Goal: Task Accomplishment & Management: Manage account settings

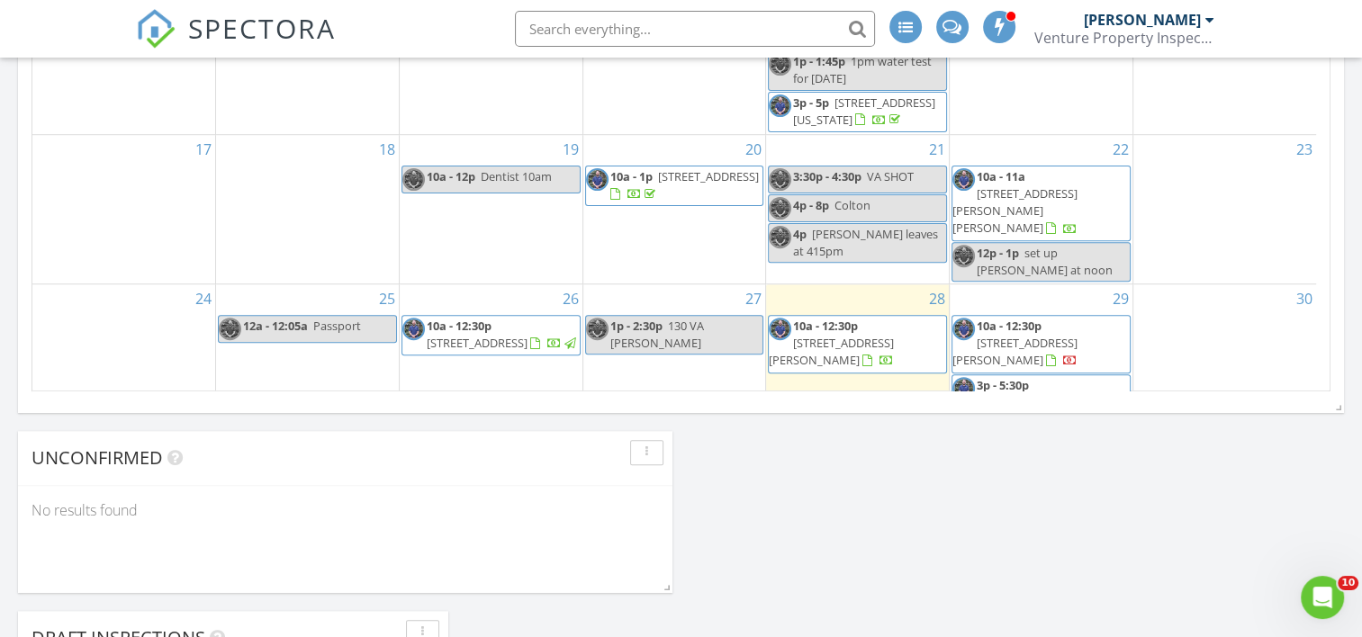
scroll to position [1253, 0]
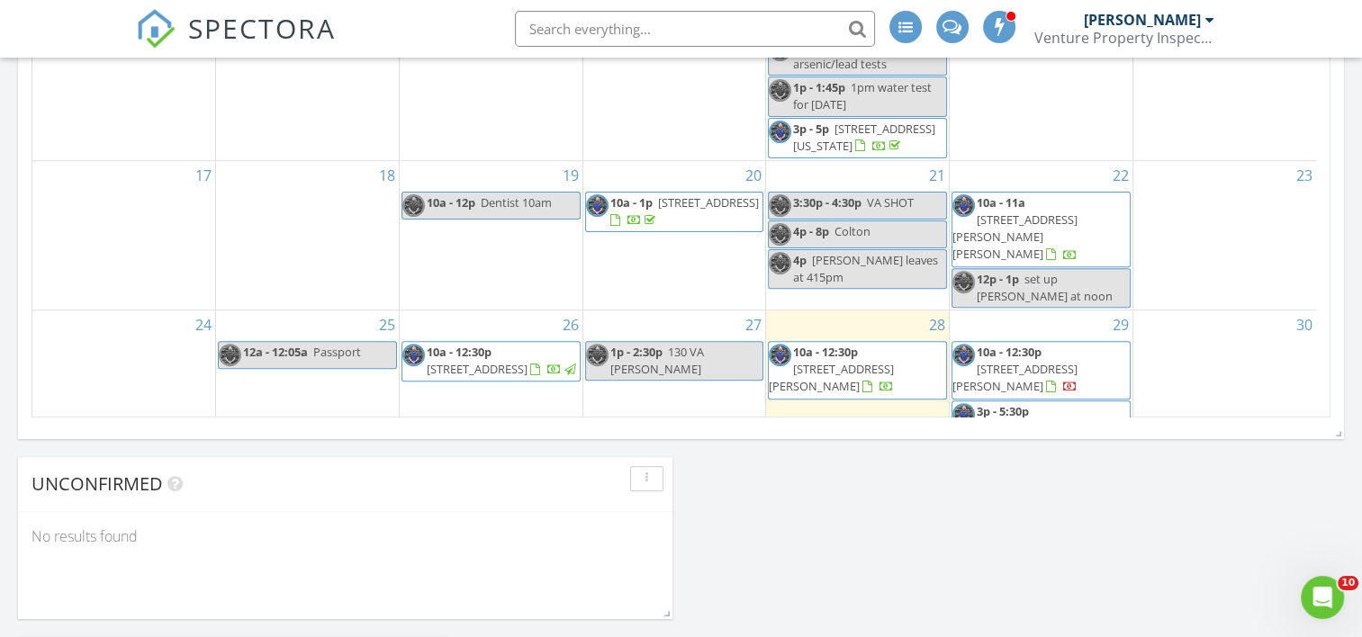
click at [680, 461] on div "3 3:30p - 7:30p Karyn Ceremony 530pm" at bounding box center [674, 535] width 183 height 149
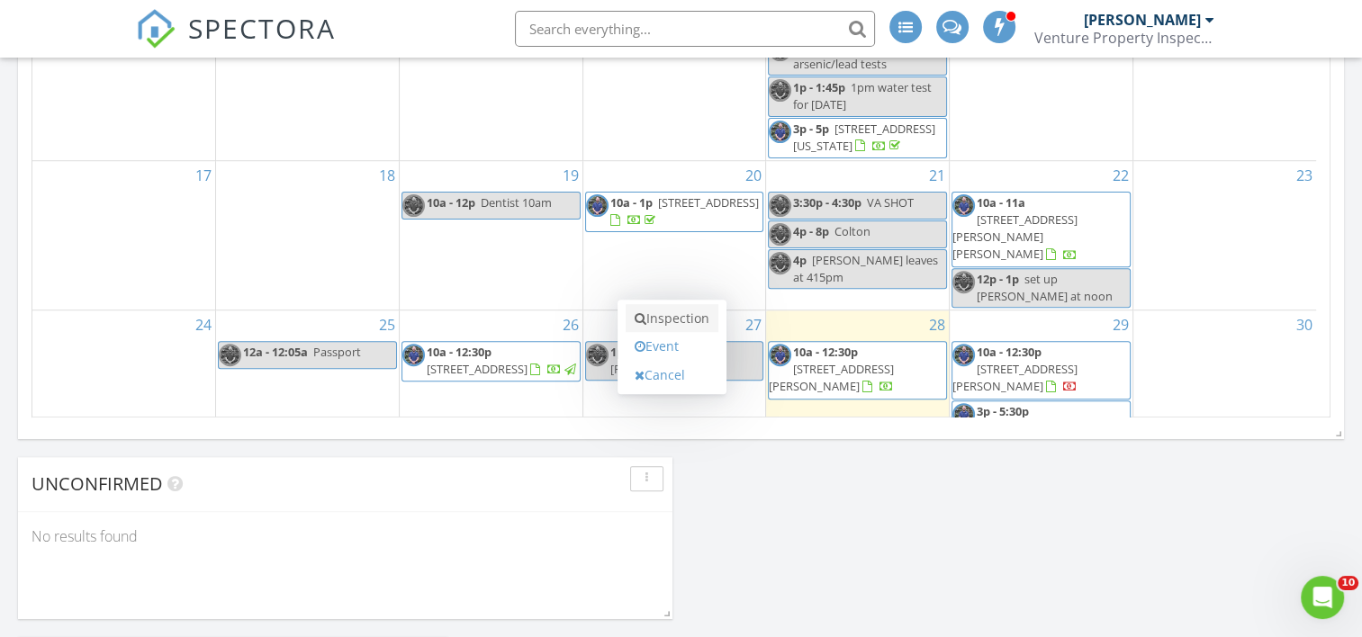
click at [674, 324] on link "Inspection" at bounding box center [672, 318] width 93 height 29
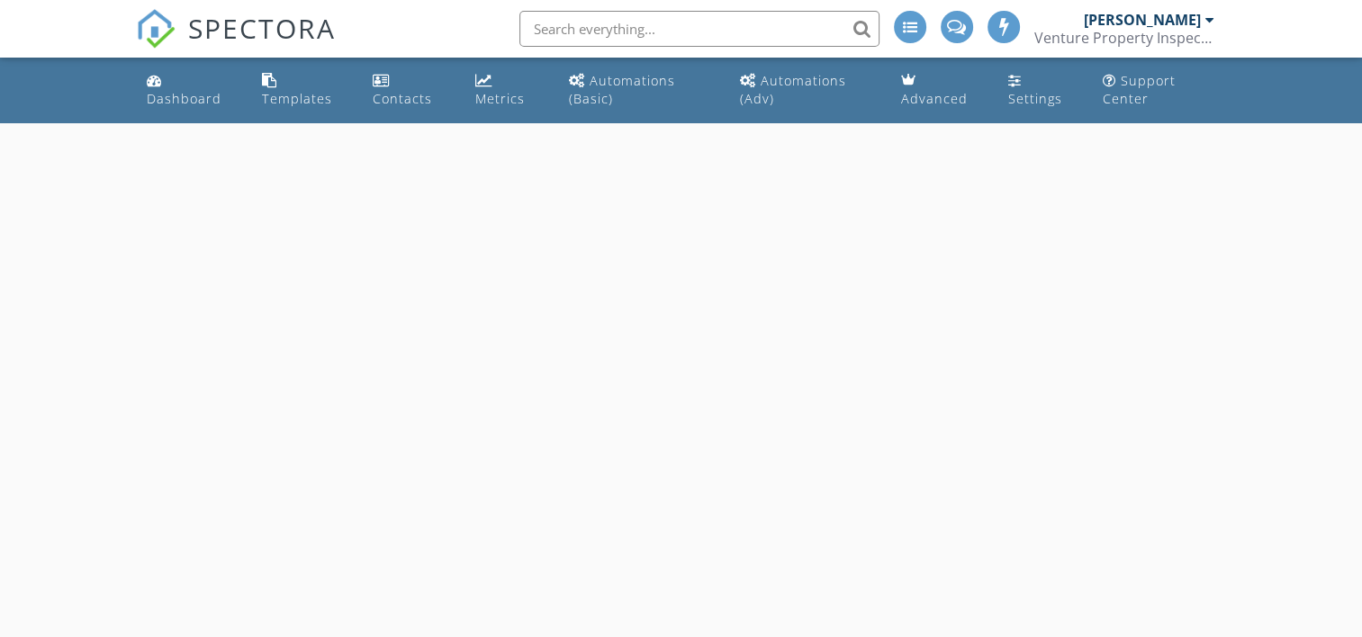
select select "8"
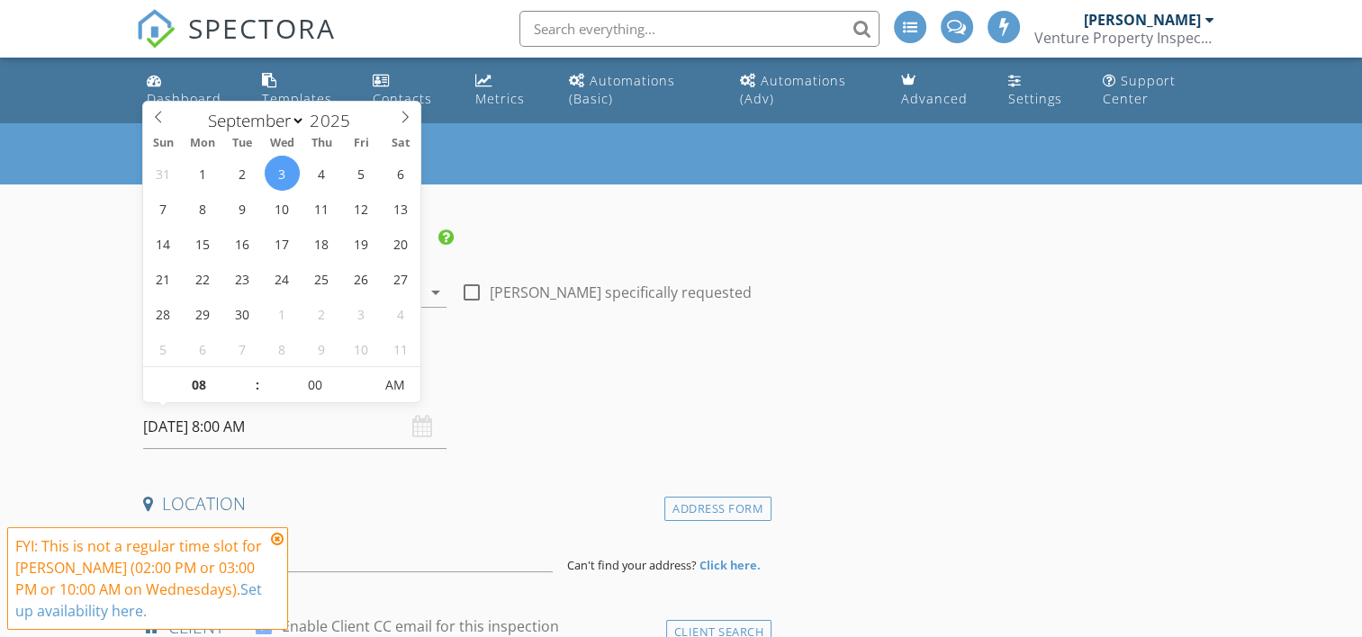
click at [251, 423] on input "09/03/2025 8:00 AM" at bounding box center [294, 427] width 303 height 44
type input "09"
type input "09/03/2025 9:00 AM"
click at [251, 373] on span at bounding box center [247, 376] width 13 height 18
type input "10"
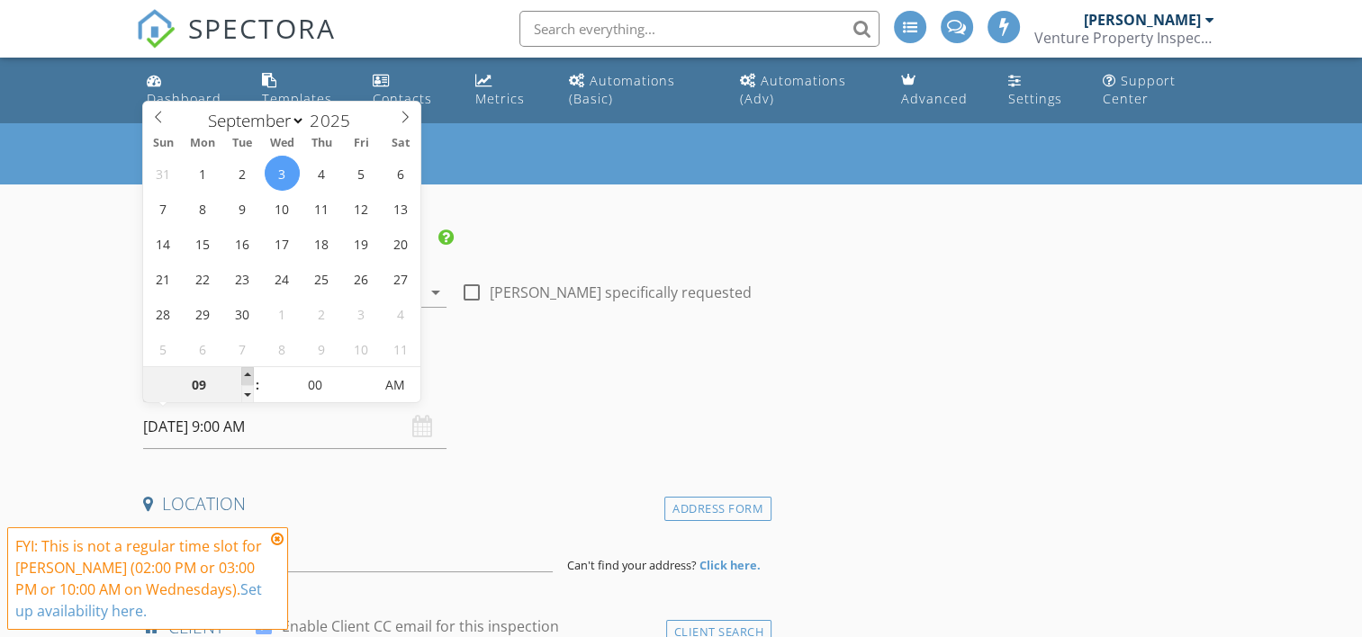
type input "[DATE] 10:00 AM"
click at [251, 373] on span at bounding box center [247, 376] width 13 height 18
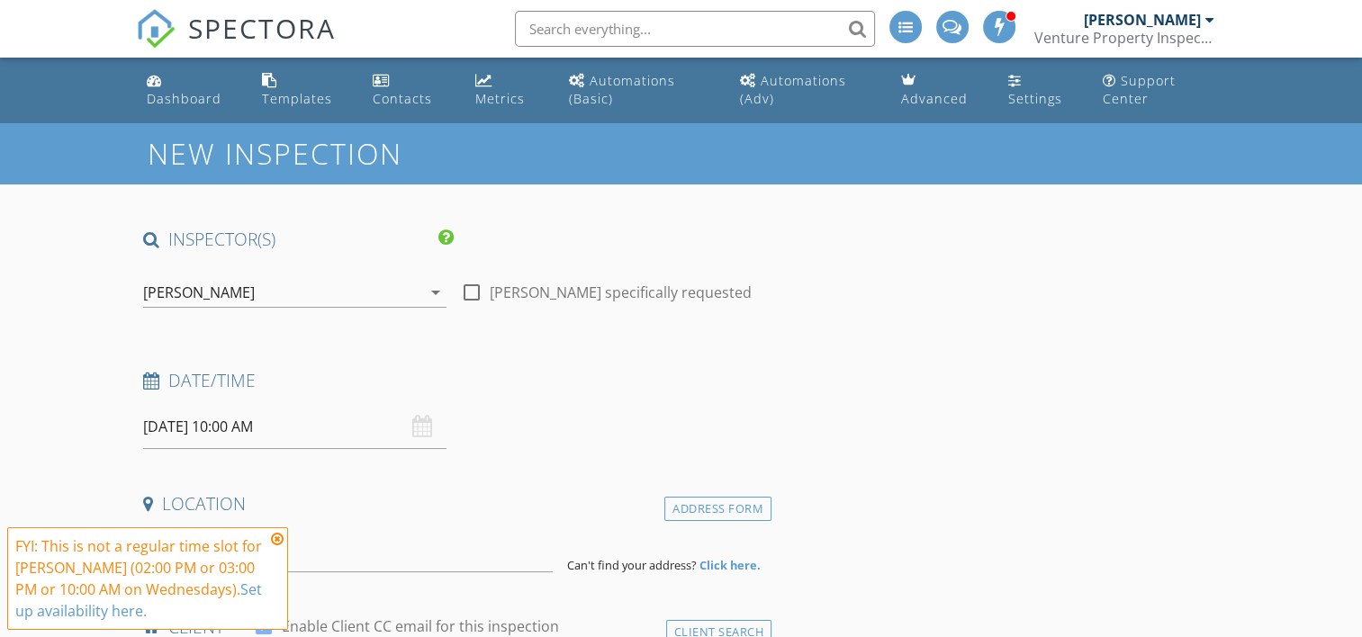
click at [274, 536] on icon at bounding box center [277, 539] width 13 height 14
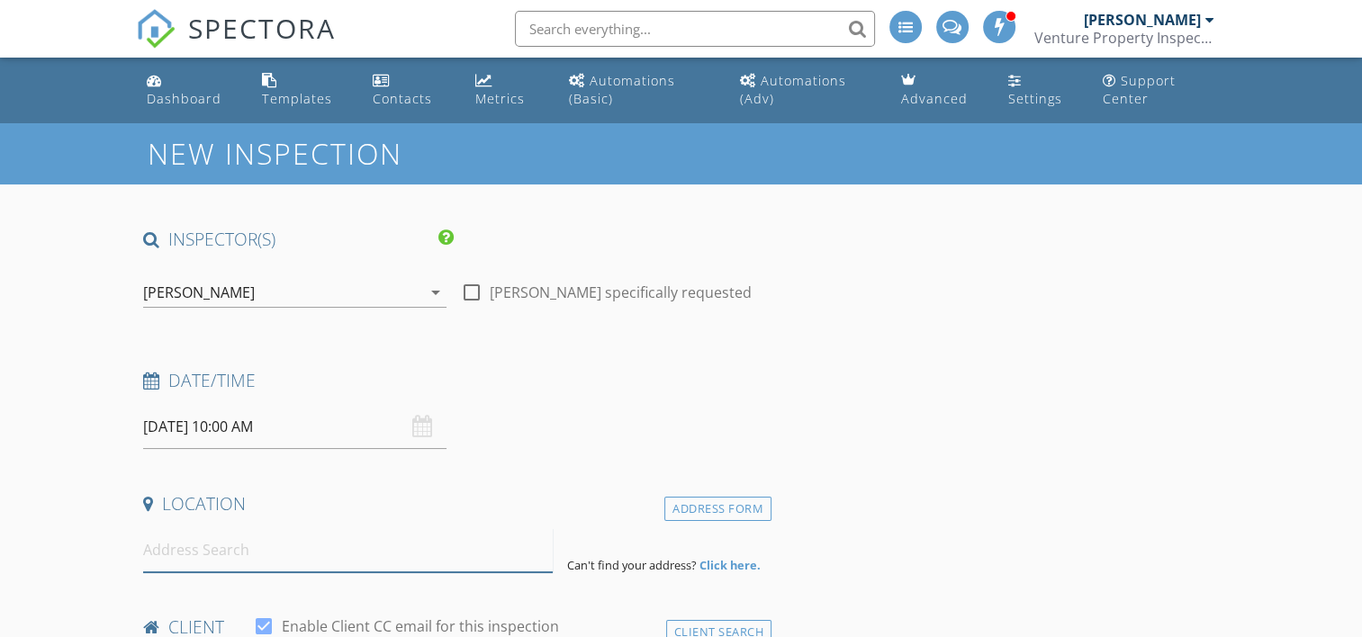
click at [243, 550] on input at bounding box center [348, 550] width 410 height 44
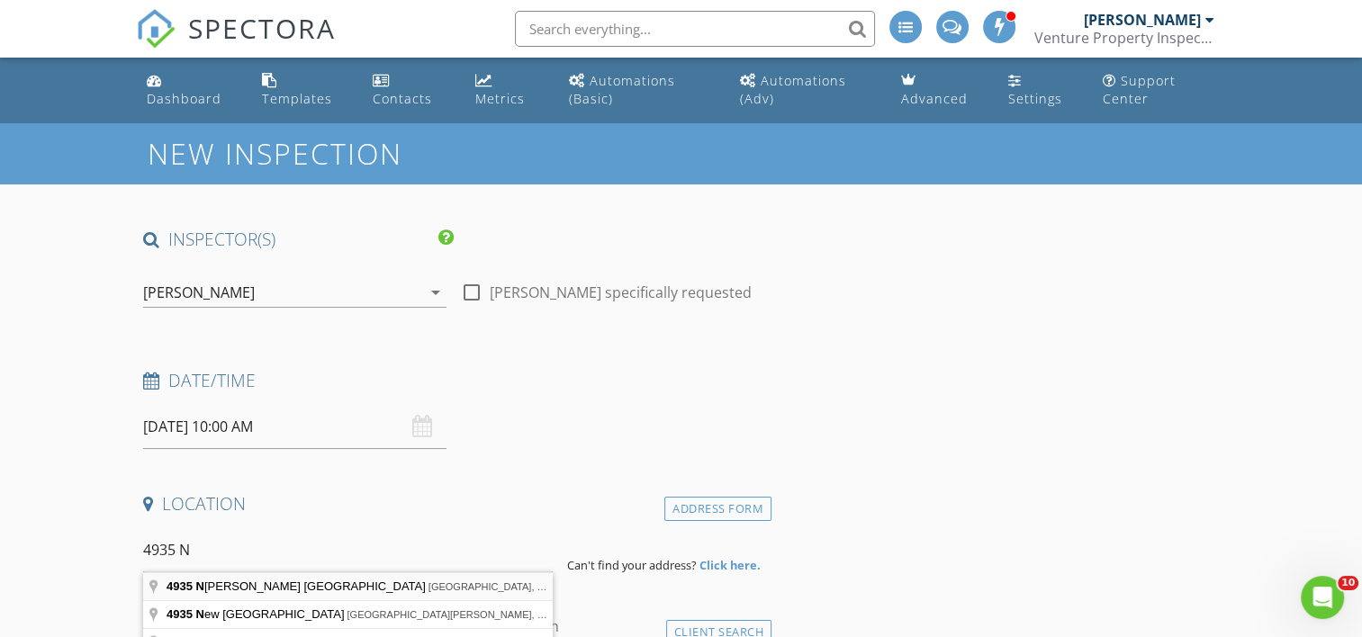
type input "4935 North Parma Road, Parma, MI, USA"
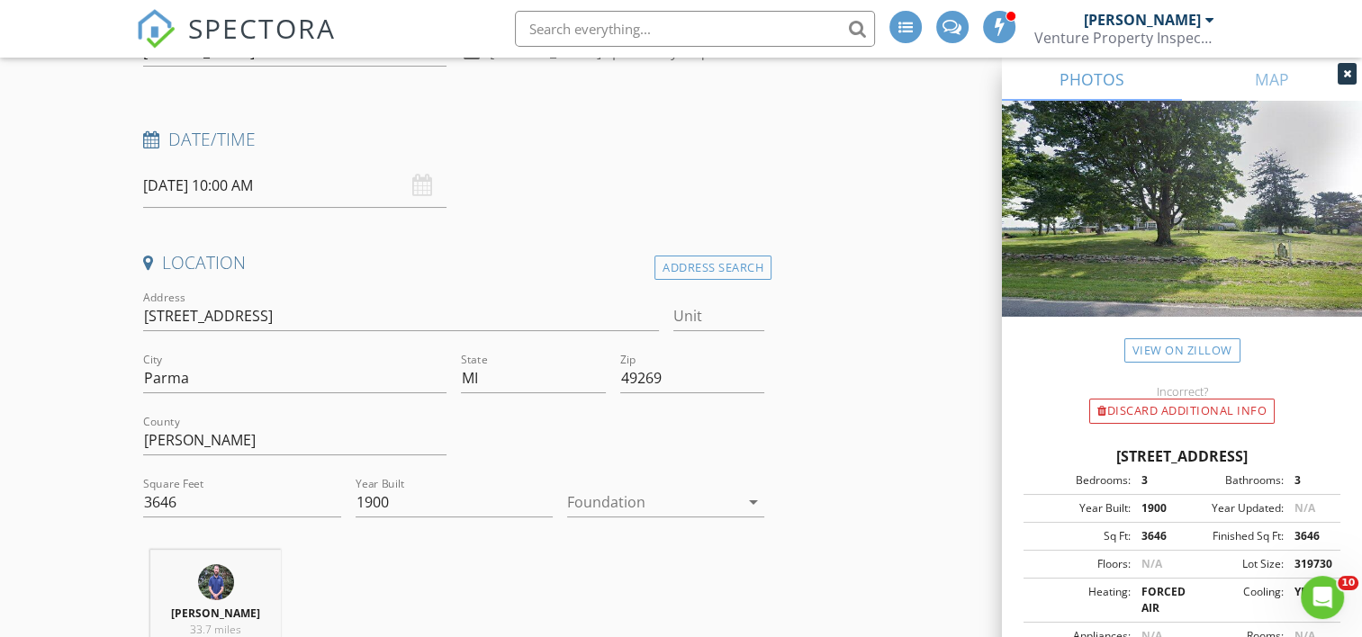
scroll to position [270, 0]
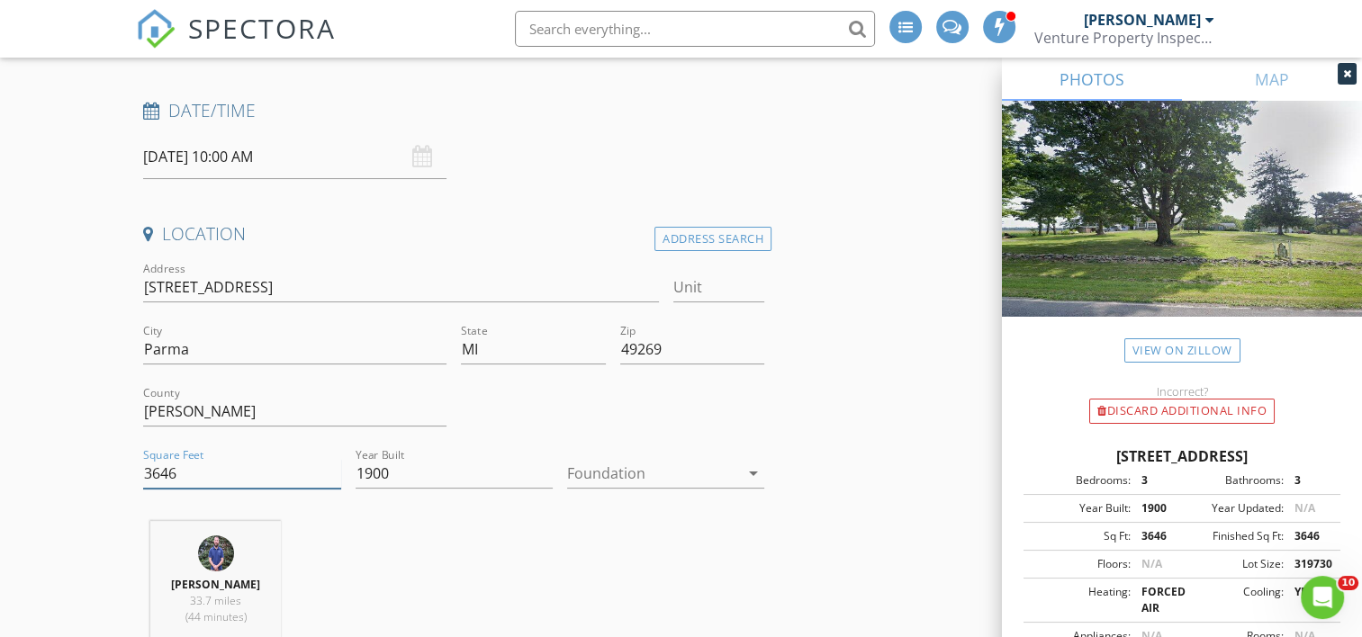
click at [217, 481] on input "3646" at bounding box center [241, 474] width 197 height 30
type input "3800"
click at [405, 472] on input "1900" at bounding box center [454, 474] width 197 height 30
type input "1840"
click at [544, 533] on div "Travis Cripps 33.7 miles (44 minutes)" at bounding box center [453, 595] width 635 height 149
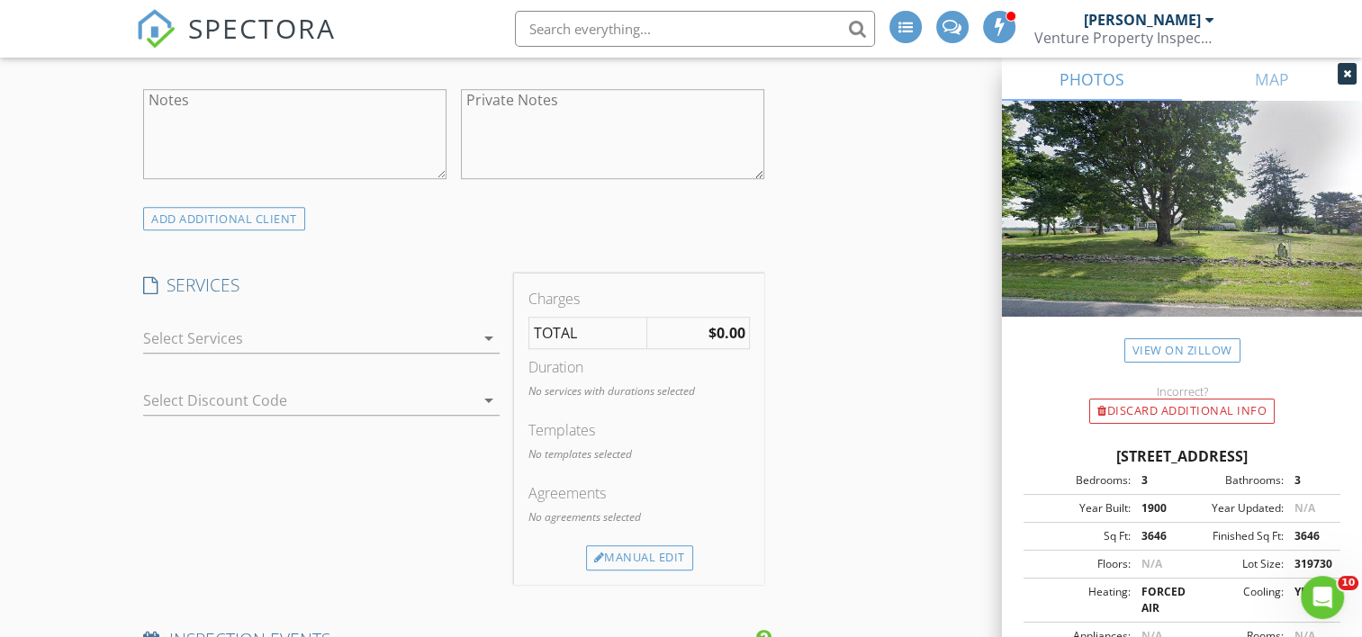
scroll to position [1260, 0]
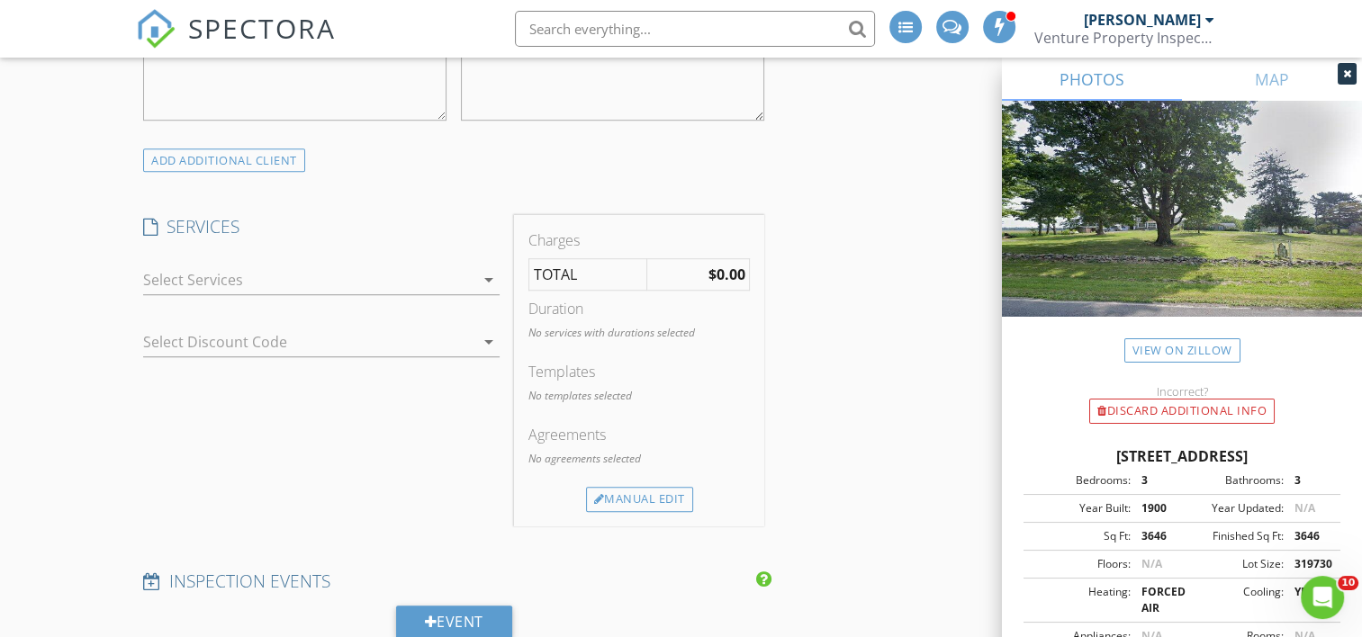
click at [418, 270] on div at bounding box center [308, 280] width 331 height 29
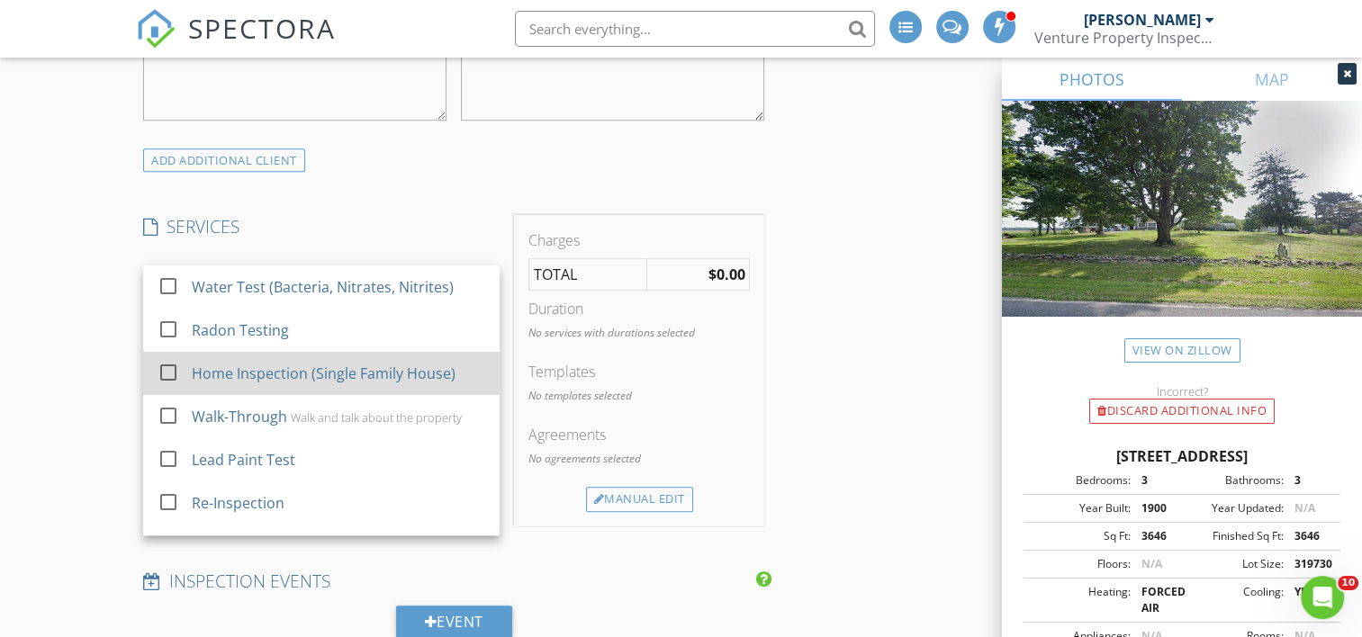
click at [336, 372] on div "Home Inspection (Single Family House)" at bounding box center [325, 374] width 264 height 22
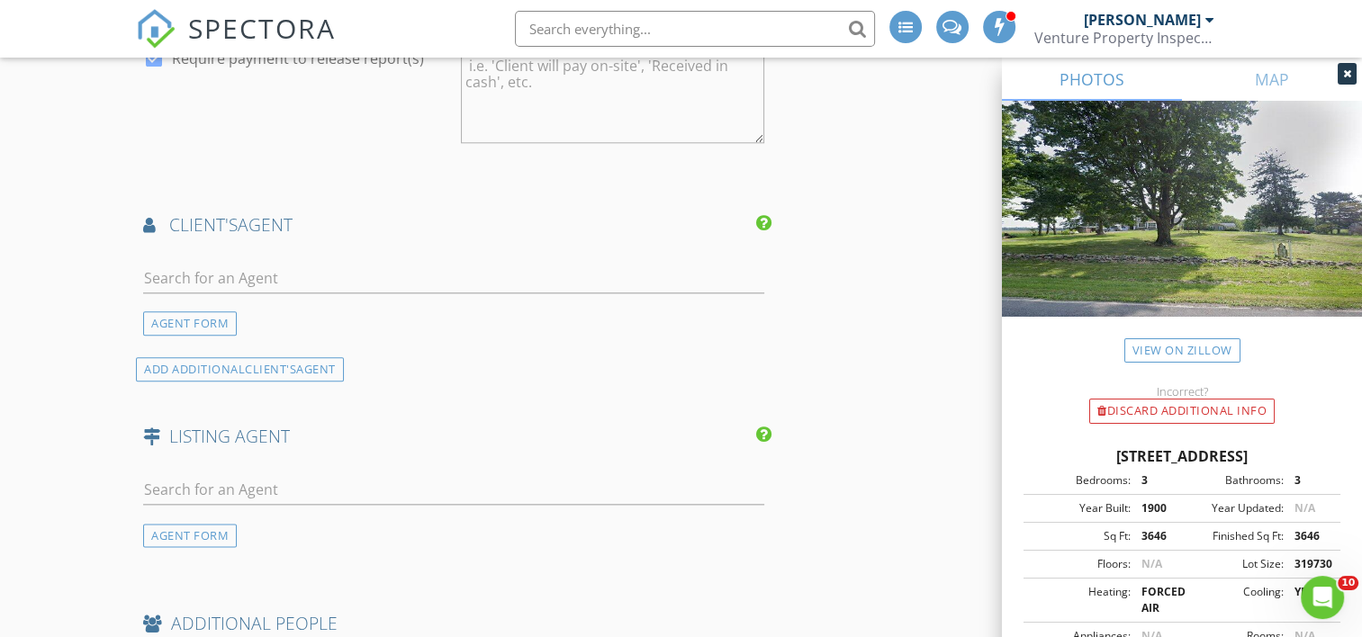
scroll to position [2070, 0]
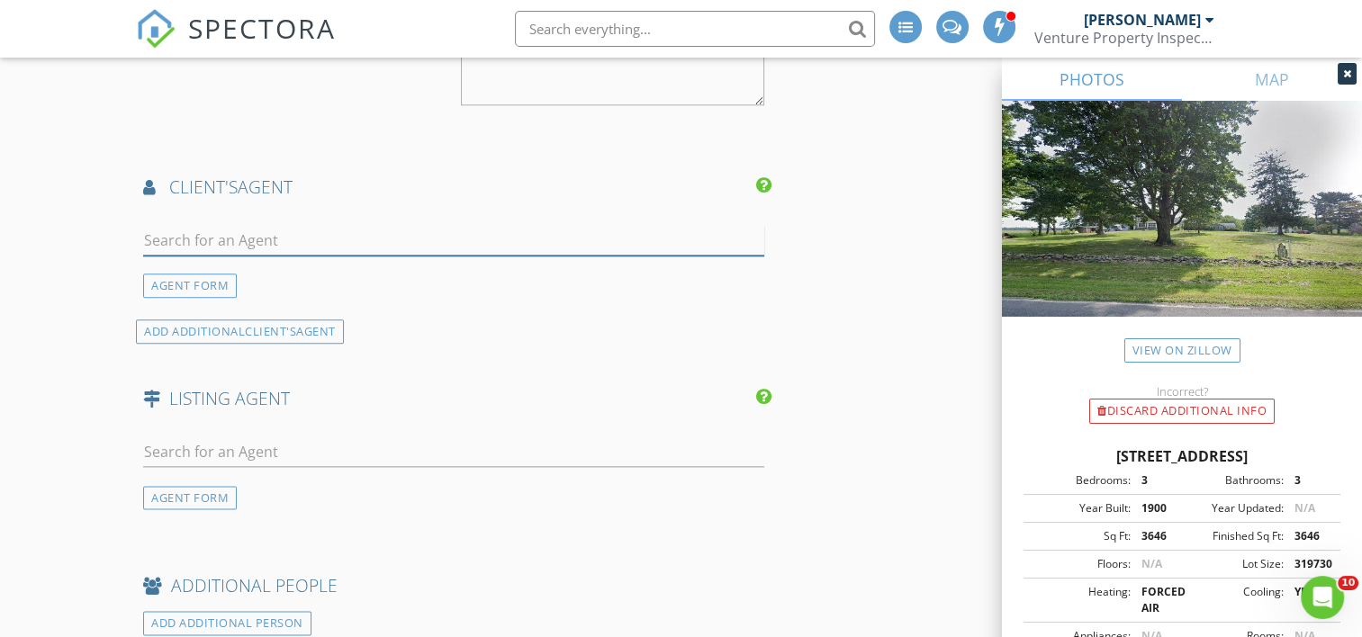
click at [414, 240] on input "text" at bounding box center [453, 241] width 621 height 30
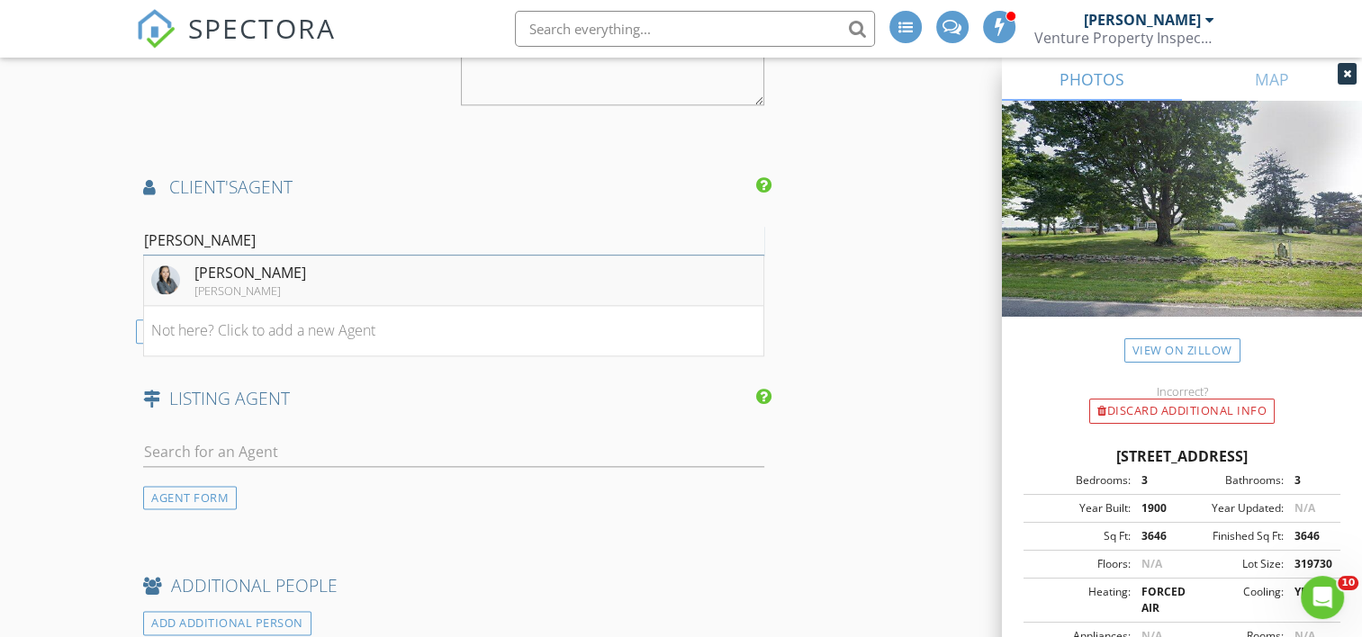
type input "nadia"
click at [392, 264] on li "Nadia Chase Howard Hanna Jackson" at bounding box center [453, 281] width 619 height 50
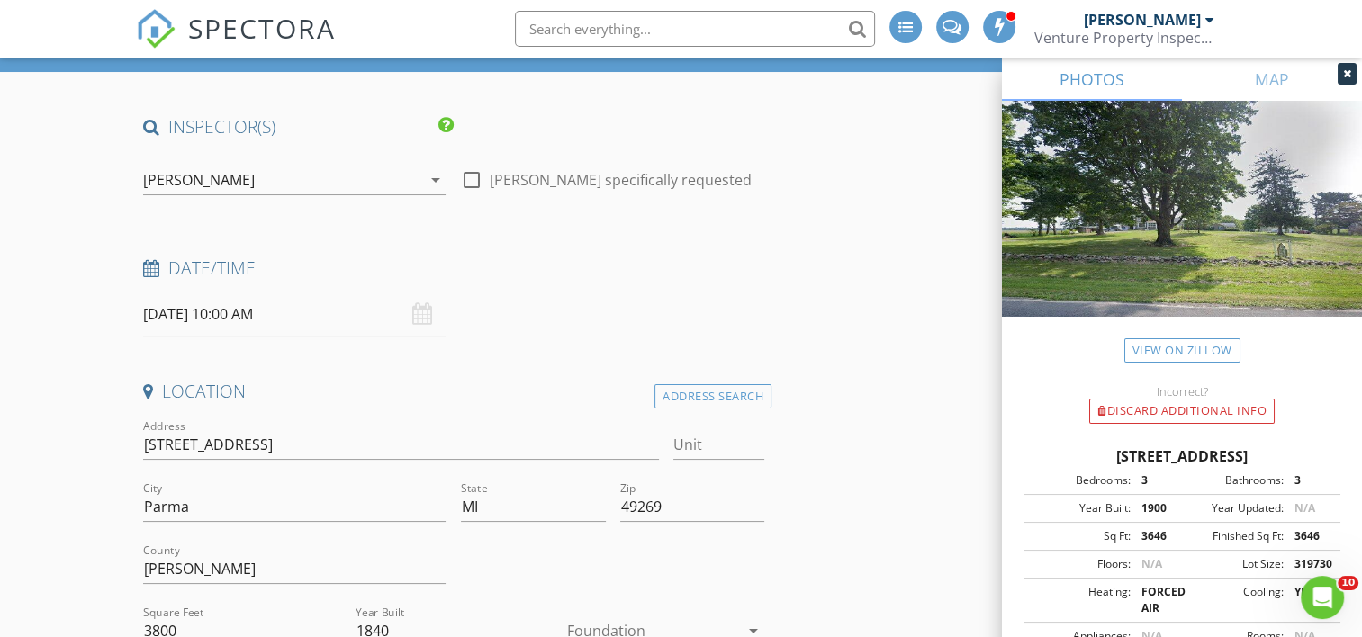
scroll to position [90, 0]
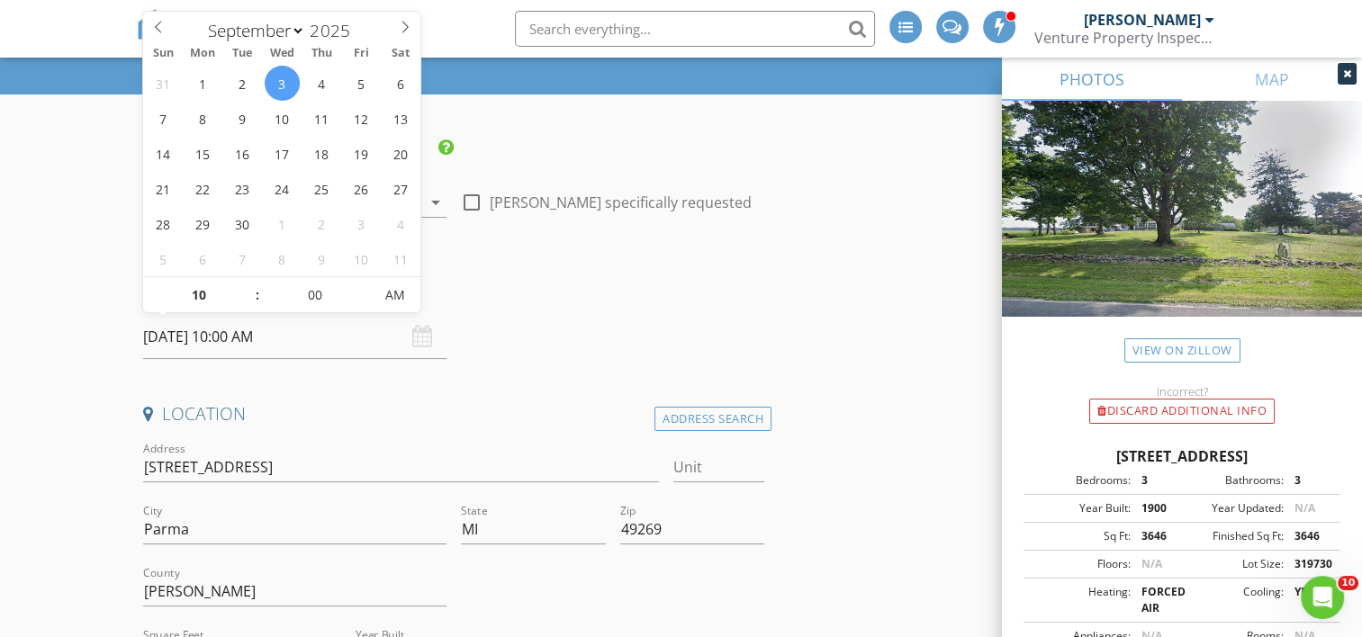
click at [195, 333] on input "09/03/2025 10:00 AM" at bounding box center [294, 337] width 303 height 44
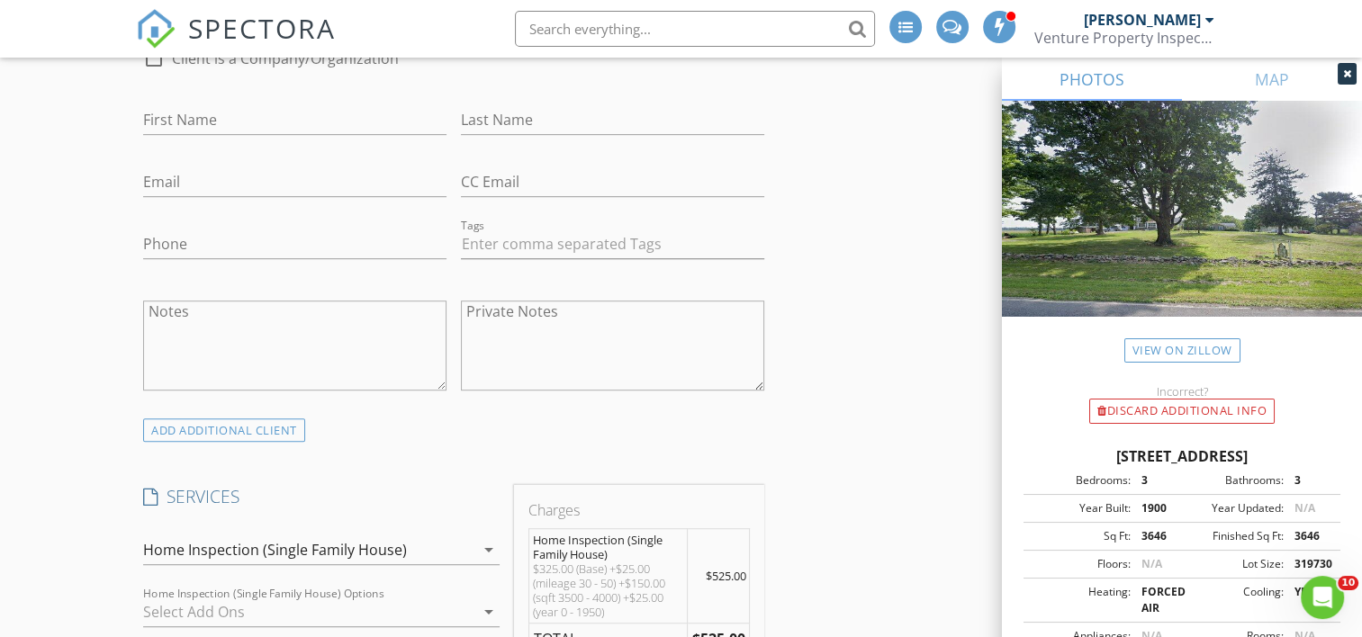
scroll to position [900, 0]
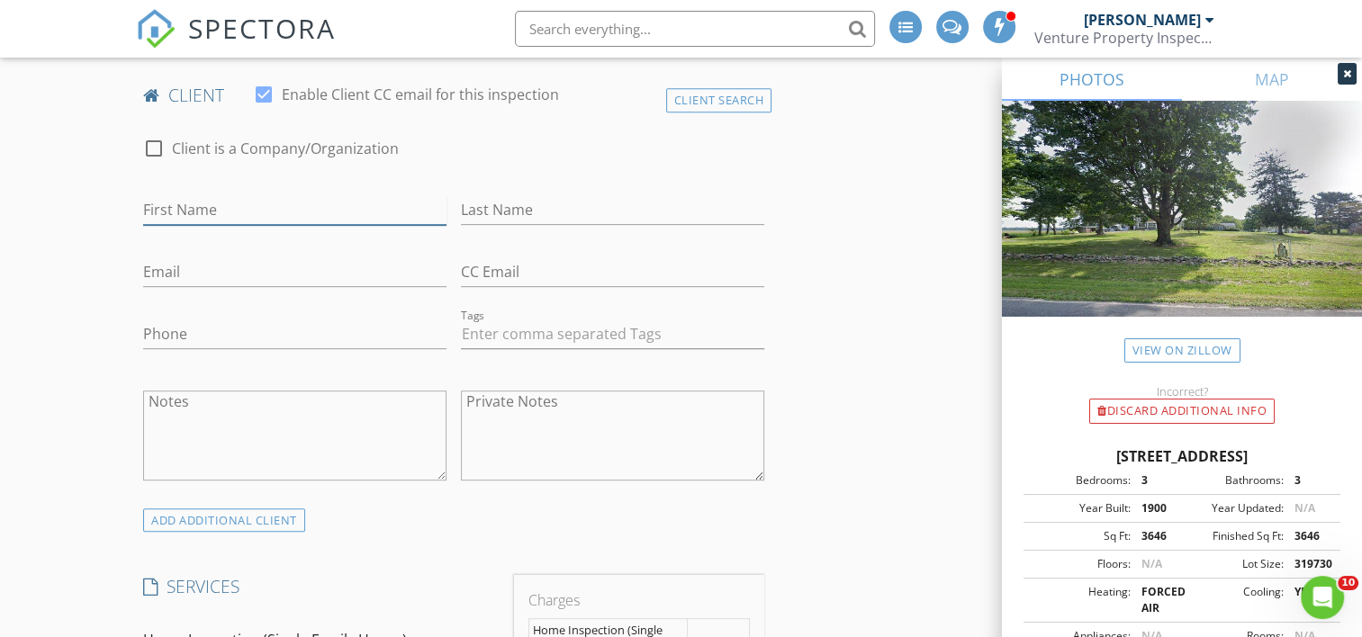
click at [194, 203] on input "First Name" at bounding box center [294, 210] width 303 height 30
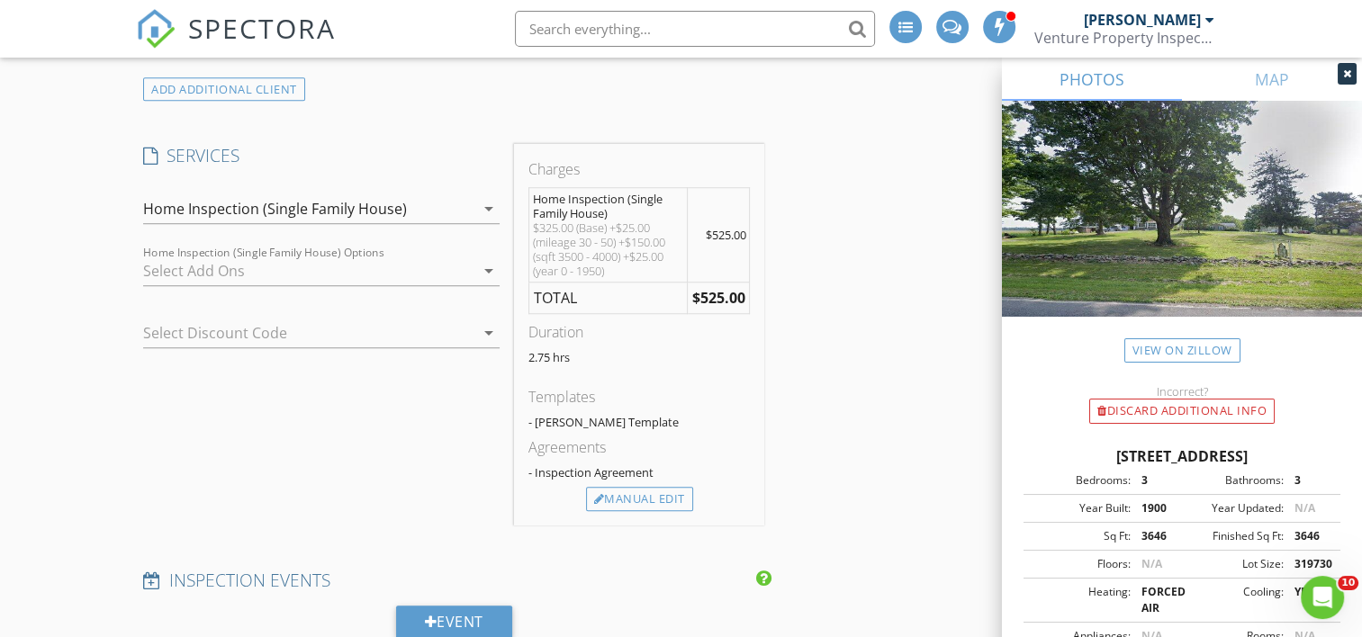
scroll to position [1350, 0]
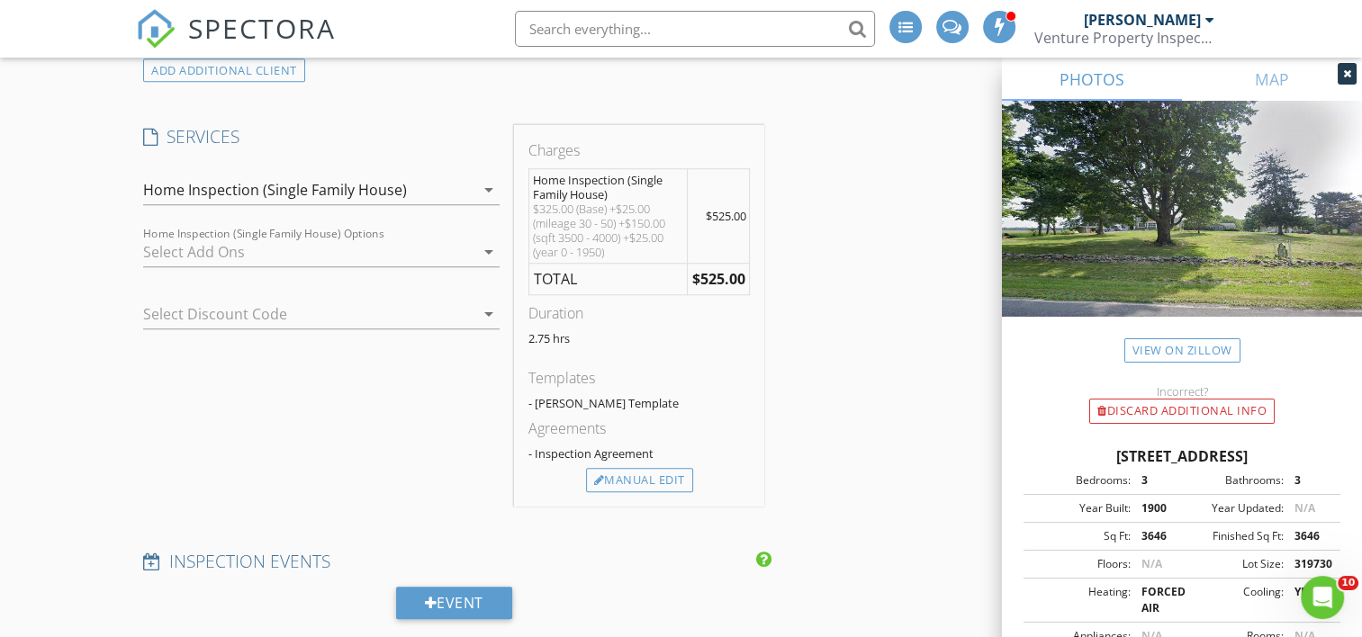
click at [351, 187] on div "Home Inspection (Single Family House)" at bounding box center [275, 190] width 264 height 16
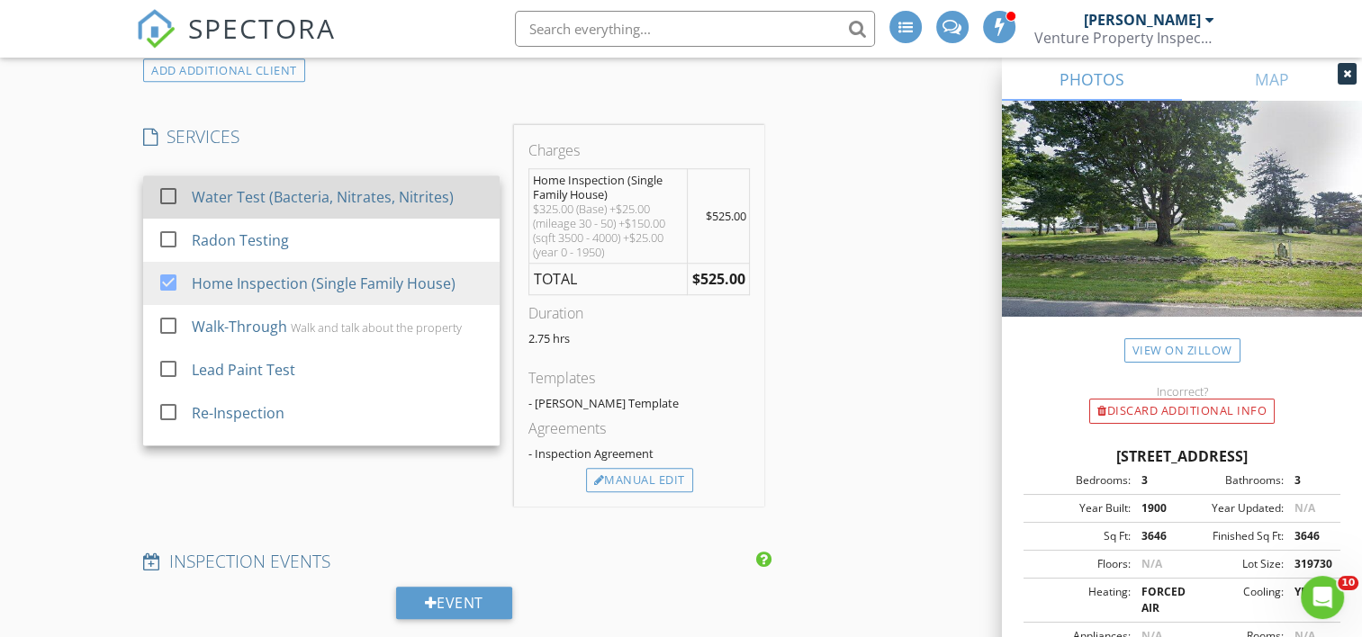
click at [289, 200] on div "Water Test (Bacteria, Nitrates, Nitrites)" at bounding box center [324, 197] width 262 height 22
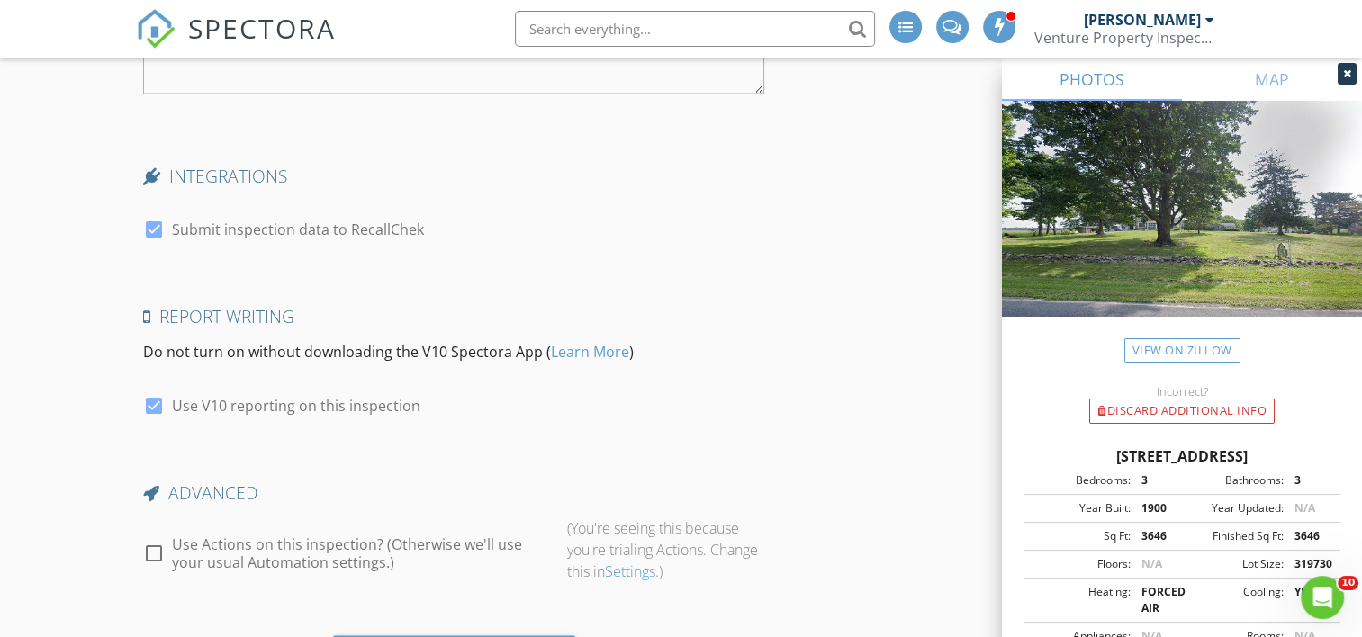
scroll to position [3616, 0]
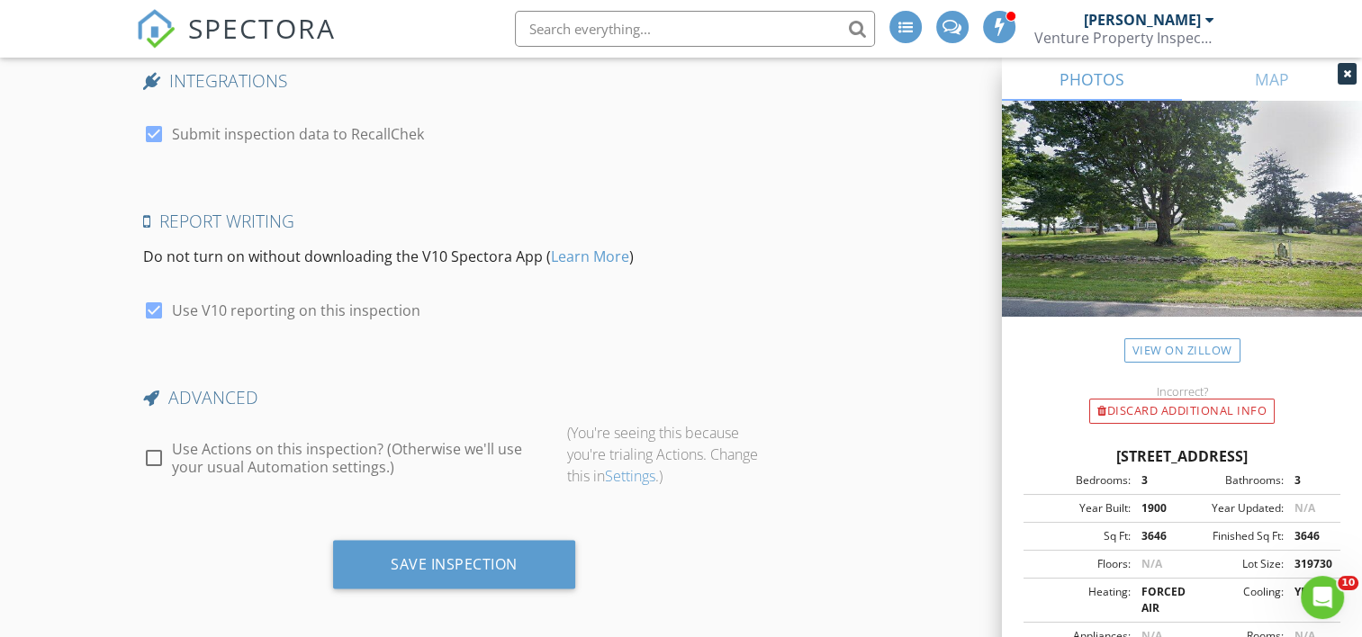
click at [168, 454] on div "check_box_outline_blank Use Actions on this inspection? (Otherwise we'll use yo…" at bounding box center [348, 458] width 410 height 36
click at [150, 452] on div at bounding box center [154, 458] width 31 height 31
checkbox input "true"
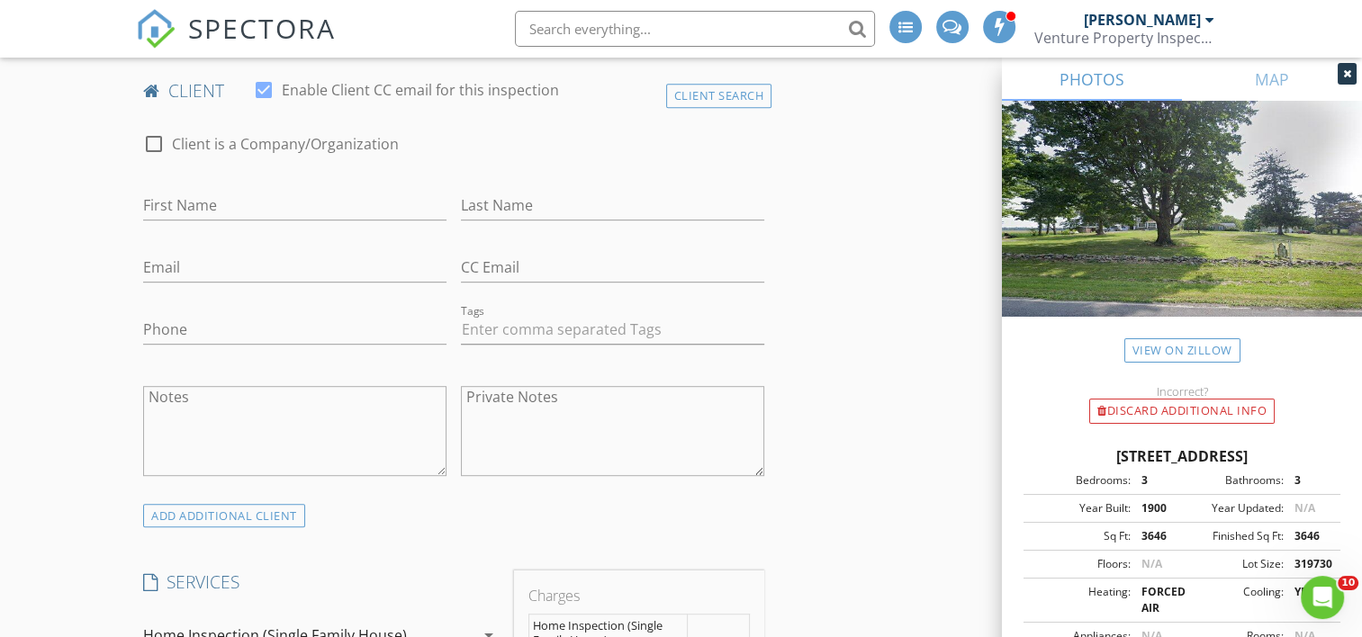
scroll to position [916, 0]
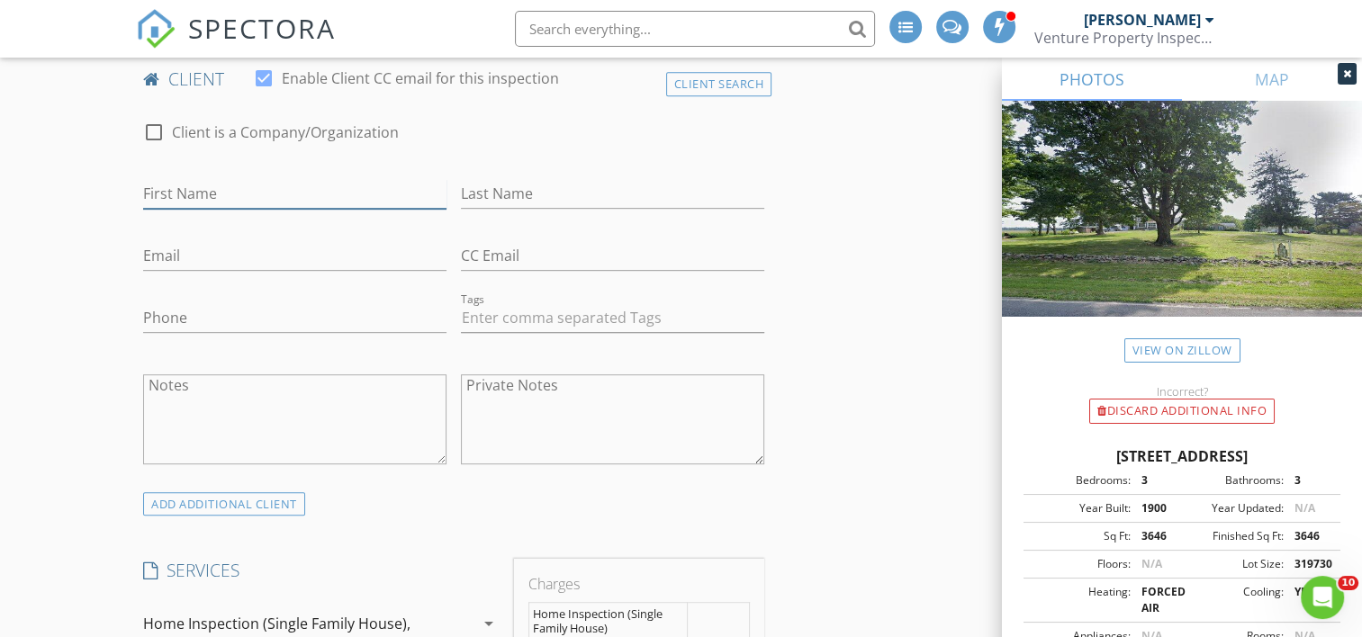
click at [284, 188] on input "First Name" at bounding box center [294, 194] width 303 height 30
type input "[PERSON_NAME]"
type input "Mesa"
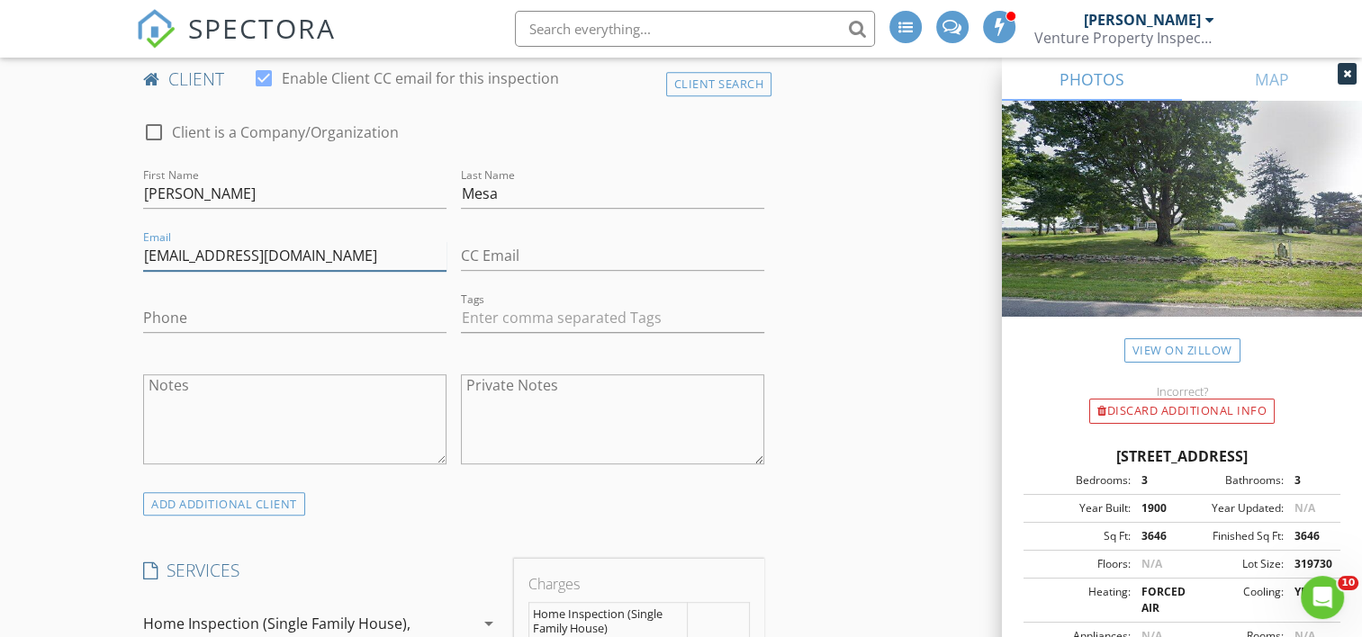
type input "[EMAIL_ADDRESS][DOMAIN_NAME]"
type input "[PHONE_NUMBER]"
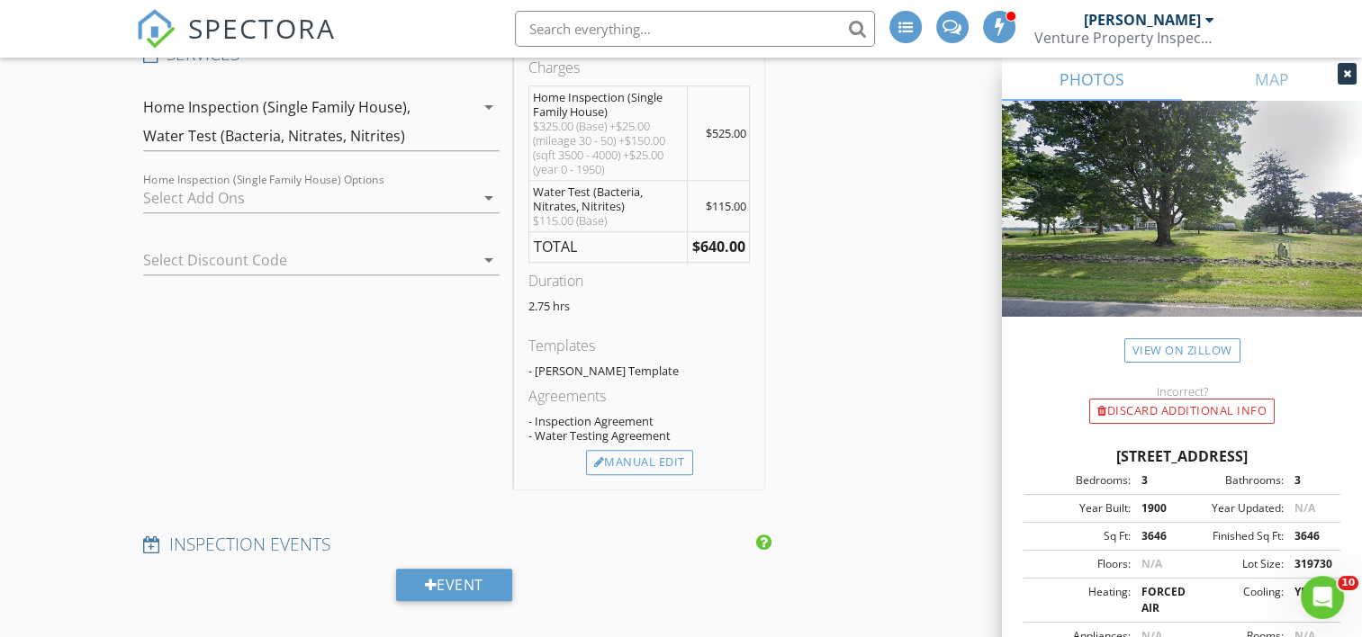
scroll to position [1440, 0]
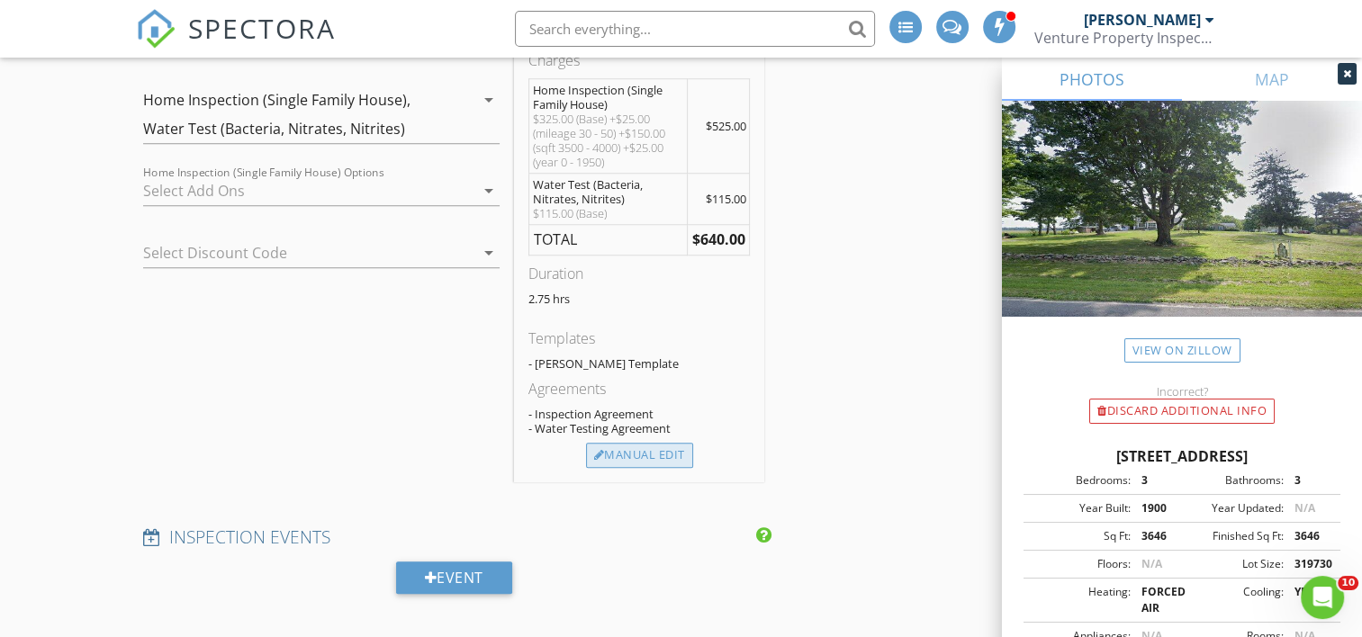
click at [649, 457] on div "Manual Edit" at bounding box center [639, 455] width 107 height 25
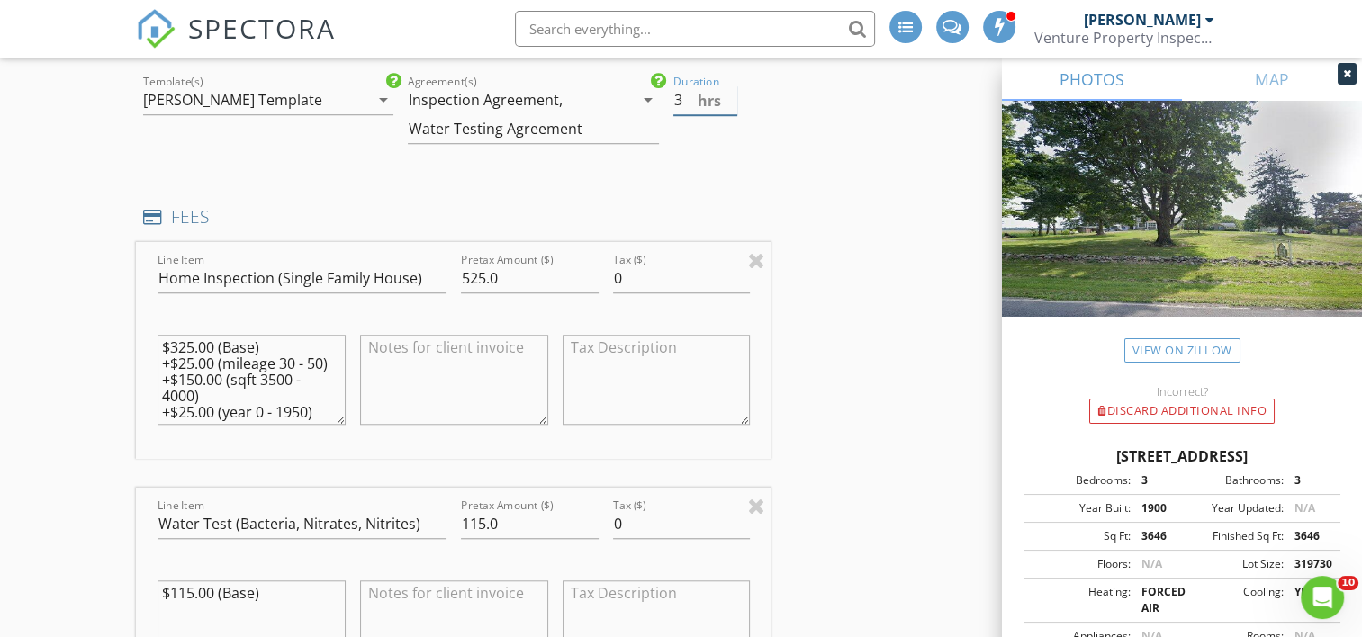
type input "3"
click at [732, 93] on input "3" at bounding box center [705, 101] width 65 height 30
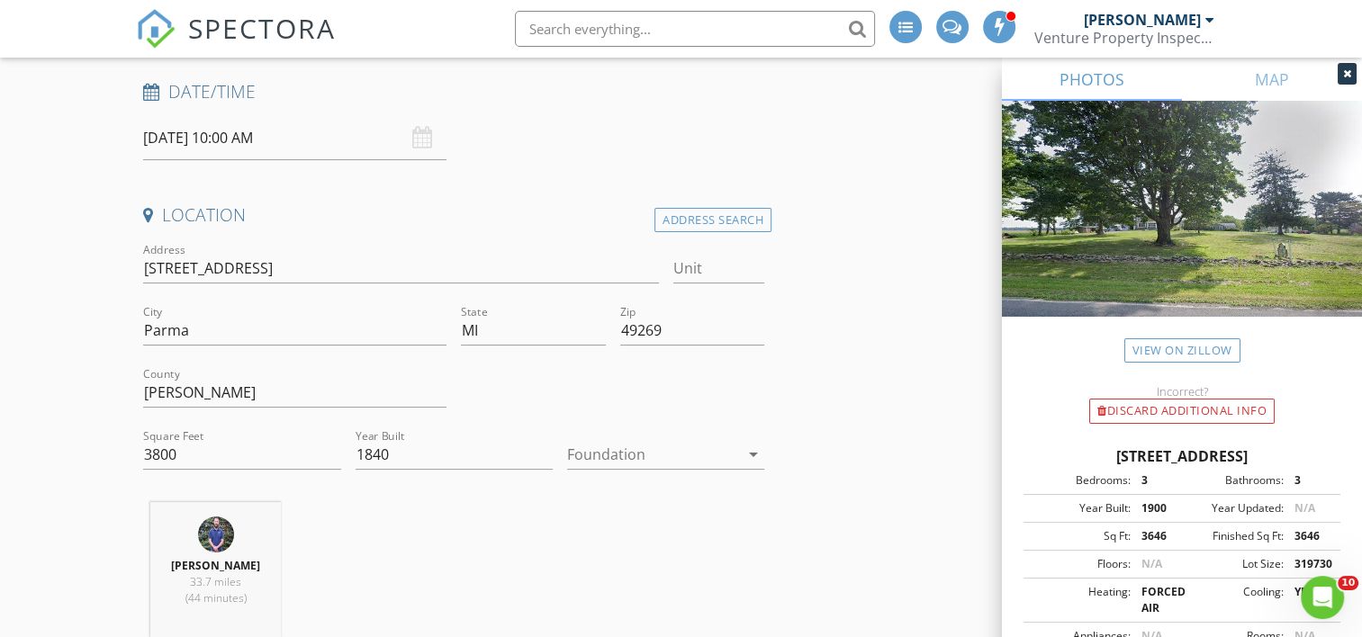
scroll to position [262, 0]
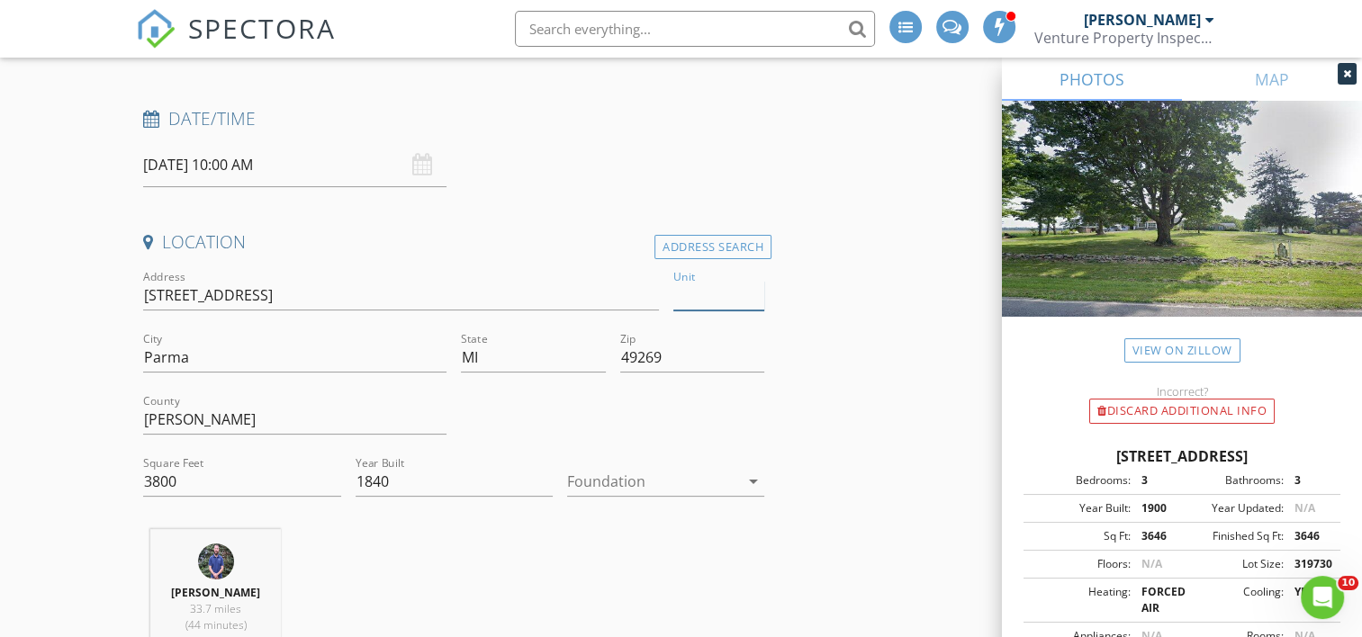
click at [701, 292] on input "Unit" at bounding box center [719, 296] width 92 height 30
type input "Main"
type input "2.75"
type input "Main House"
type input "2.75"
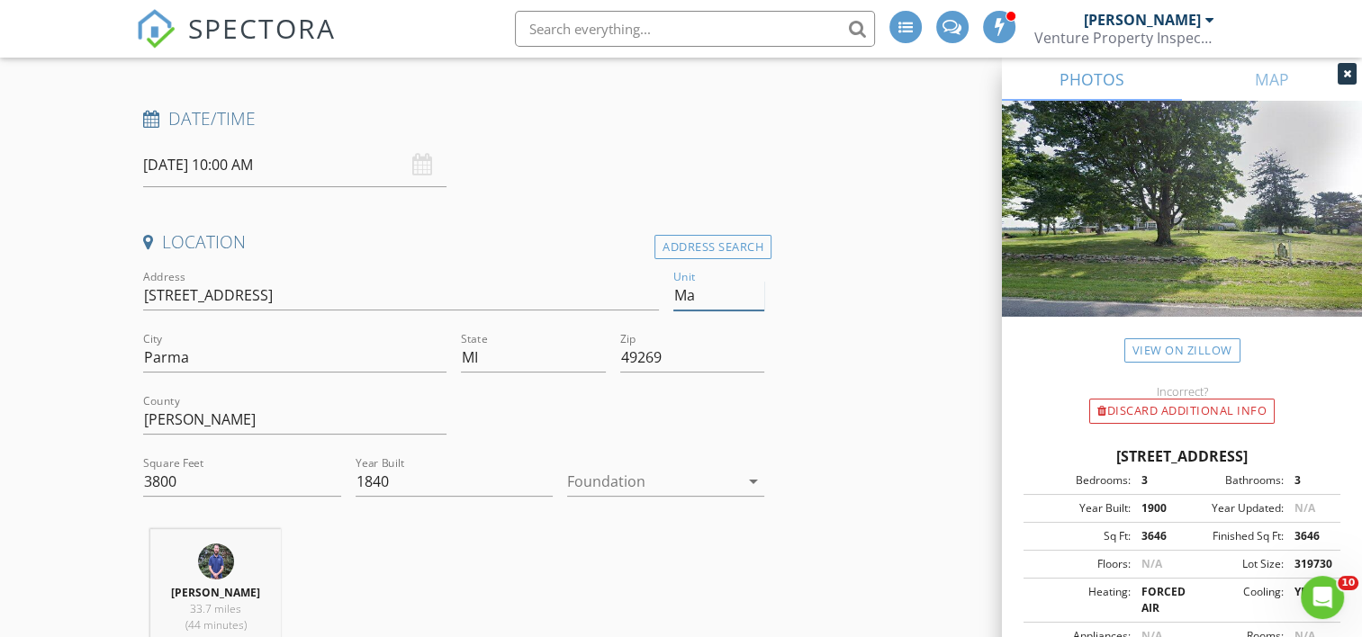
type input "M"
type input "2.75"
type input "Lar"
type input "2.75"
type input "Large"
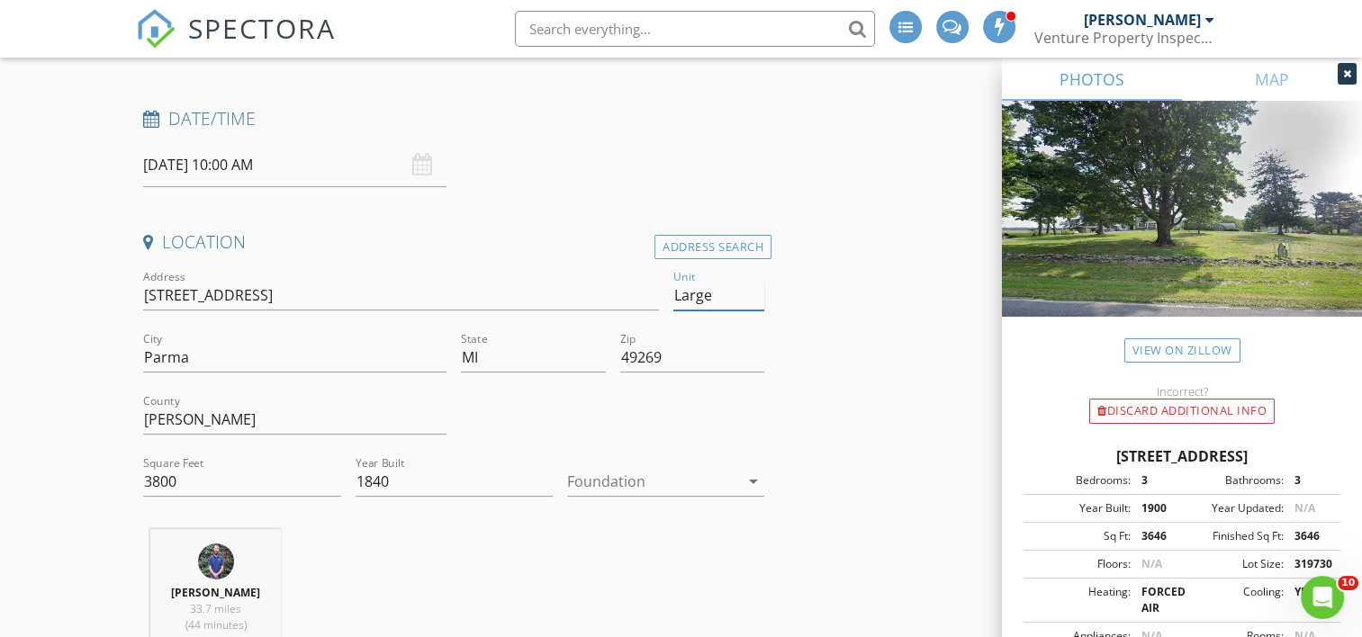
type input "2.75"
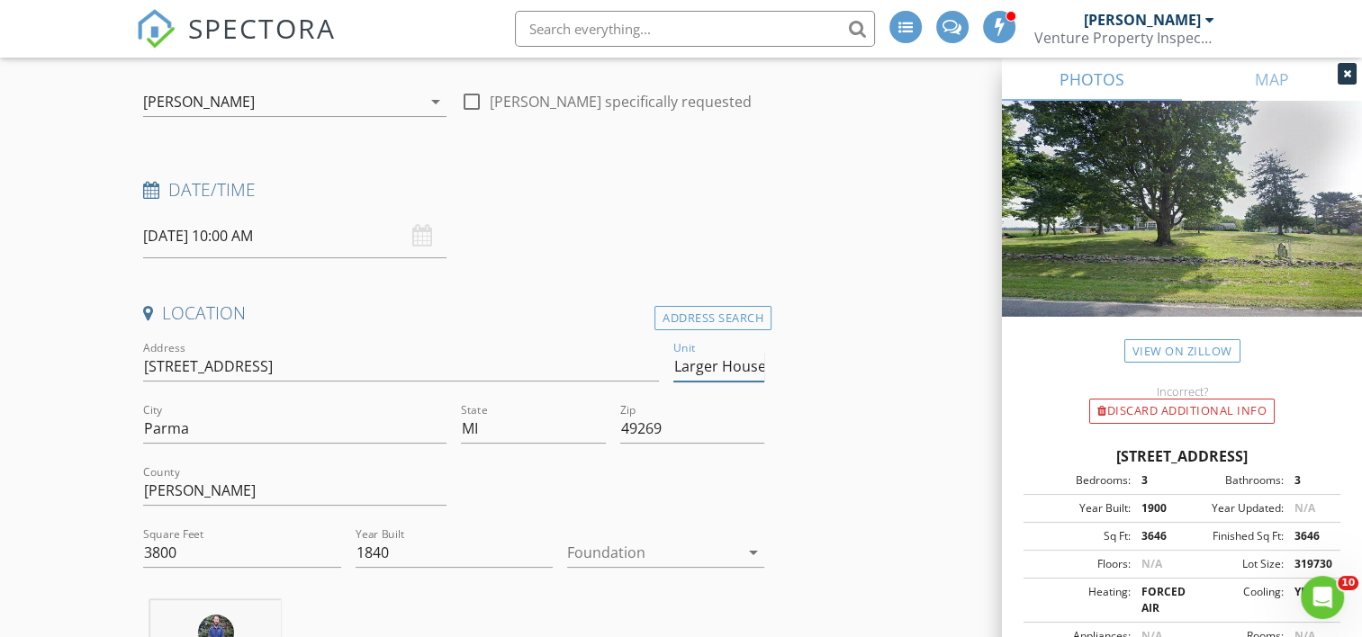
scroll to position [0, 0]
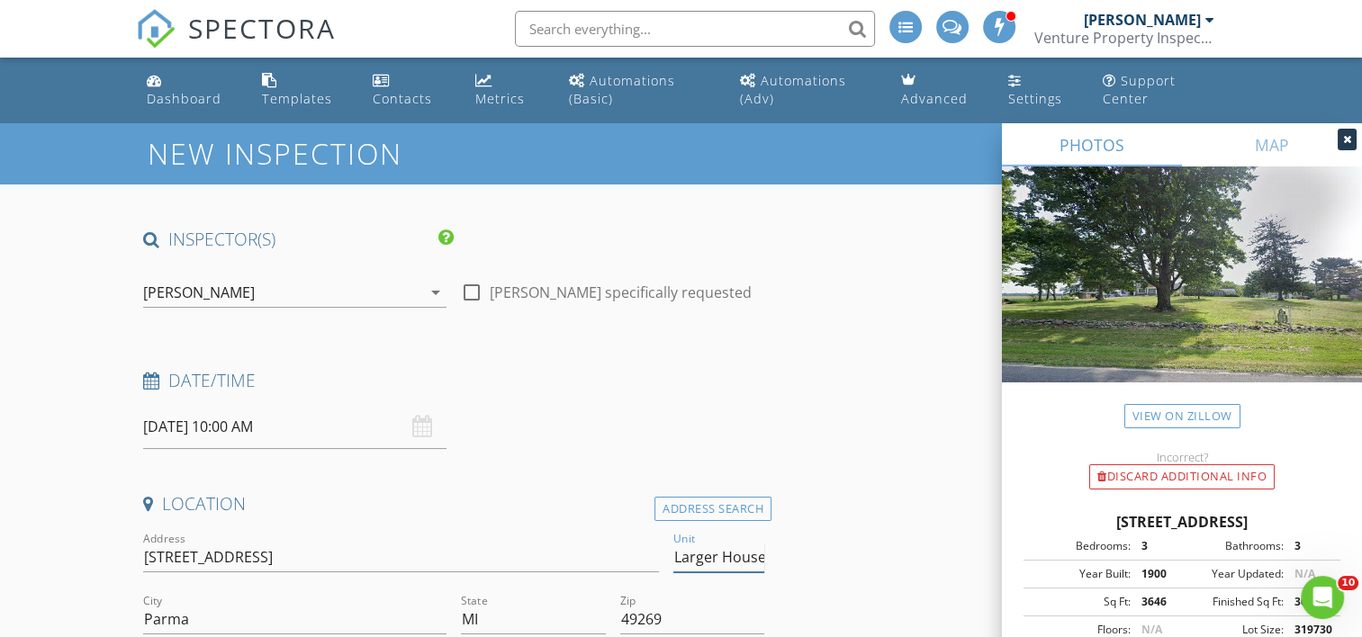
type input "Larger House"
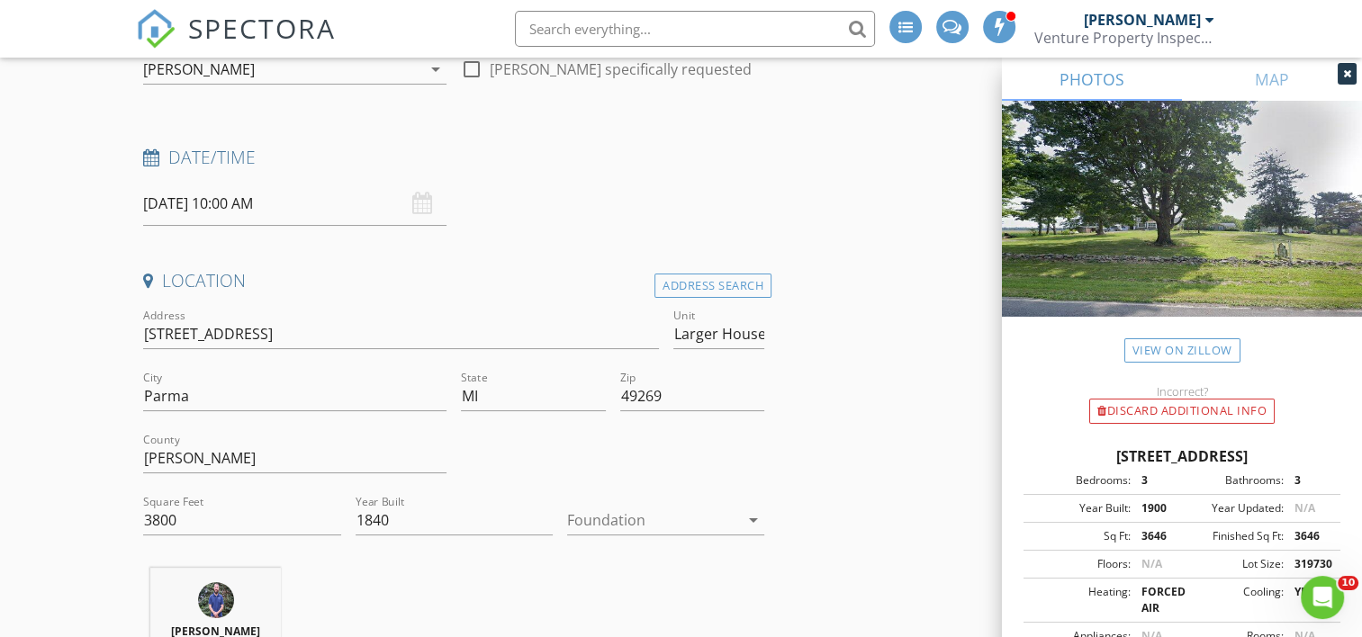
scroll to position [360, 0]
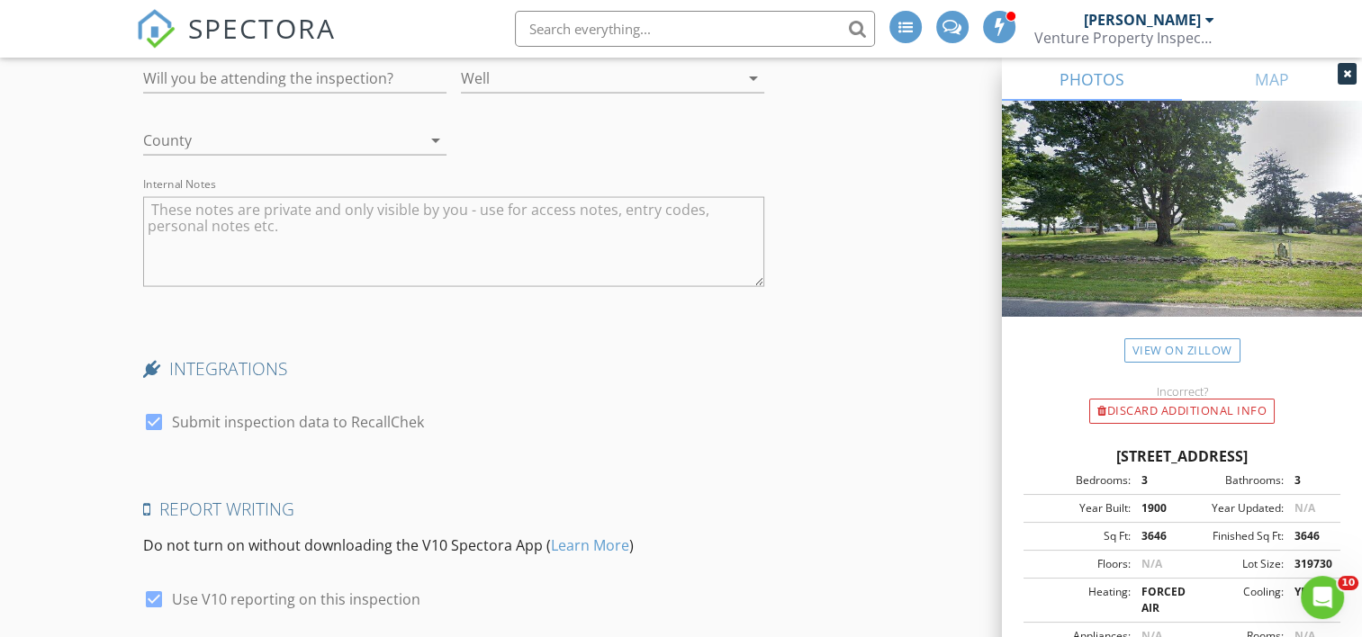
scroll to position [3952, 0]
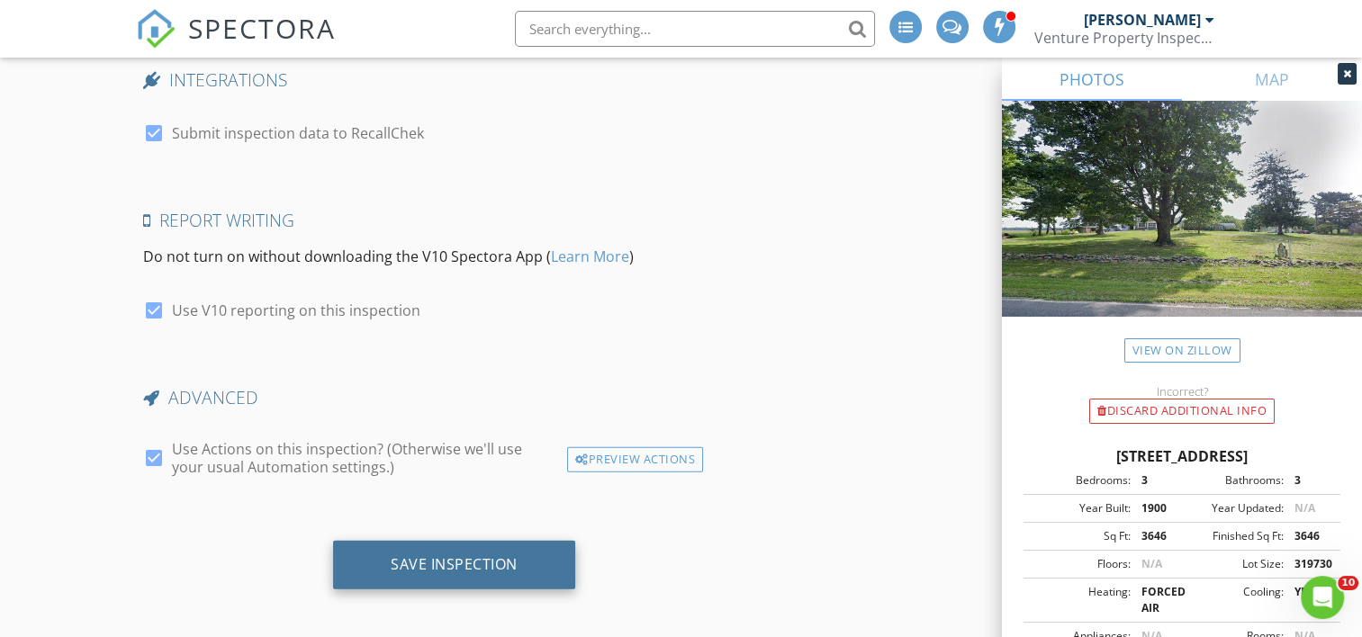
click at [414, 555] on div "Save Inspection" at bounding box center [454, 564] width 127 height 18
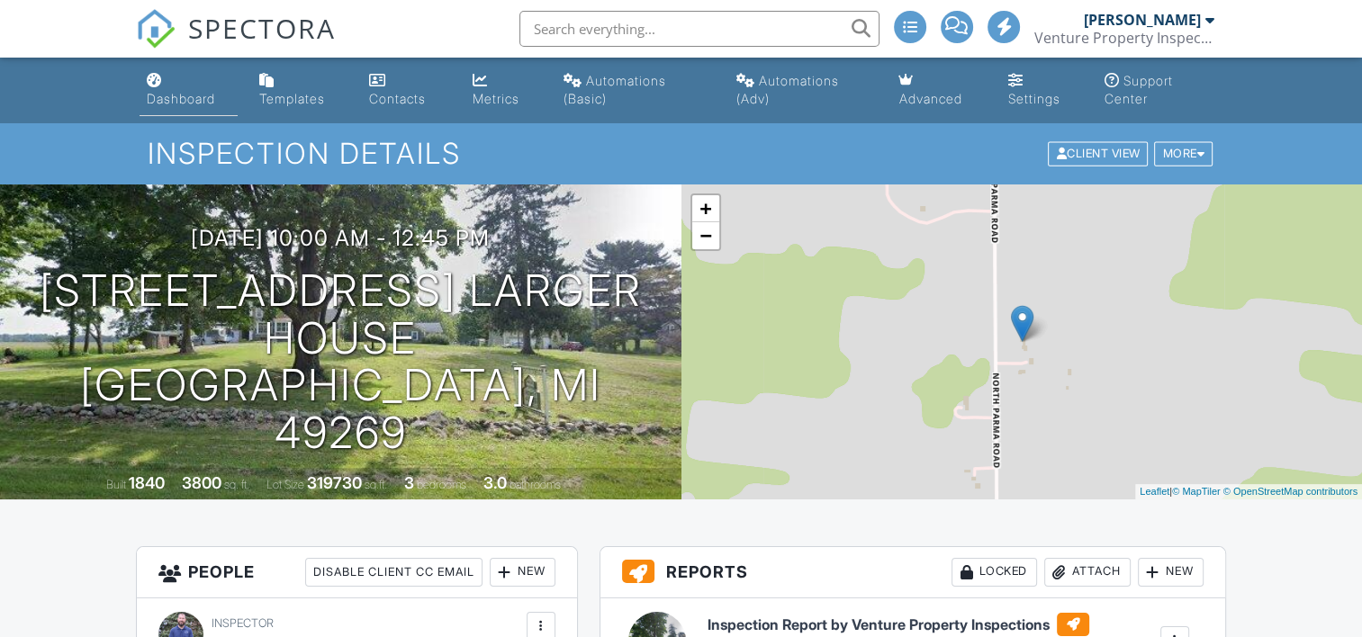
click at [191, 97] on div "Dashboard" at bounding box center [181, 98] width 68 height 15
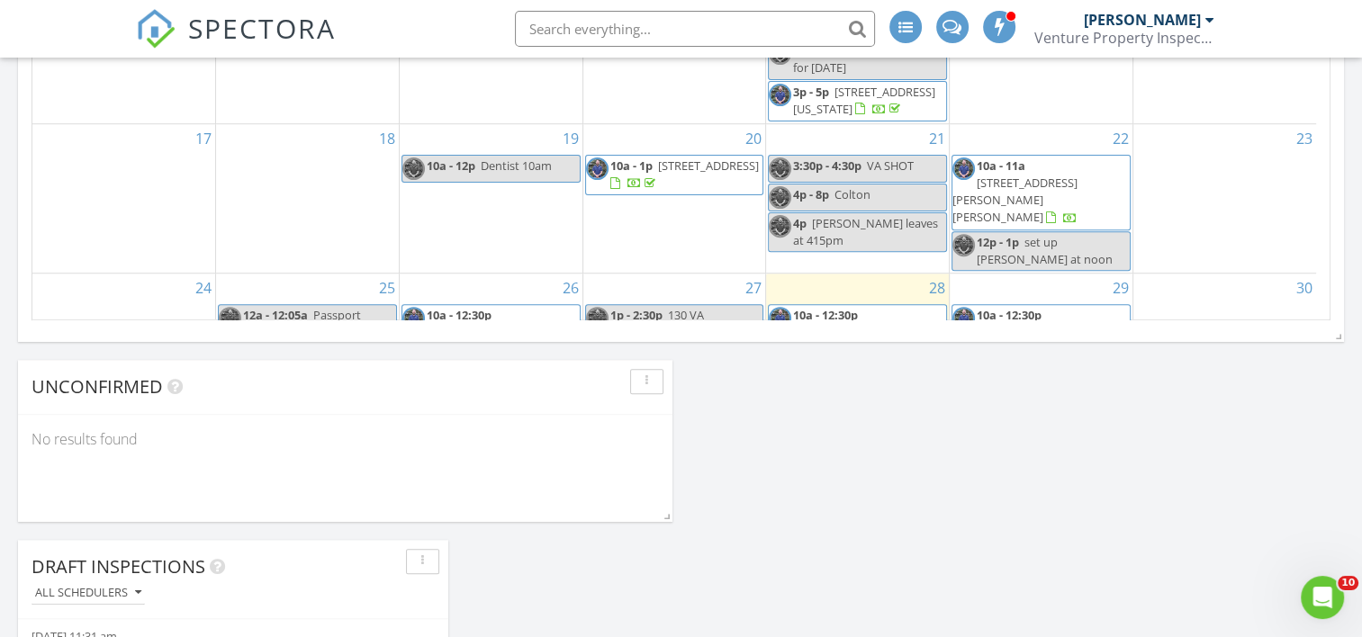
scroll to position [320, 0]
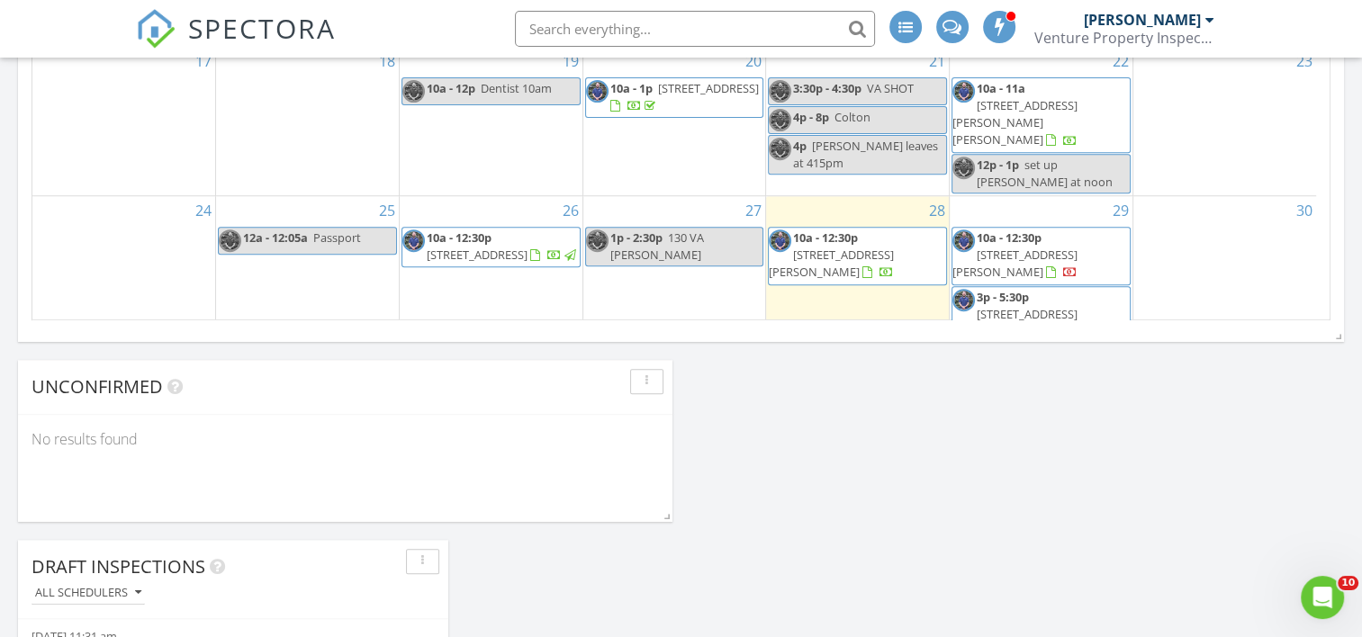
click at [457, 347] on div "2 9a - 12p 9am nadia? 2 houses water? EMS? 2p - 4:30p 27431 Pleasant Dr, Warren…" at bounding box center [491, 421] width 183 height 149
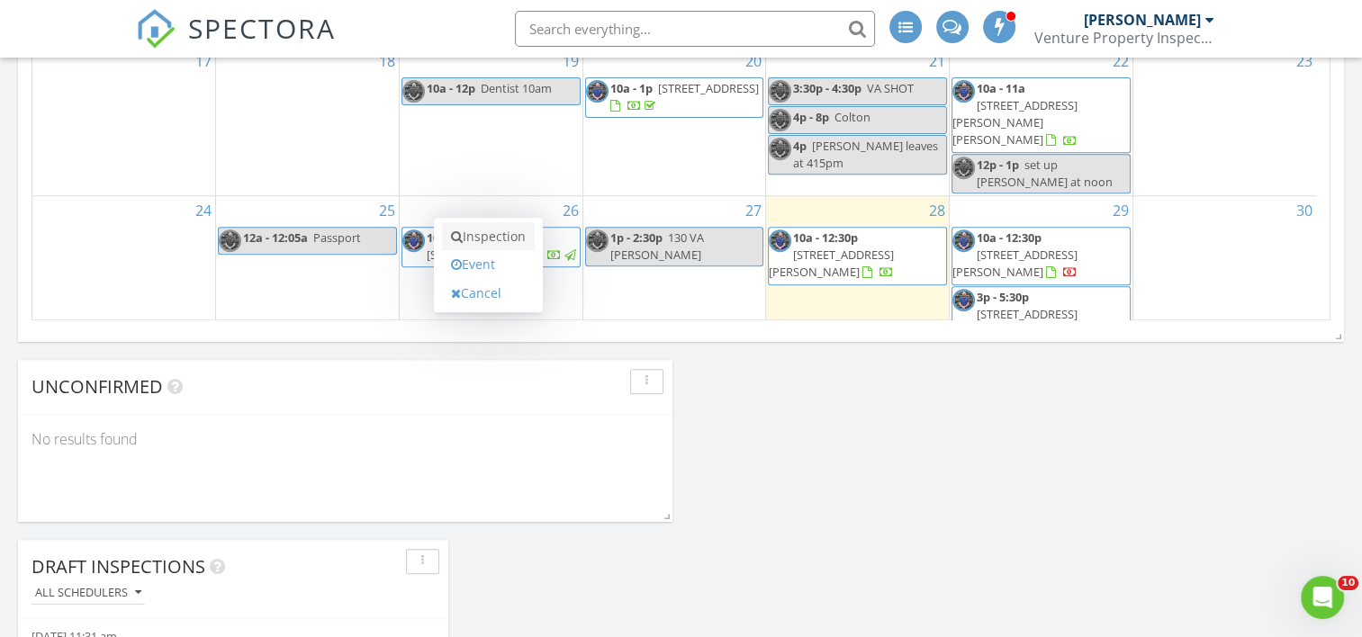
click at [474, 237] on link "Inspection" at bounding box center [488, 236] width 93 height 29
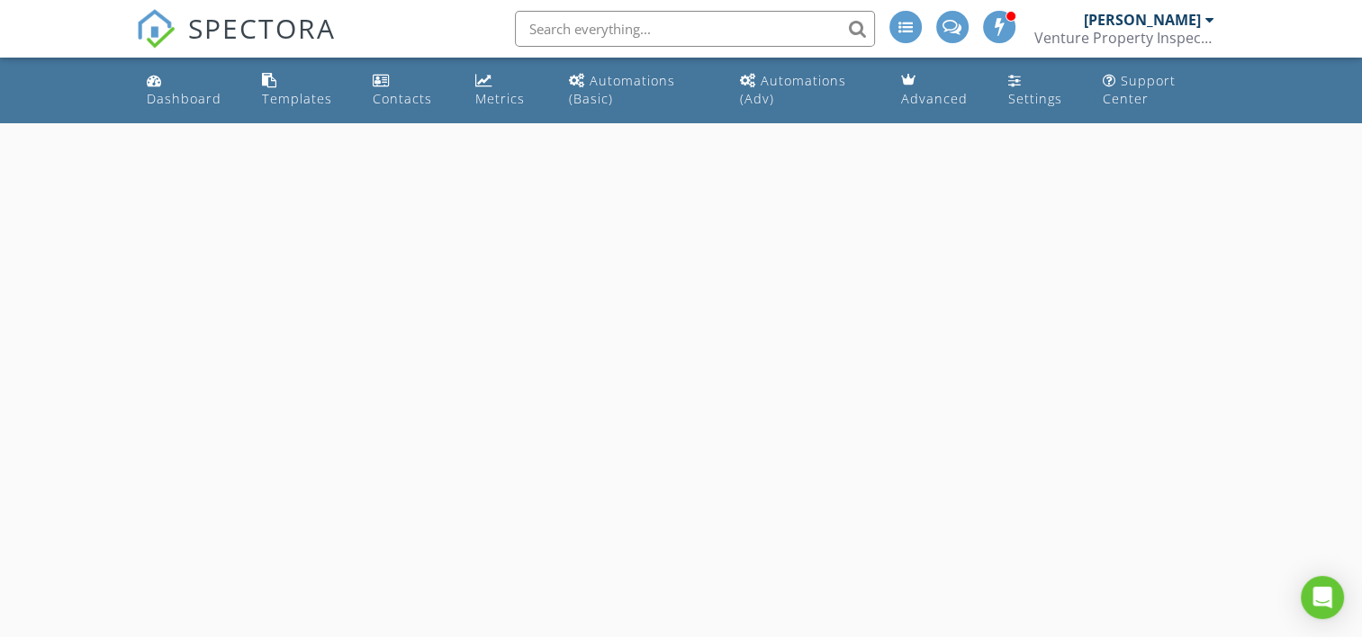
select select "8"
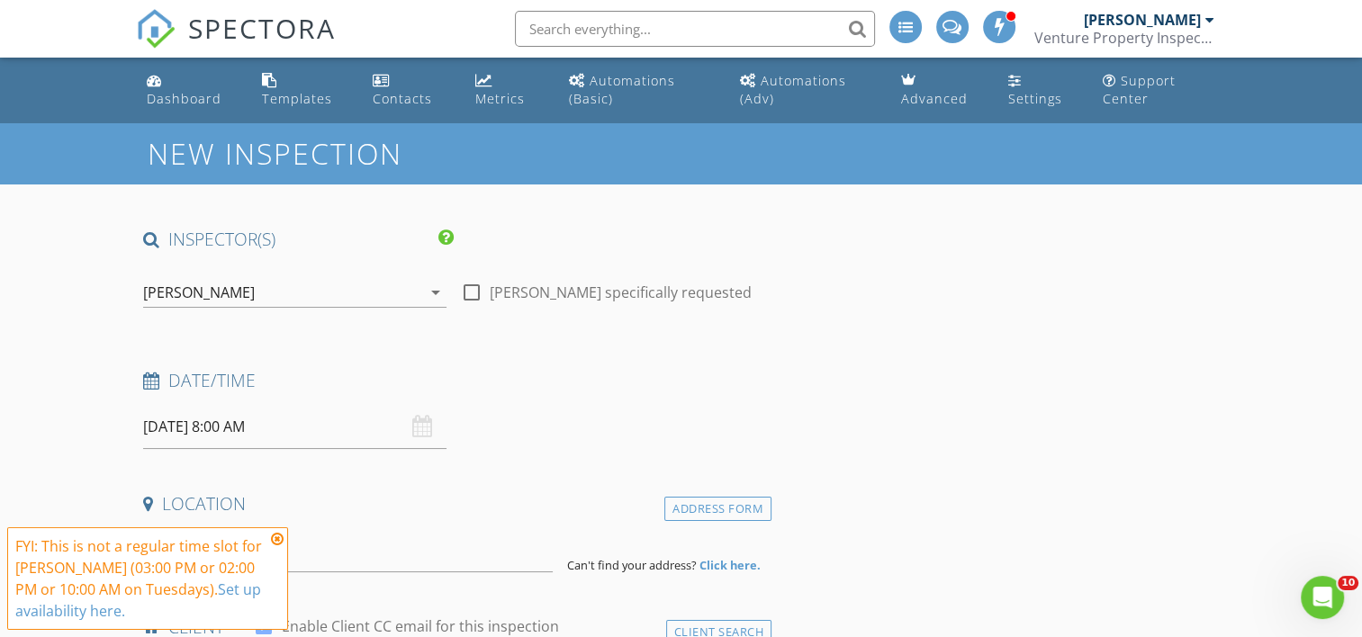
click at [230, 424] on input "09/02/2025 8:00 AM" at bounding box center [294, 427] width 303 height 44
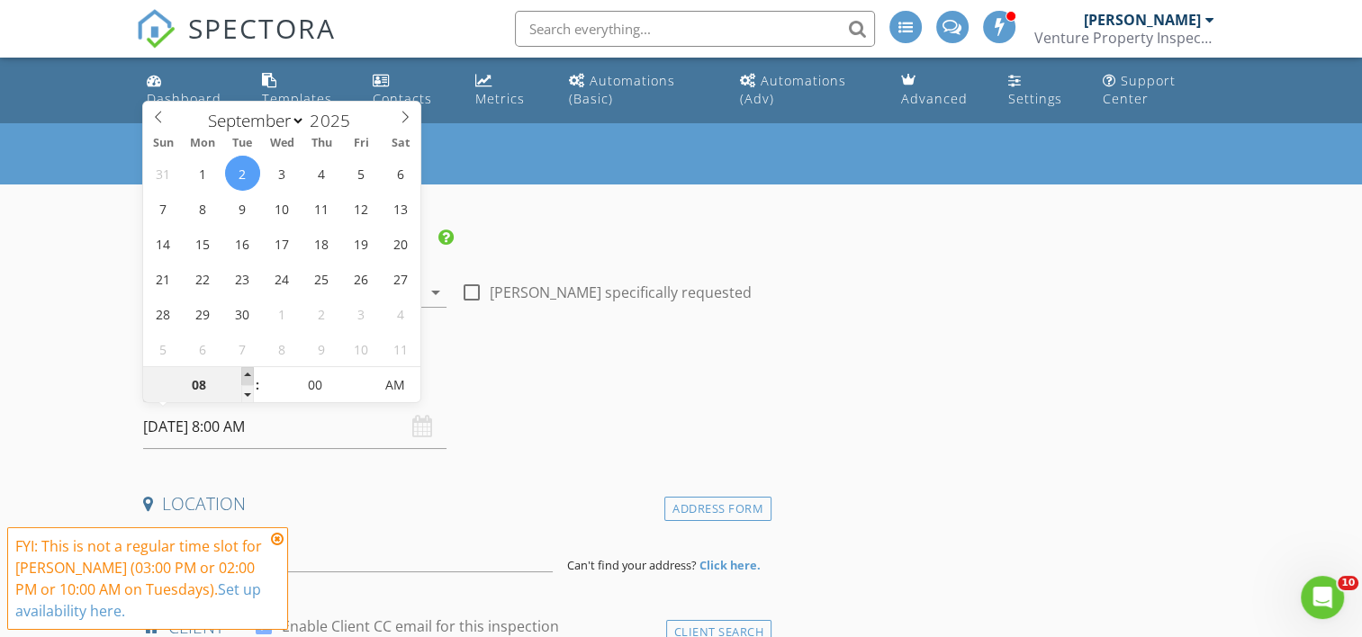
type input "09"
type input "[DATE] 9:00 AM"
click at [249, 371] on span at bounding box center [247, 376] width 13 height 18
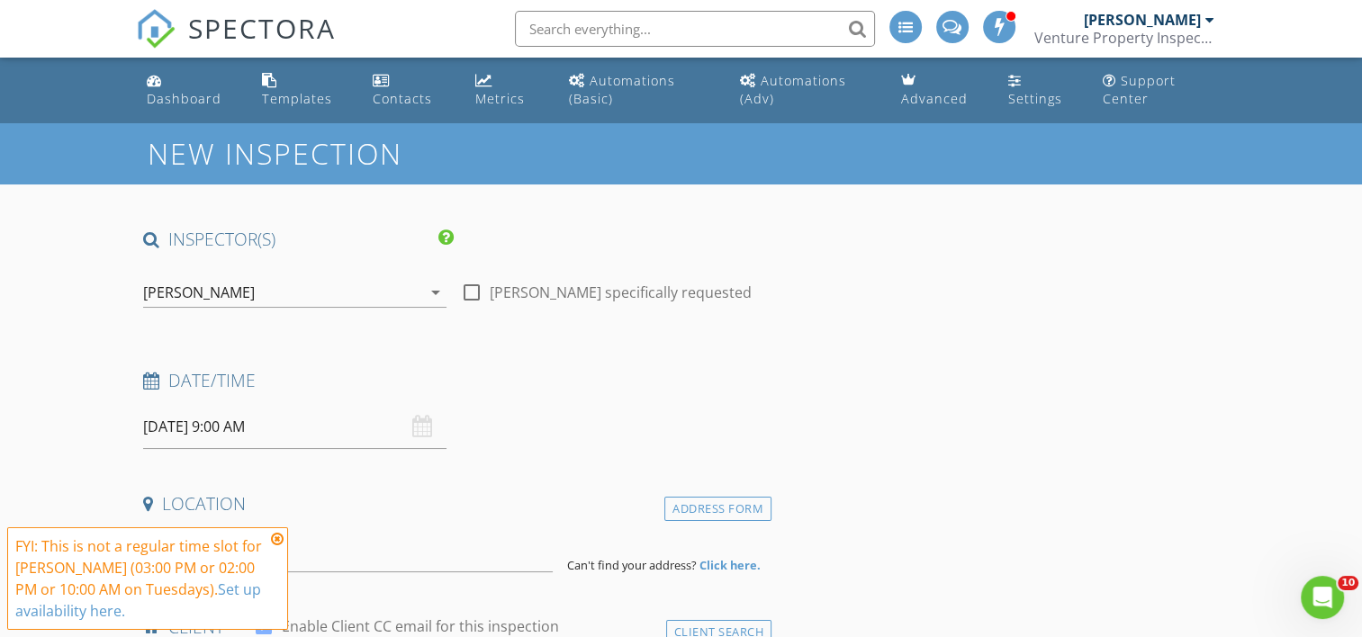
click at [276, 537] on icon at bounding box center [277, 539] width 13 height 14
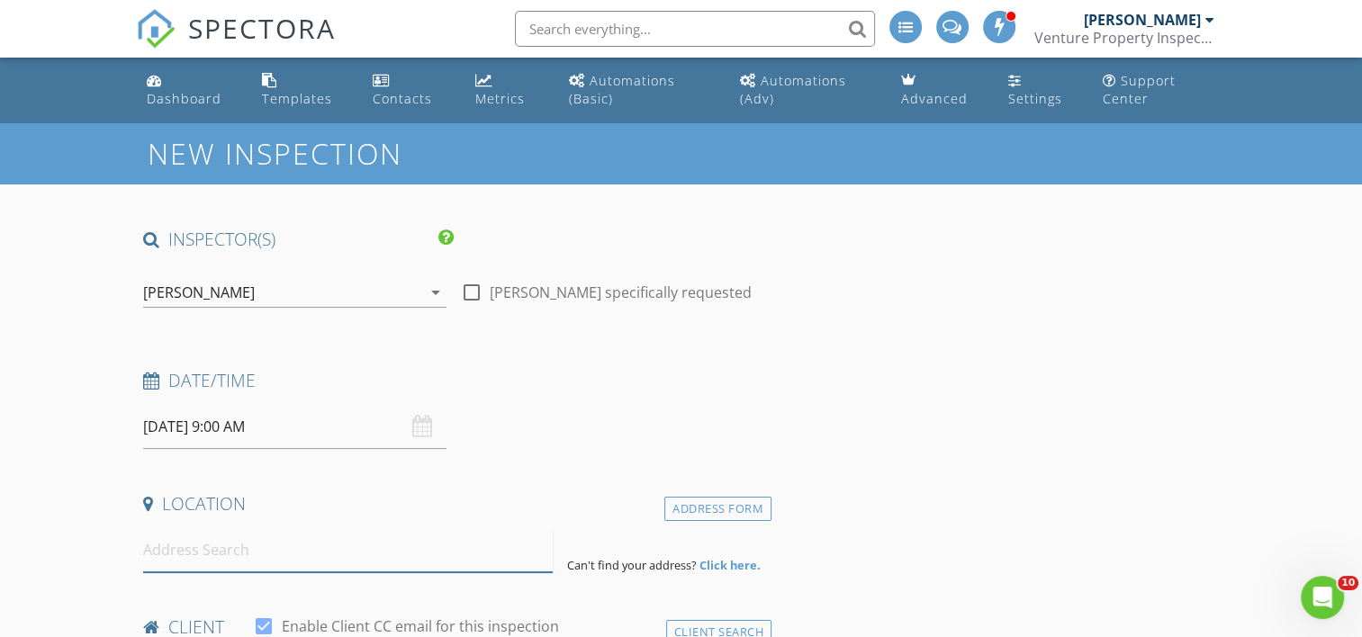
click at [258, 549] on input at bounding box center [348, 550] width 410 height 44
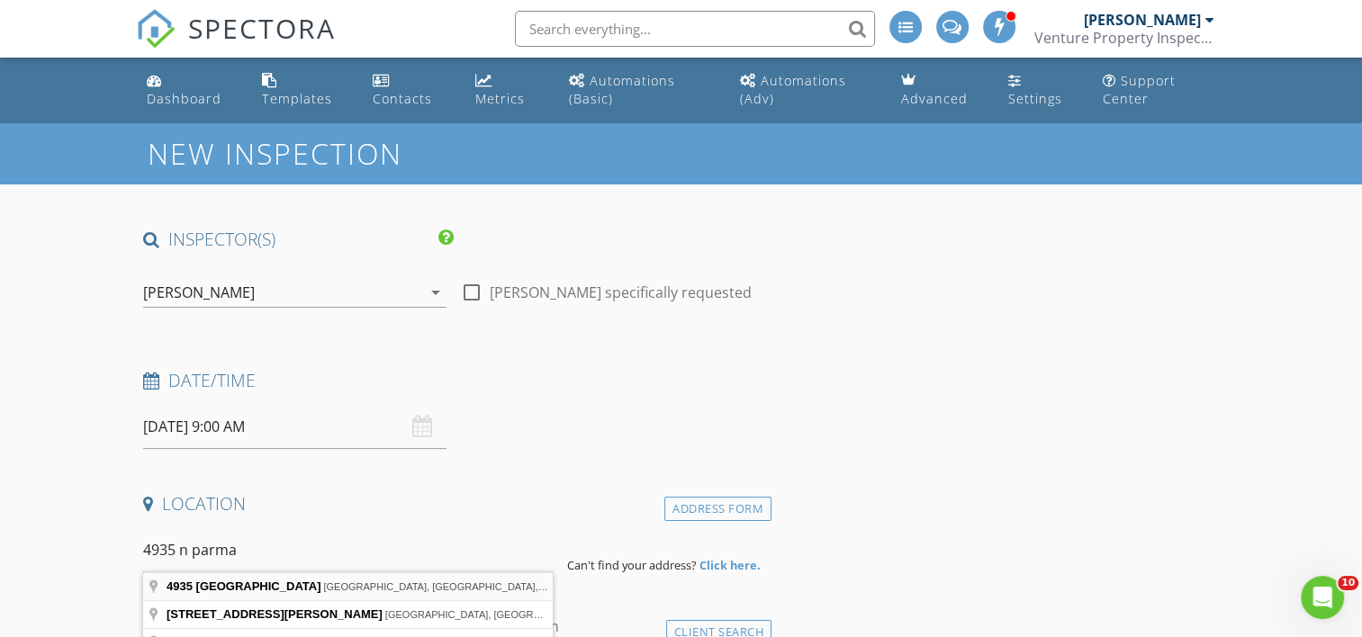
type input "4935 North Parma Road, Parma, MI, USA"
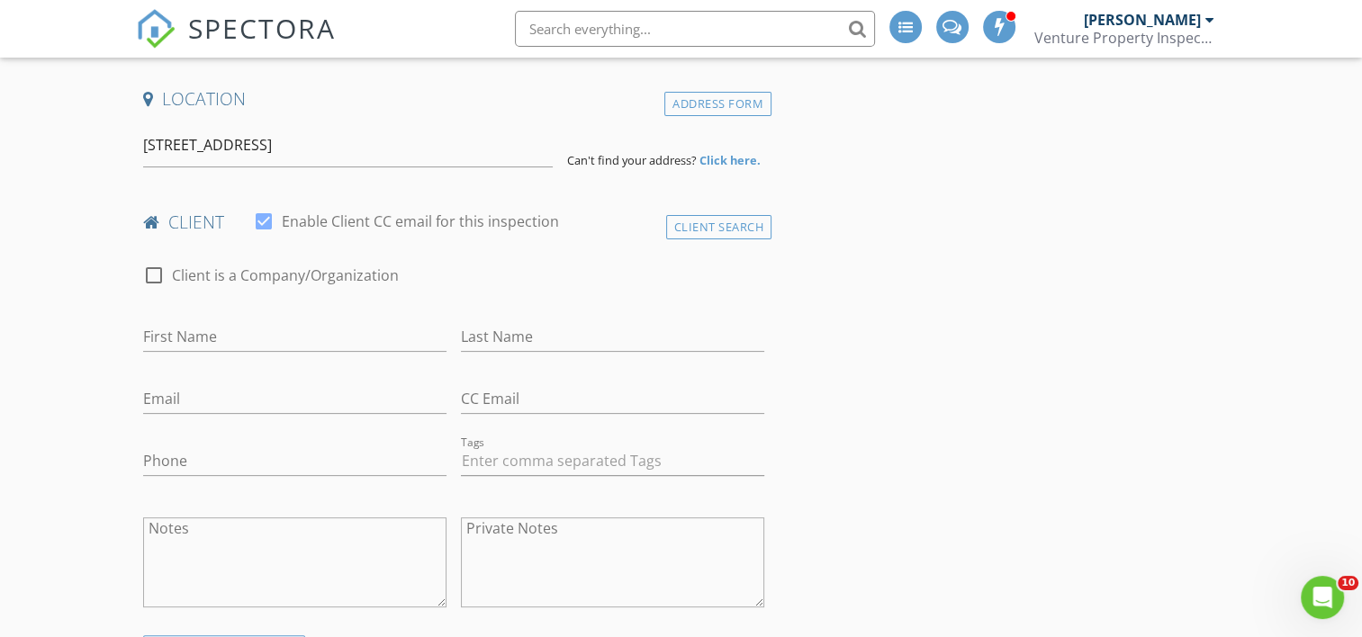
scroll to position [450, 0]
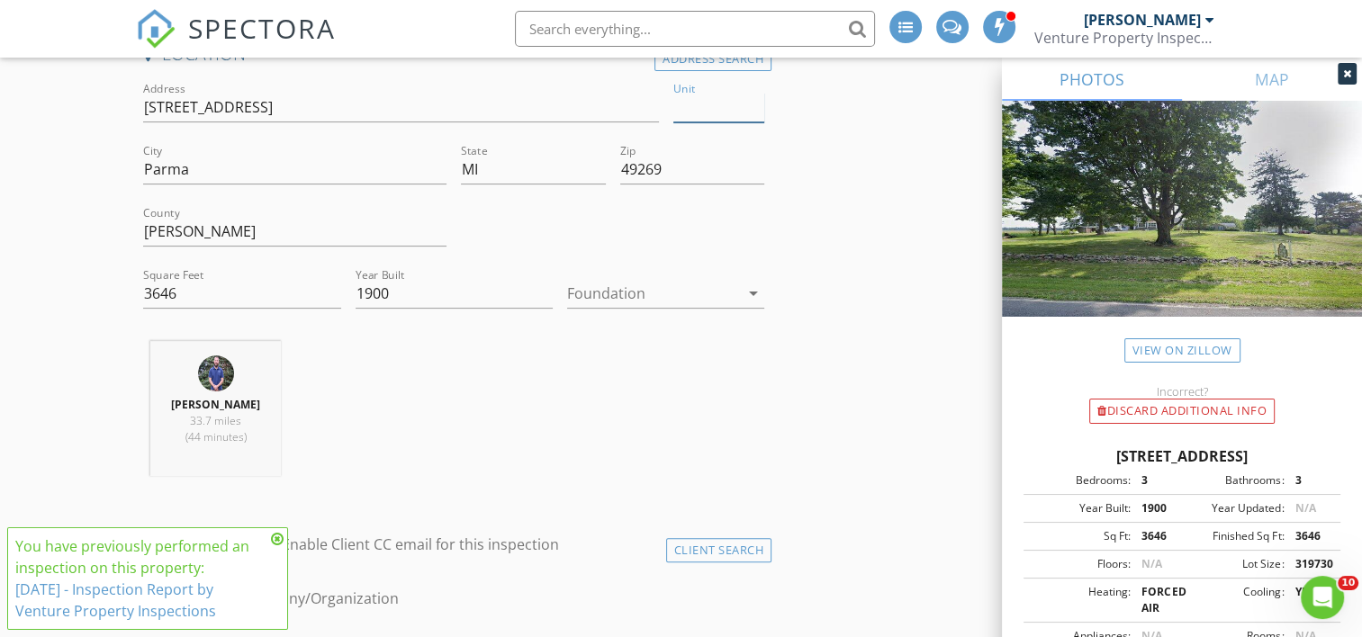
click at [707, 101] on input "Unit" at bounding box center [719, 108] width 92 height 30
type input "Smaller House"
type input "3646"
type input "1900"
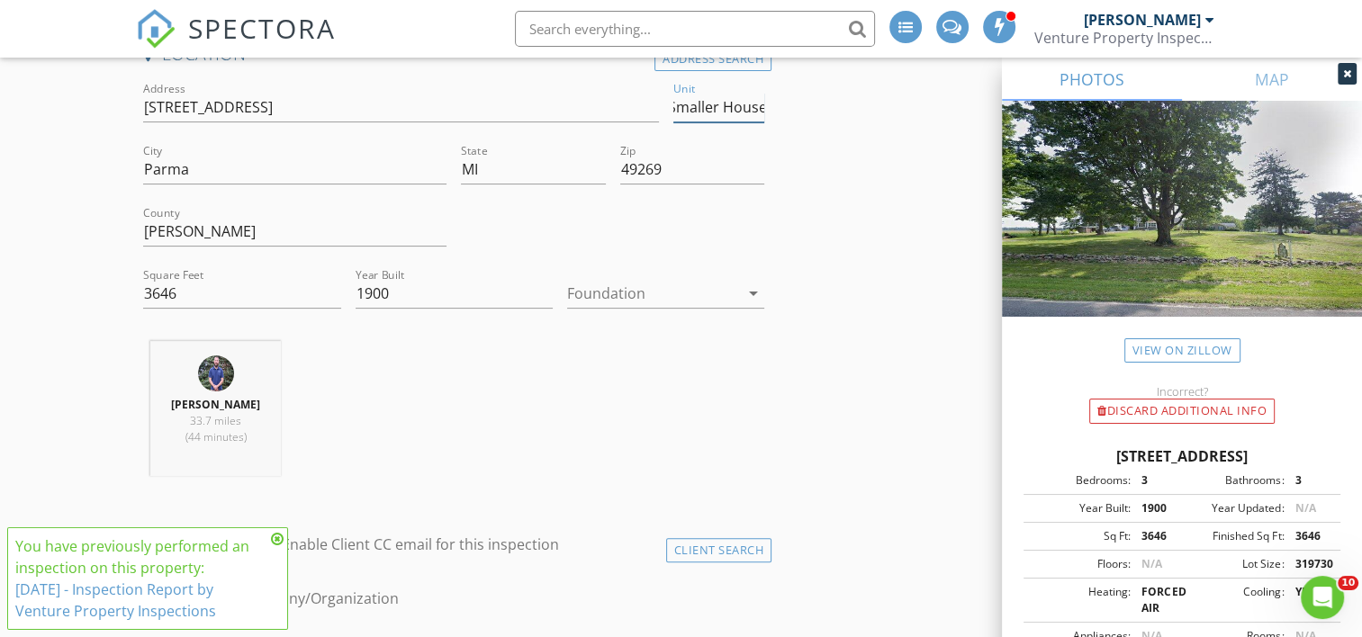
type input "Smaller House"
click at [279, 286] on input "3646" at bounding box center [241, 294] width 197 height 30
type input "3"
type input "1600"
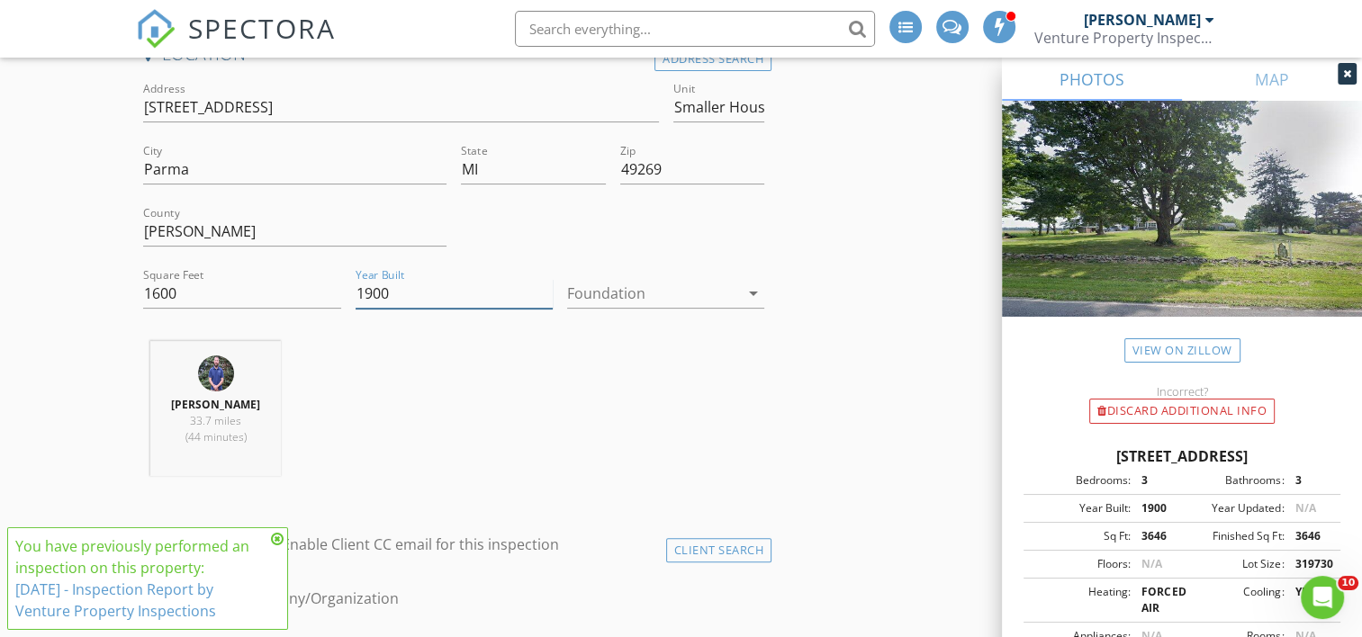
click at [401, 288] on input "1900" at bounding box center [454, 294] width 197 height 30
type input "1"
click at [355, 445] on div "Travis Cripps 33.7 miles (44 minutes)" at bounding box center [453, 415] width 635 height 149
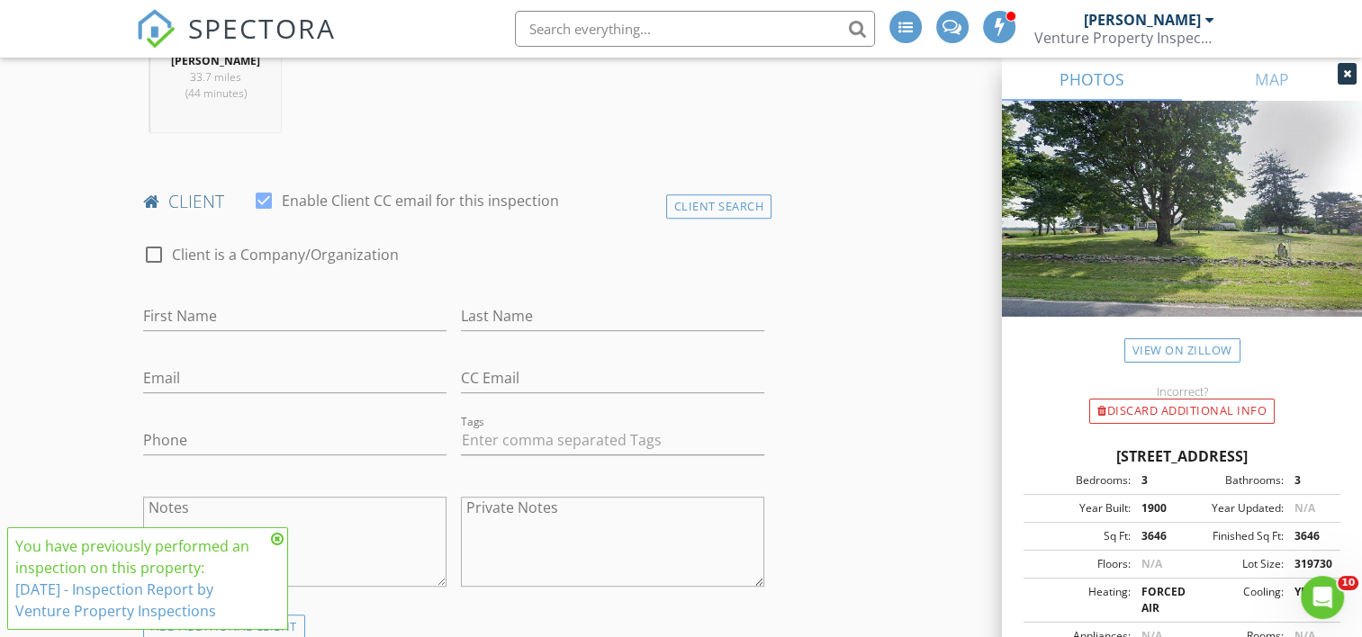
scroll to position [810, 0]
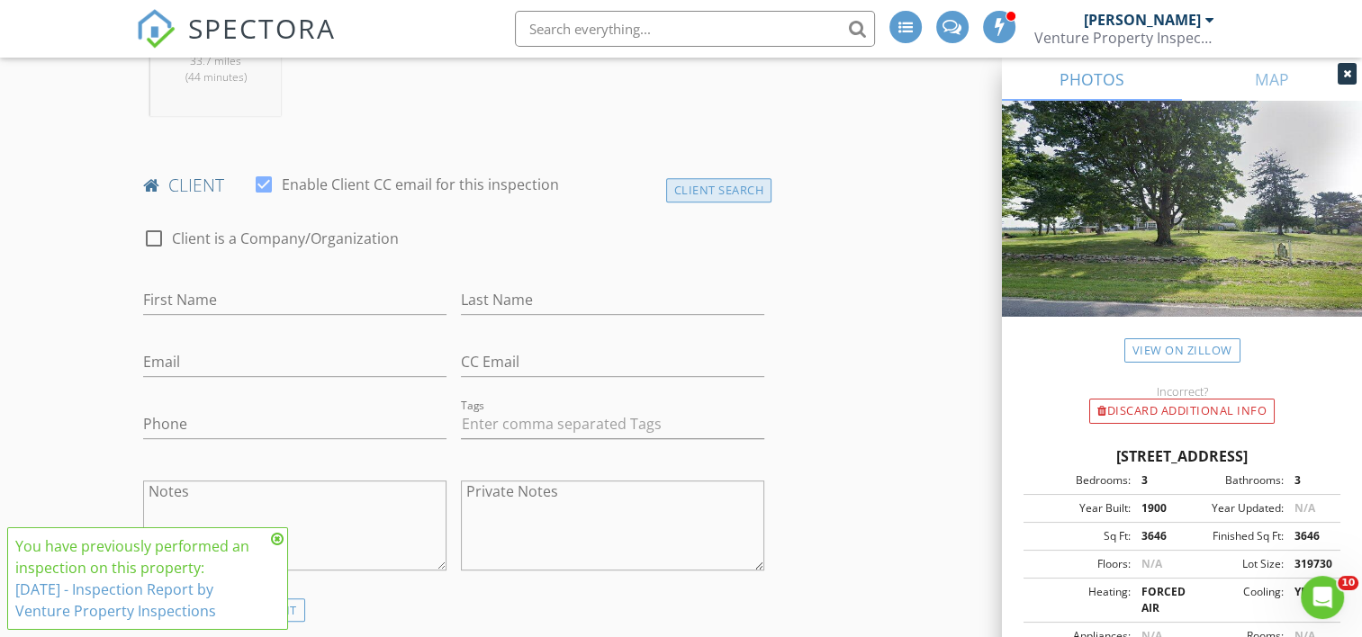
click at [696, 193] on div "Client Search" at bounding box center [719, 190] width 106 height 24
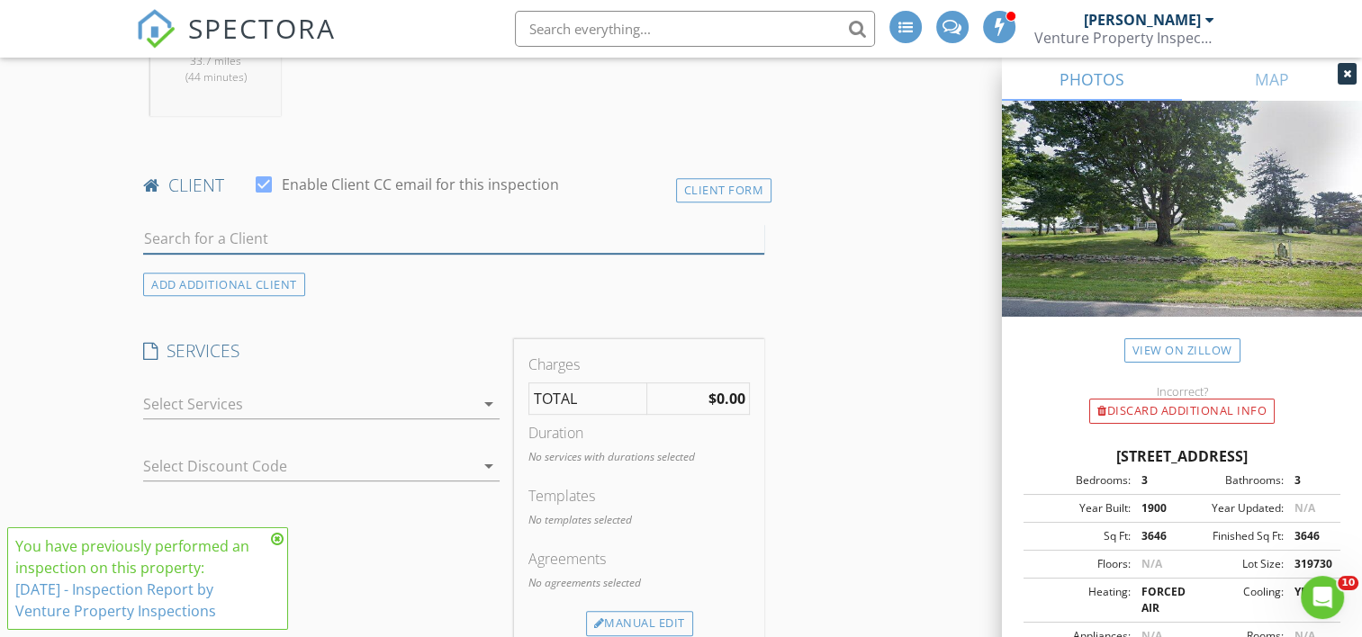
click at [426, 236] on input "text" at bounding box center [453, 239] width 621 height 30
click at [426, 236] on input "j" at bounding box center [453, 239] width 621 height 30
type input "jon mesa"
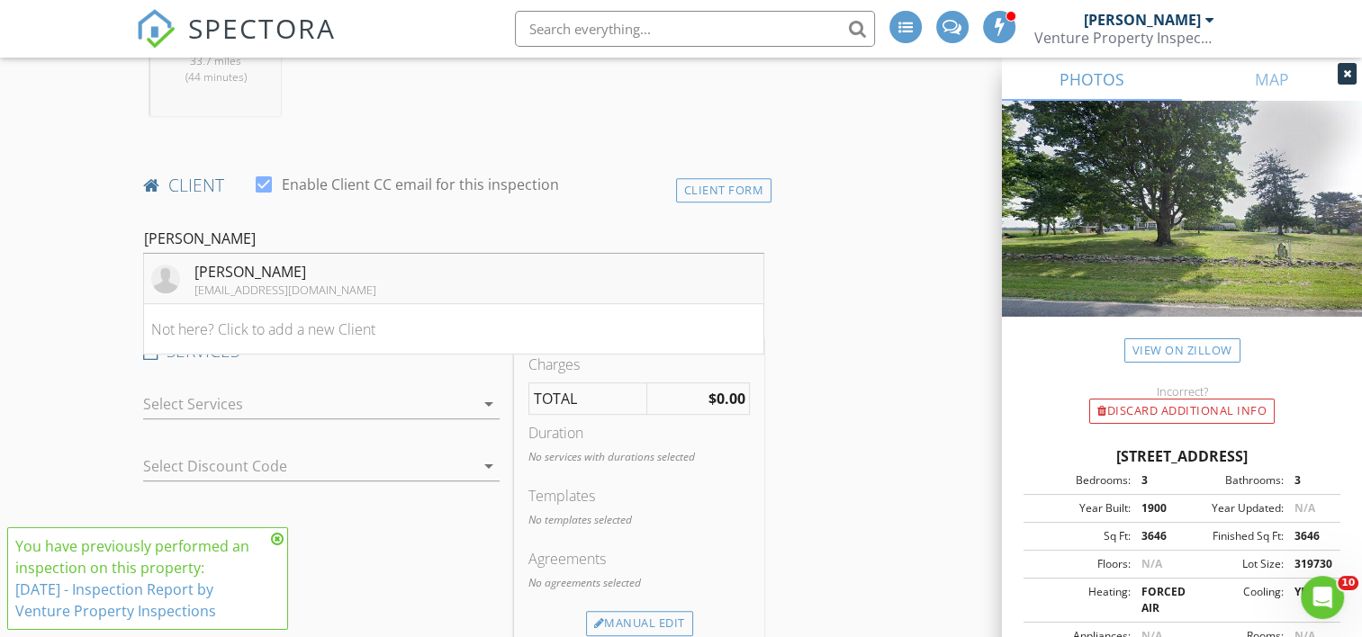
click at [360, 277] on li "Jon Mesa jmesa11@gmail.com" at bounding box center [453, 279] width 619 height 50
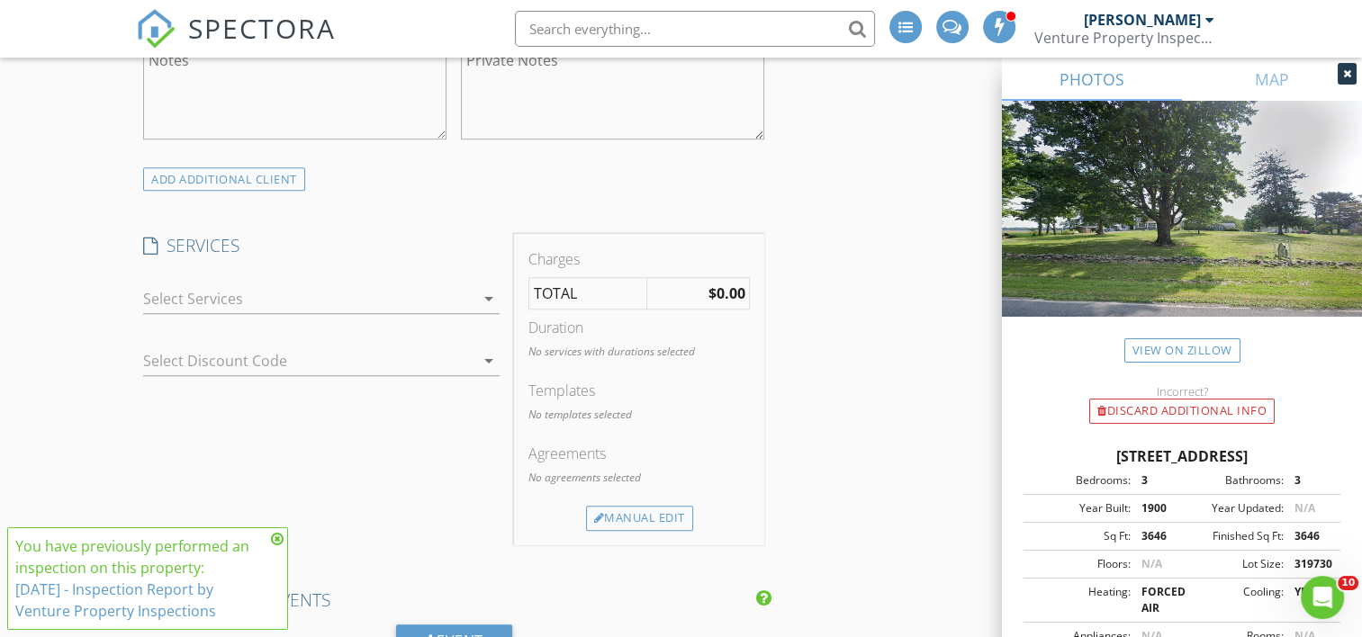
scroll to position [1440, 0]
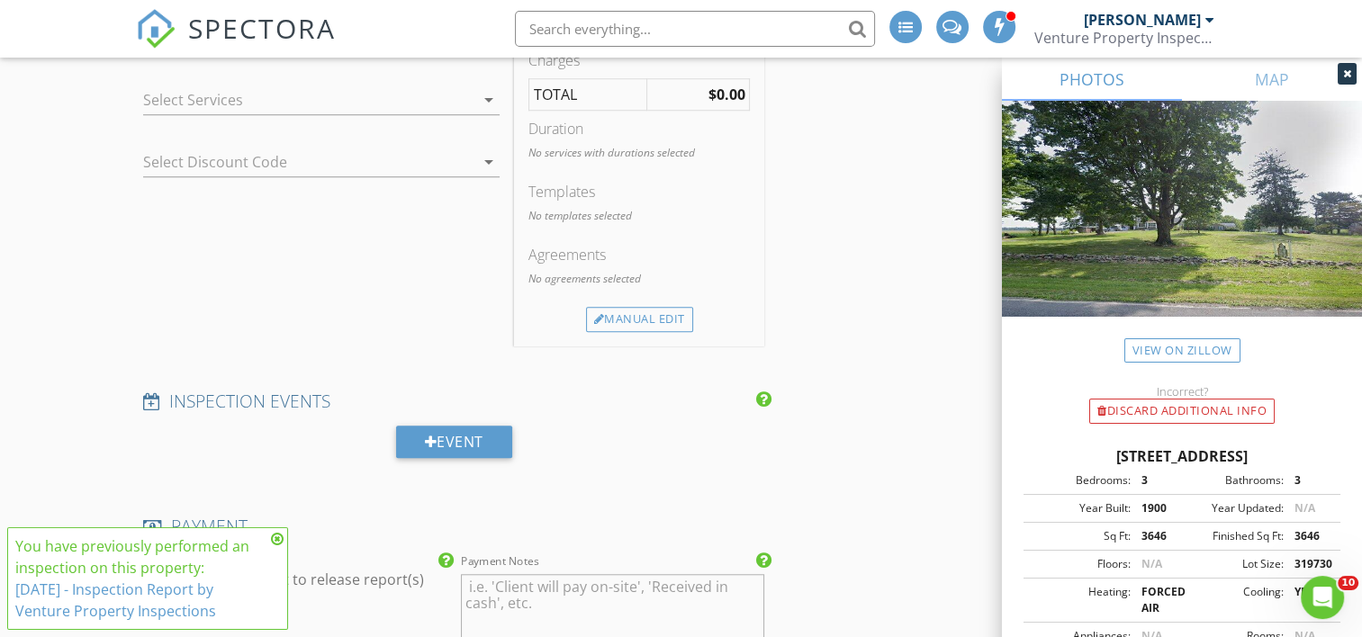
click at [360, 95] on div at bounding box center [308, 100] width 331 height 29
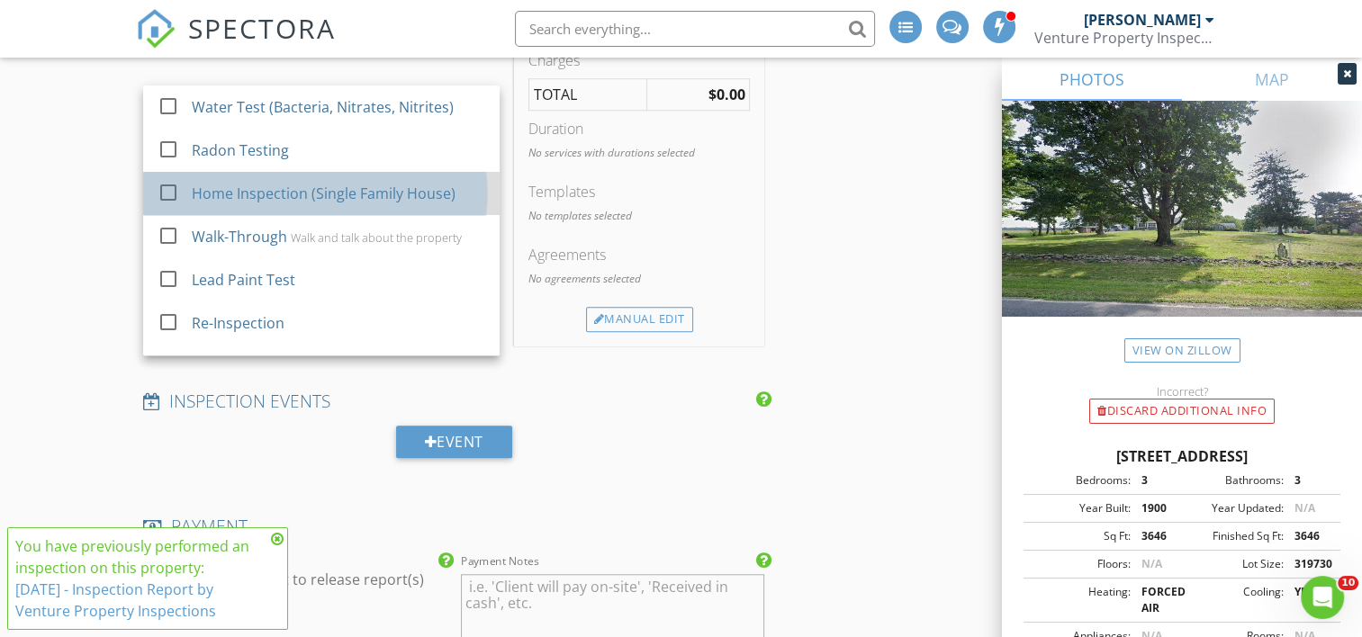
click at [335, 203] on div "Home Inspection (Single Family House)" at bounding box center [339, 194] width 293 height 36
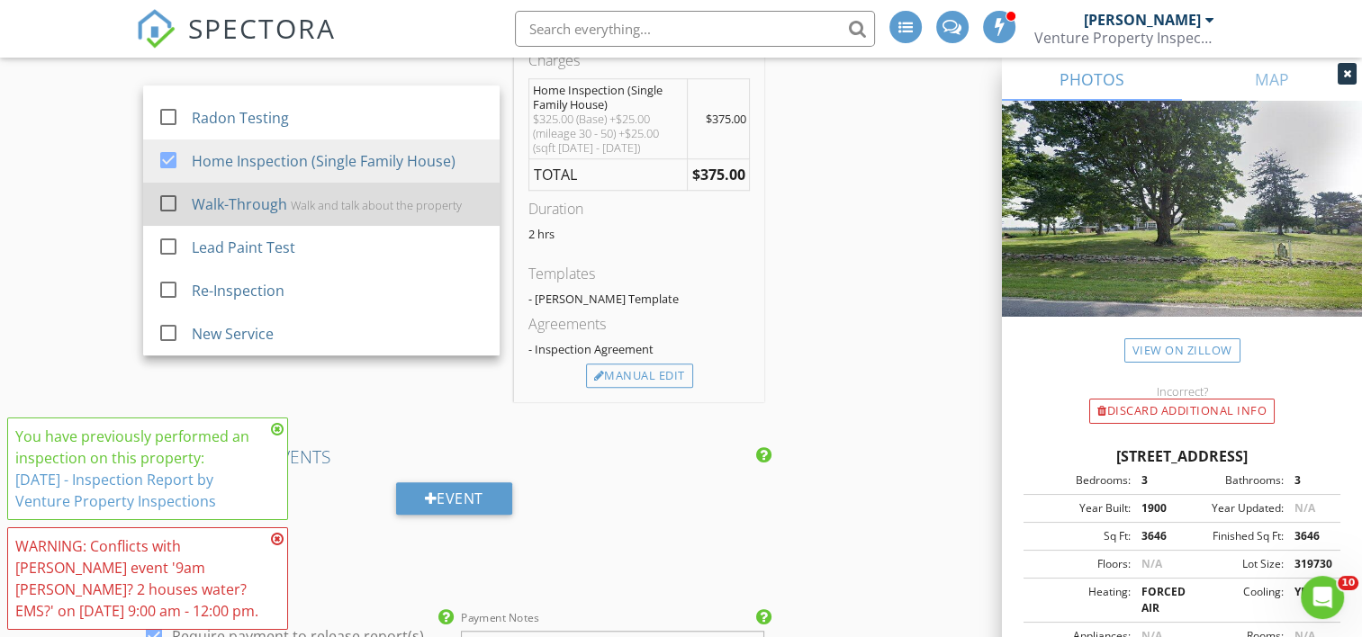
scroll to position [0, 0]
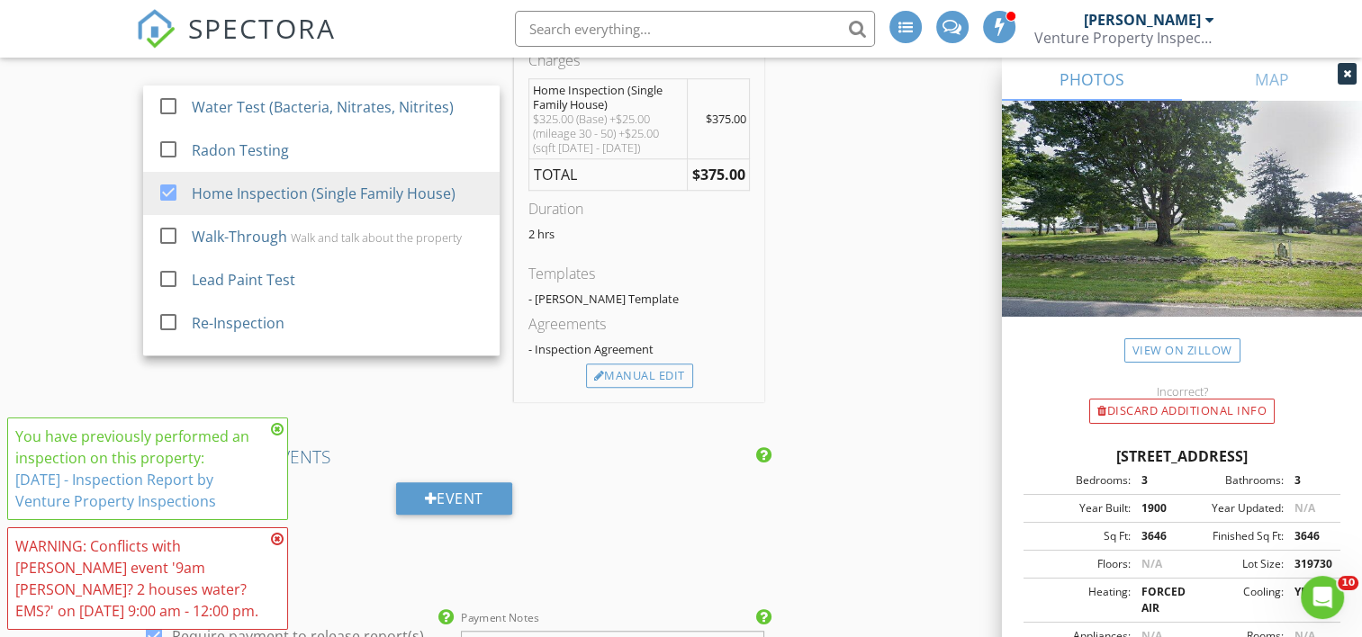
click at [72, 151] on div "New Inspection INSPECTOR(S) check_box Travis Cripps PRIMARY Travis Cripps arrow…" at bounding box center [681, 541] width 1362 height 3717
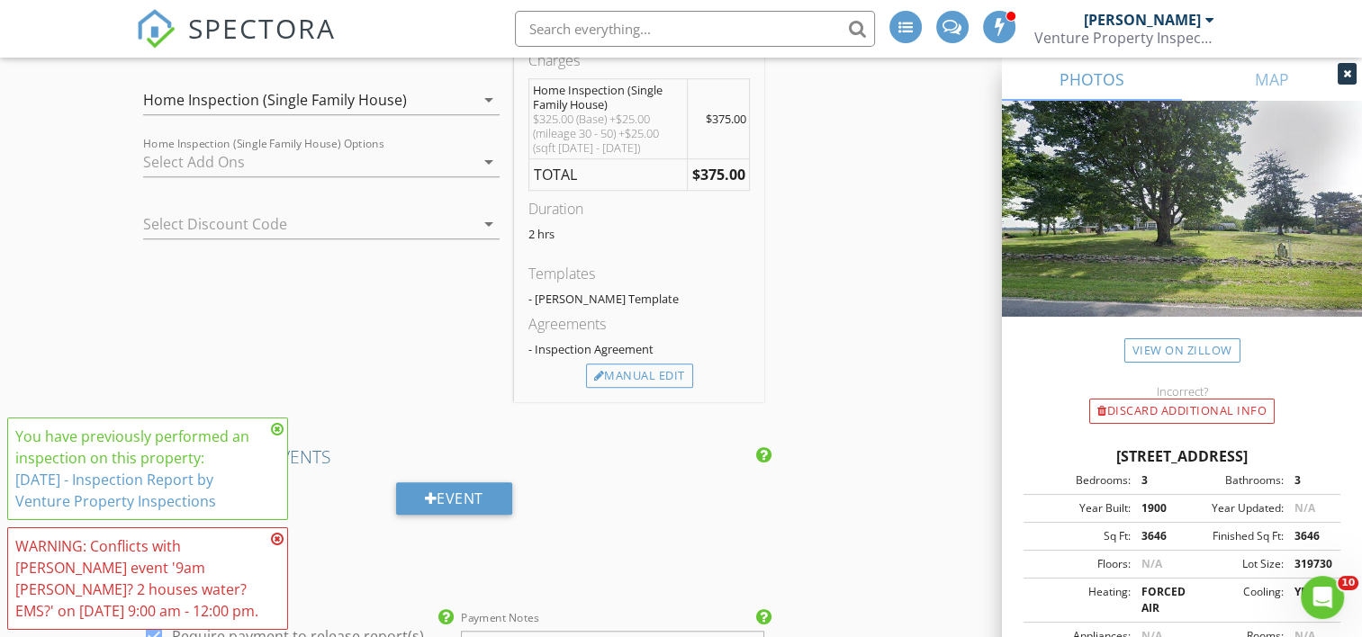
click at [230, 161] on div at bounding box center [308, 162] width 331 height 29
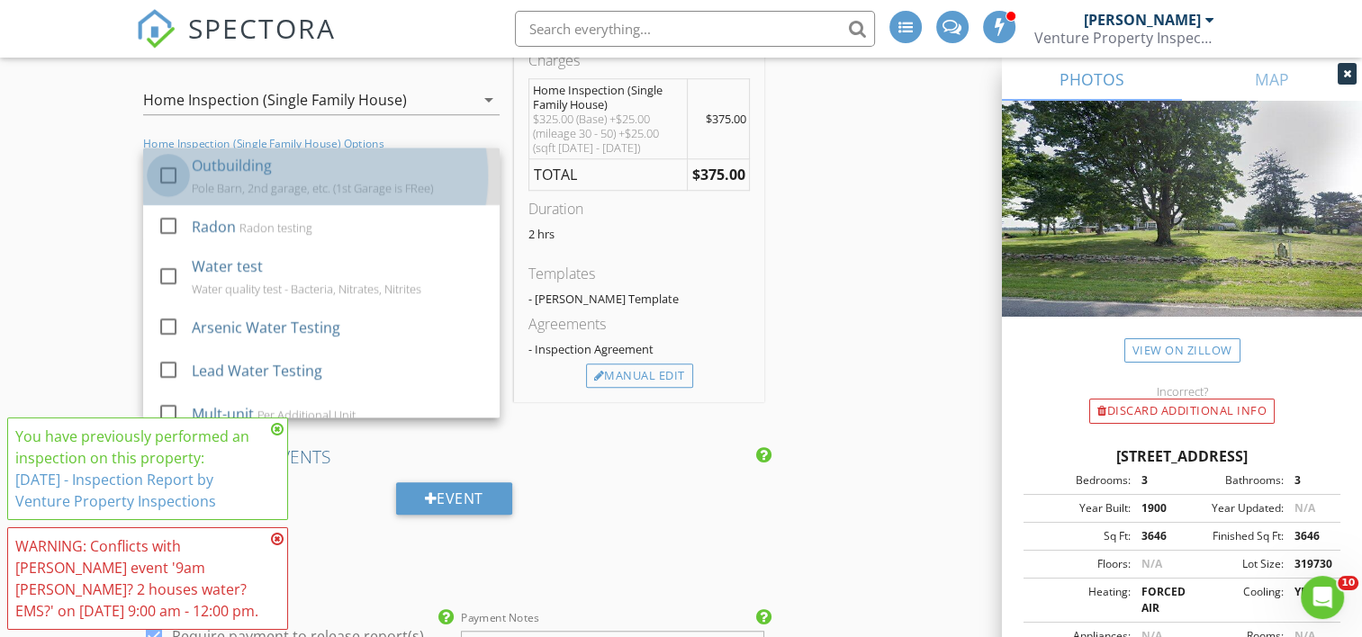
click at [169, 174] on div at bounding box center [168, 175] width 31 height 31
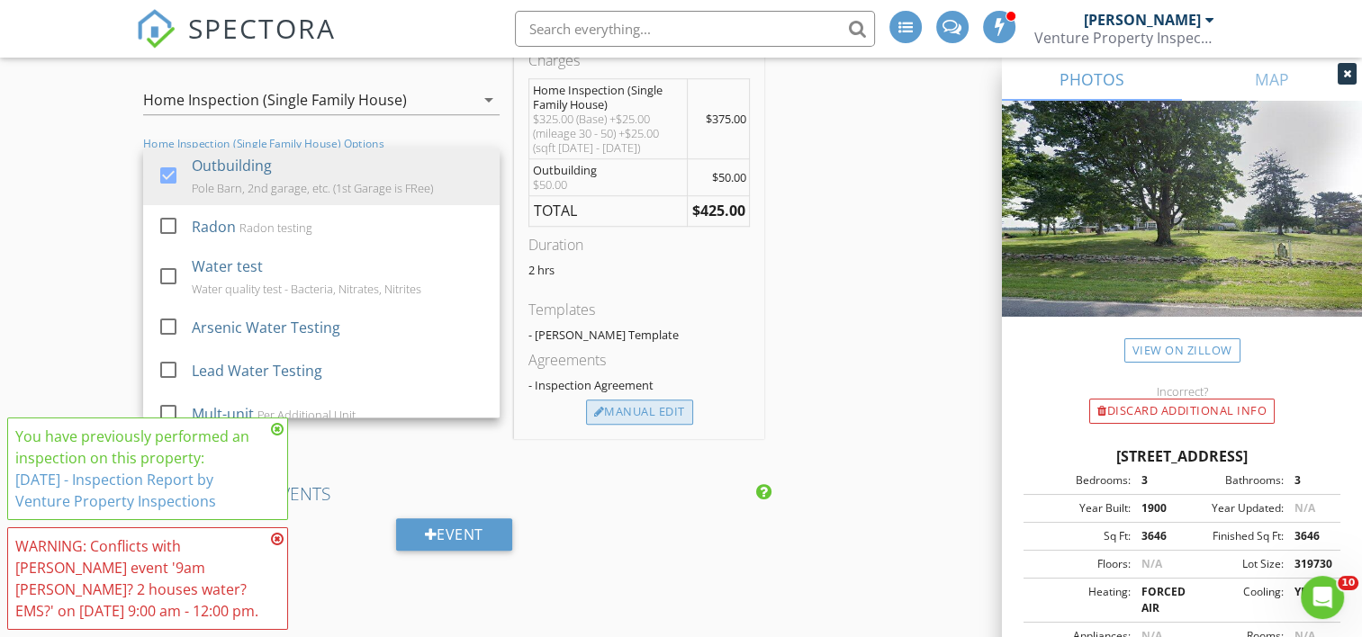
click at [660, 410] on div "Manual Edit" at bounding box center [639, 412] width 107 height 25
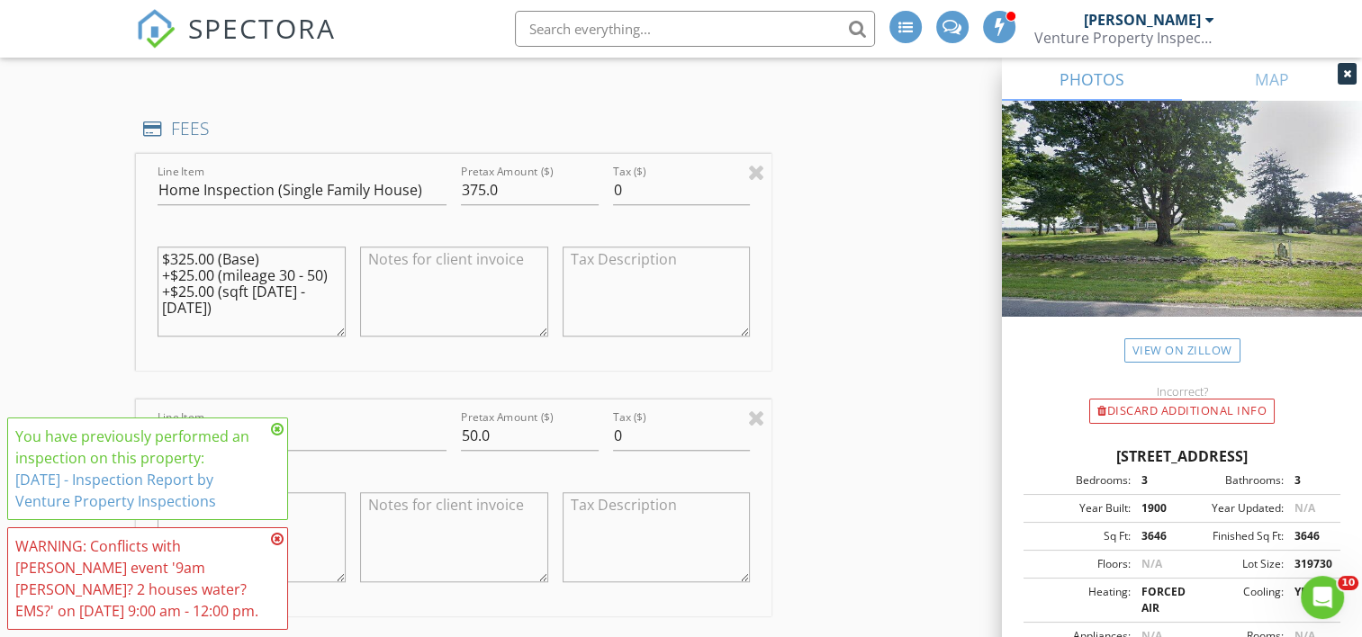
scroll to position [1530, 0]
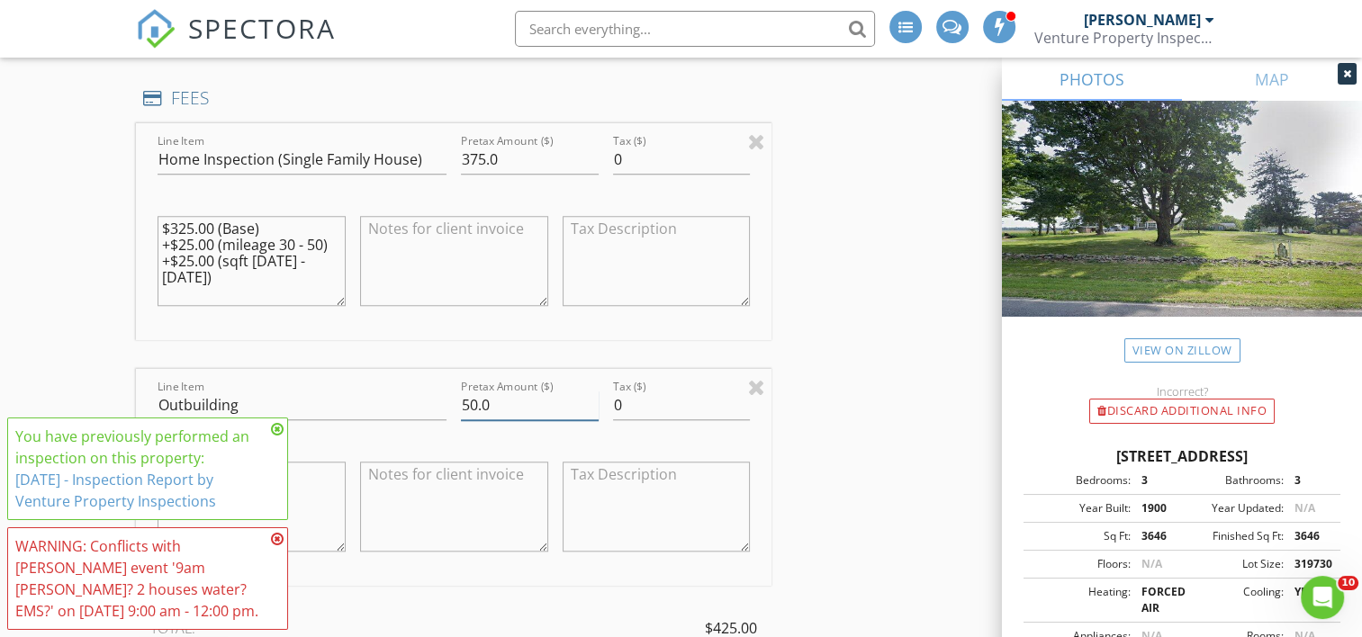
click at [515, 407] on input "50.0" at bounding box center [530, 406] width 138 height 30
type input "5"
type input "200"
click at [344, 411] on input "Outbuilding" at bounding box center [302, 406] width 289 height 30
click at [63, 317] on div "New Inspection INSPECTOR(S) check_box Travis Cripps PRIMARY Travis Cripps arrow…" at bounding box center [681, 644] width 1362 height 4103
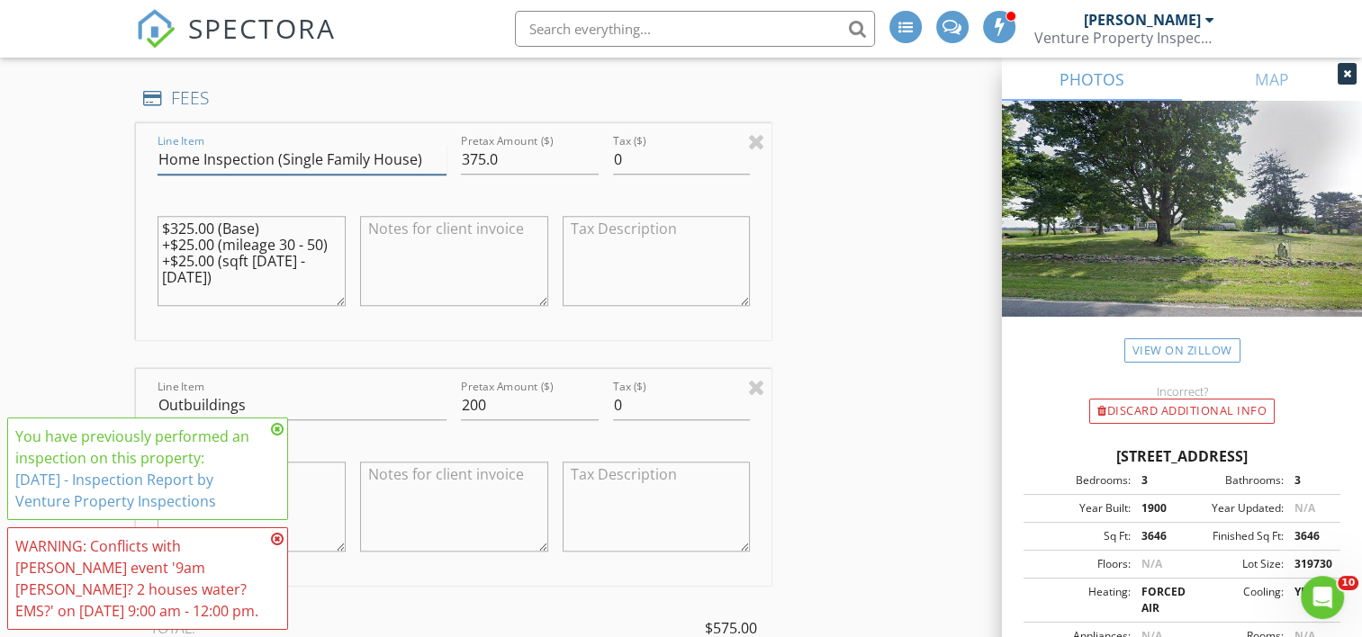
click at [342, 156] on input "Home Inspection (Single Family House)" at bounding box center [302, 160] width 289 height 30
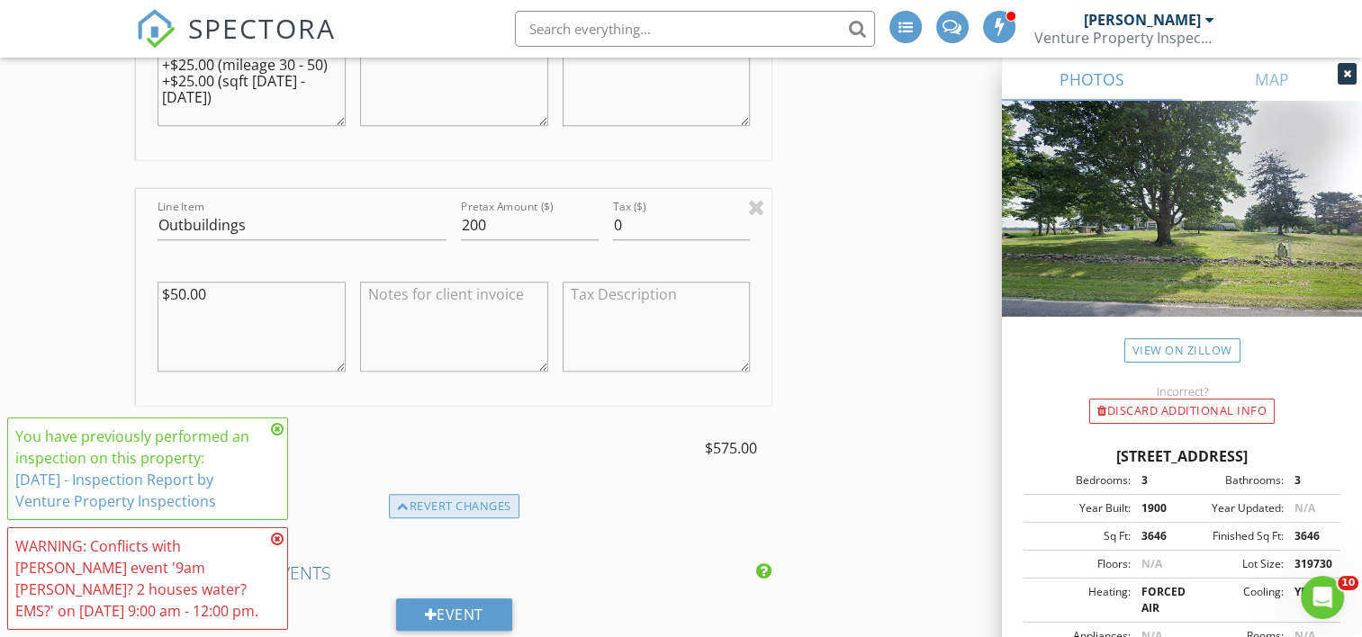
click at [497, 505] on div "Revert changes" at bounding box center [454, 506] width 131 height 25
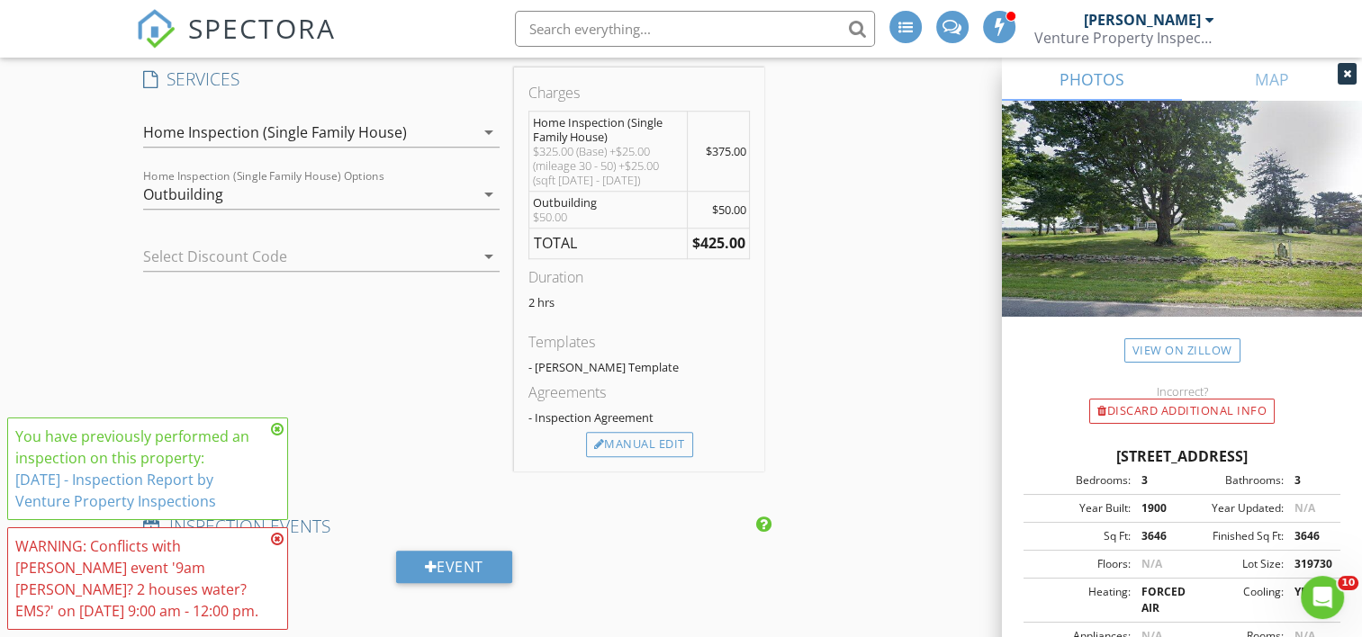
scroll to position [1303, 0]
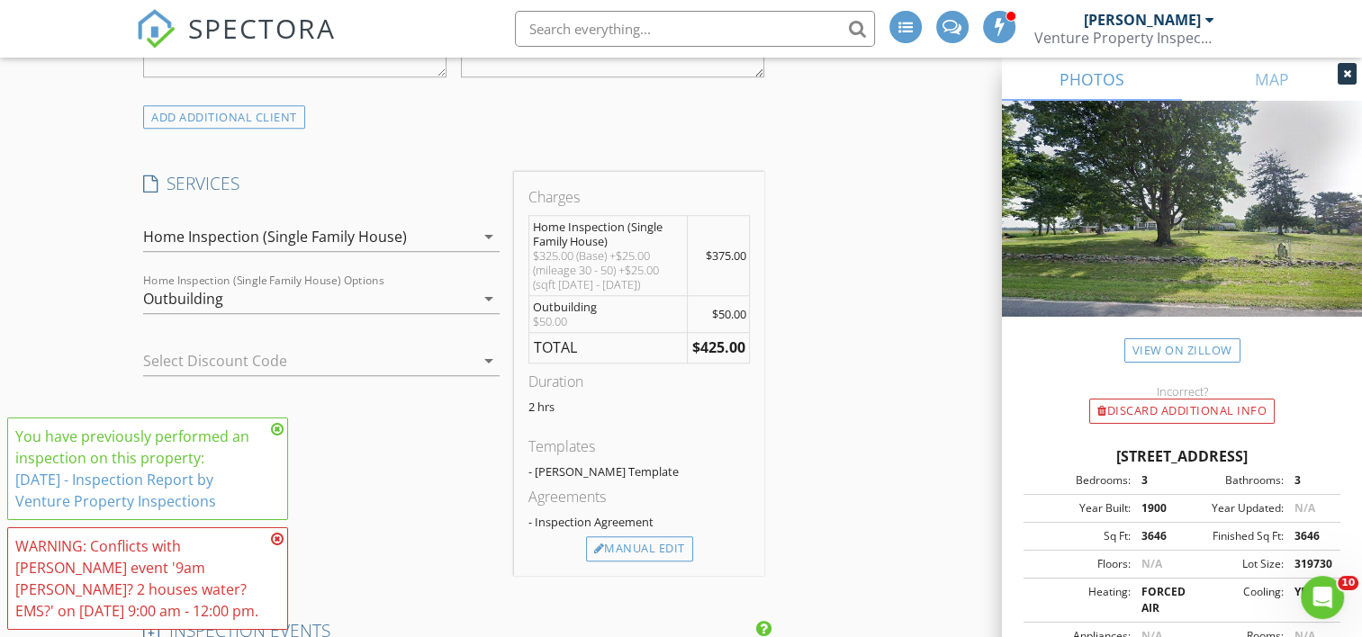
click at [479, 232] on icon "arrow_drop_down" at bounding box center [489, 237] width 22 height 22
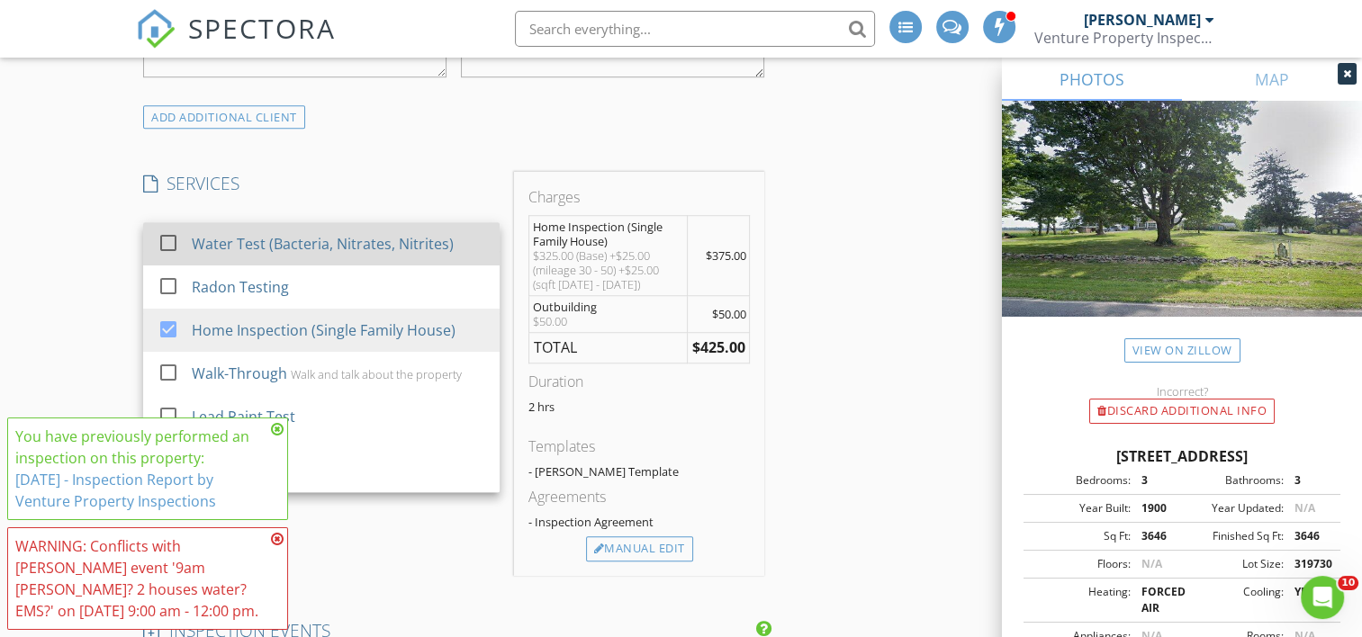
click at [417, 244] on div "Water Test (Bacteria, Nitrates, Nitrites)" at bounding box center [324, 244] width 262 height 22
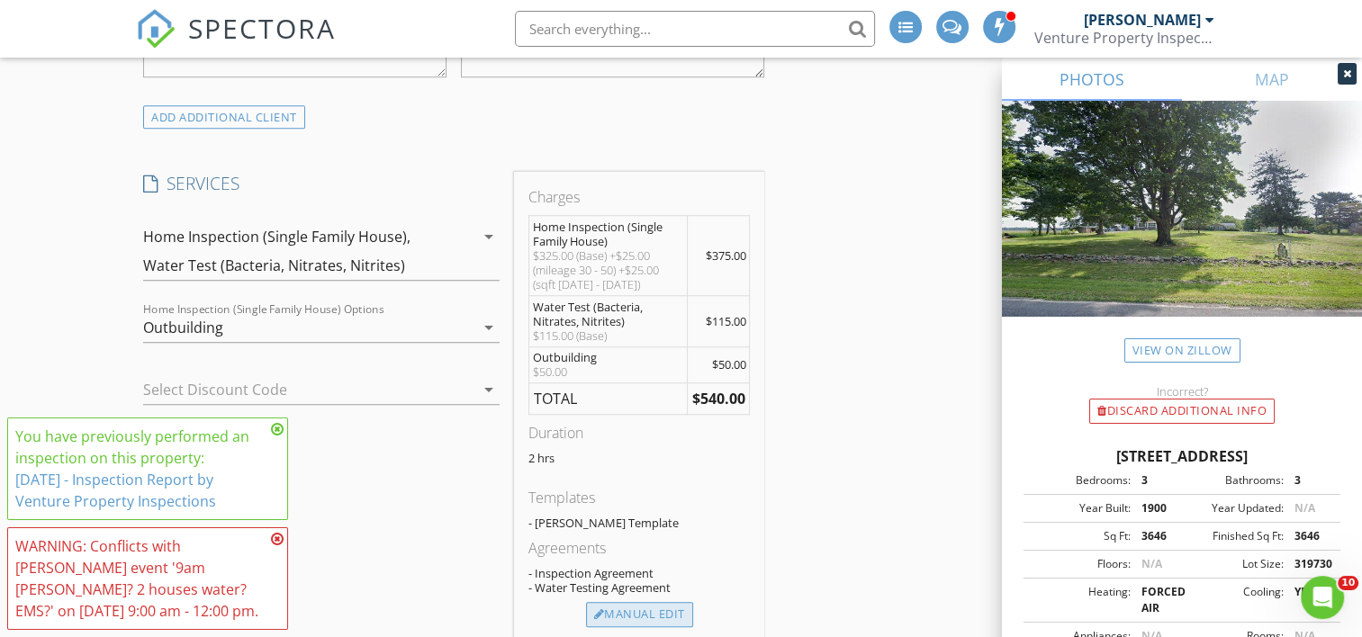
click at [647, 612] on div "Manual Edit" at bounding box center [639, 614] width 107 height 25
type input "Water Test (Bacteria, Nitrates, Nitrites)"
type input "115.0"
type textarea "$115.00 (Base)"
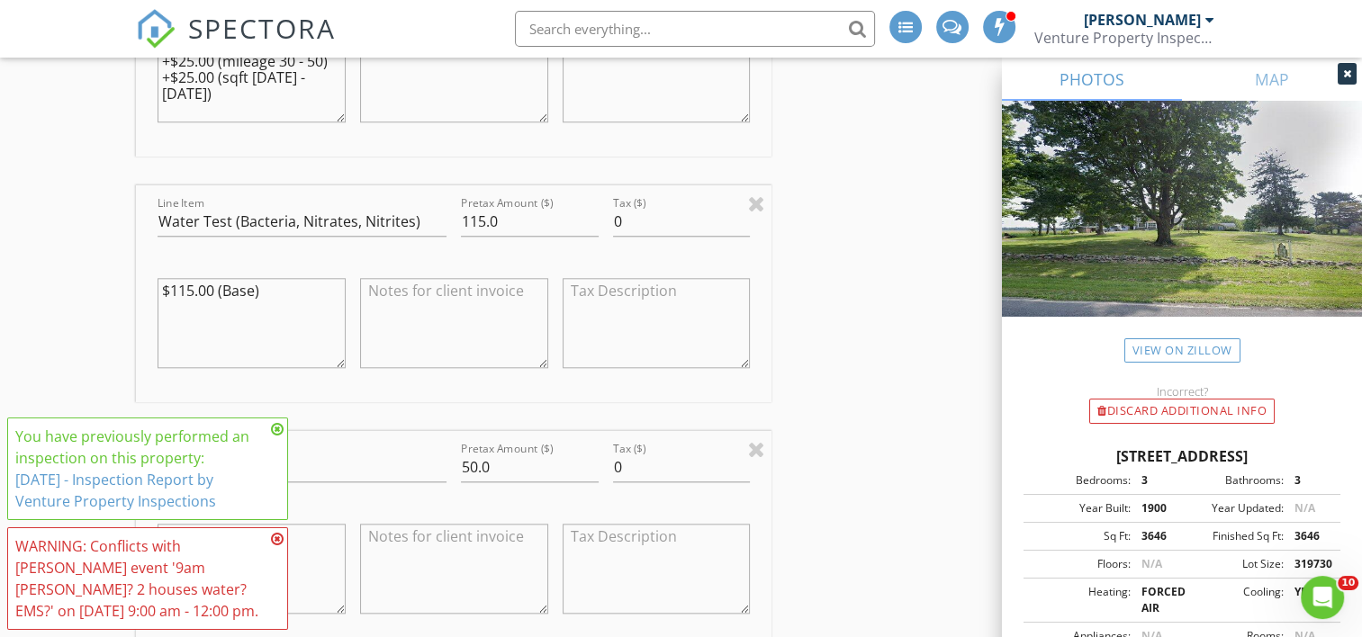
scroll to position [1753, 0]
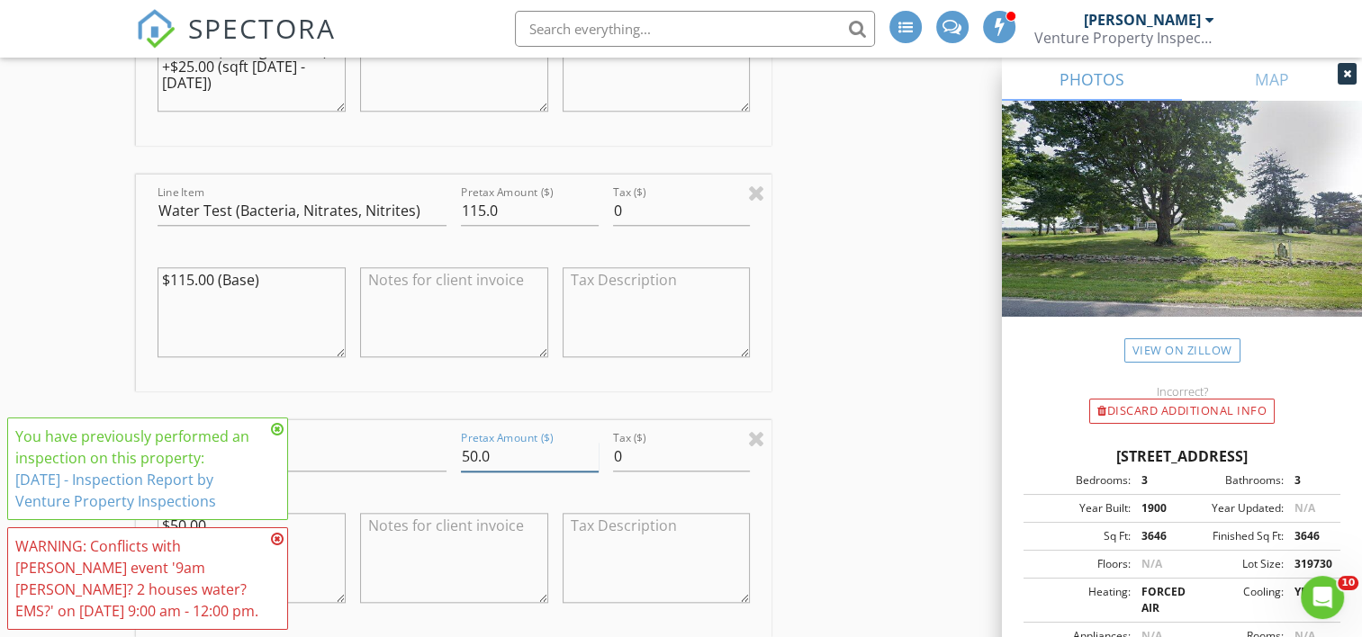
click at [518, 455] on input "50.0" at bounding box center [530, 457] width 138 height 30
type input "5"
type input "200"
click at [277, 428] on icon at bounding box center [277, 429] width 13 height 14
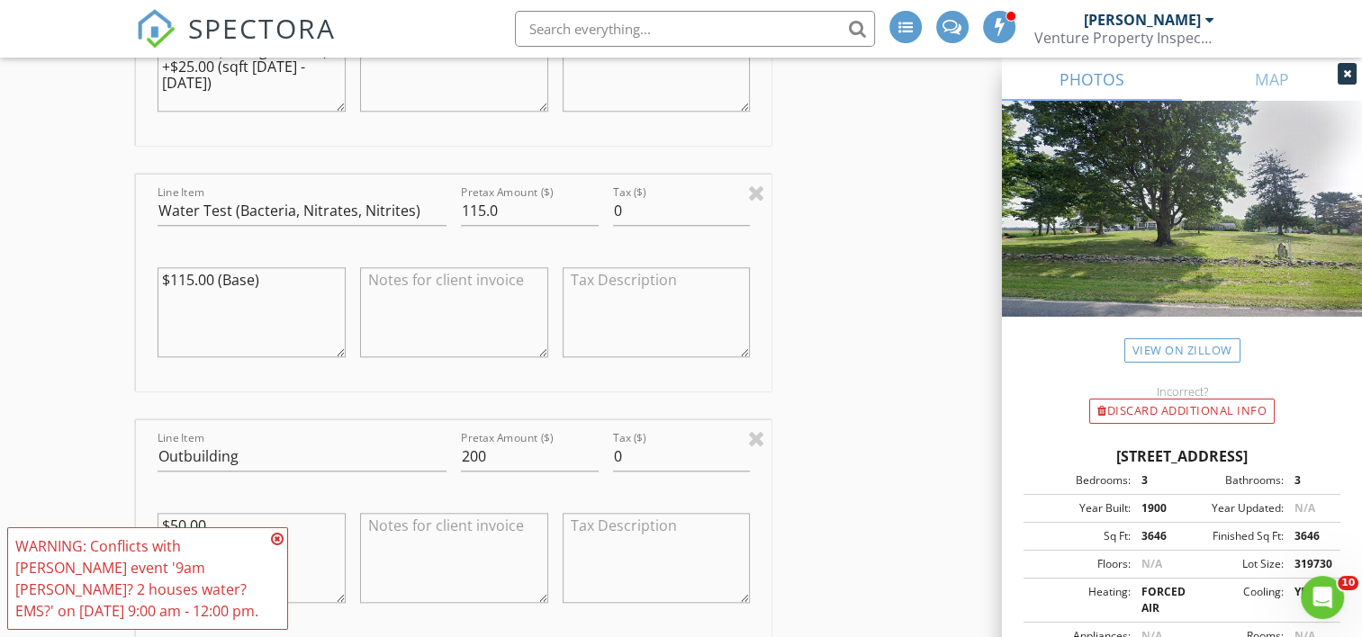
click at [275, 537] on icon at bounding box center [277, 539] width 13 height 14
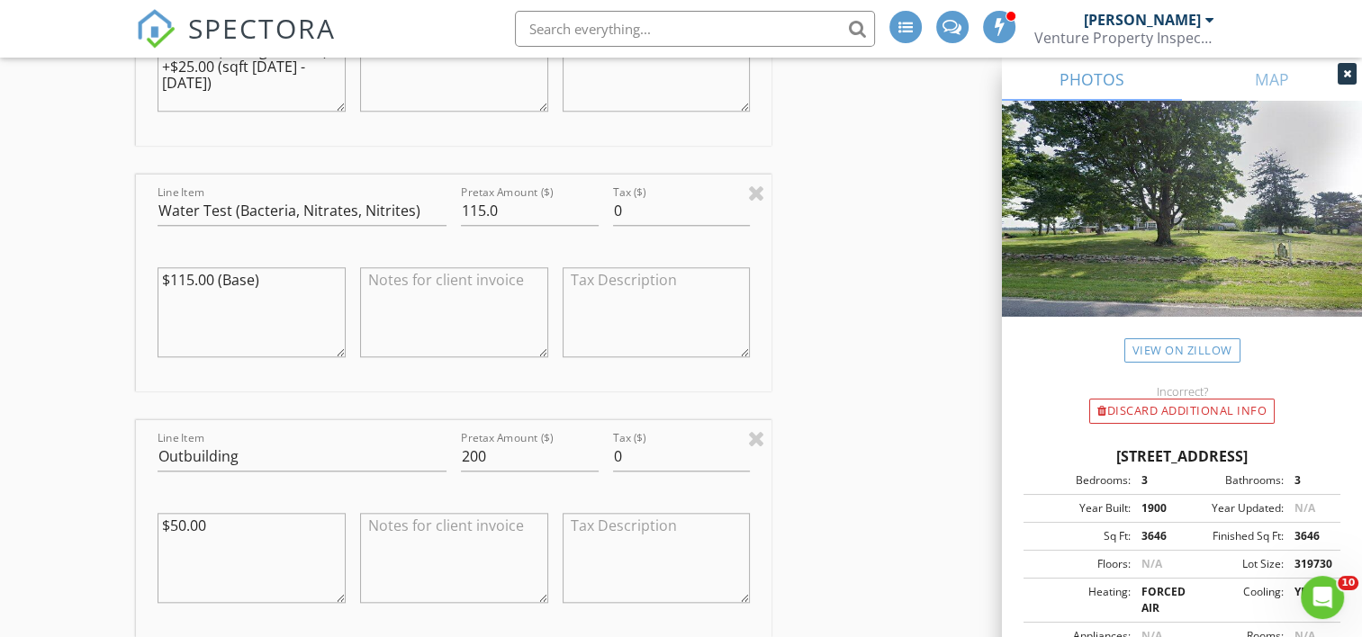
click at [253, 538] on div "New Inspection INSPECTOR(S) check_box Travis Cripps PRIMARY Travis Cripps arrow…" at bounding box center [681, 559] width 1362 height 4378
click at [253, 533] on textarea "$50.00" at bounding box center [252, 558] width 188 height 90
type textarea "$50.00 each x4"
click at [113, 418] on div "New Inspection INSPECTOR(S) check_box Travis Cripps PRIMARY Travis Cripps arrow…" at bounding box center [681, 559] width 1362 height 4378
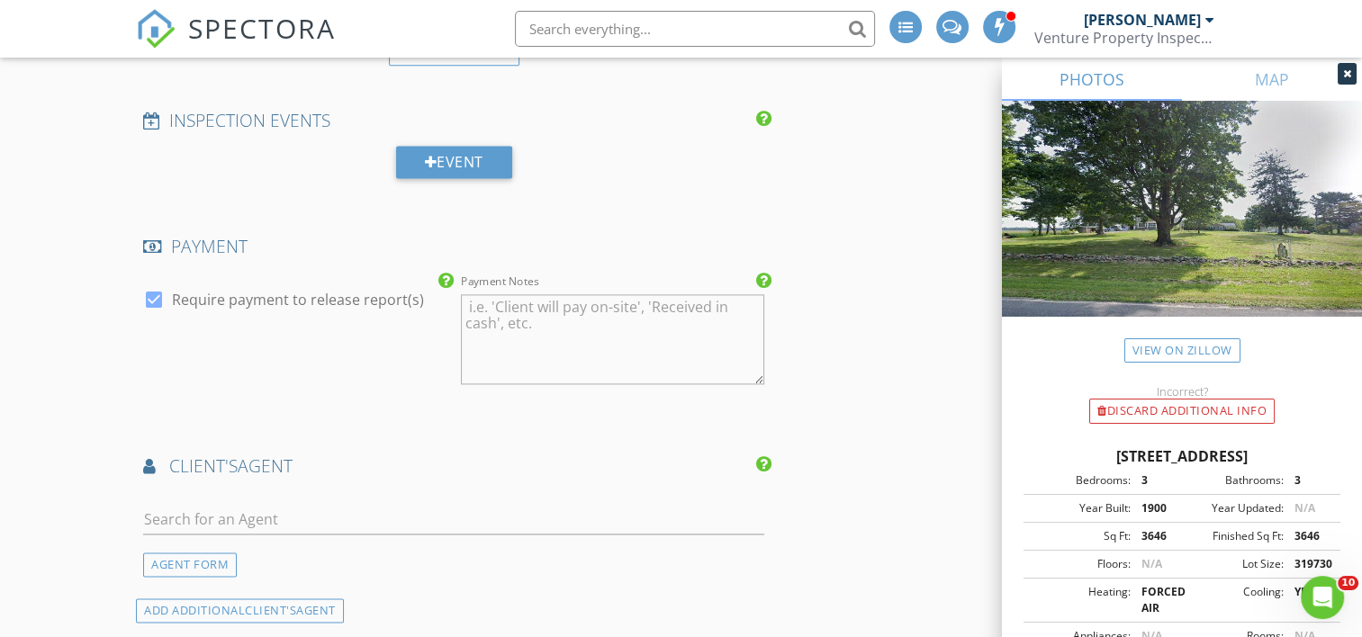
scroll to position [2563, 0]
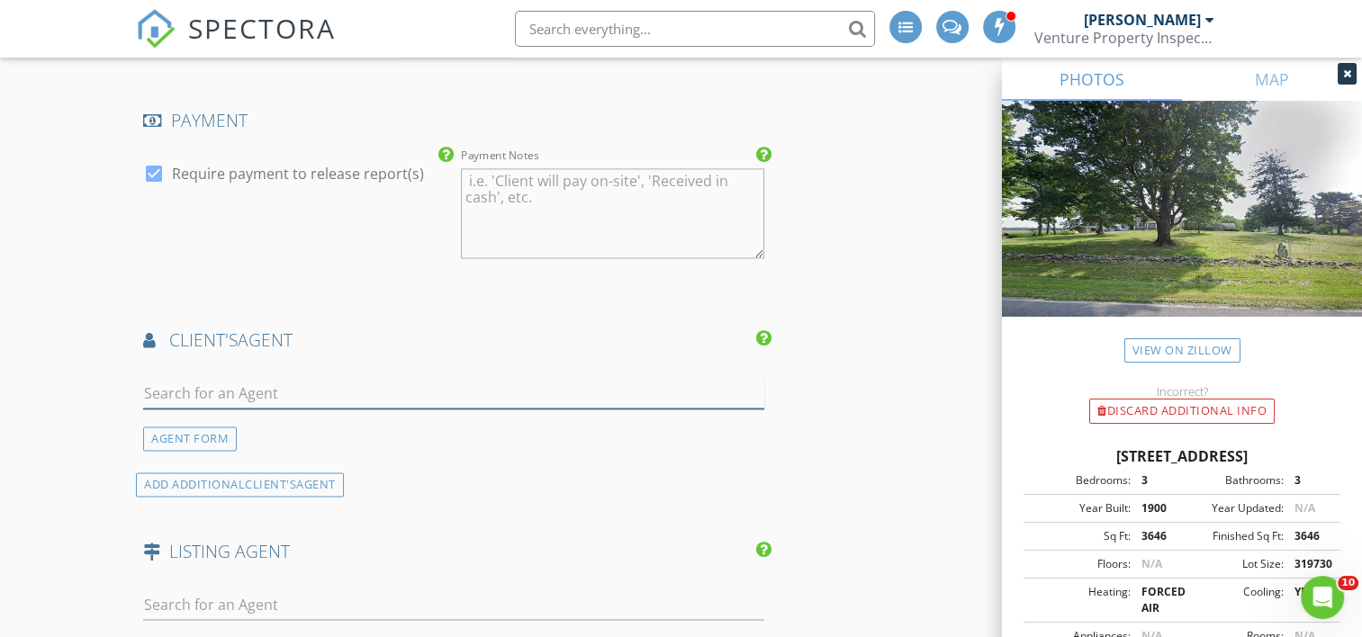
click at [266, 392] on input "text" at bounding box center [453, 394] width 621 height 30
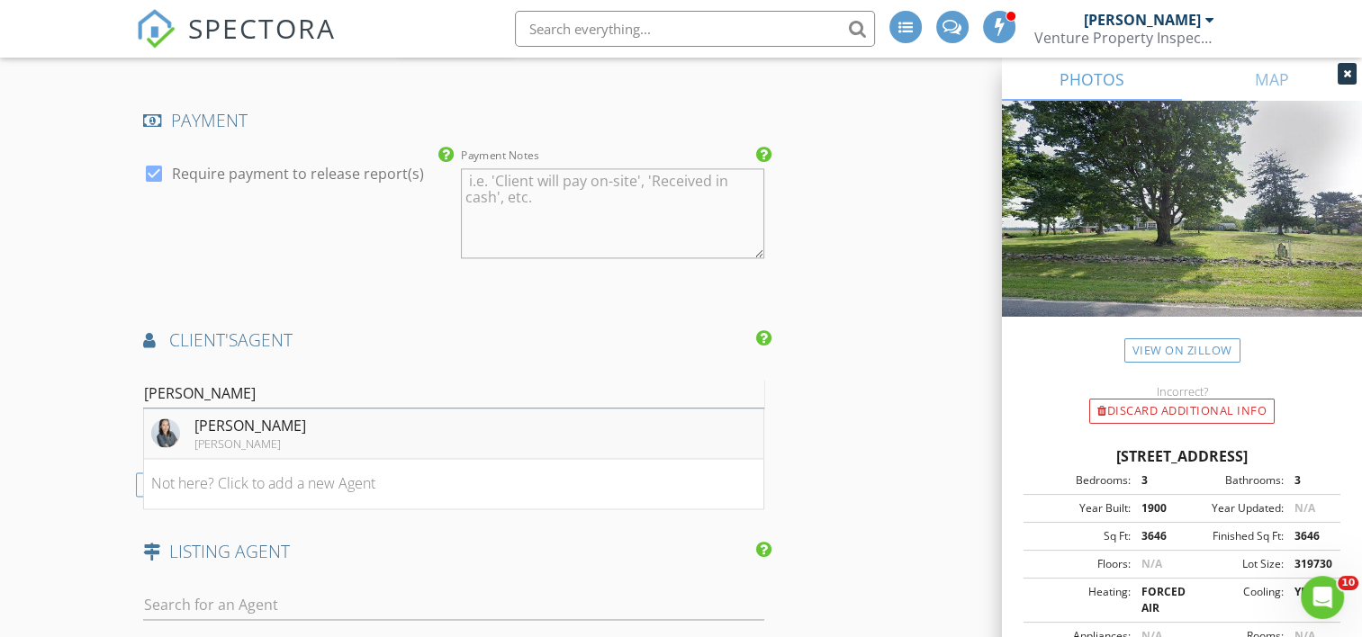
type input "nadia"
click at [278, 438] on div "[PERSON_NAME]" at bounding box center [250, 444] width 112 height 14
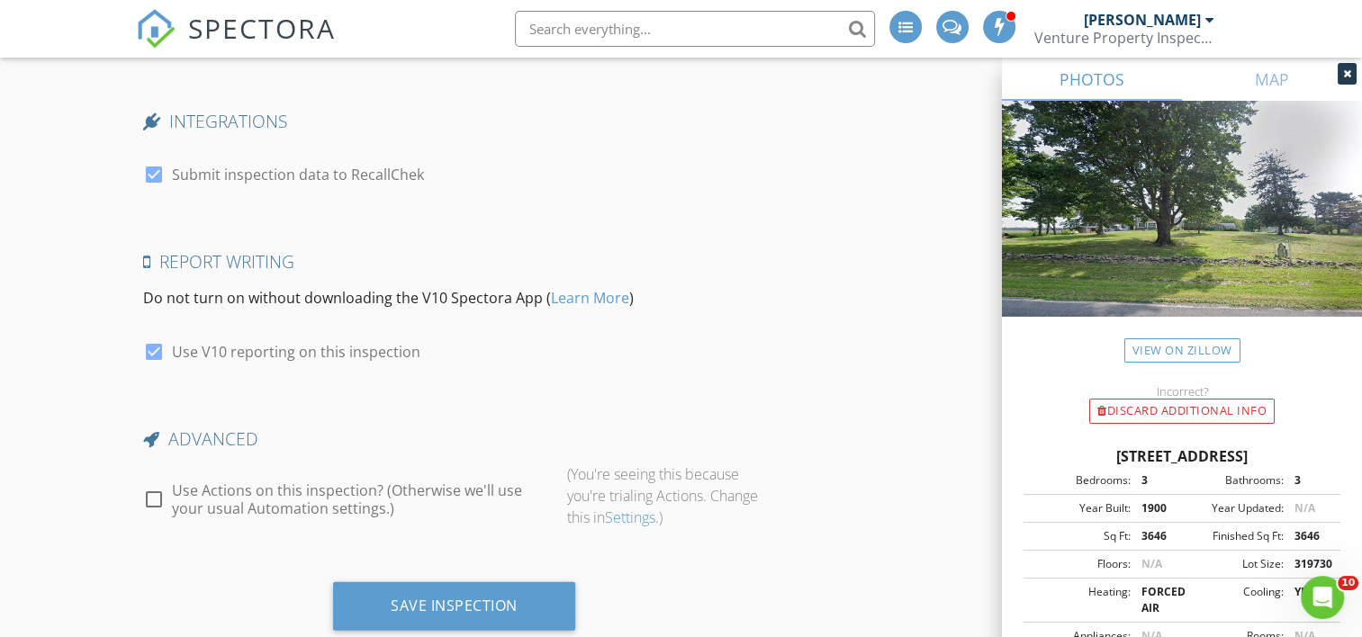
scroll to position [4198, 0]
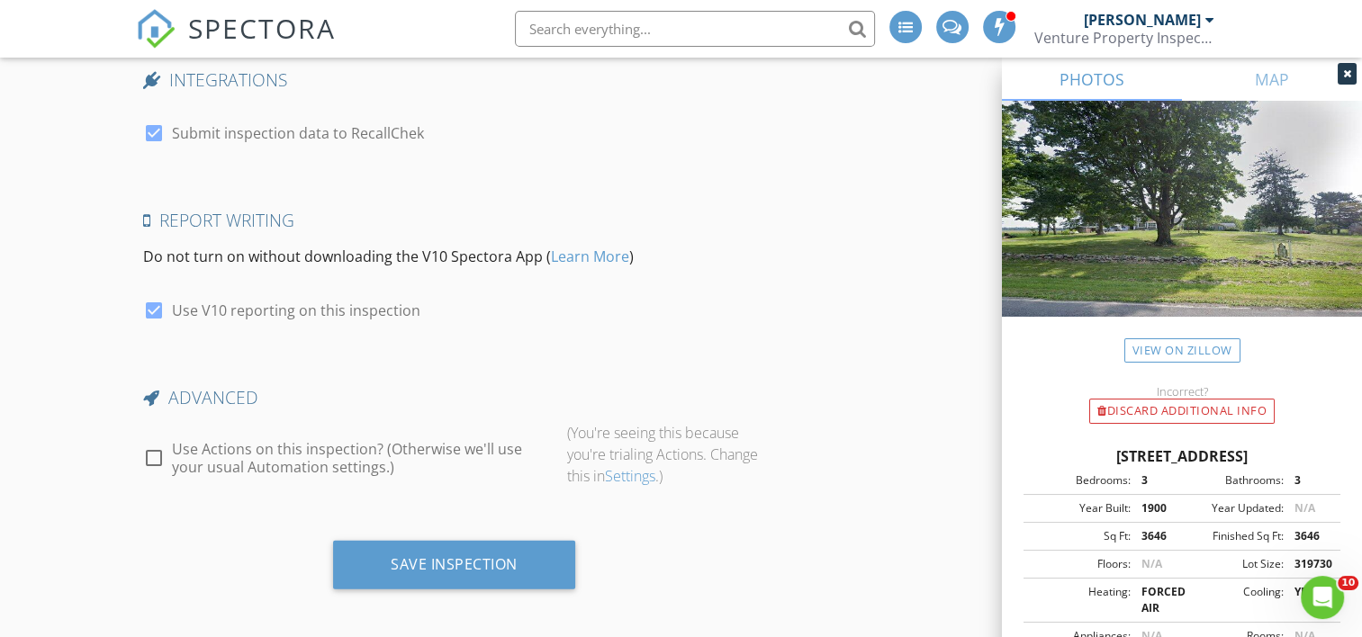
click at [151, 458] on div at bounding box center [154, 458] width 31 height 31
checkbox input "true"
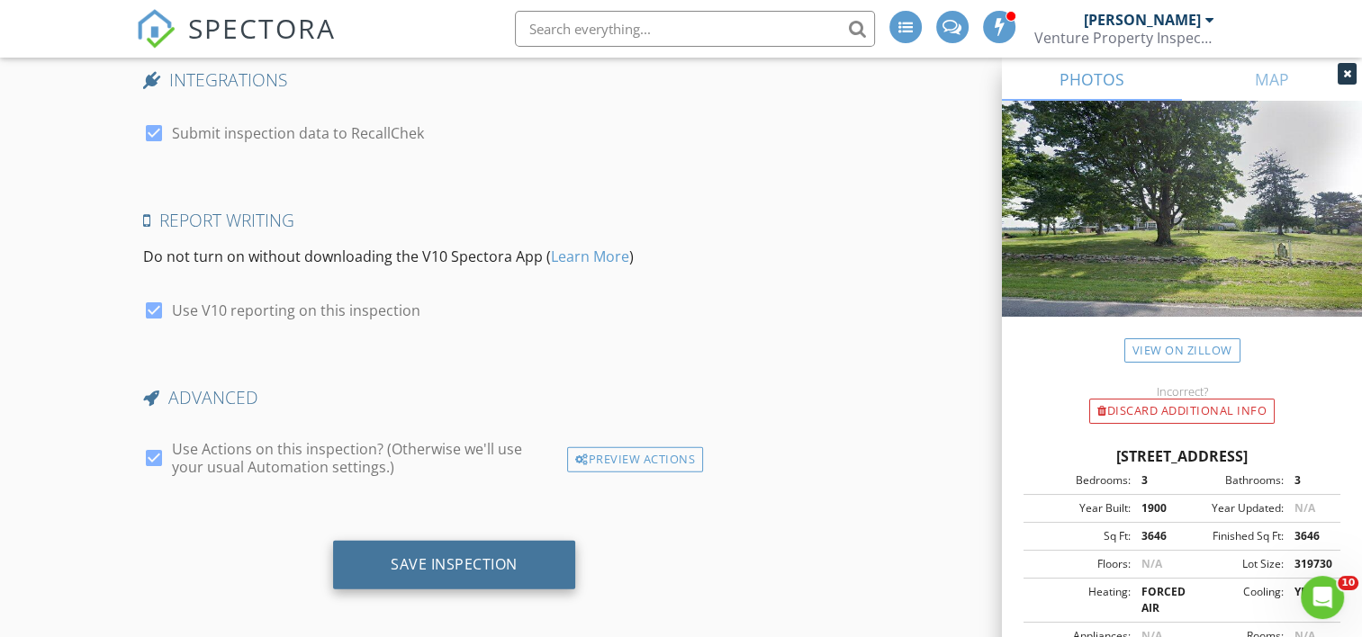
click at [441, 565] on div "Save Inspection" at bounding box center [454, 565] width 242 height 49
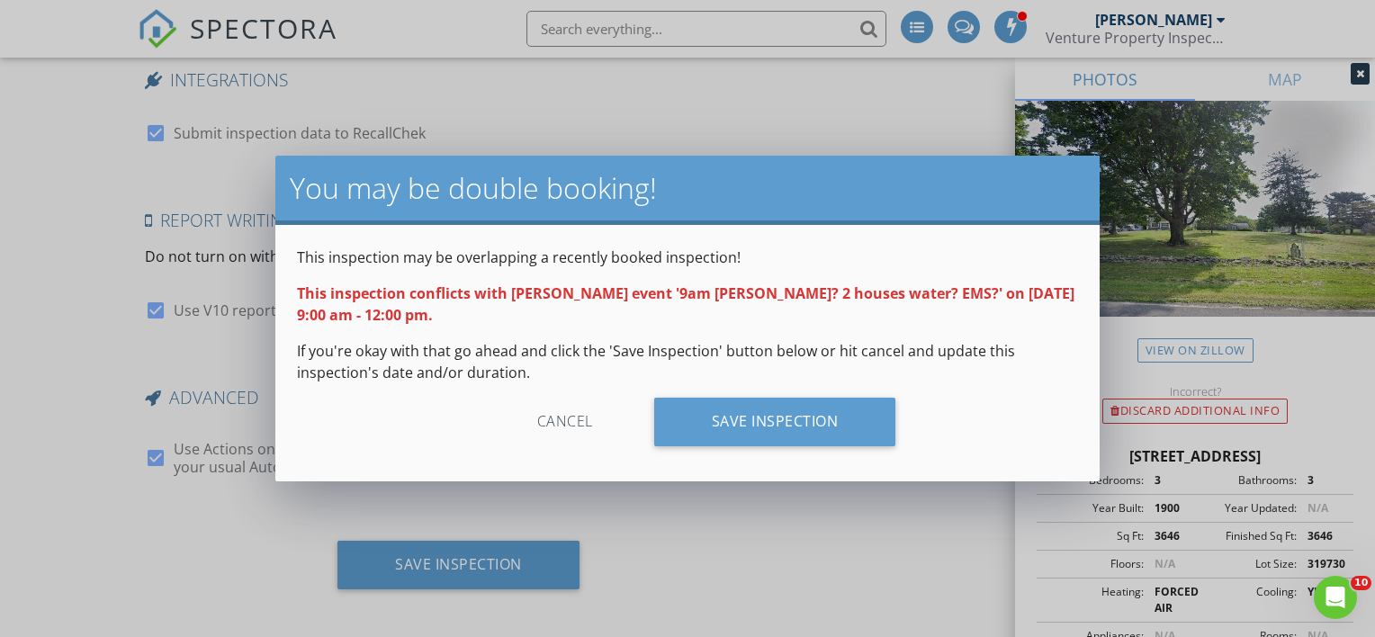
click at [563, 418] on div "Cancel" at bounding box center [565, 422] width 171 height 49
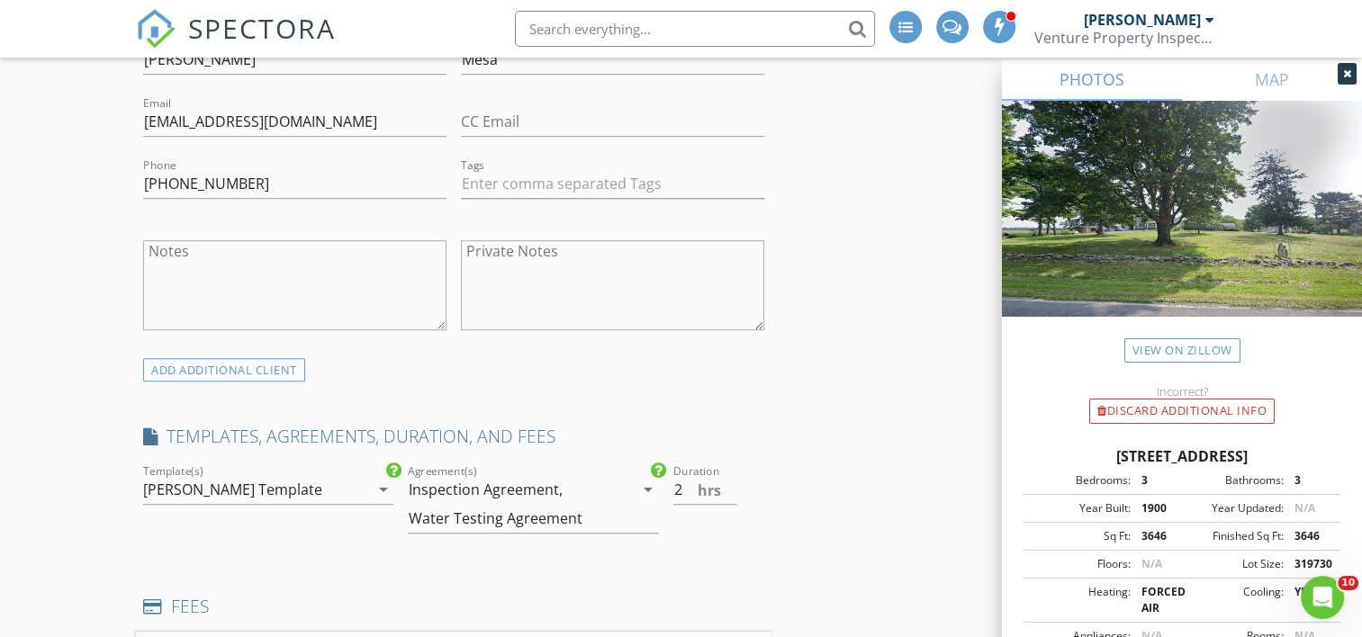
scroll to position [1048, 0]
click at [732, 484] on input "2.5" at bounding box center [705, 493] width 65 height 30
type input "3"
click at [728, 483] on input "3" at bounding box center [705, 493] width 65 height 30
click at [761, 482] on div "hrs" at bounding box center [750, 489] width 27 height 14
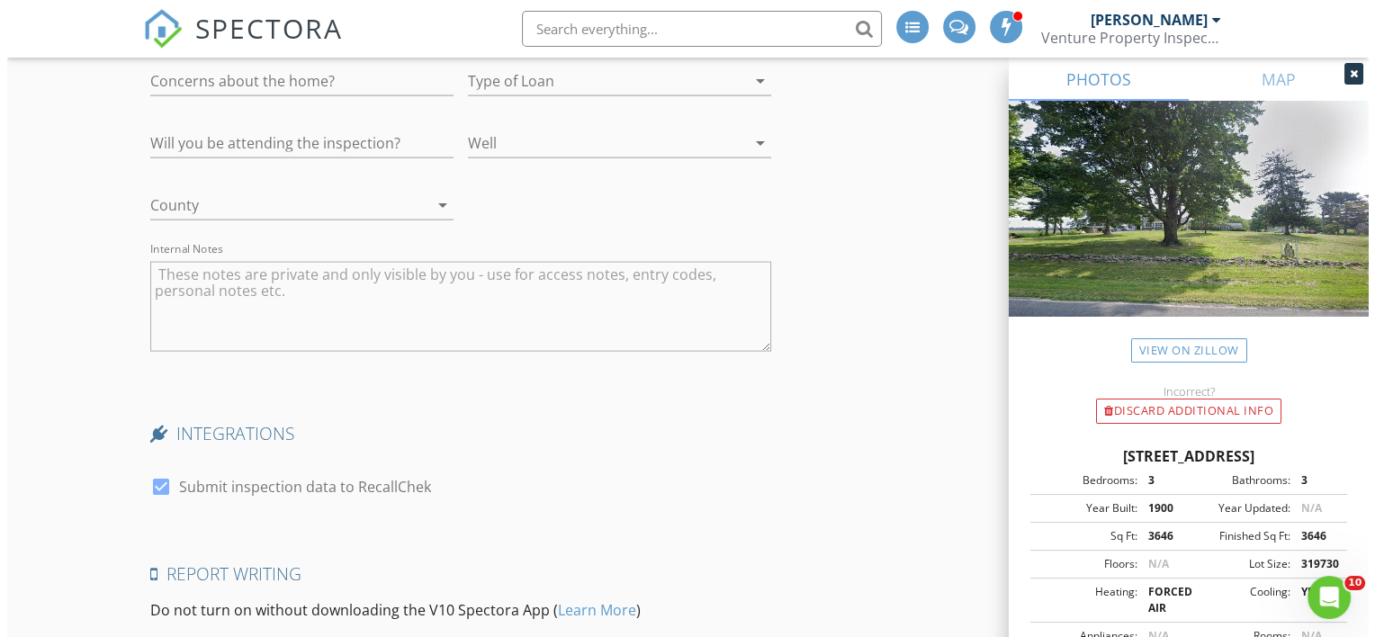
scroll to position [4198, 0]
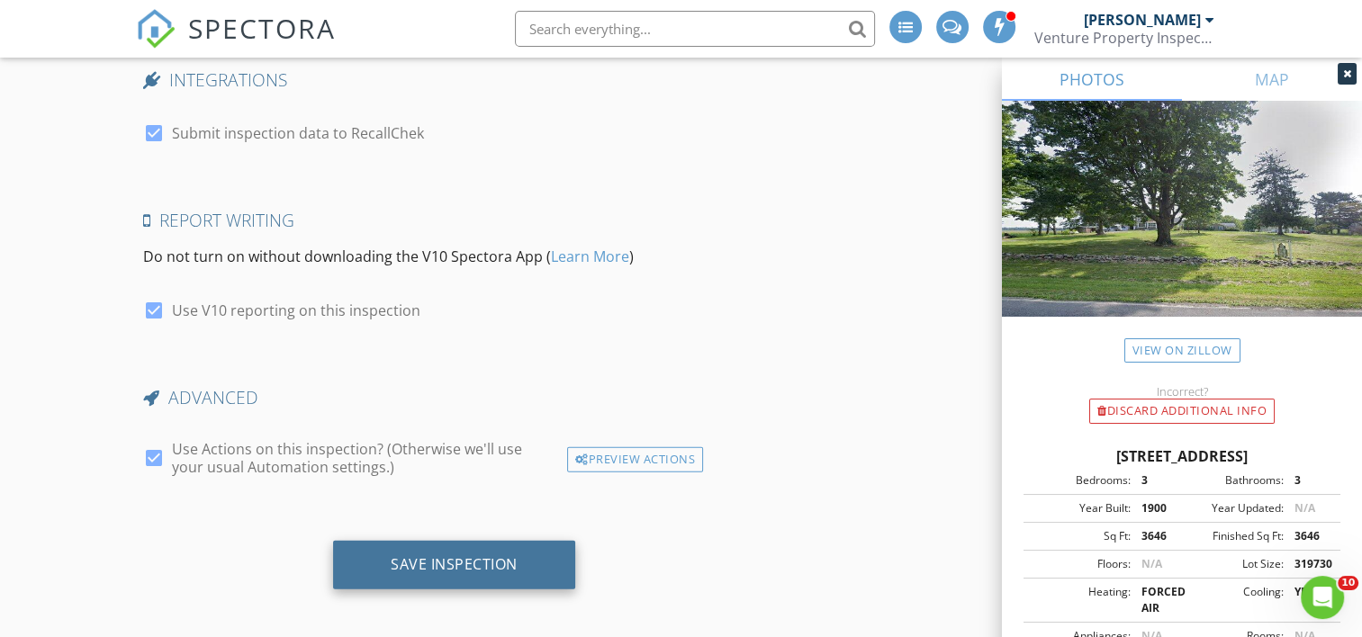
click at [427, 559] on div "Save Inspection" at bounding box center [454, 564] width 127 height 18
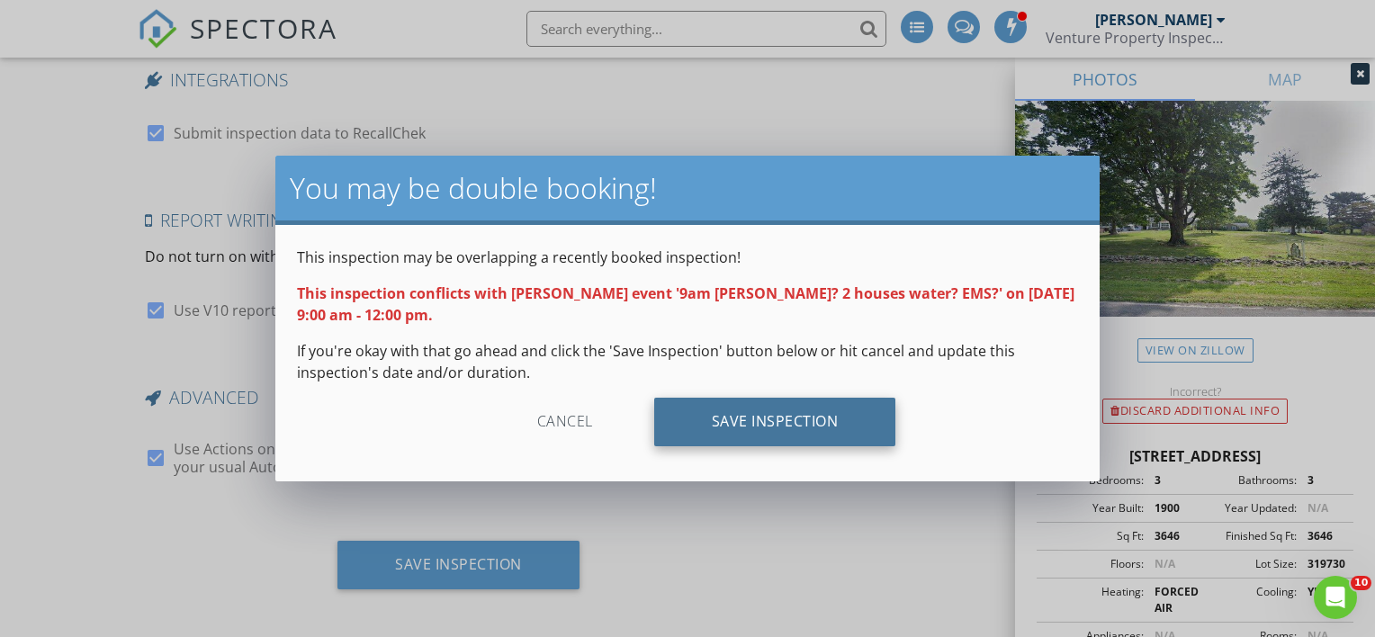
click at [724, 427] on div "Save Inspection" at bounding box center [775, 422] width 242 height 49
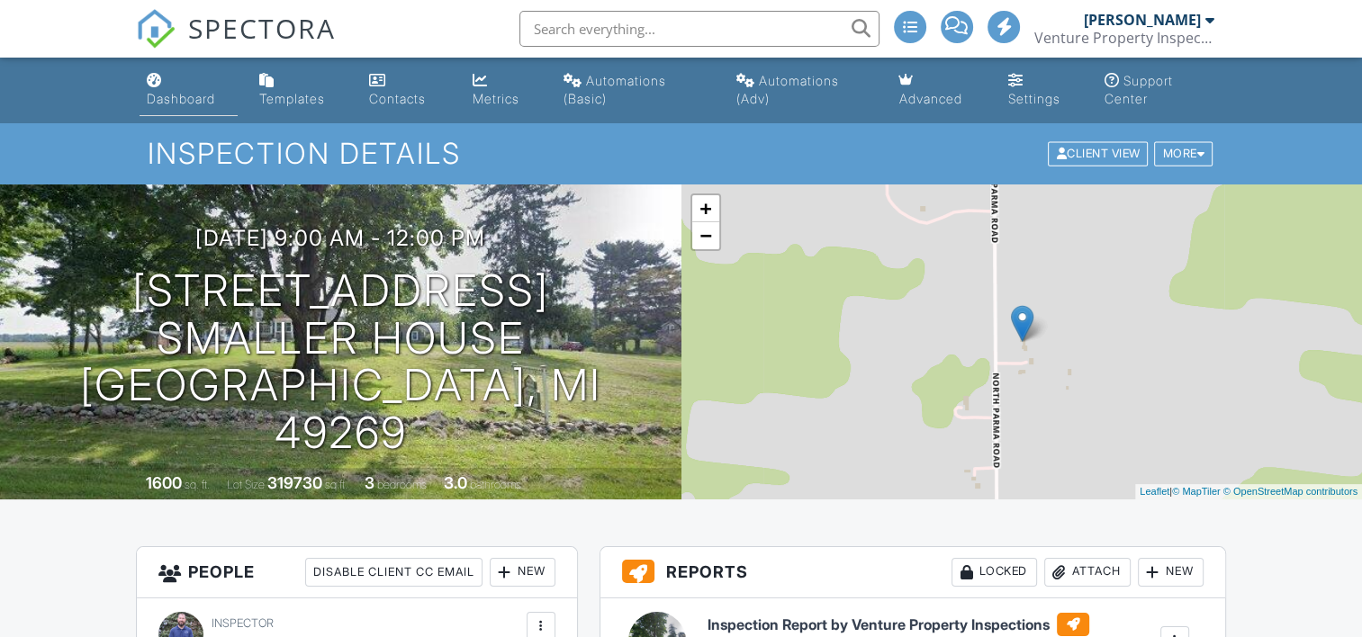
click at [184, 97] on div "Dashboard" at bounding box center [181, 98] width 68 height 15
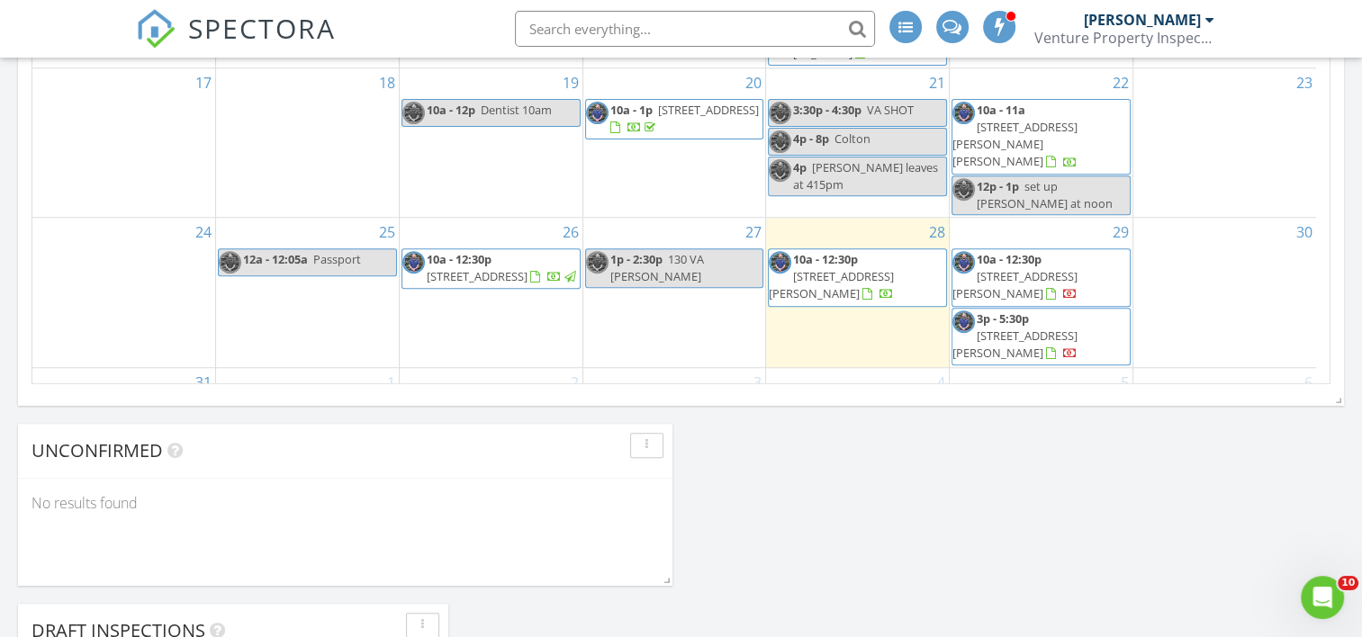
scroll to position [1350, 0]
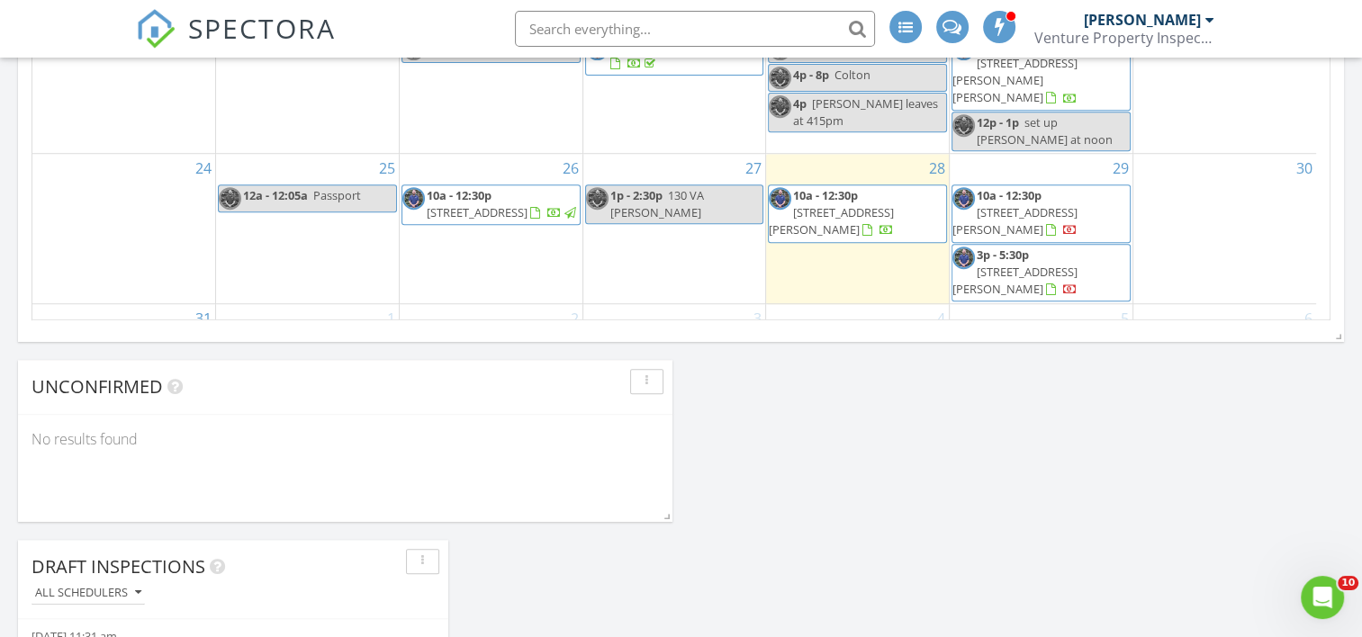
click at [508, 338] on span "4935 N Parma Rd Smaller House, Parma 49269" at bounding box center [524, 346] width 101 height 16
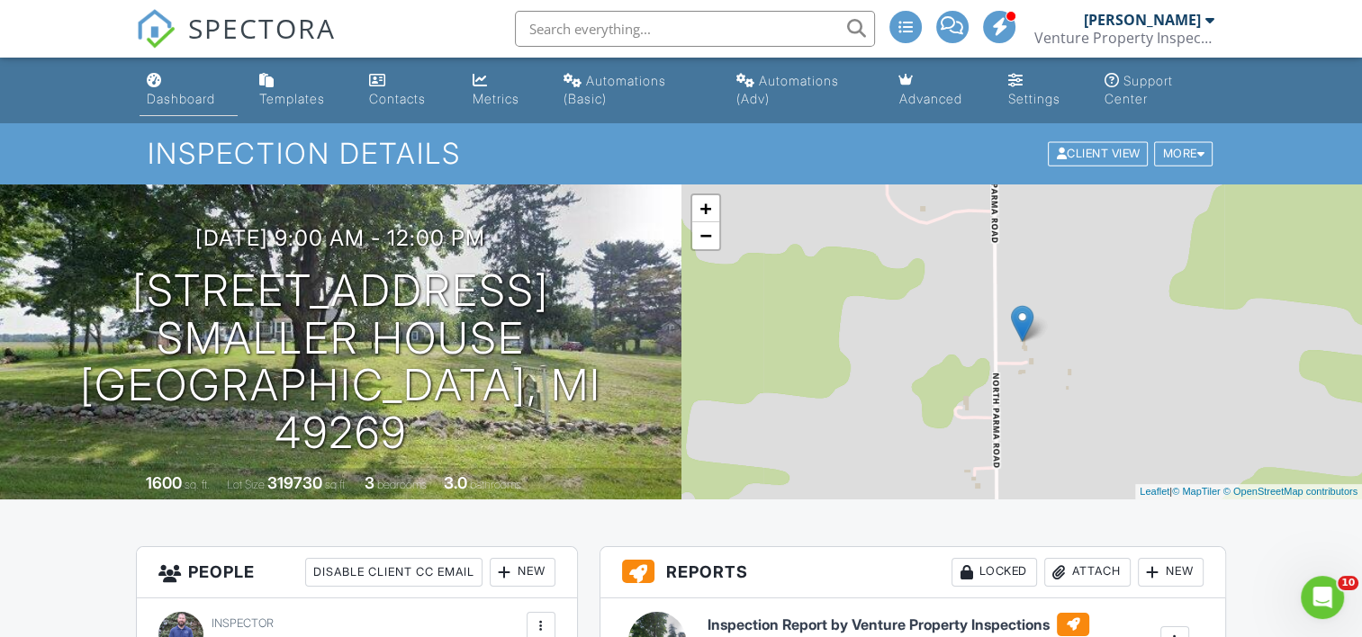
click at [193, 93] on div "Dashboard" at bounding box center [181, 98] width 68 height 15
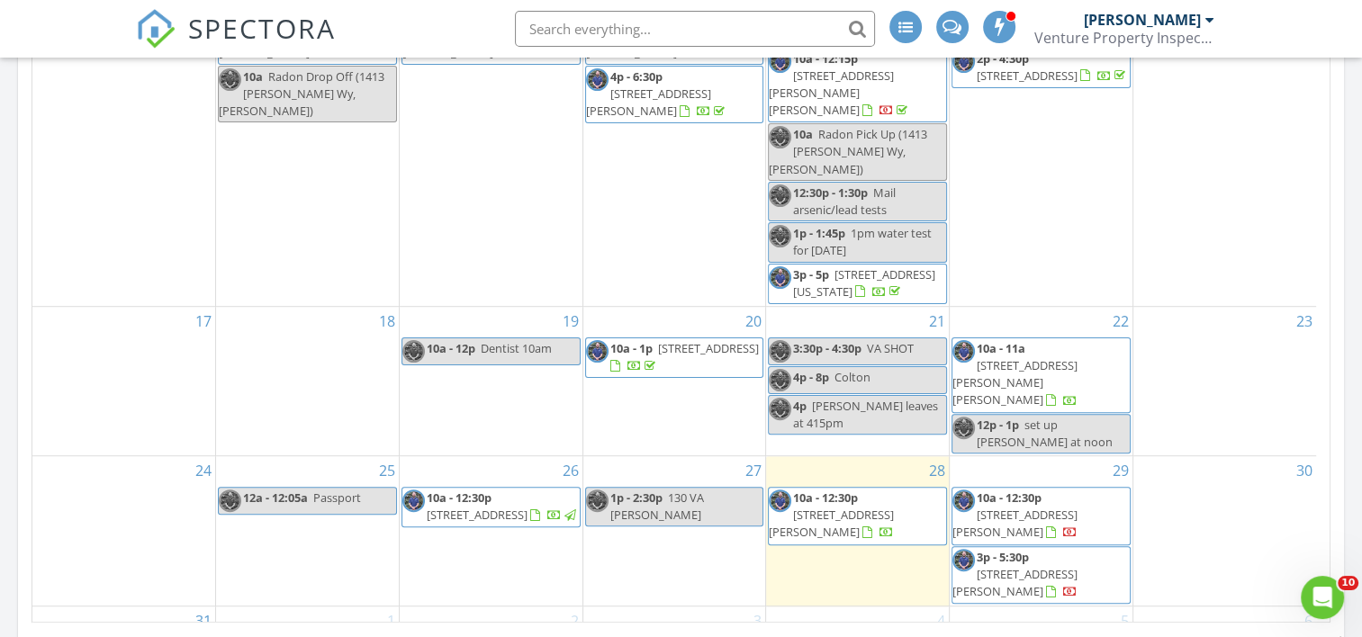
scroll to position [1080, 0]
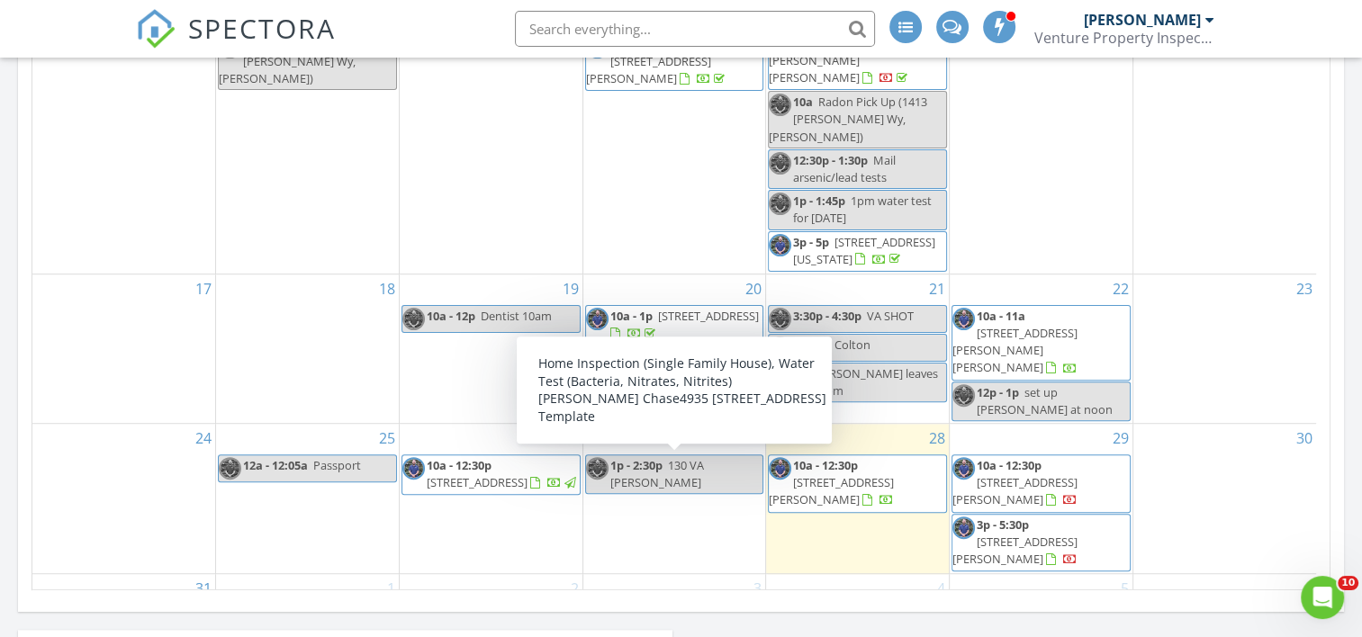
click at [692, 625] on span "[STREET_ADDRESS]" at bounding box center [660, 633] width 101 height 16
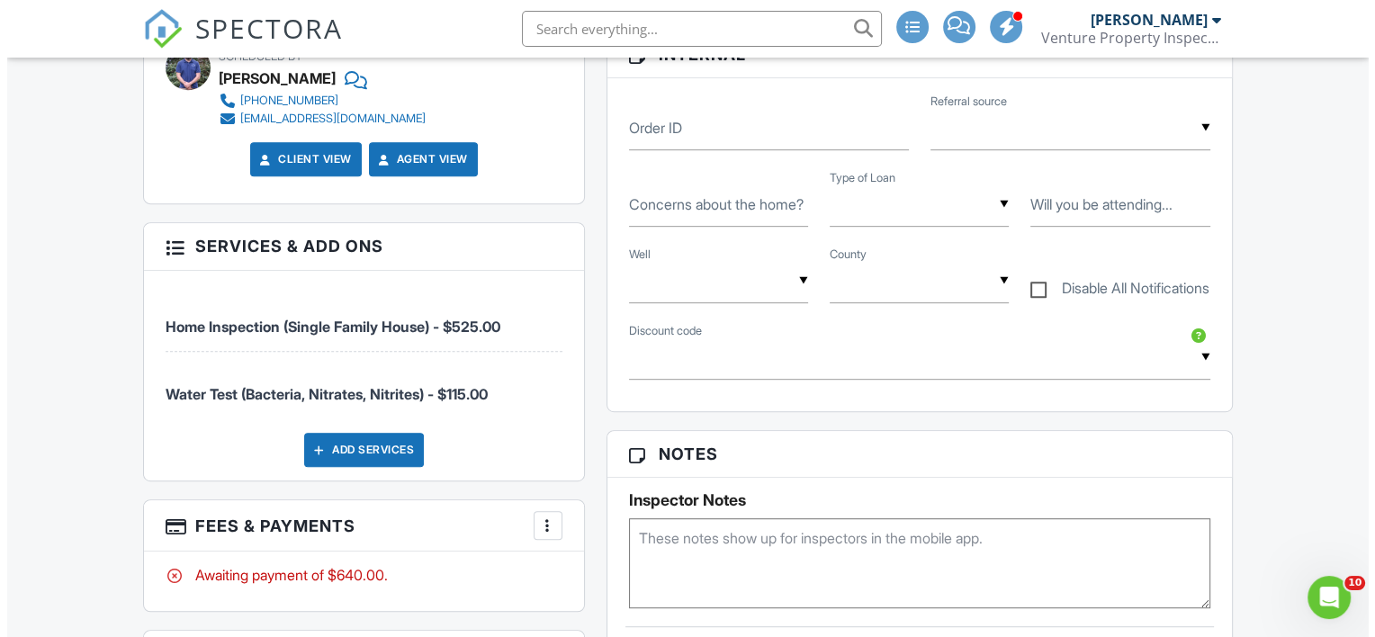
scroll to position [900, 0]
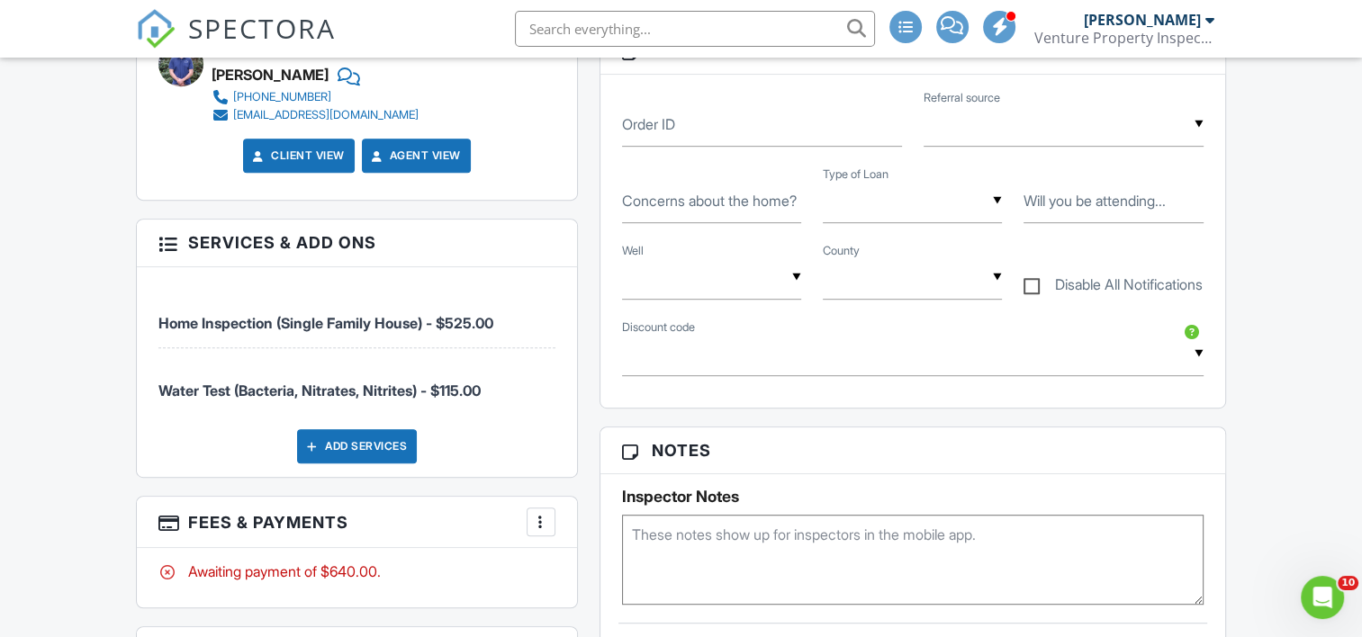
click at [376, 445] on div "Add Services" at bounding box center [357, 446] width 120 height 34
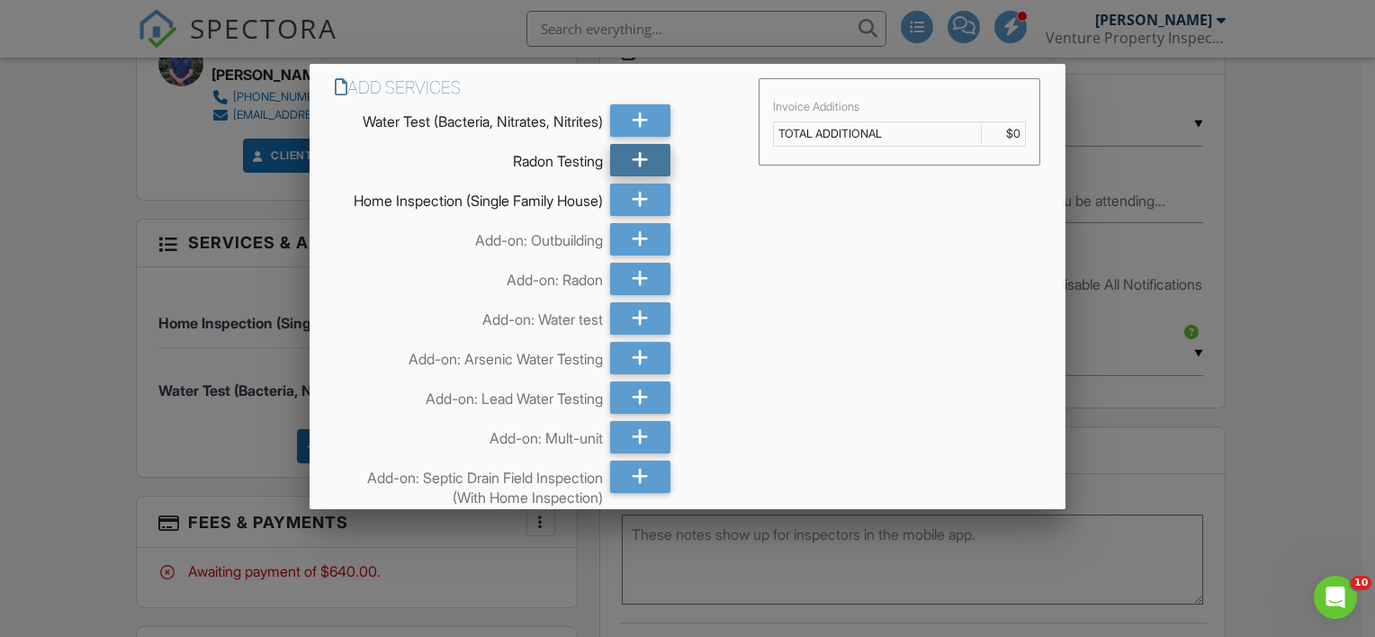
click at [633, 164] on icon at bounding box center [640, 160] width 17 height 32
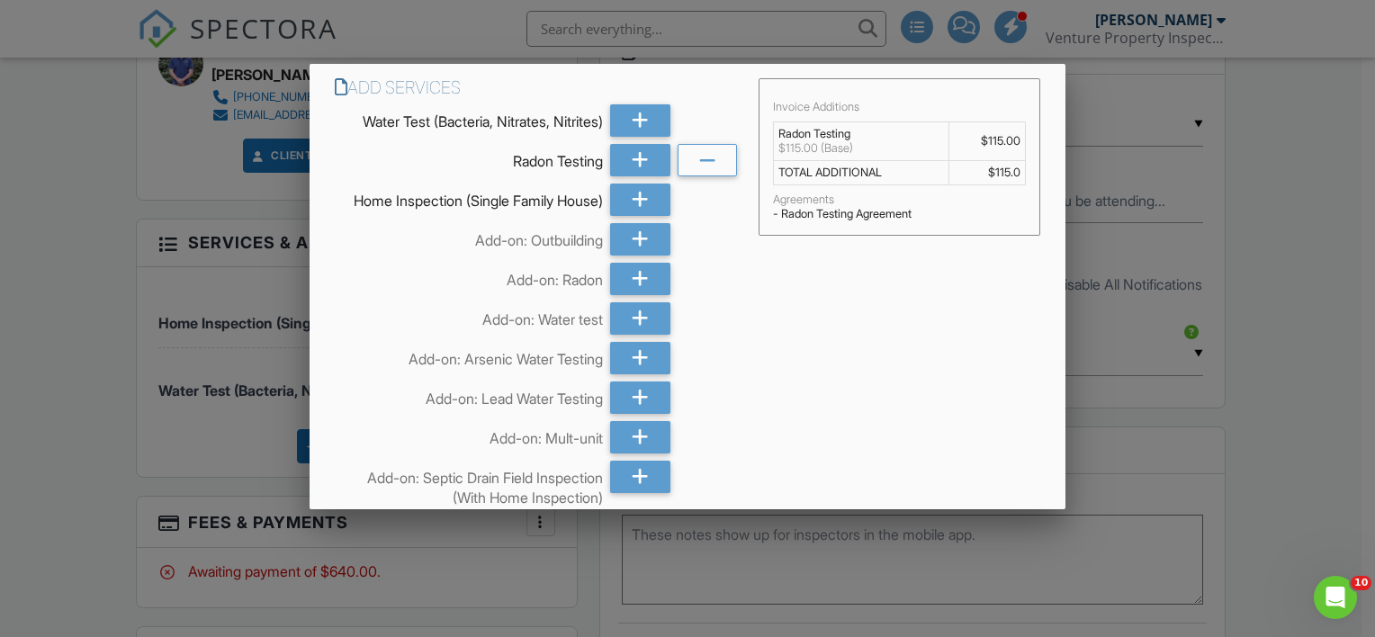
scroll to position [260, 0]
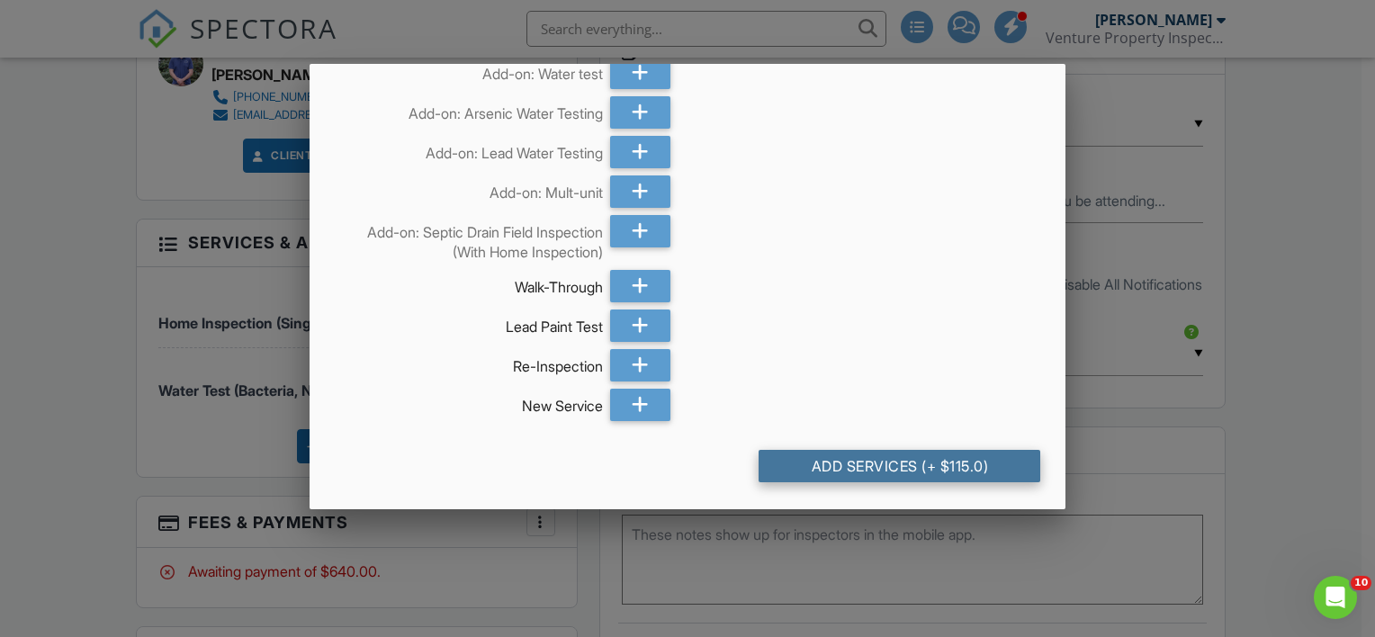
click at [862, 464] on div "Add Services (+ $115.0)" at bounding box center [900, 466] width 282 height 32
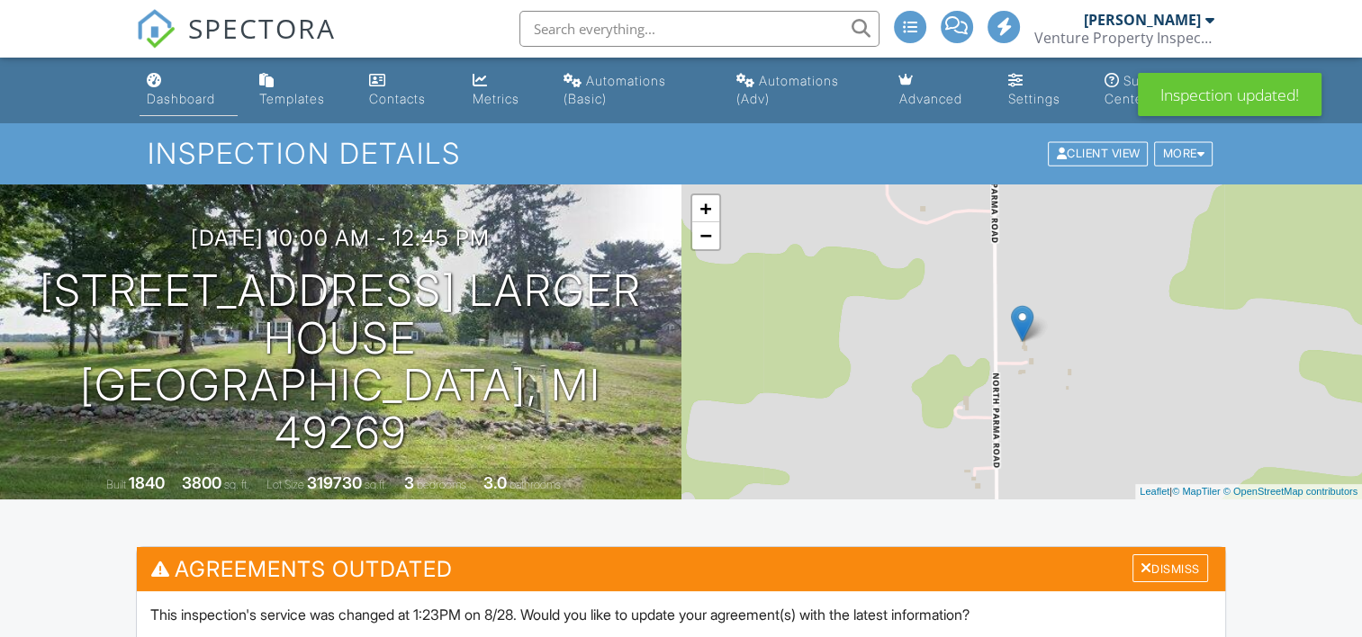
click at [200, 95] on div "Dashboard" at bounding box center [181, 98] width 68 height 15
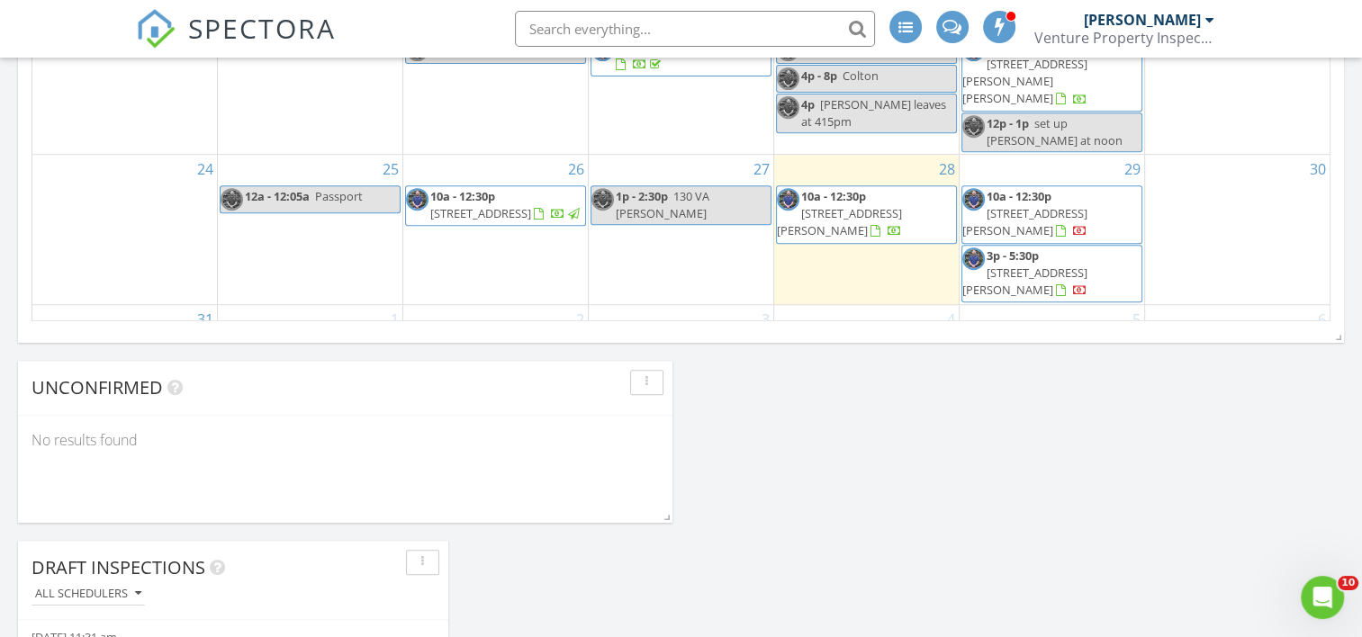
scroll to position [1350, 0]
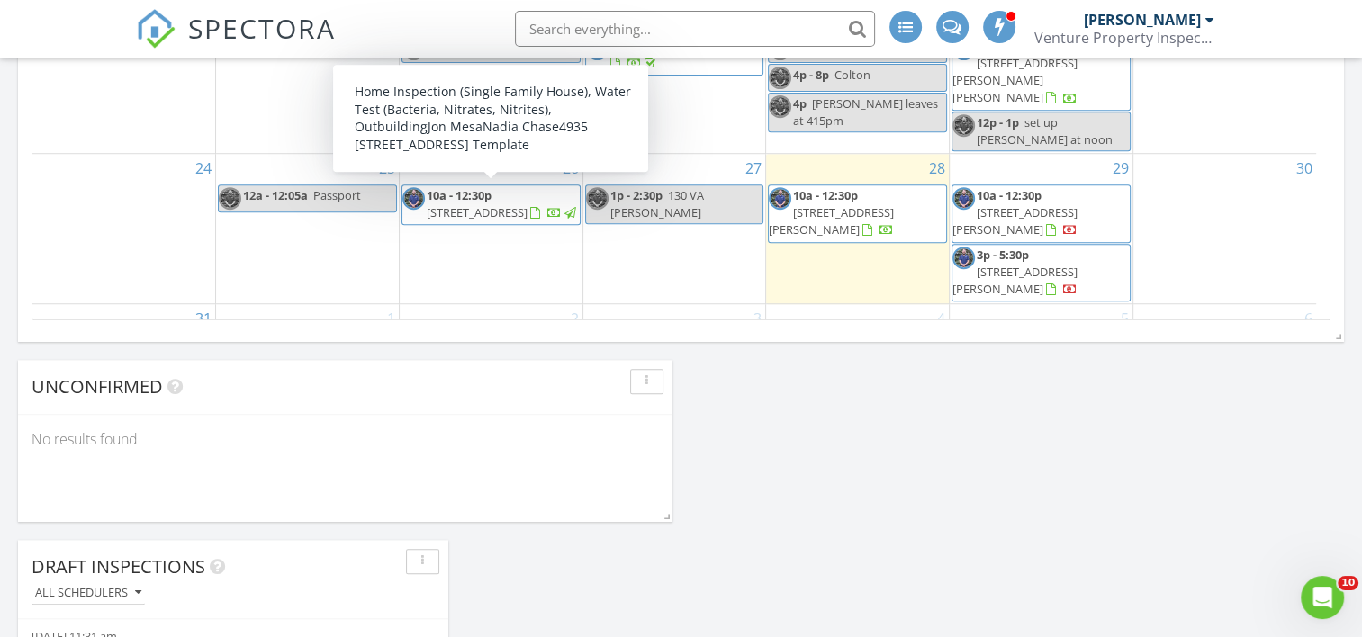
click at [513, 338] on span "[STREET_ADDRESS]" at bounding box center [524, 346] width 101 height 16
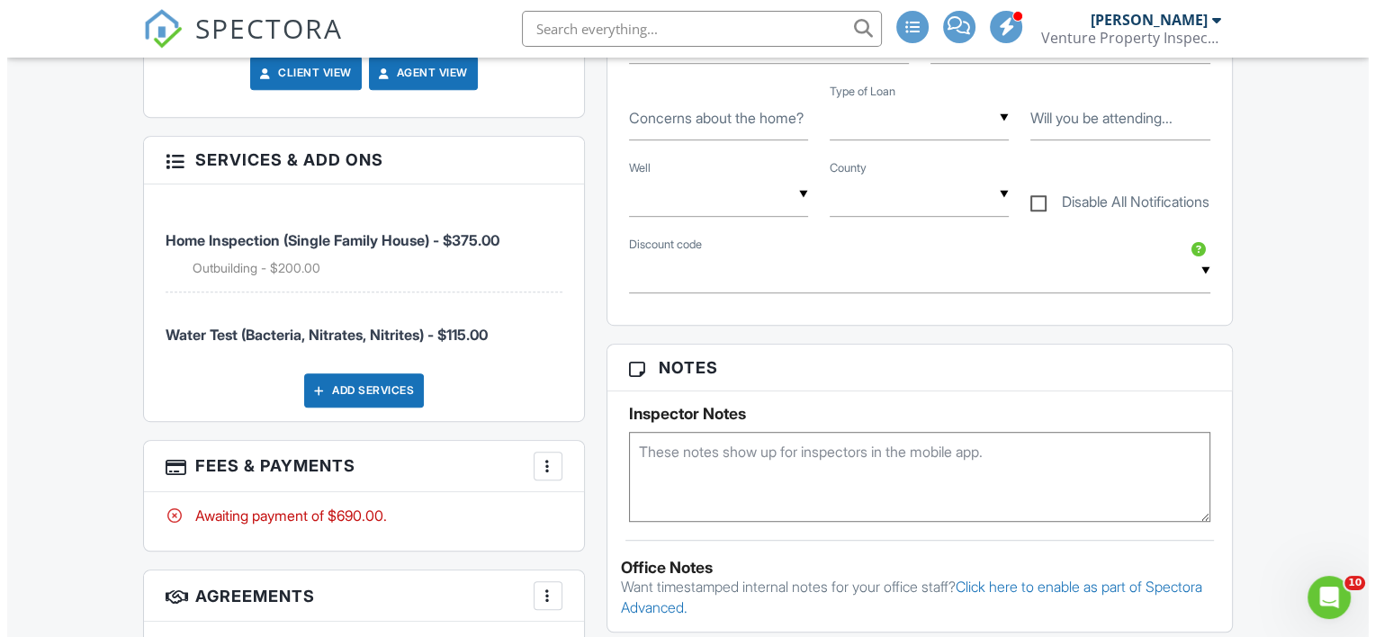
scroll to position [948, 0]
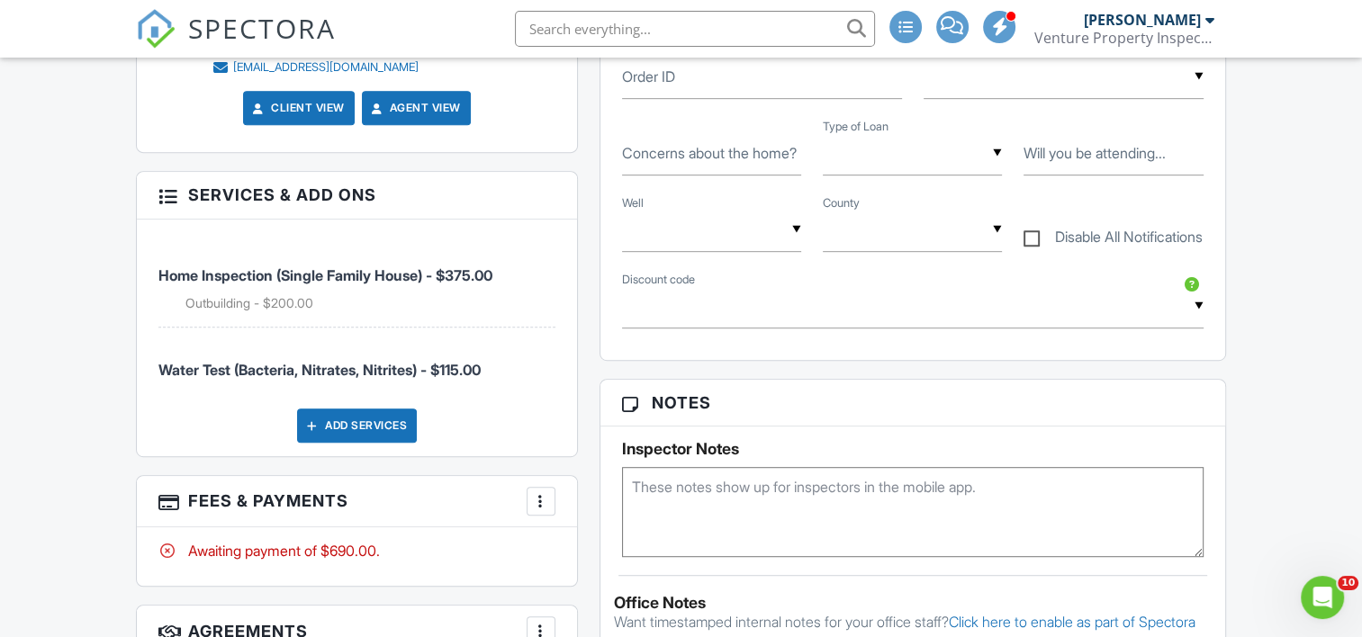
click at [372, 428] on div "Add Services" at bounding box center [357, 426] width 120 height 34
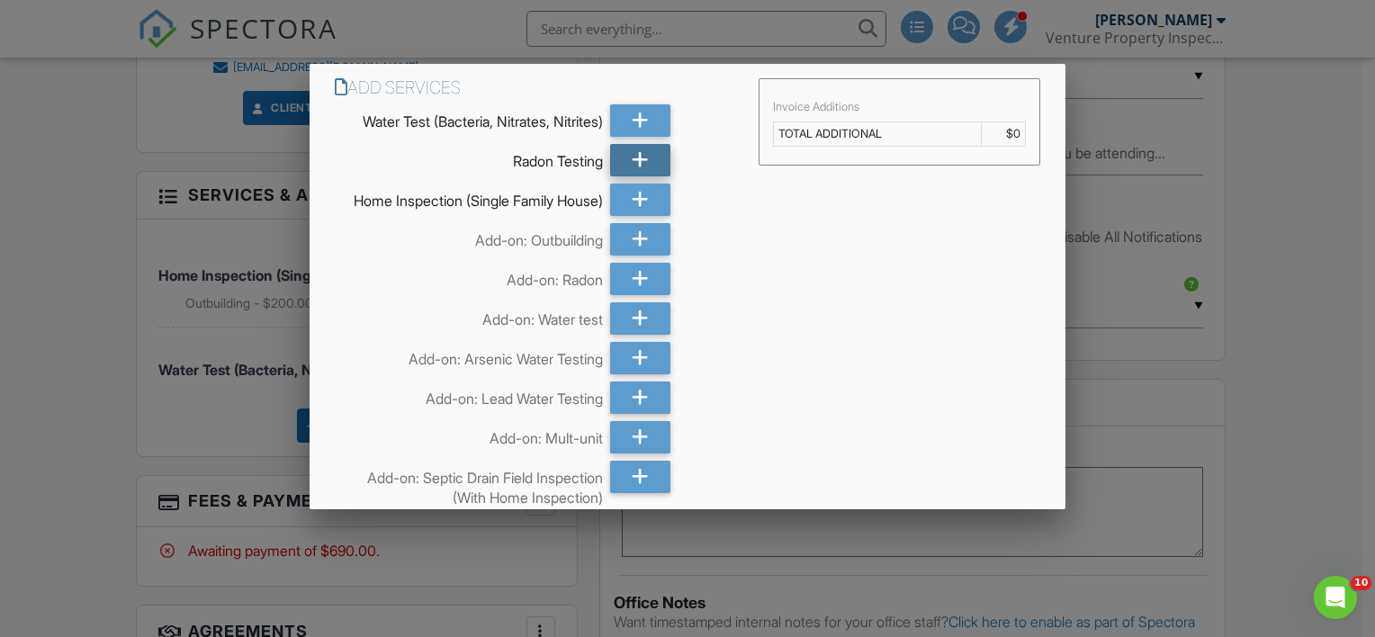
click at [633, 157] on icon at bounding box center [640, 160] width 17 height 32
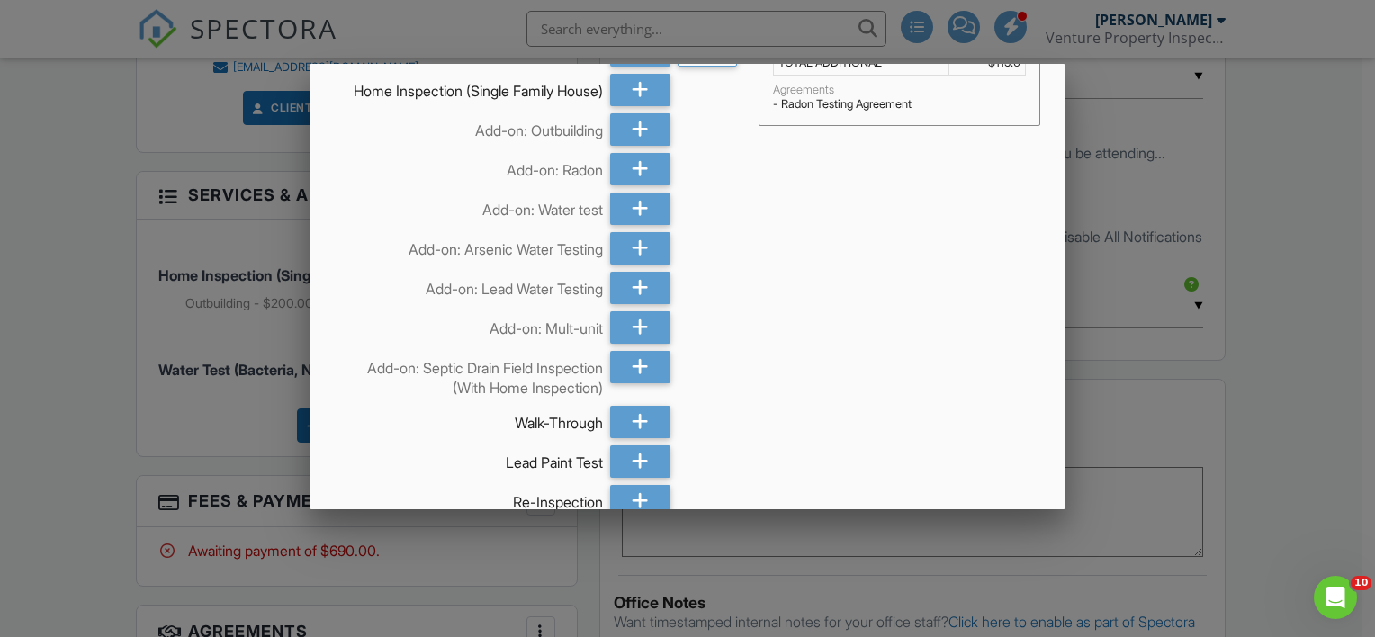
scroll to position [318, 0]
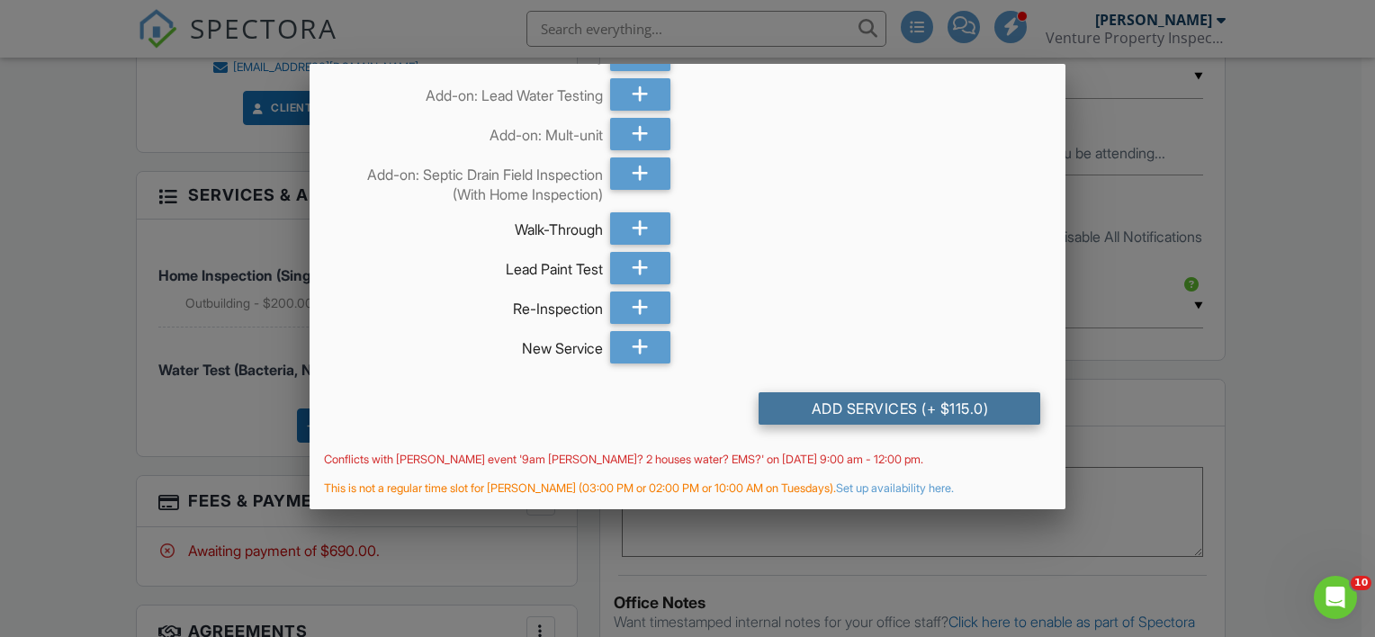
click at [875, 407] on div "Add Services (+ $115.0)" at bounding box center [900, 408] width 282 height 32
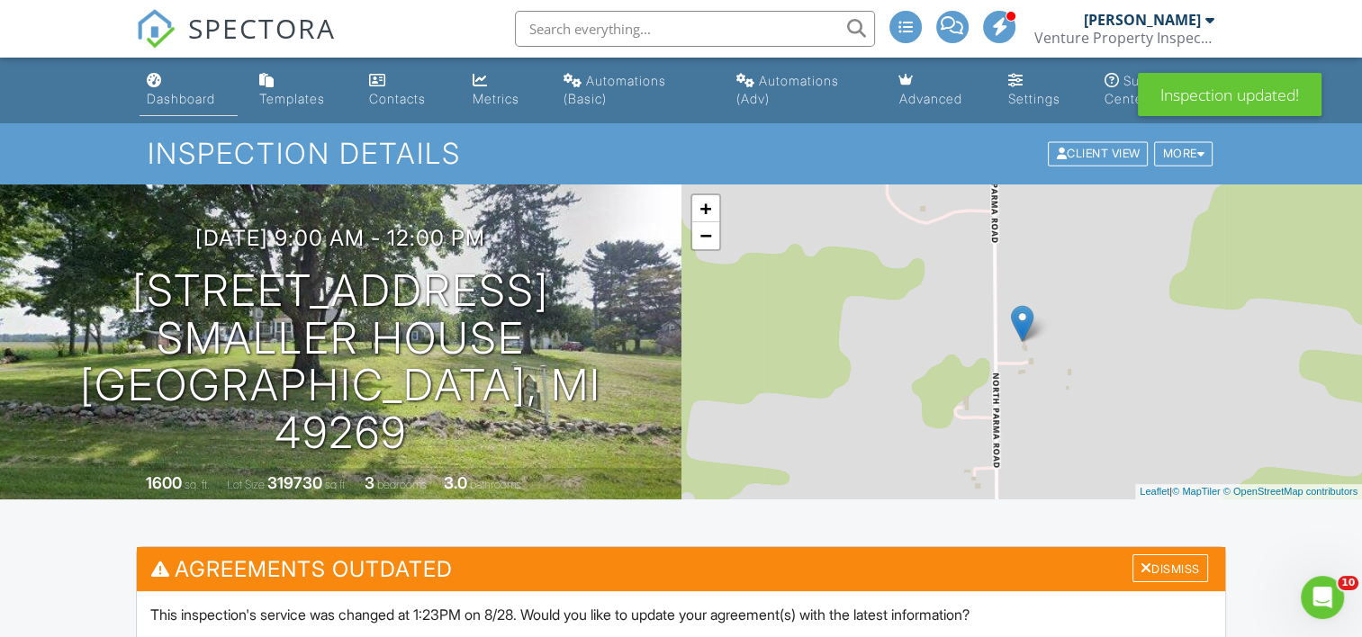
click at [185, 95] on div "Dashboard" at bounding box center [181, 98] width 68 height 15
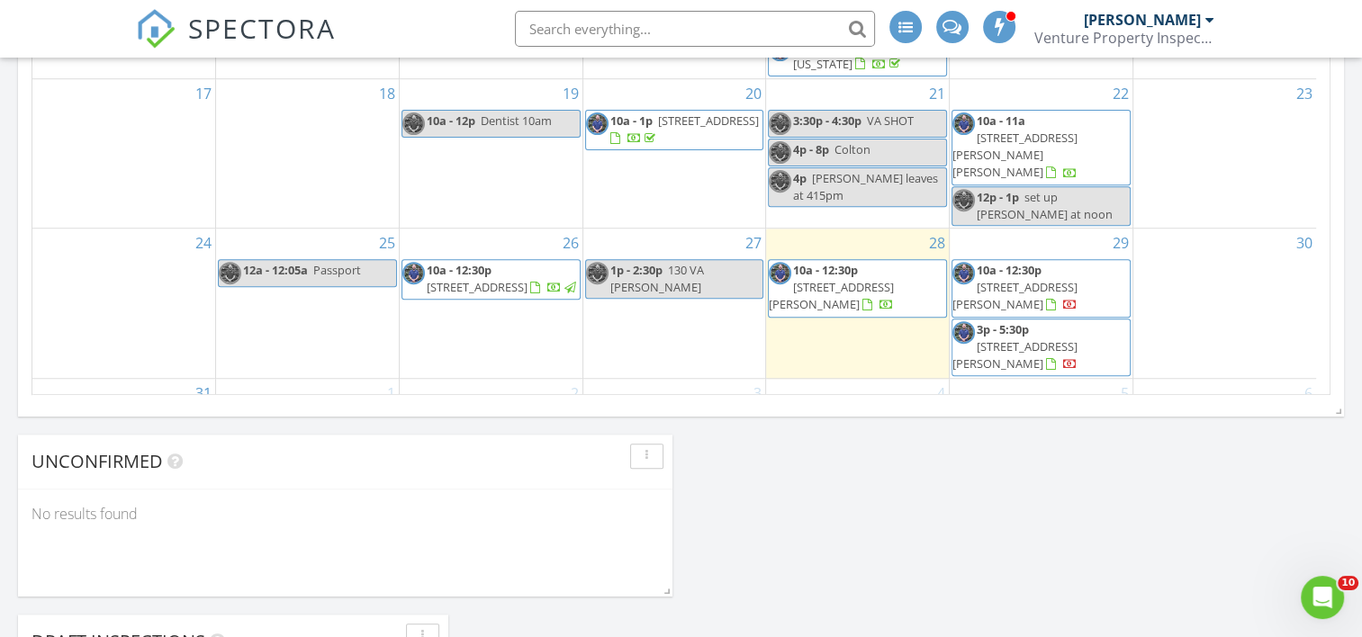
scroll to position [1260, 0]
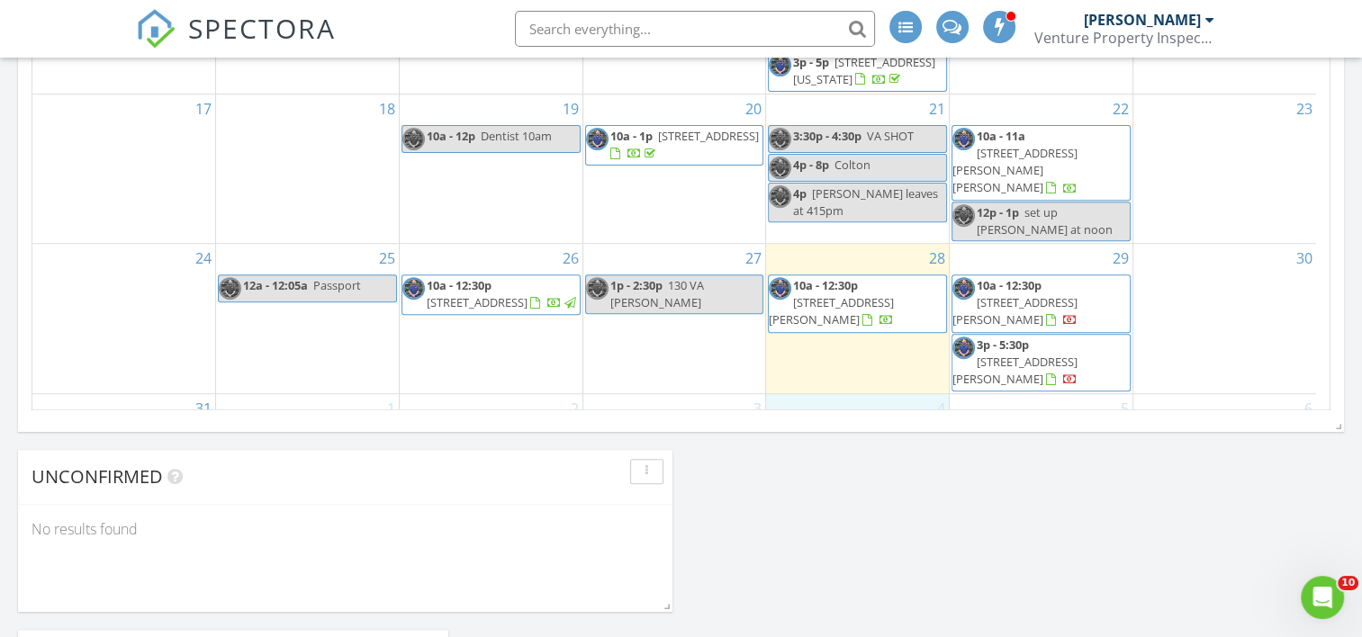
click at [833, 394] on div "4 12a Nurse discount" at bounding box center [857, 489] width 183 height 190
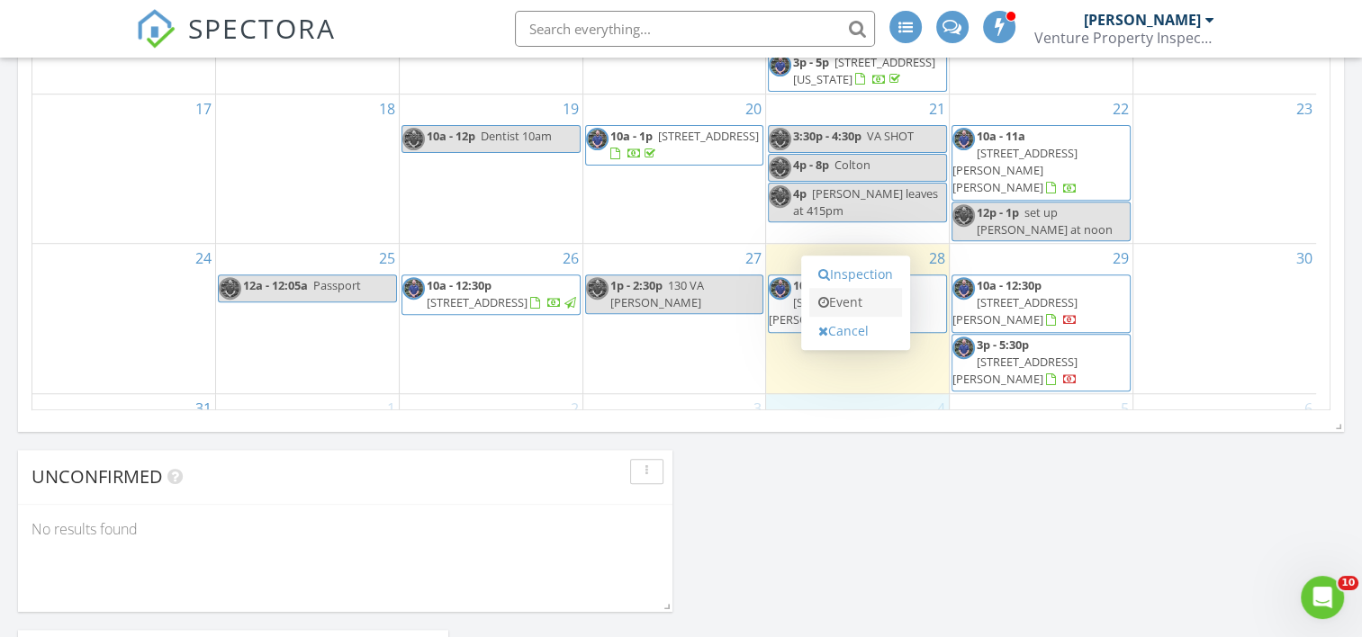
click at [848, 299] on link "Event" at bounding box center [855, 302] width 93 height 29
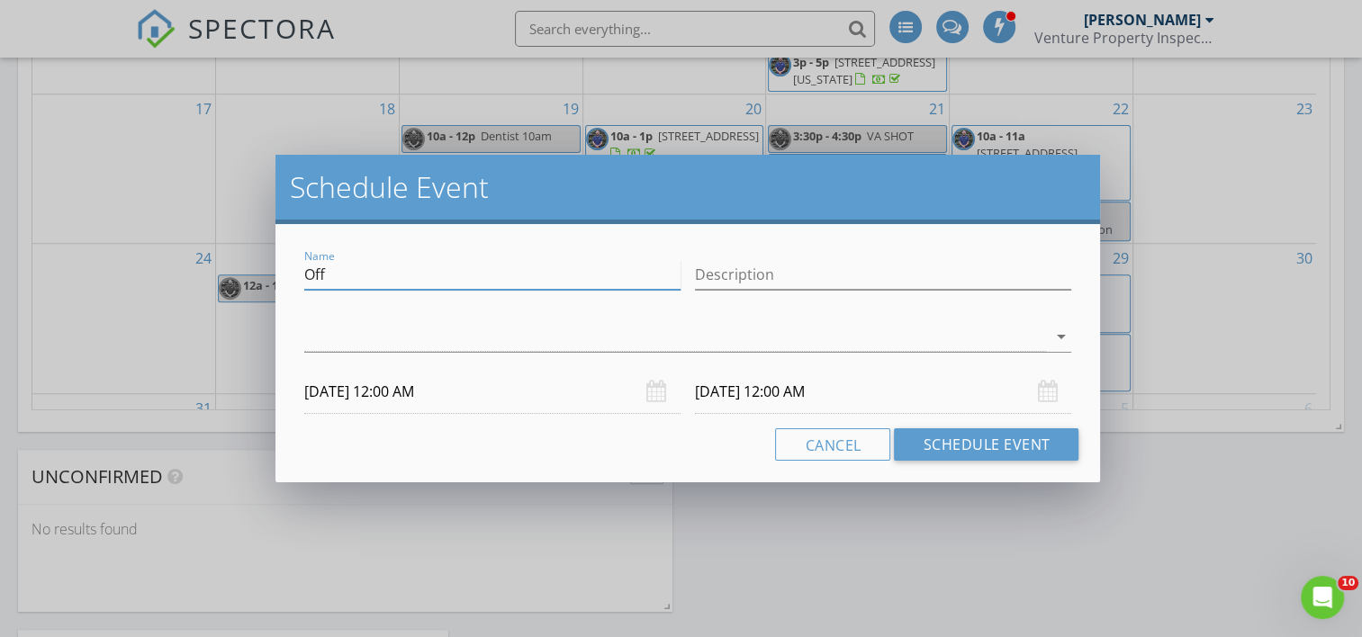
click at [583, 273] on input "Off" at bounding box center [492, 275] width 376 height 30
type input "O"
type input "1030am pickup radons"
click at [580, 331] on div at bounding box center [675, 337] width 743 height 30
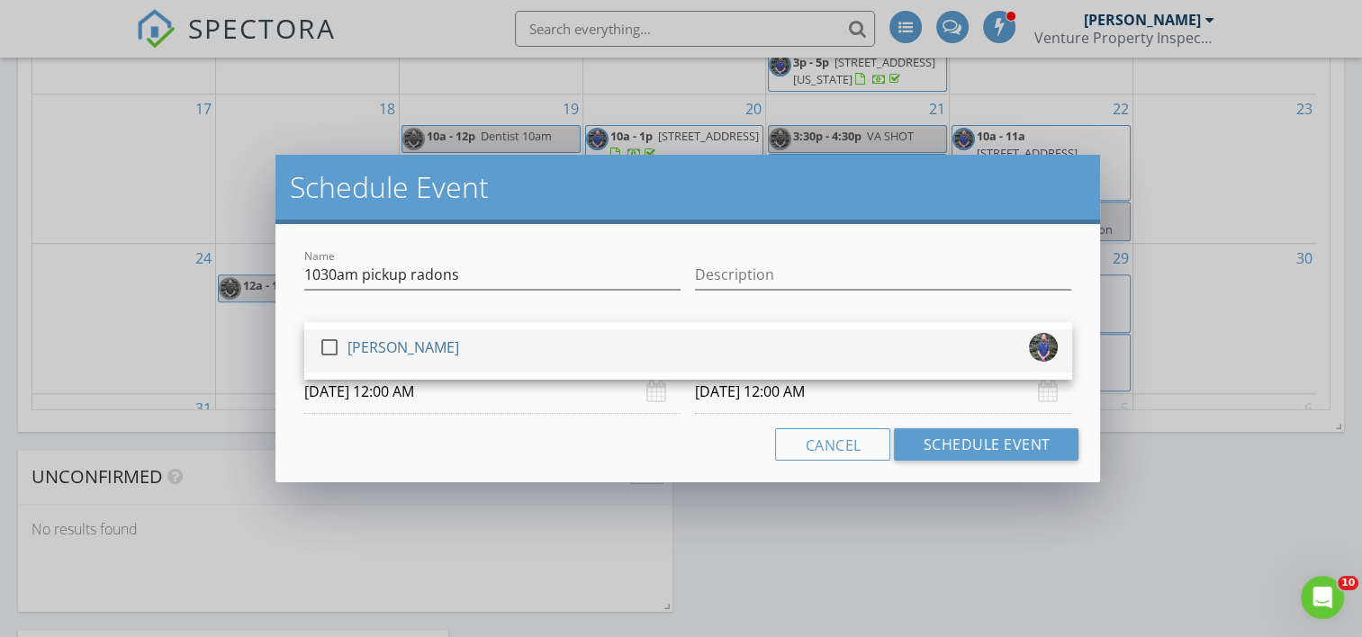
click at [547, 349] on div "check_box_outline_blank Travis Cripps" at bounding box center [688, 351] width 739 height 36
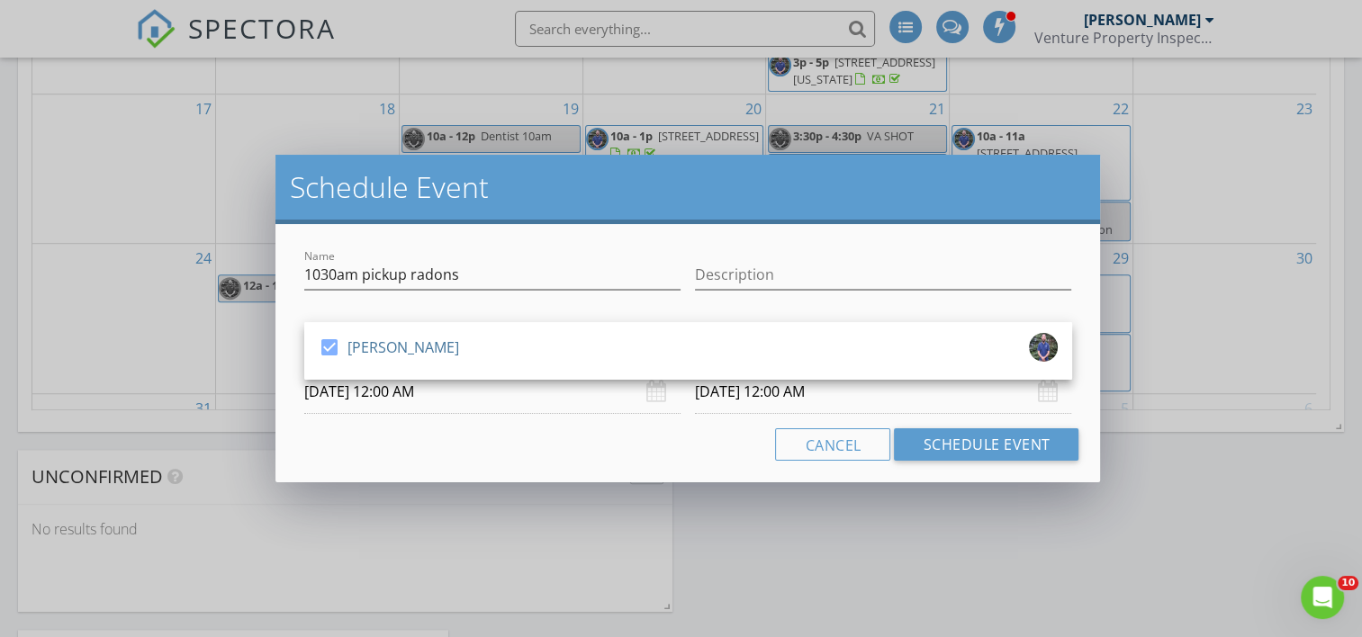
click at [422, 382] on input "09/04/2025 12:00 AM" at bounding box center [492, 392] width 376 height 44
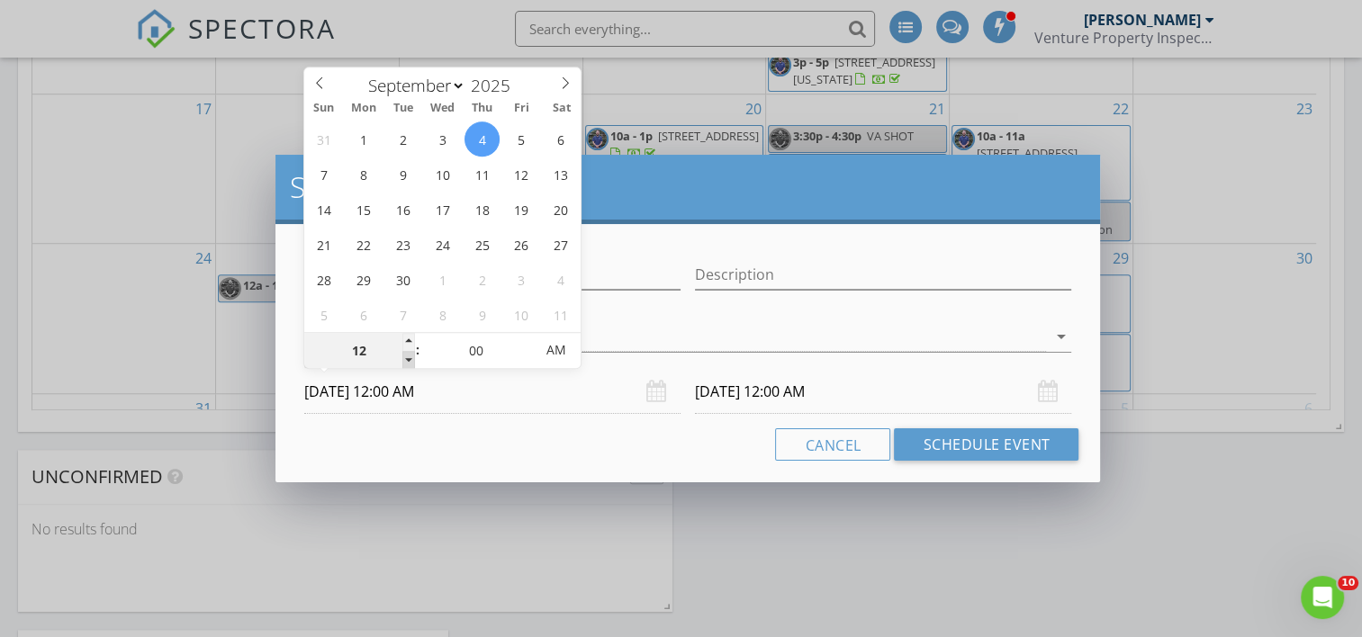
type input "11"
type input "09/04/2025 11:00 PM"
click at [406, 360] on span at bounding box center [408, 360] width 13 height 18
type input "10"
type input "09/04/2025 10:00 PM"
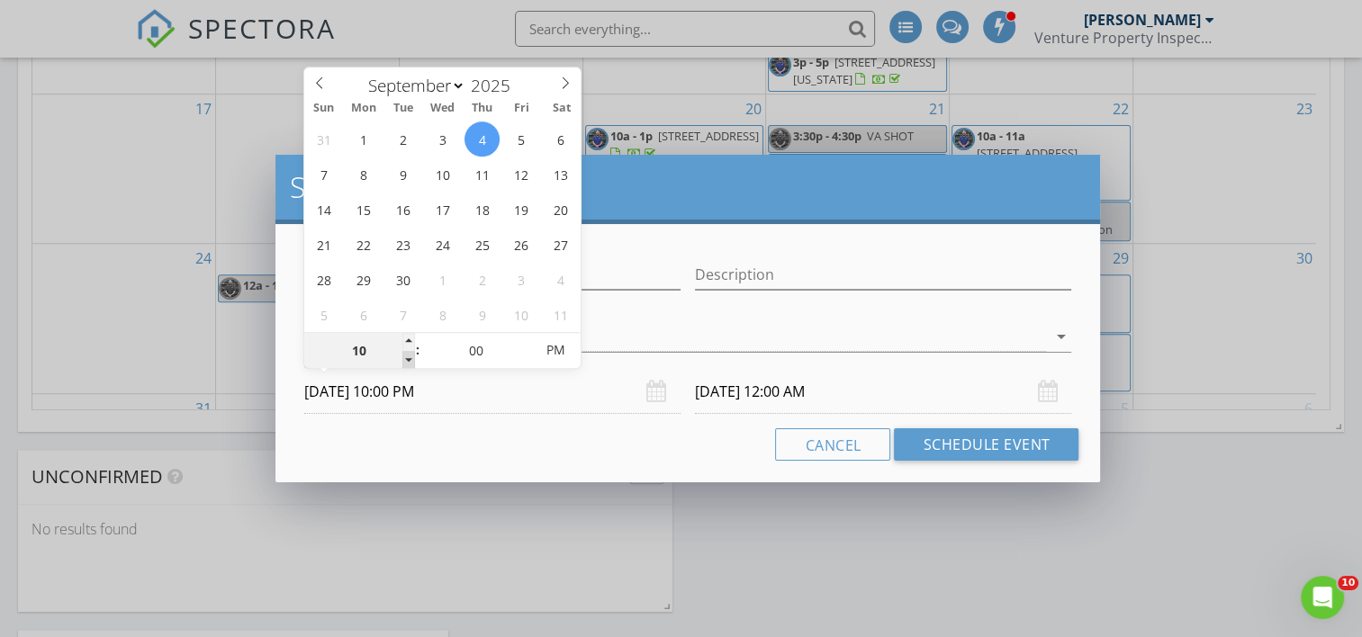
click at [406, 360] on span at bounding box center [408, 360] width 13 height 18
type input "10"
type input "09/05/2025 10:00 PM"
type input "[DATE] 10:00 AM"
drag, startPoint x: 406, startPoint y: 360, endPoint x: 558, endPoint y: 354, distance: 152.2
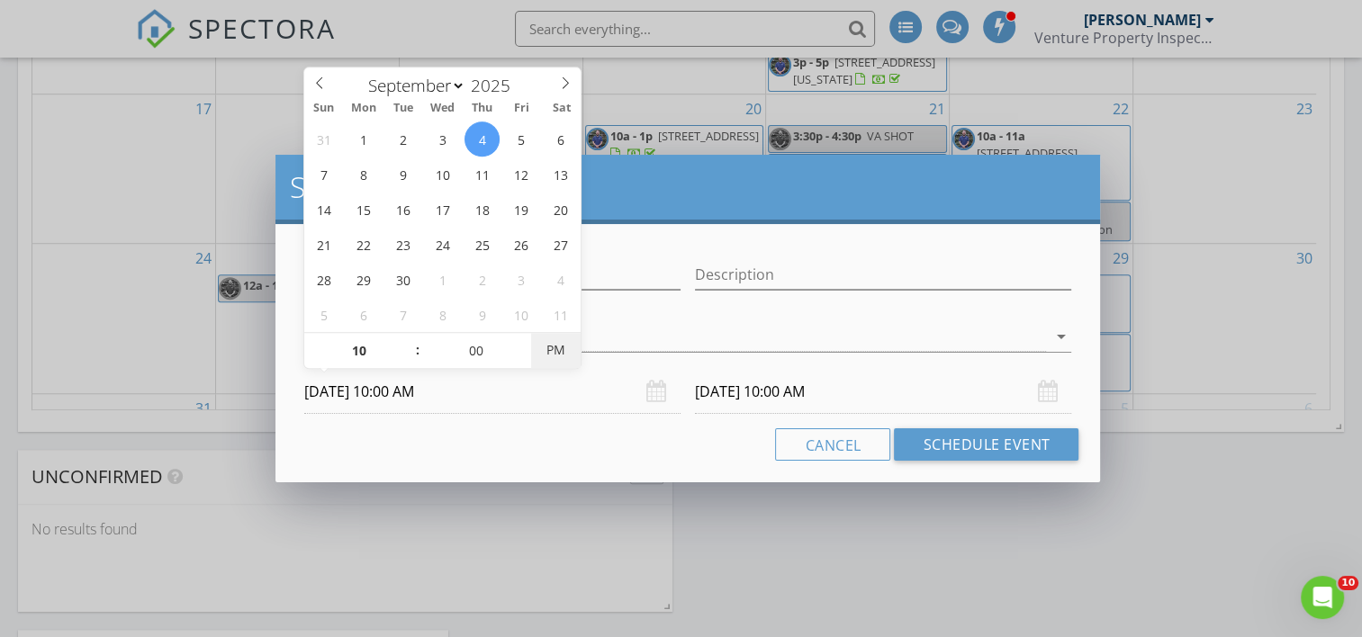
click at [558, 354] on span "PM" at bounding box center [556, 350] width 50 height 36
click at [727, 396] on input "09/05/2025 10:00 AM" at bounding box center [883, 392] width 376 height 44
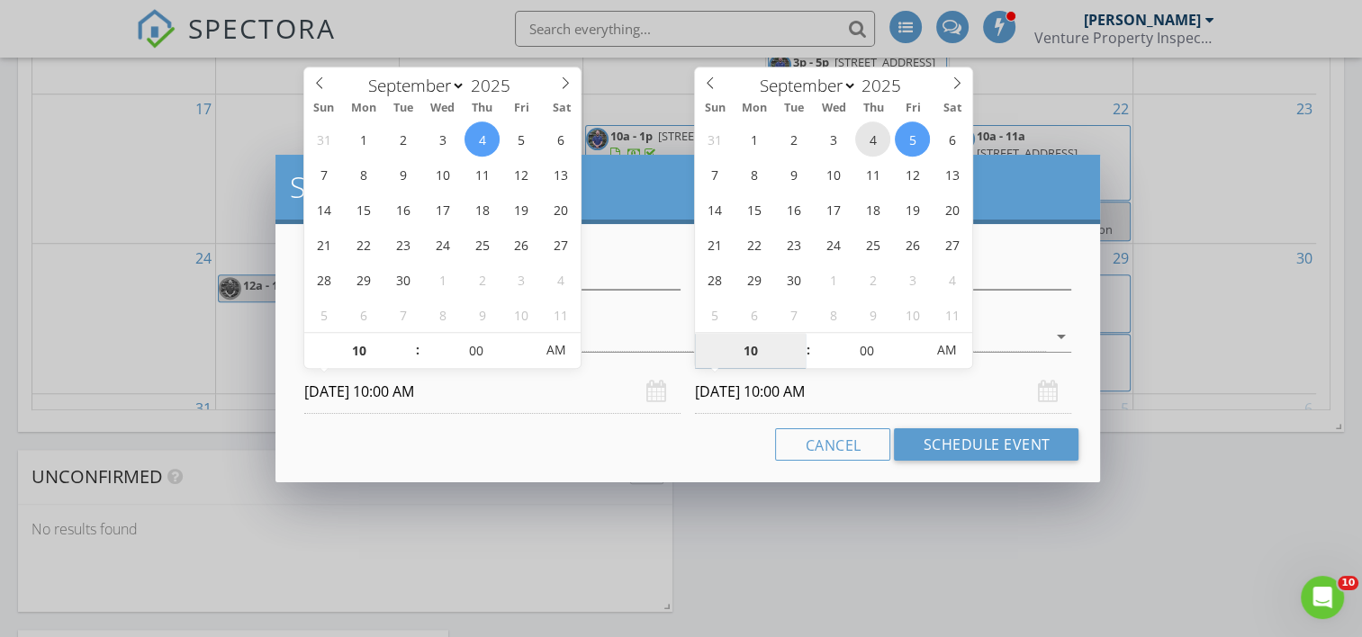
type input "[DATE] 10:00 AM"
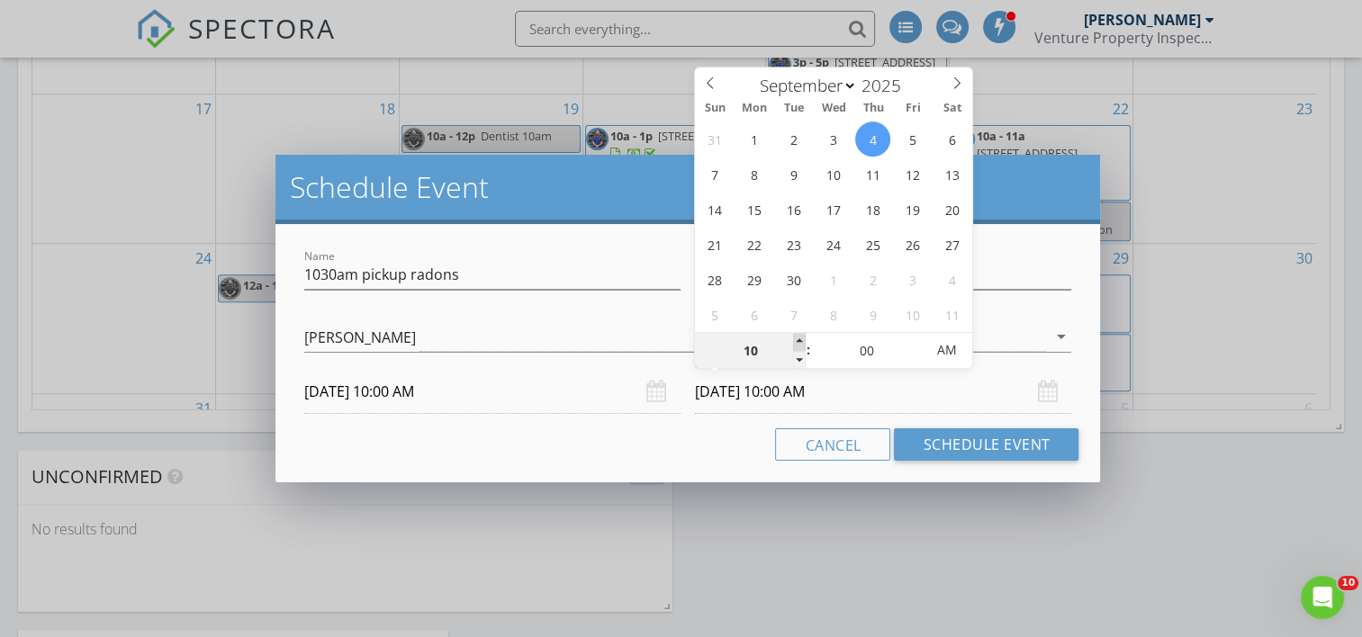
type input "11"
type input "[DATE] 11:00 AM"
click at [798, 338] on span at bounding box center [799, 342] width 13 height 18
click at [968, 450] on button "Schedule Event" at bounding box center [986, 444] width 185 height 32
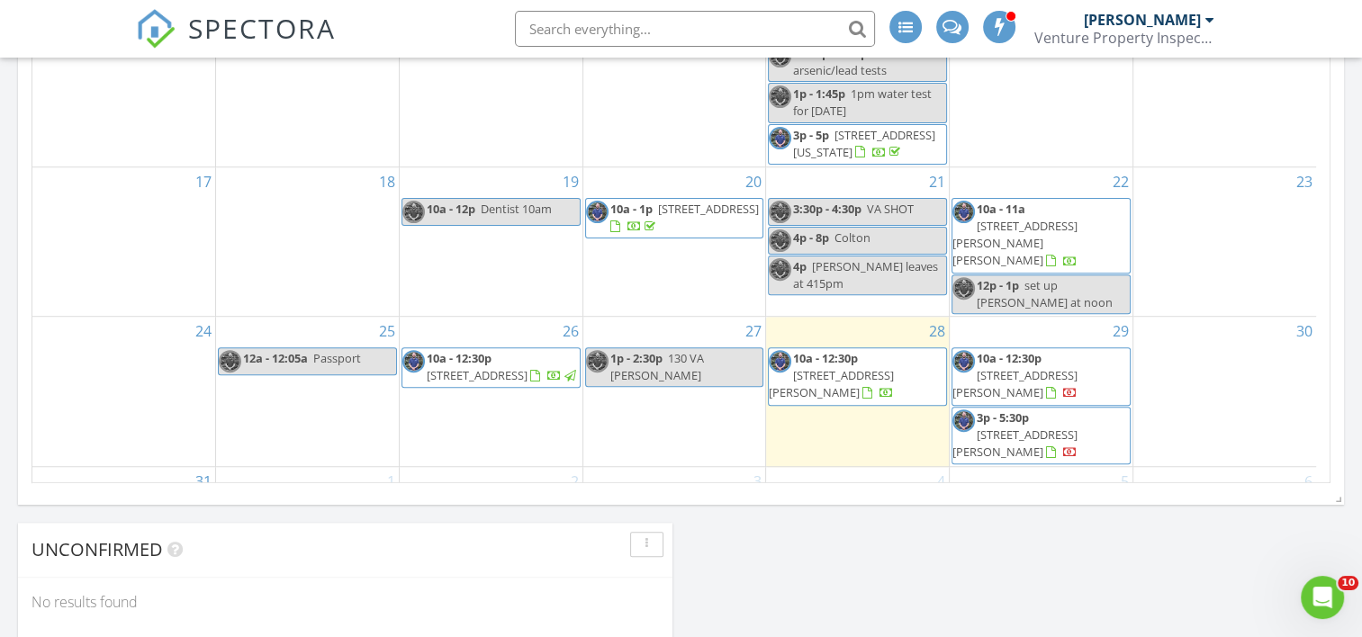
scroll to position [1263, 0]
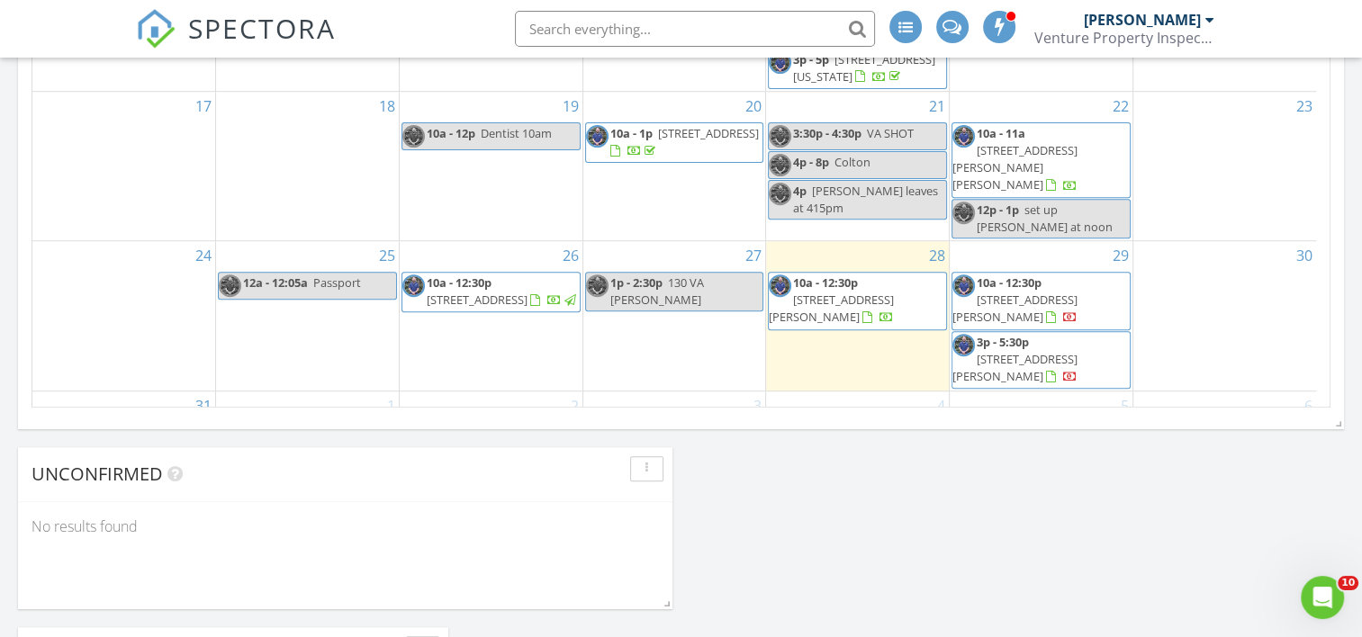
click at [824, 392] on div "4 12a Nurse discount 10a - 11a 1030am pickup radons" at bounding box center [857, 487] width 183 height 190
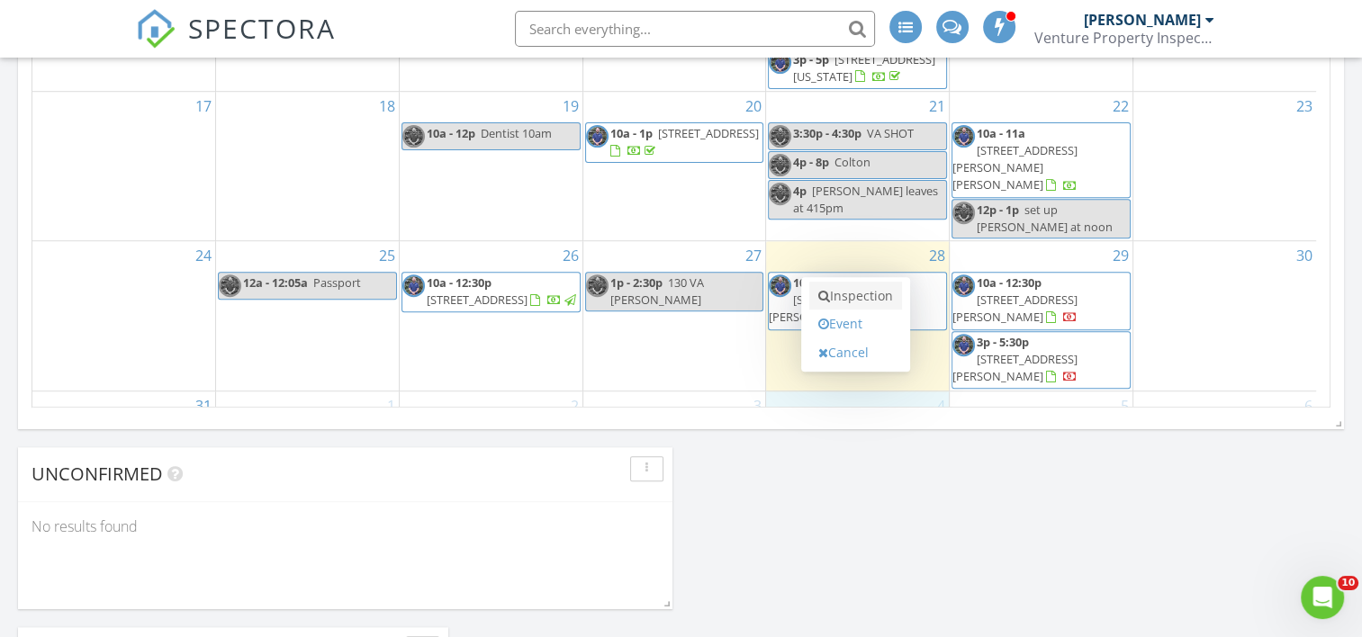
click at [845, 295] on link "Inspection" at bounding box center [855, 296] width 93 height 29
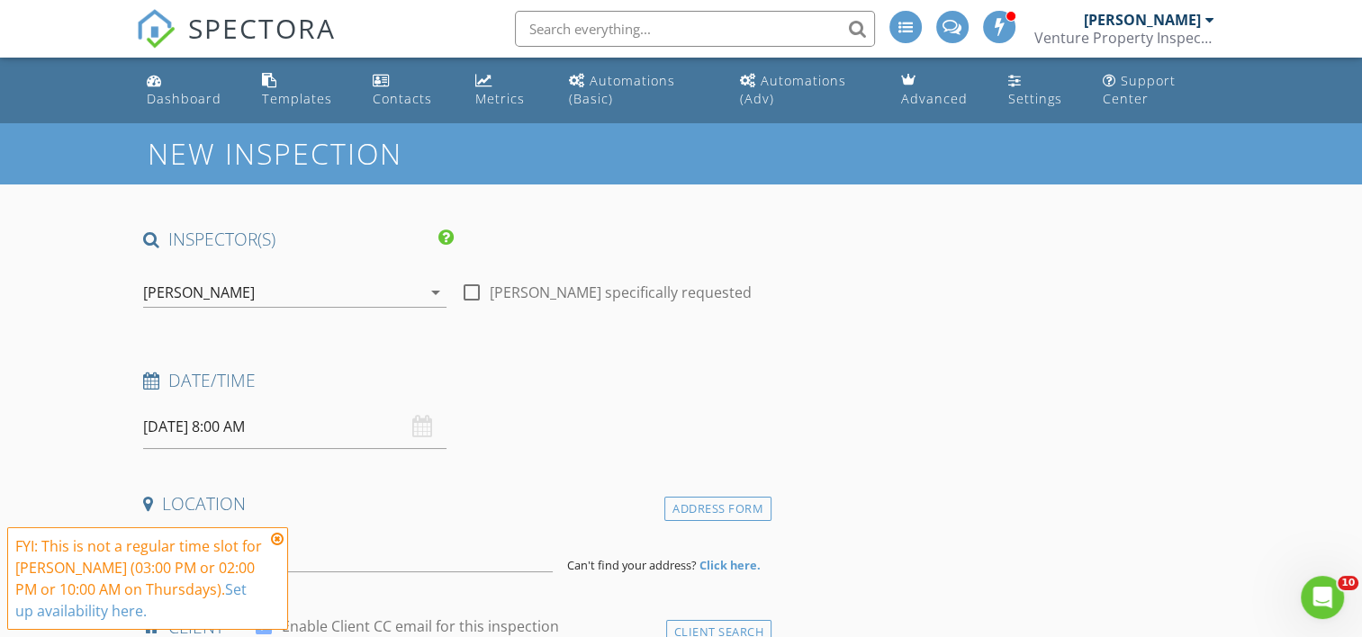
click at [241, 418] on input "[DATE] 8:00 AM" at bounding box center [294, 427] width 303 height 44
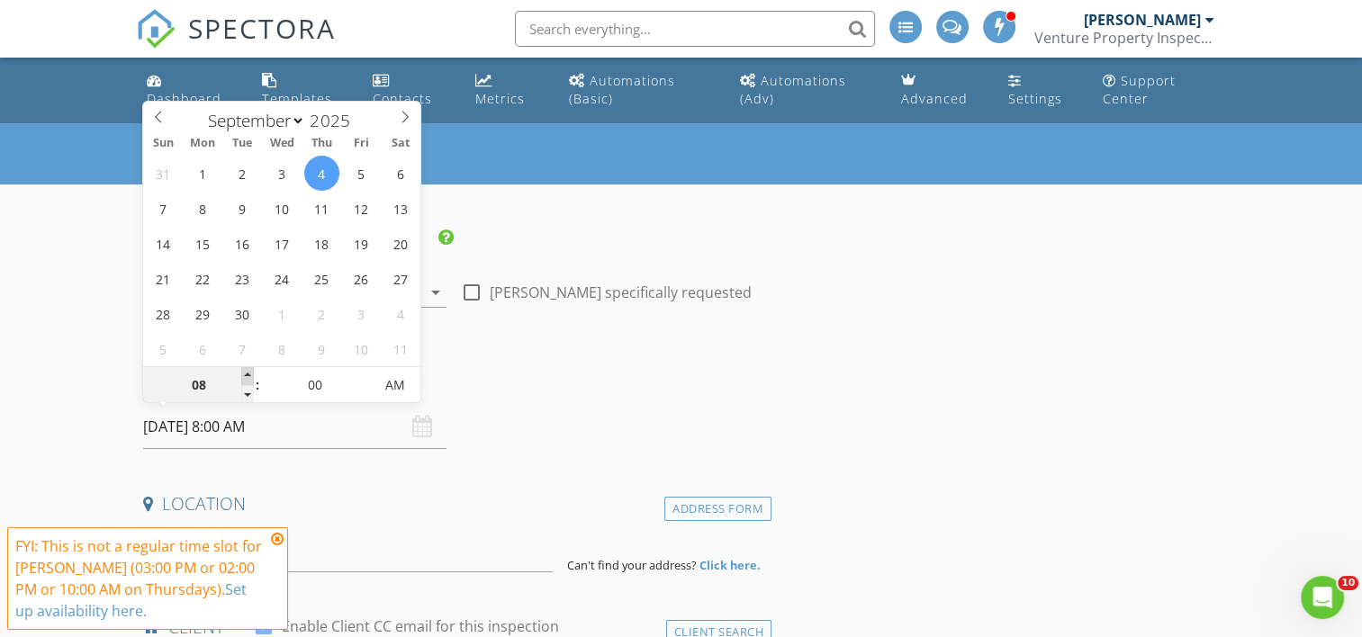
type input "09"
type input "[DATE] 9:00 AM"
click at [245, 368] on span at bounding box center [247, 376] width 13 height 18
type input "10"
type input "09/04/2025 10:00 AM"
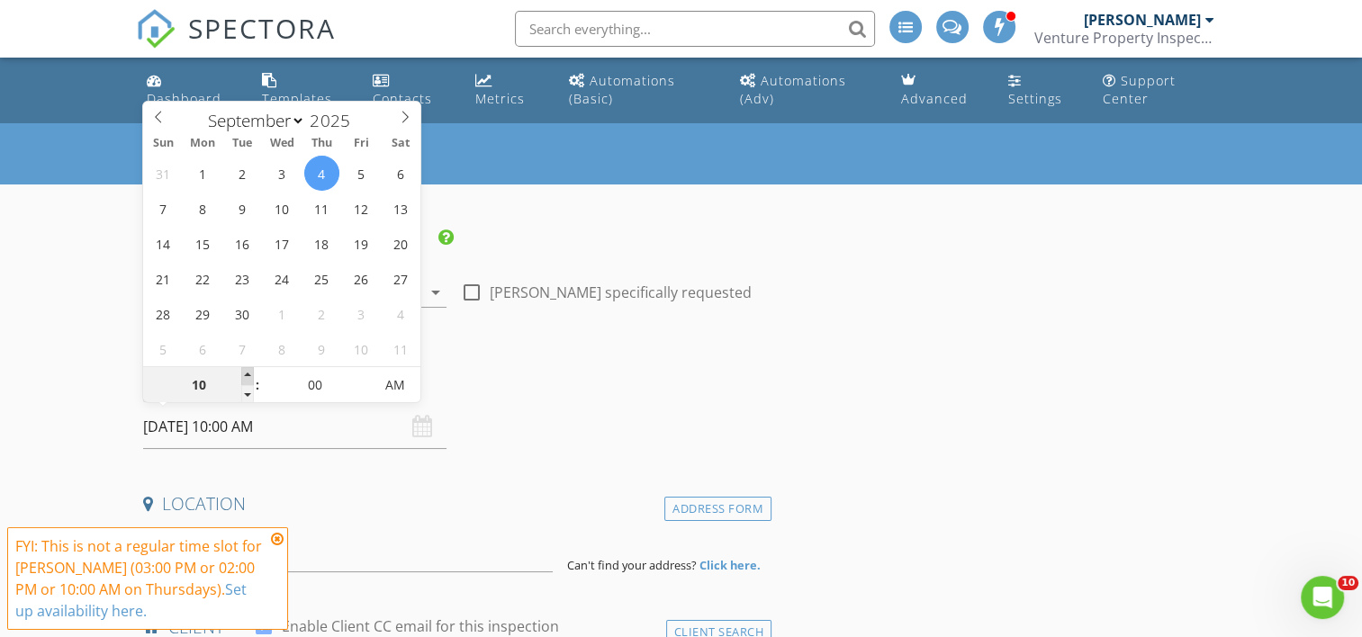
click at [245, 368] on span at bounding box center [247, 376] width 13 height 18
type input "11"
type input "09/04/2025 11:00 AM"
click at [245, 368] on span at bounding box center [247, 376] width 13 height 18
type input "12"
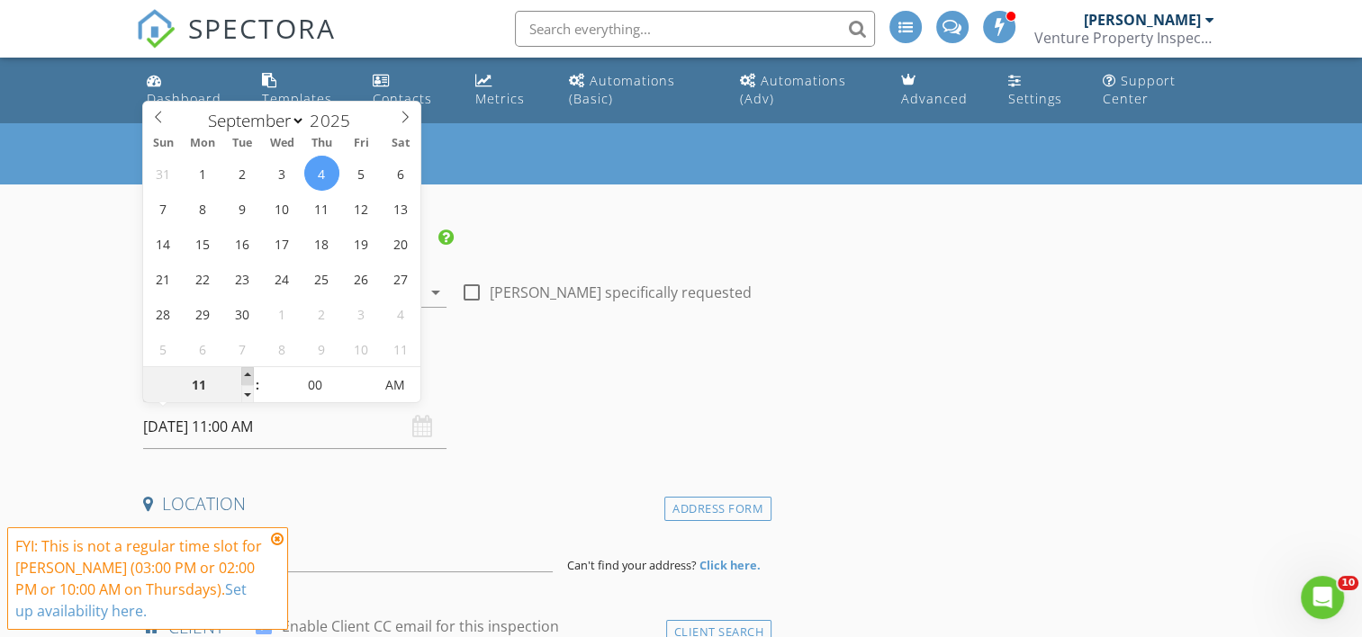
type input "[DATE] 12:00 PM"
click at [245, 368] on span at bounding box center [247, 376] width 13 height 18
type input "01"
type input "[DATE] 1:00 PM"
click at [245, 368] on span at bounding box center [247, 376] width 13 height 18
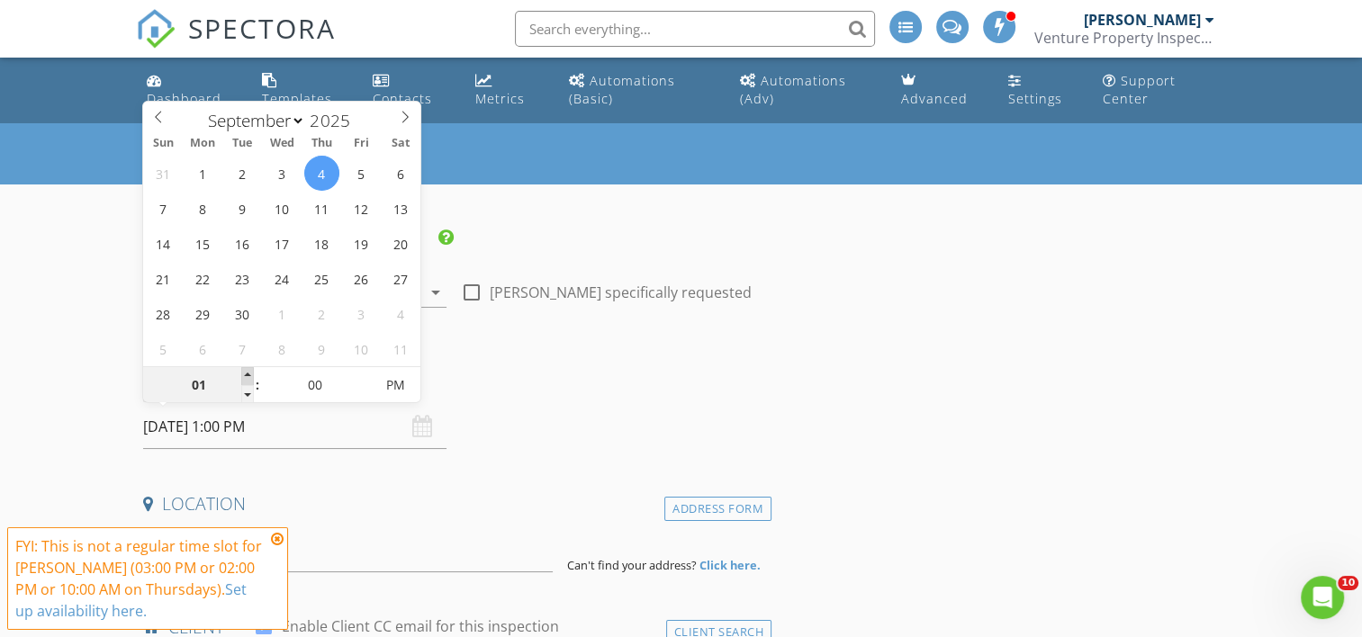
type input "02"
type input "[DATE] 2:00 PM"
click at [245, 368] on span at bounding box center [247, 376] width 13 height 18
type input "03"
type input "[DATE] 3:00 PM"
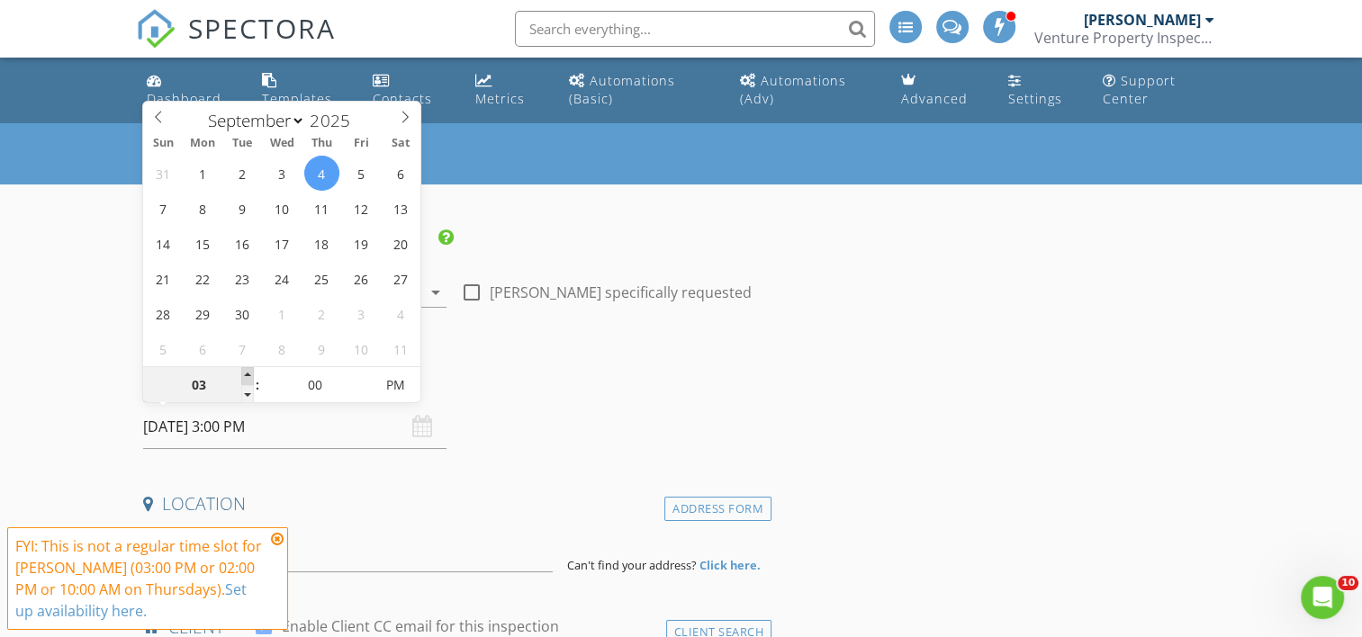
click at [245, 368] on span at bounding box center [247, 376] width 13 height 18
type input "04"
type input "09/04/2025 4:00 PM"
click at [245, 368] on span at bounding box center [247, 376] width 13 height 18
click at [276, 535] on icon at bounding box center [277, 539] width 13 height 14
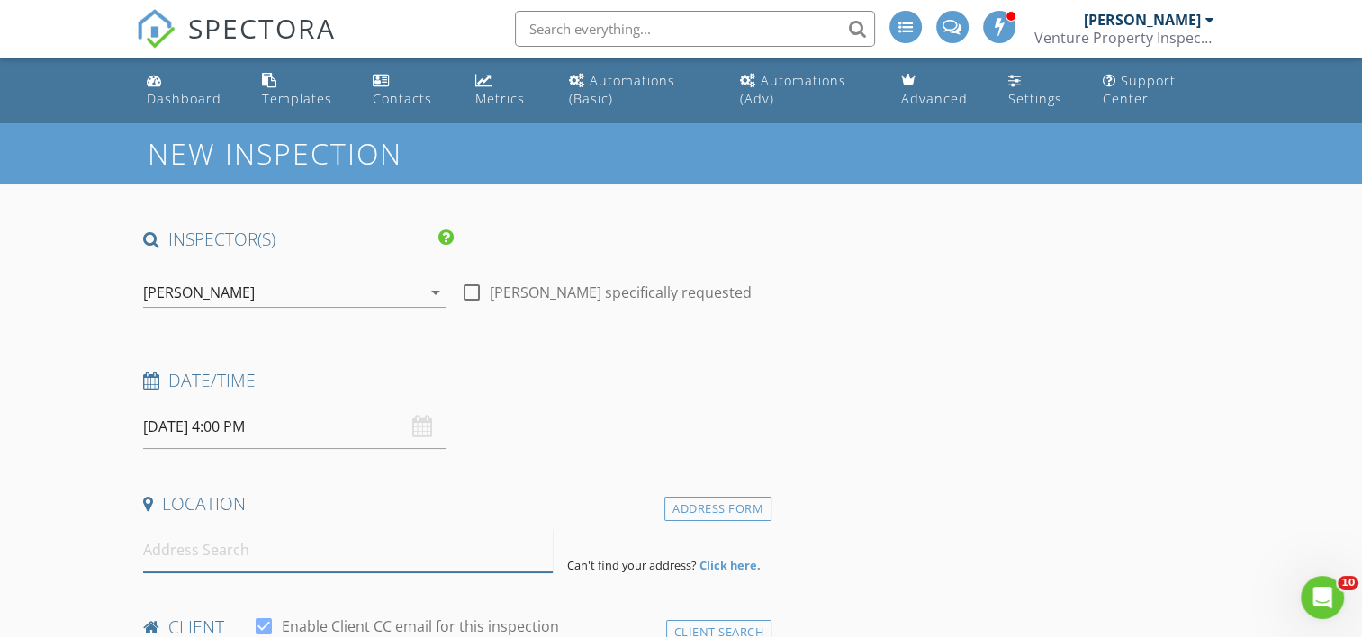
click at [257, 552] on input at bounding box center [348, 550] width 410 height 44
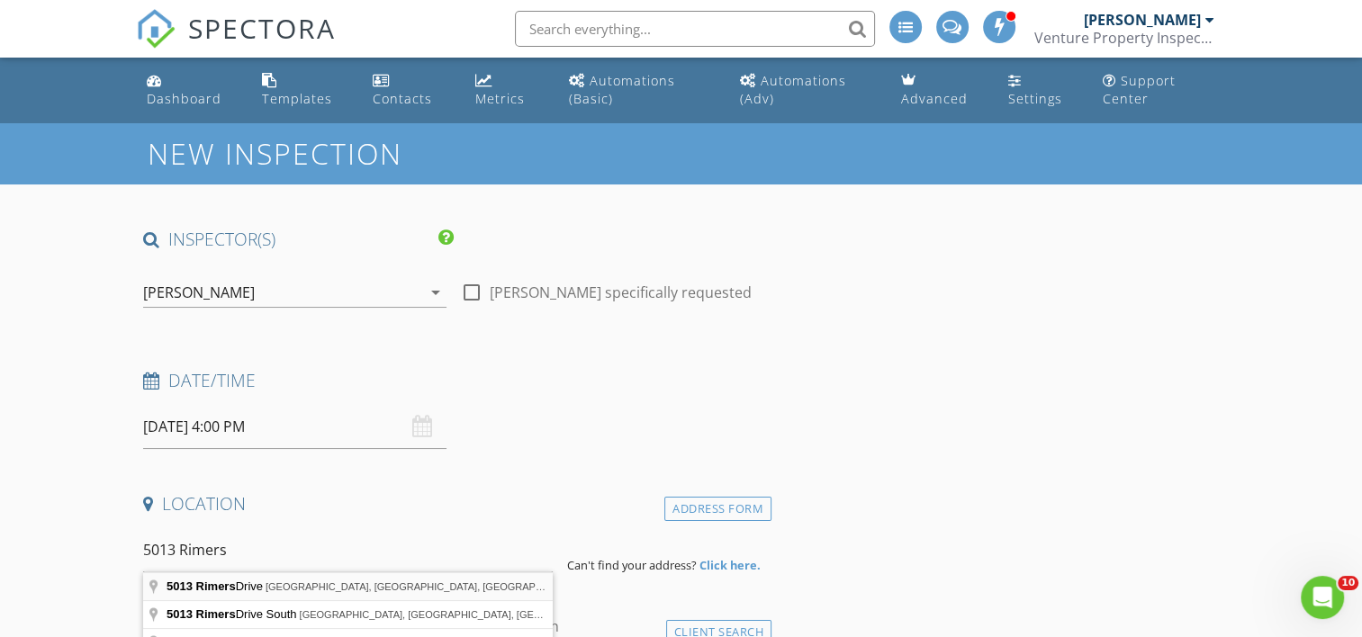
type input "5013 Rimers Drive, Jackson, MI, USA"
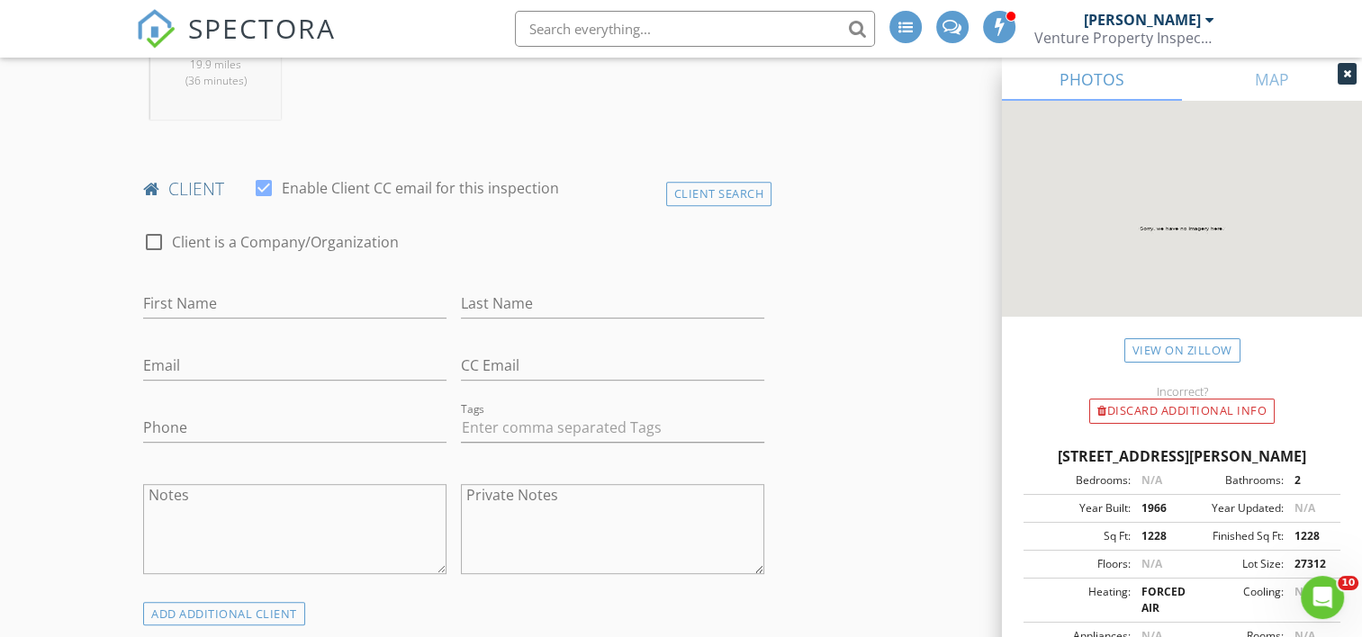
scroll to position [810, 0]
click at [331, 292] on input "First Name" at bounding box center [294, 300] width 303 height 30
type input "Jenna"
type input "Collar"
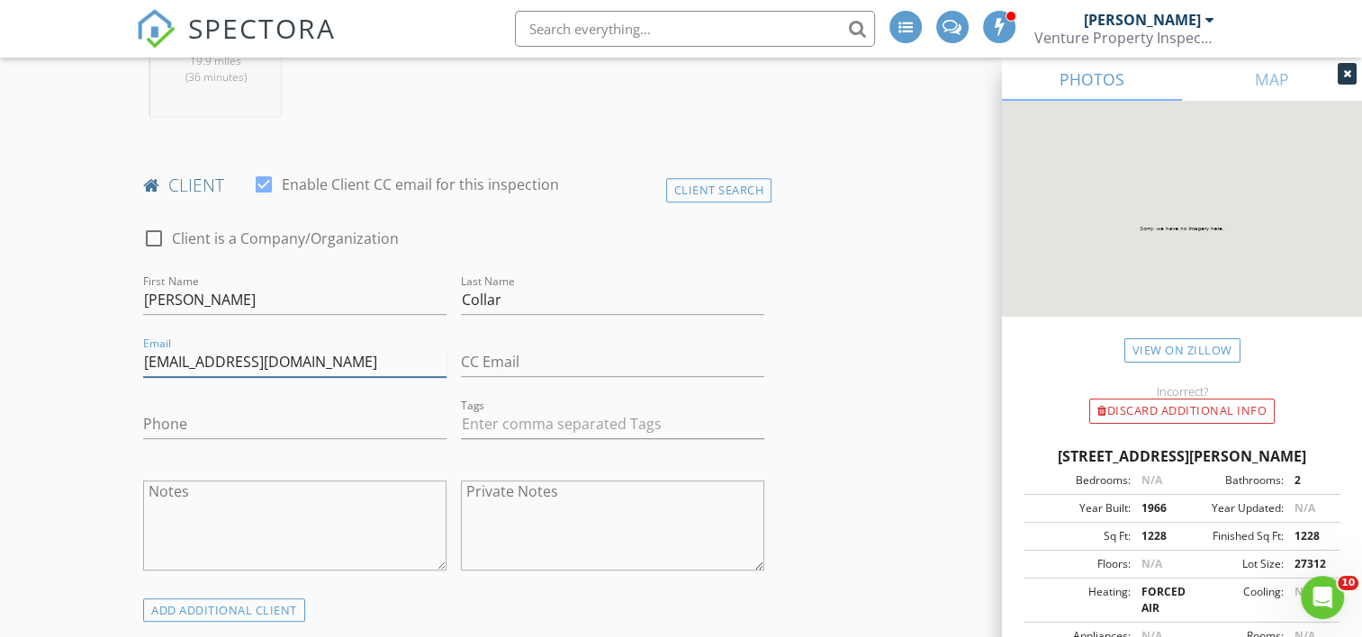
type input "jennascollar@gmail.com"
type input "517-610-8820"
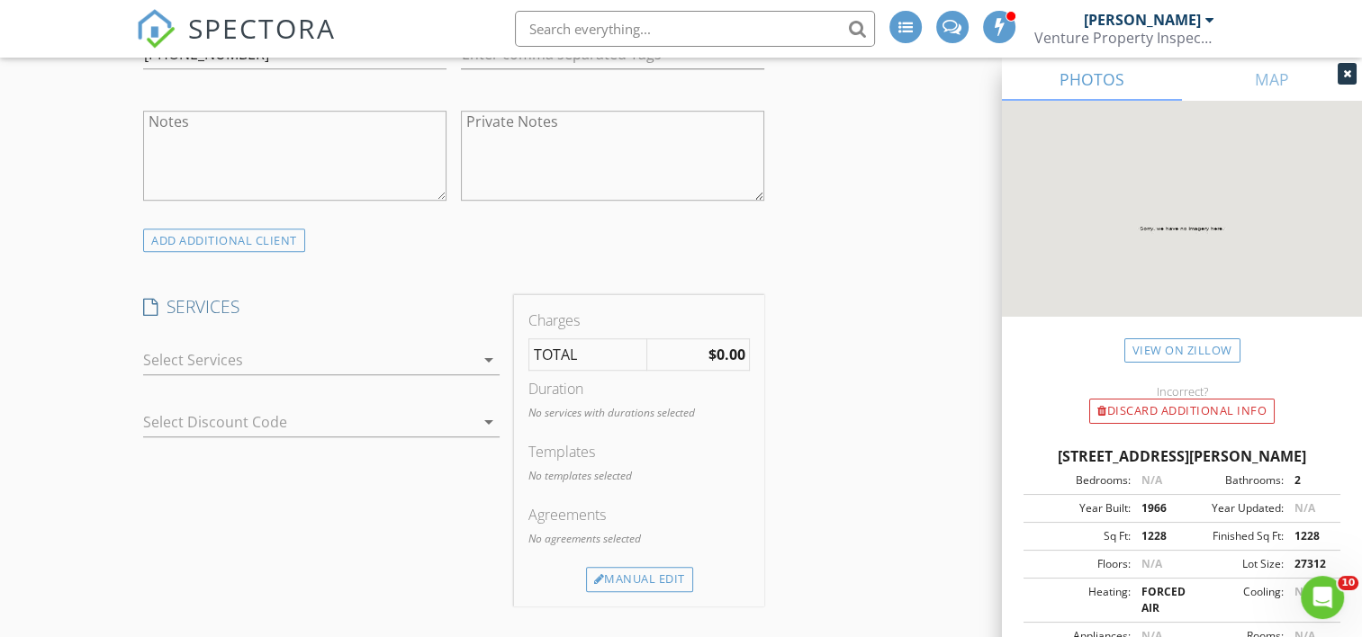
scroll to position [1260, 0]
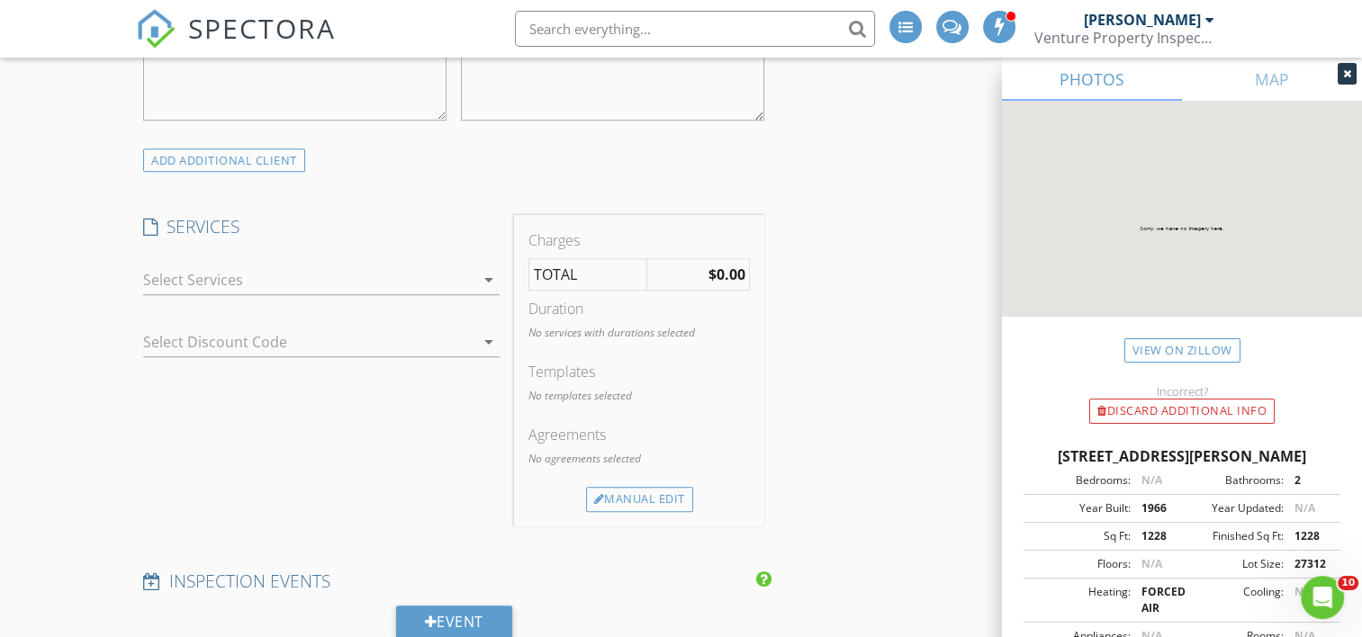
click at [202, 277] on div at bounding box center [308, 280] width 331 height 29
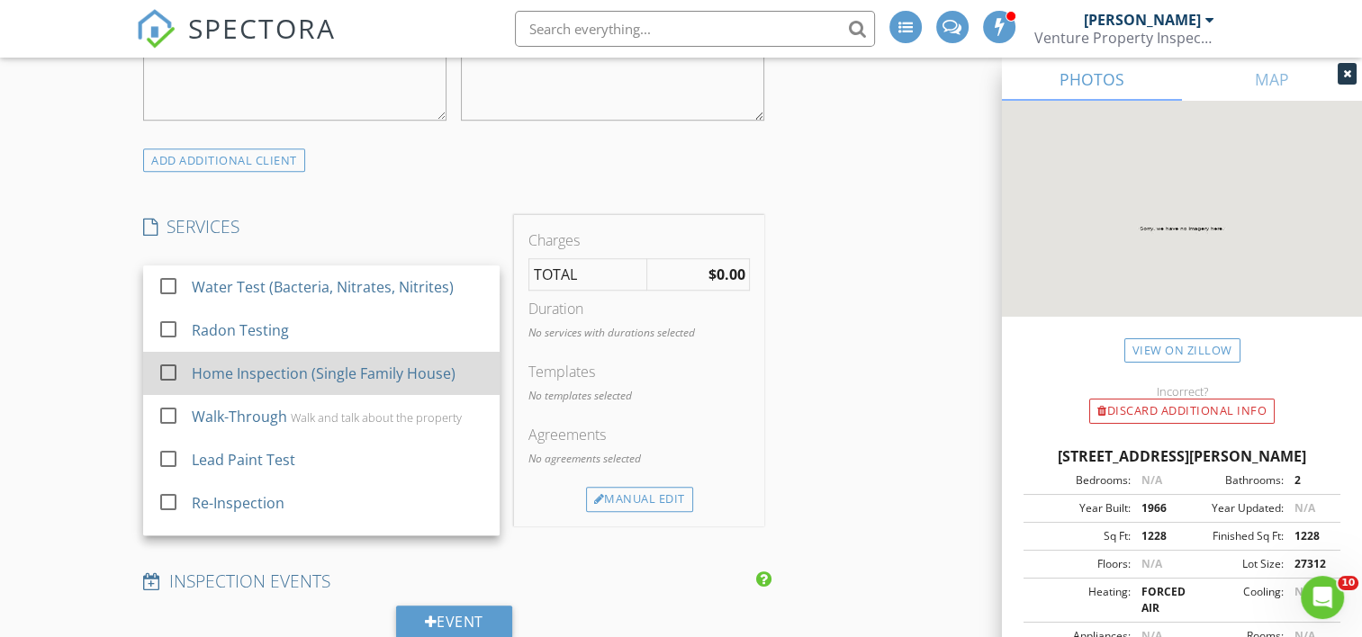
click at [198, 378] on div "Home Inspection (Single Family House)" at bounding box center [325, 374] width 264 height 22
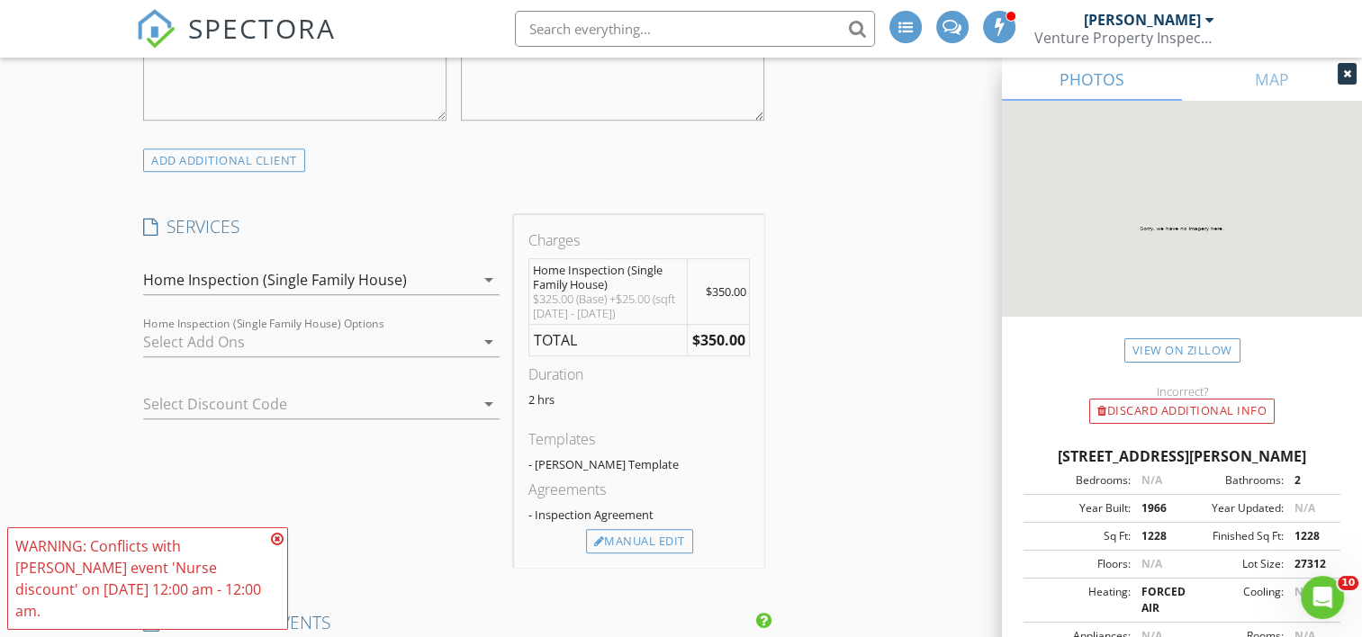
click at [277, 546] on icon at bounding box center [277, 539] width 13 height 14
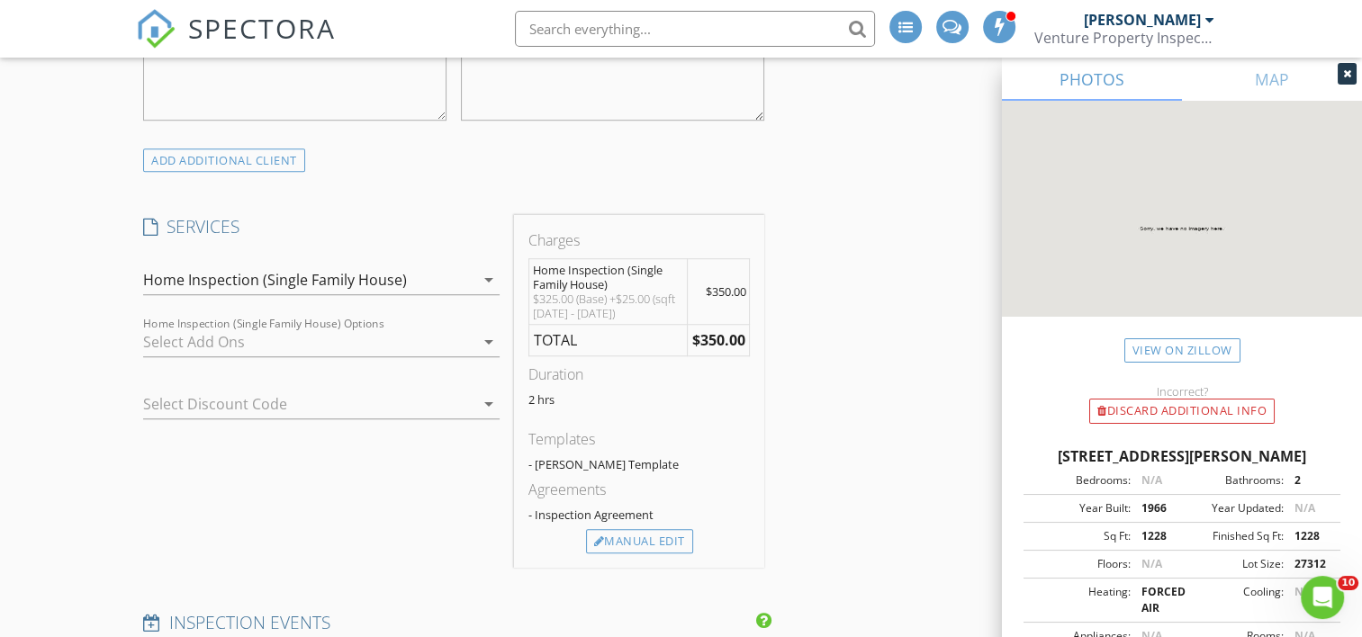
click at [459, 279] on div "Home Inspection (Single Family House)" at bounding box center [308, 280] width 331 height 29
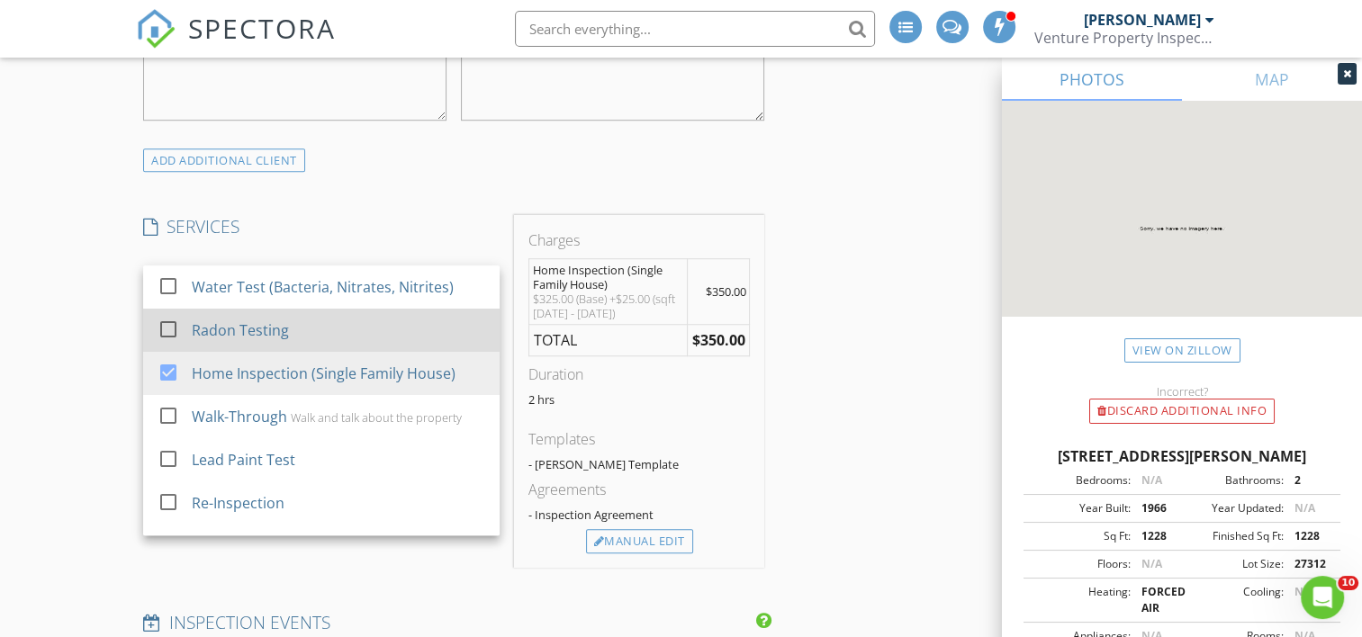
click at [376, 321] on div "Radon Testing" at bounding box center [339, 330] width 293 height 36
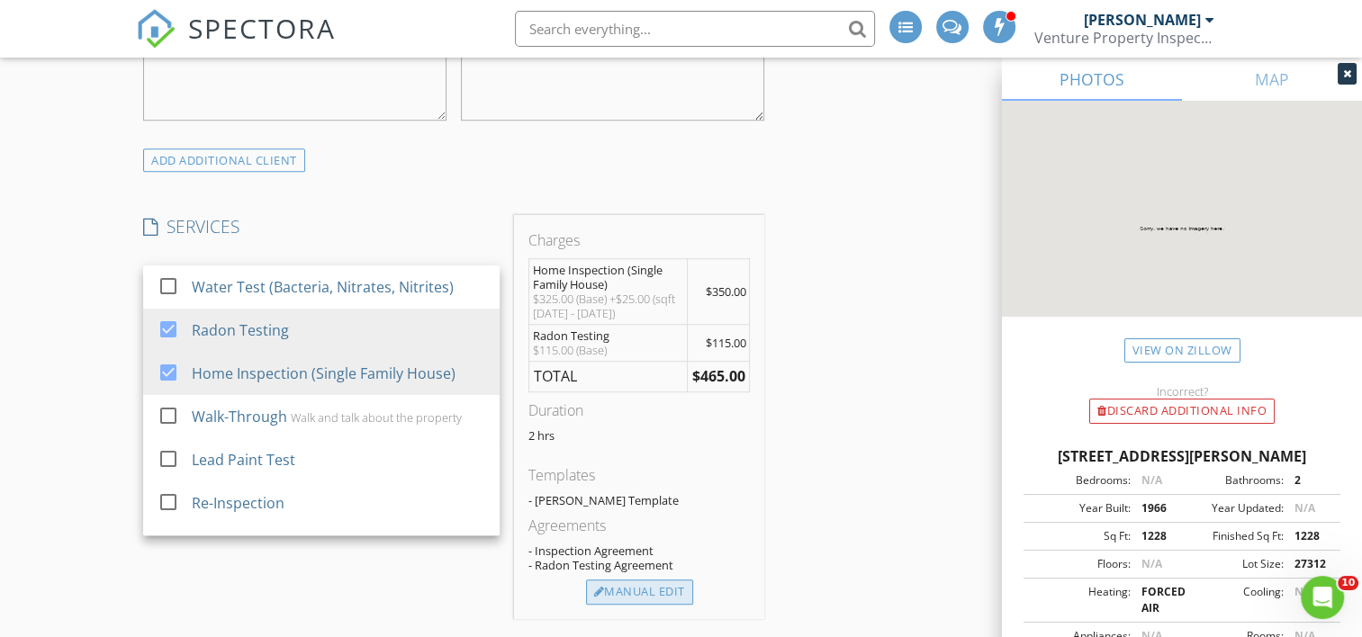
click at [622, 598] on div "Manual Edit" at bounding box center [639, 592] width 107 height 25
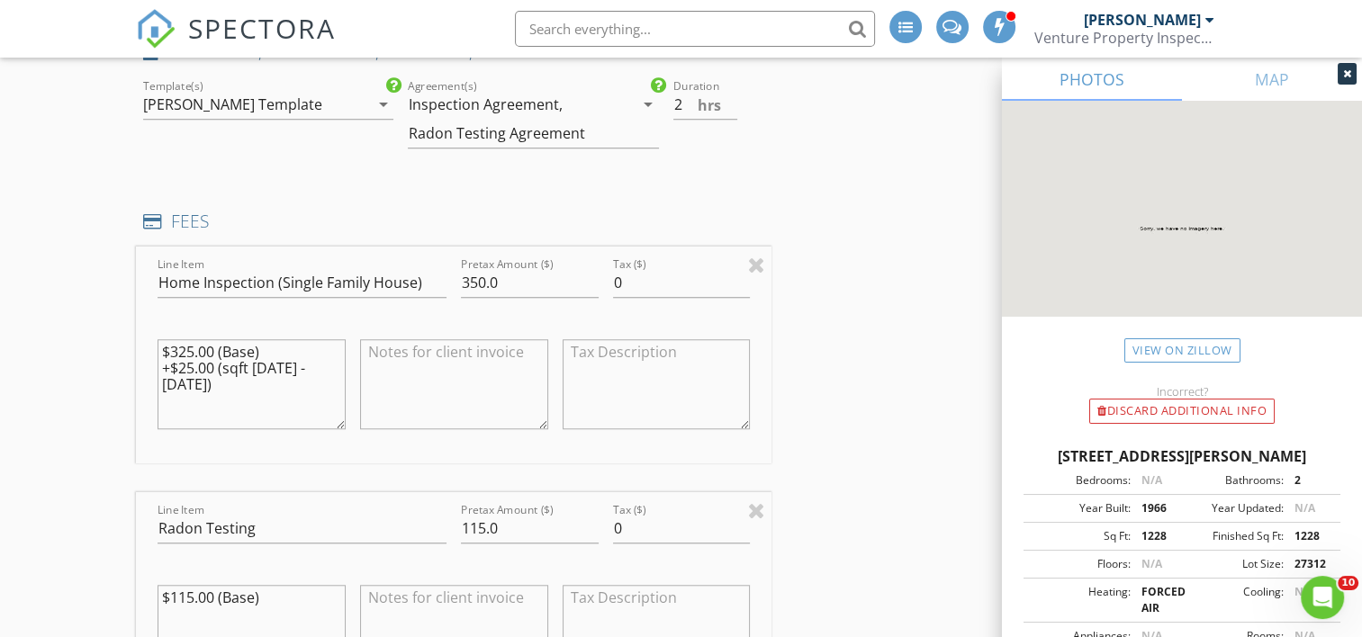
scroll to position [1440, 0]
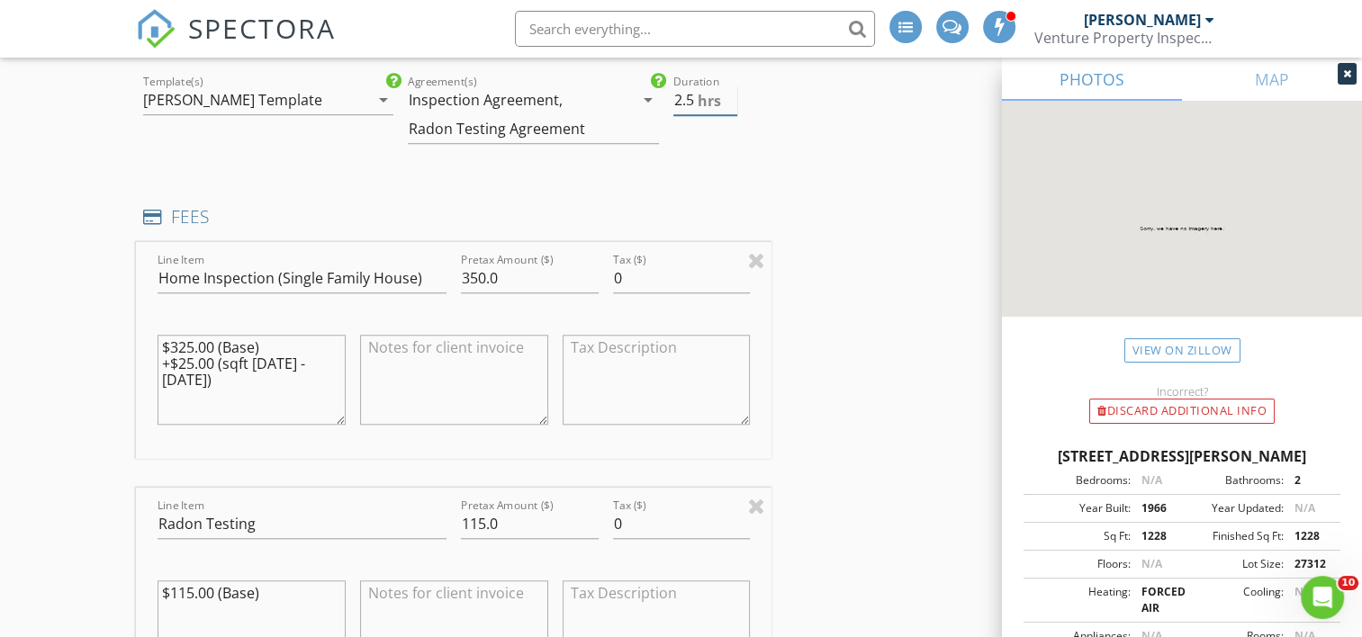
type input "2.5"
click at [734, 89] on input "2.5" at bounding box center [705, 101] width 65 height 30
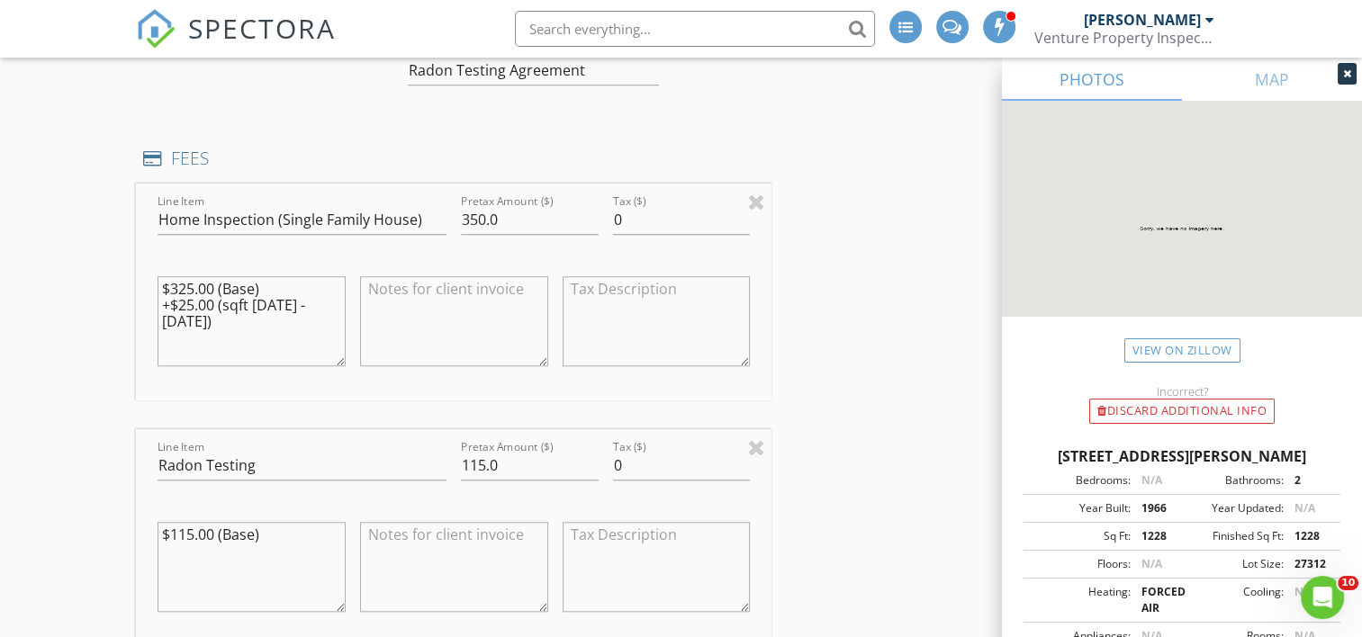
scroll to position [1530, 0]
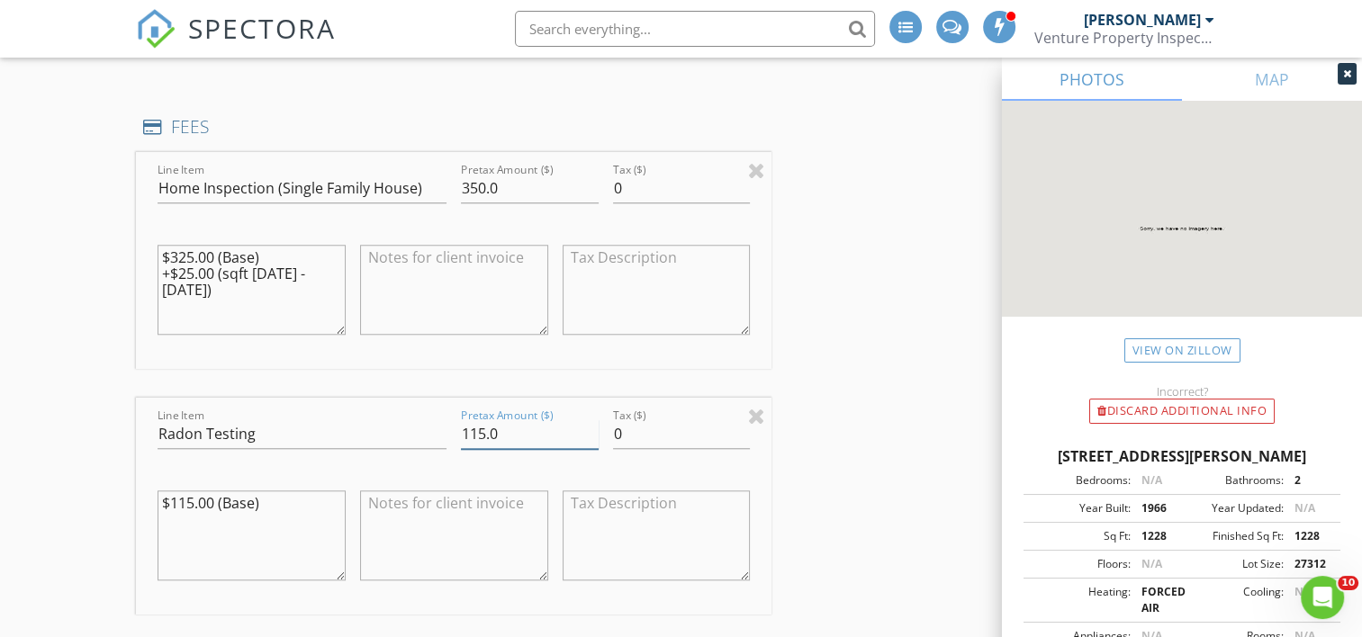
click at [518, 439] on input "115.0" at bounding box center [530, 434] width 138 height 30
type input "1"
type input "0"
click at [490, 538] on textarea at bounding box center [454, 536] width 188 height 90
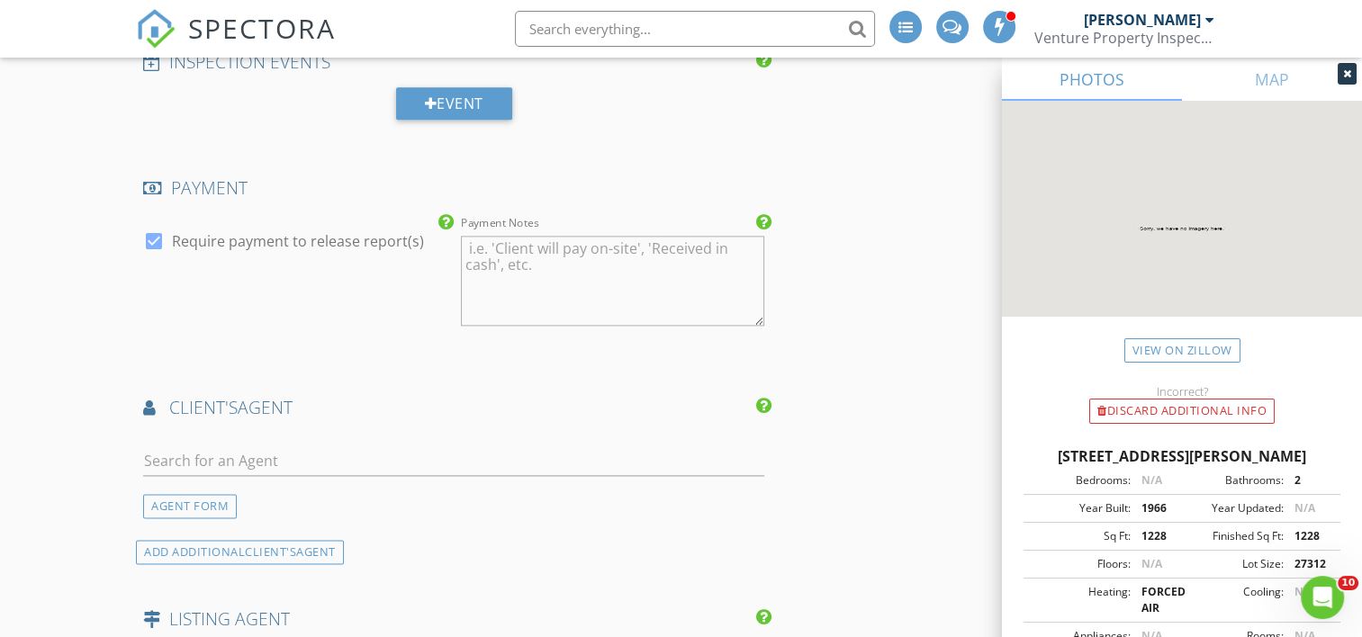
scroll to position [2340, 0]
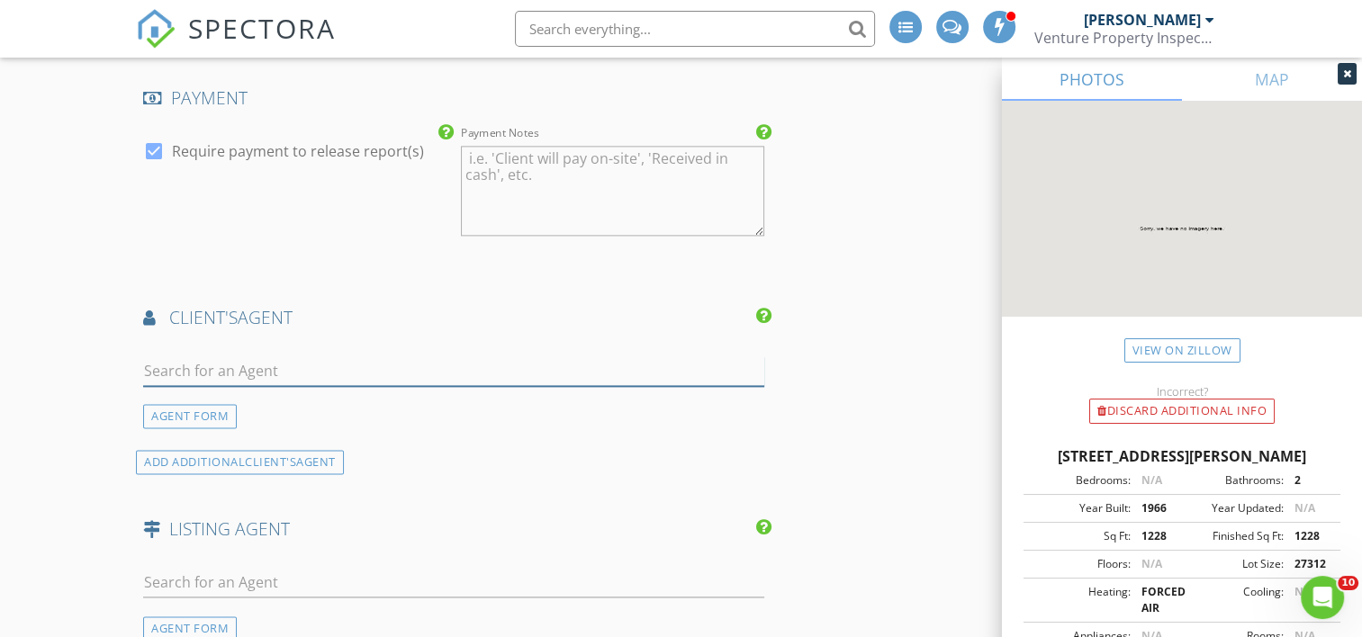
click at [389, 368] on input "text" at bounding box center [453, 371] width 621 height 30
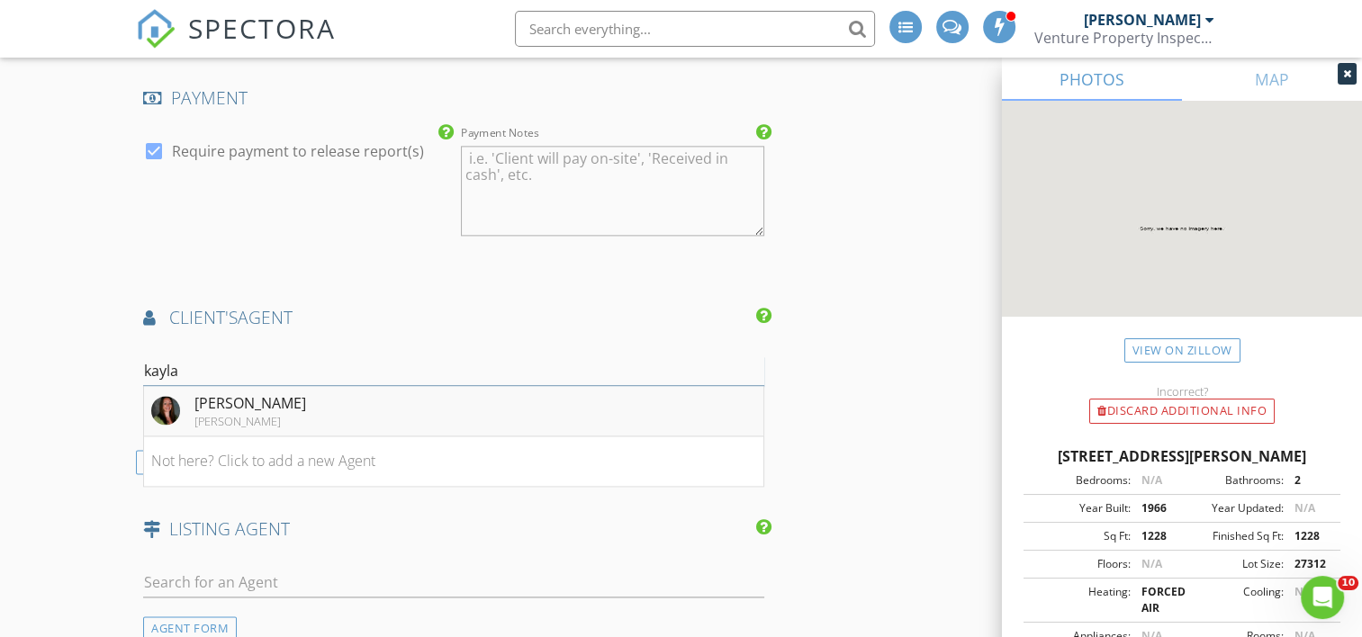
type input "kayla"
click at [371, 397] on li "Kayla Dominique Howard Hanna Jackson" at bounding box center [453, 411] width 619 height 50
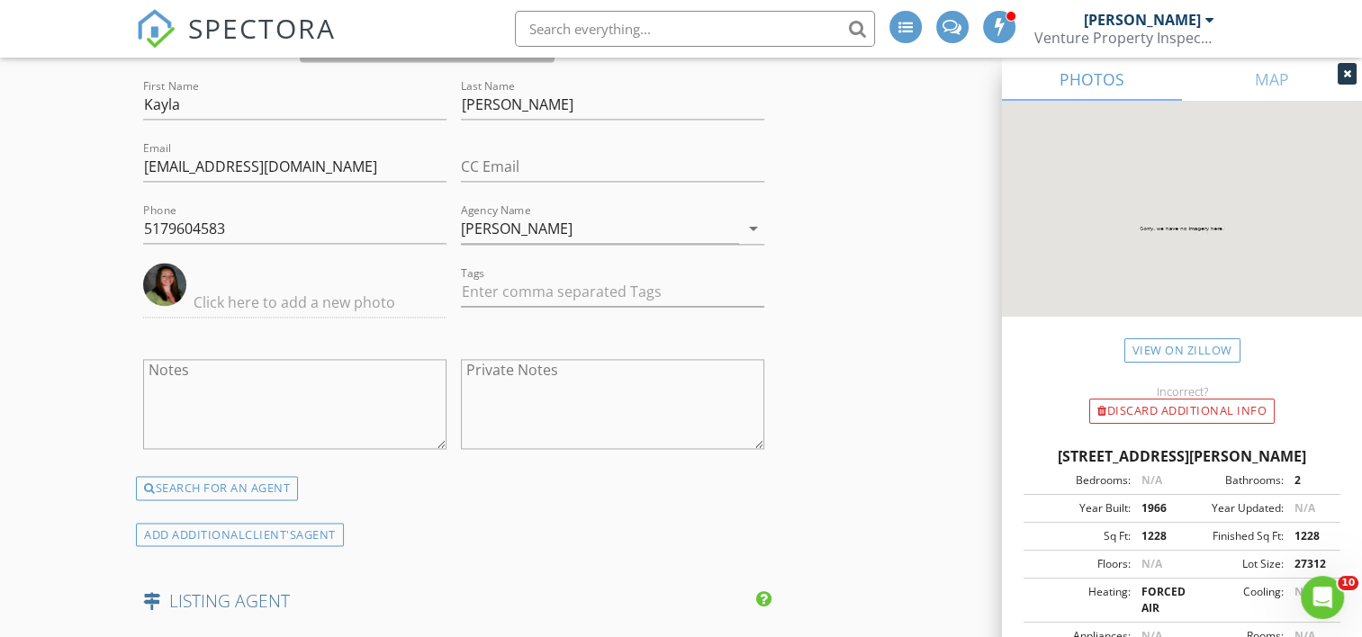
scroll to position [2700, 0]
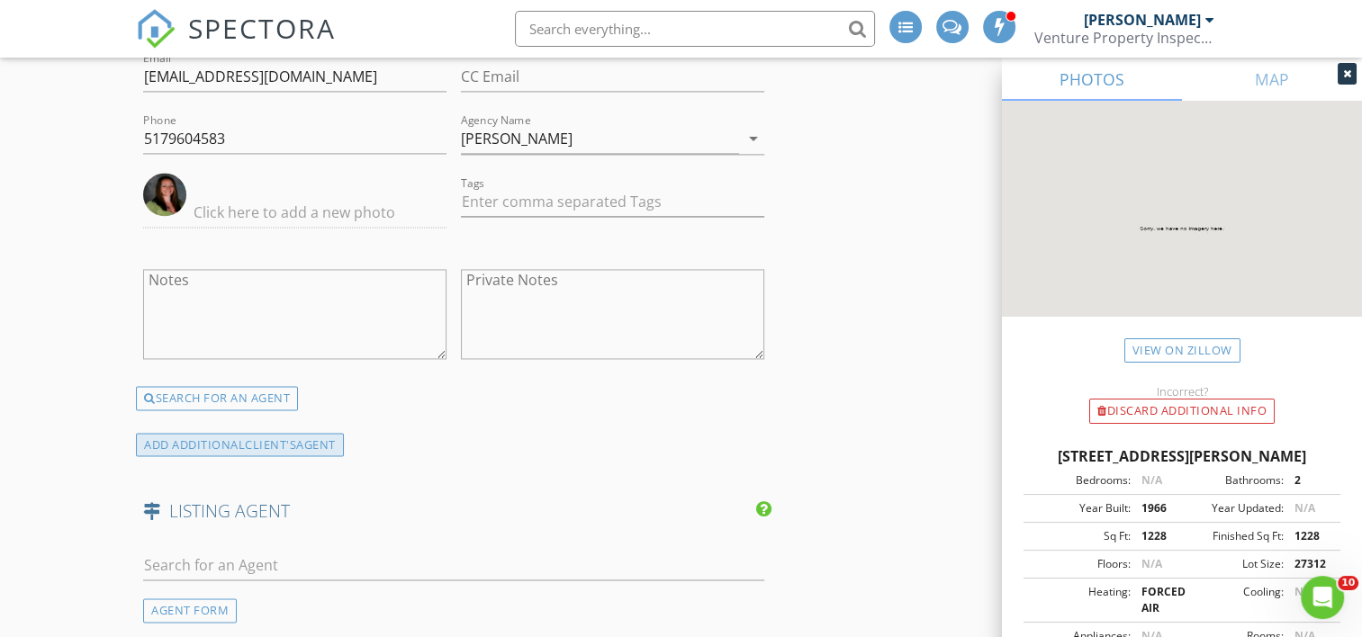
click at [295, 437] on span "client's" at bounding box center [270, 445] width 51 height 16
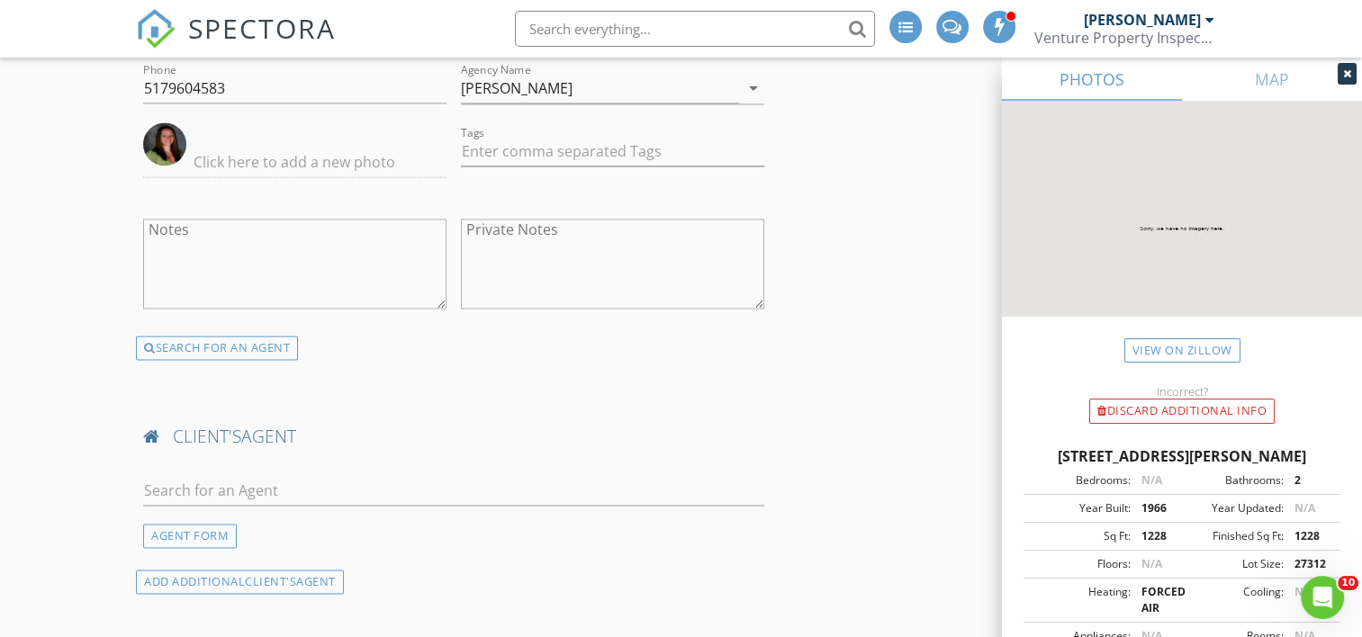
scroll to position [2790, 0]
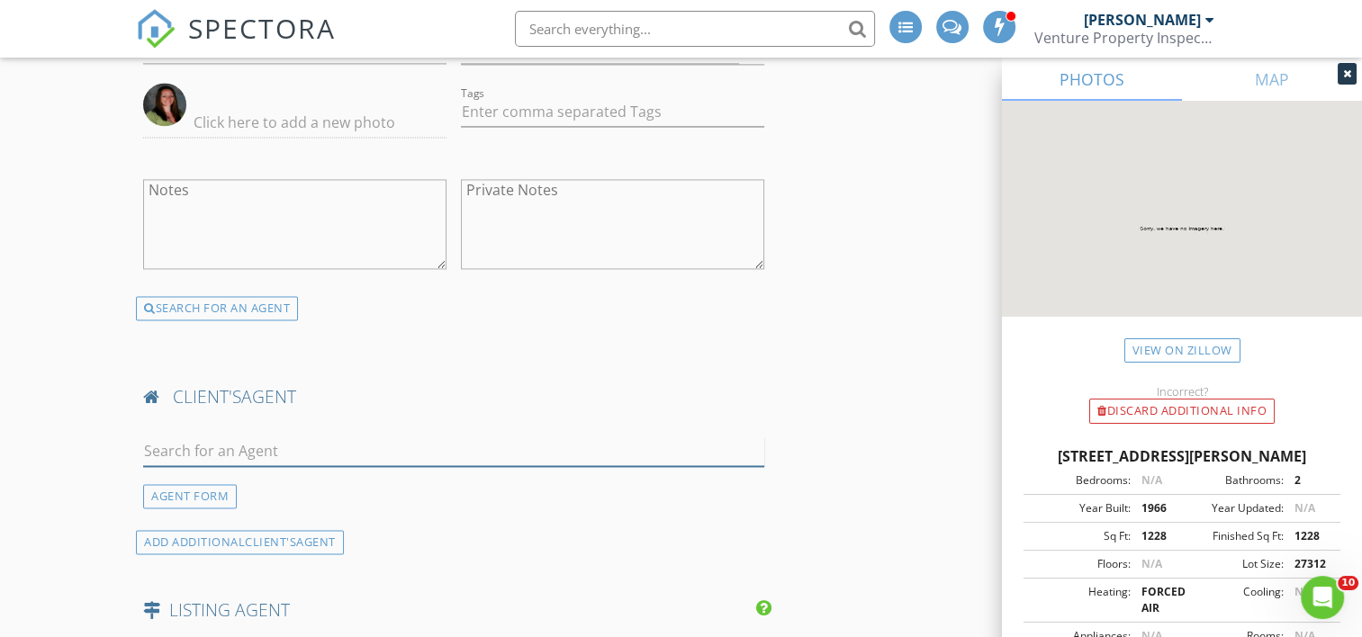
click at [281, 441] on input "text" at bounding box center [453, 452] width 621 height 30
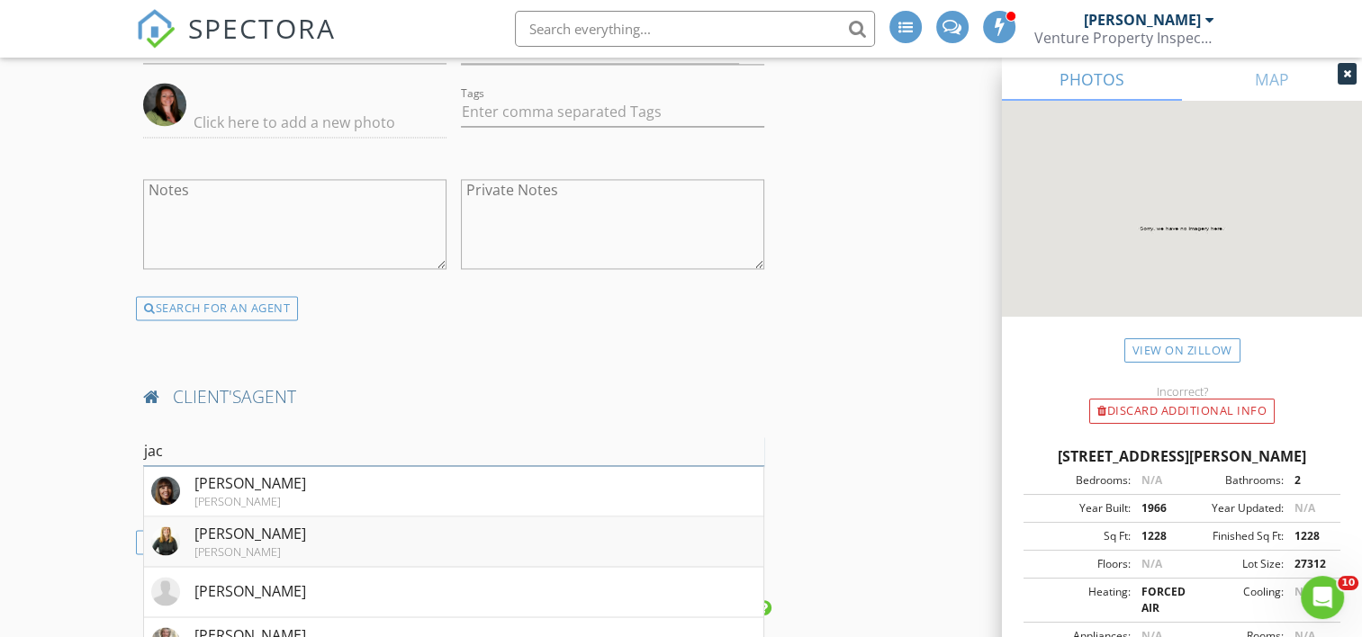
type input "jac"
click at [314, 529] on li "Jacque Harris Howard Hanna Jackson" at bounding box center [453, 542] width 619 height 50
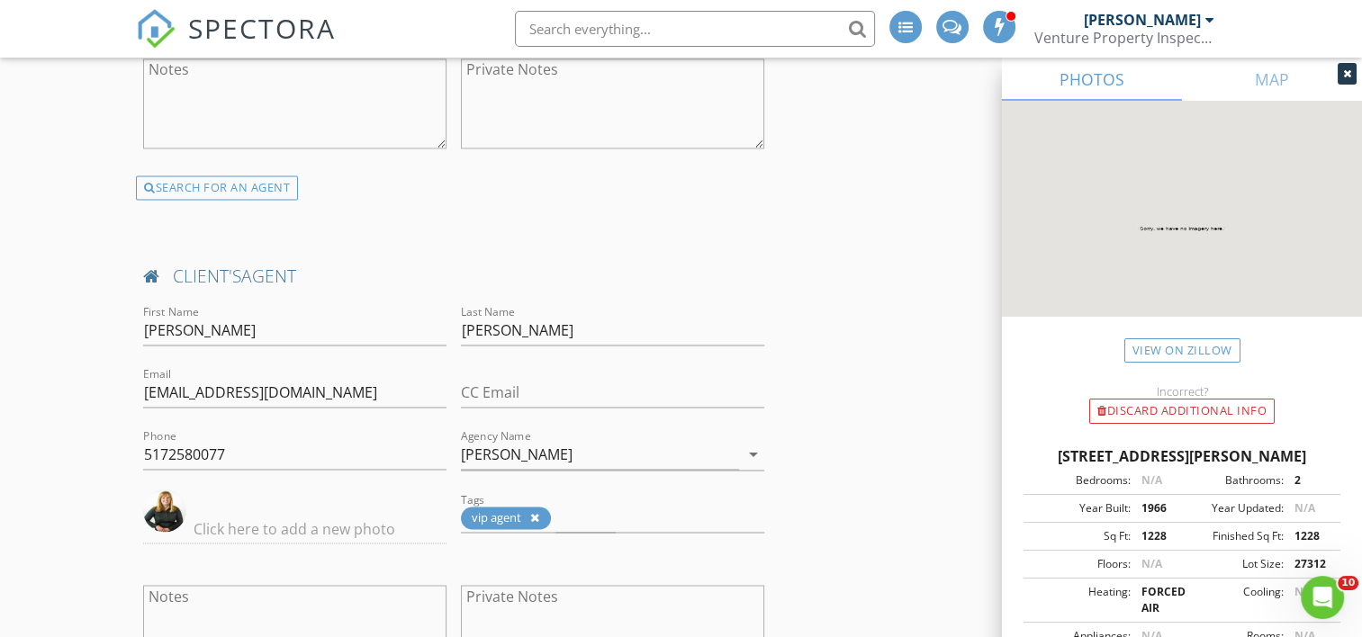
scroll to position [2970, 0]
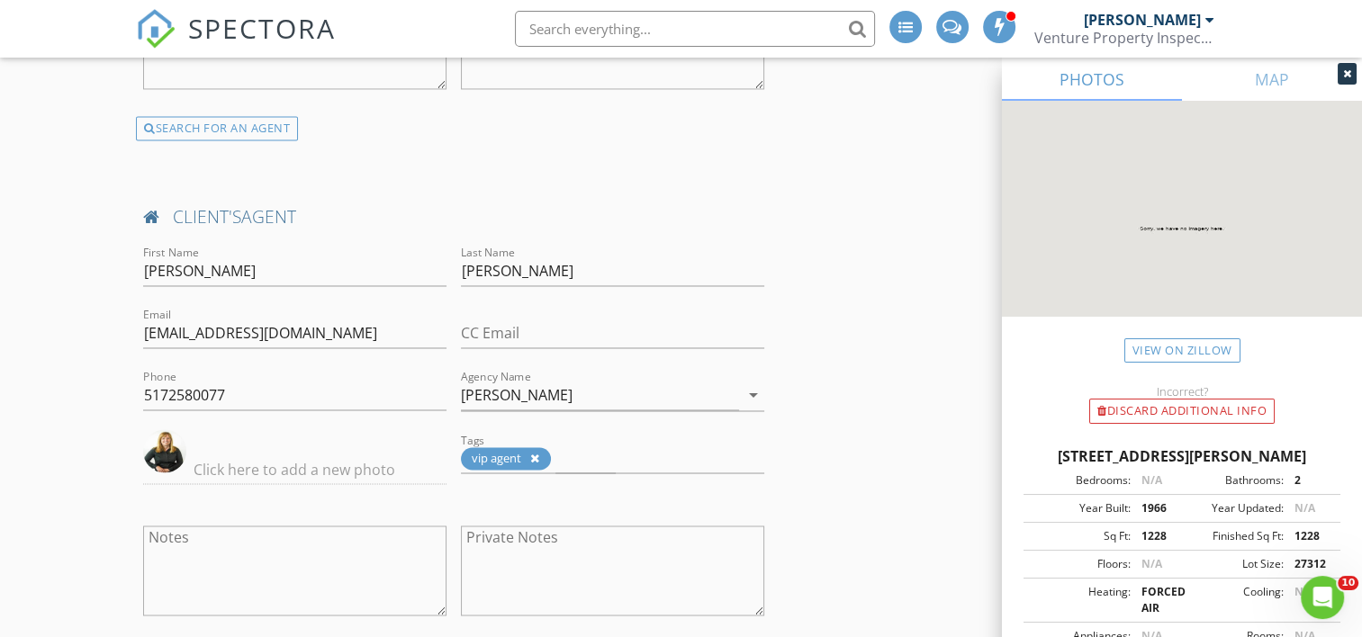
click at [269, 387] on input "5172580077" at bounding box center [294, 396] width 303 height 30
type input "5"
click at [634, 384] on input "[PERSON_NAME]" at bounding box center [600, 396] width 278 height 30
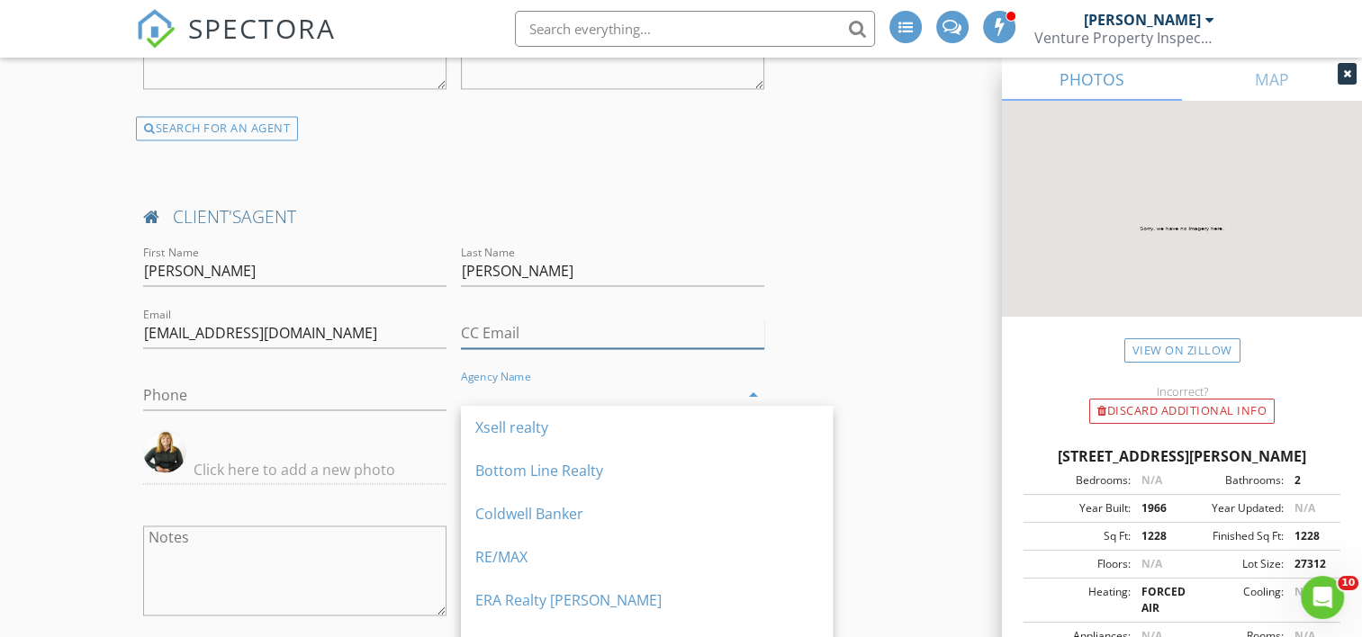
click at [590, 319] on input "CC Email" at bounding box center [612, 334] width 303 height 30
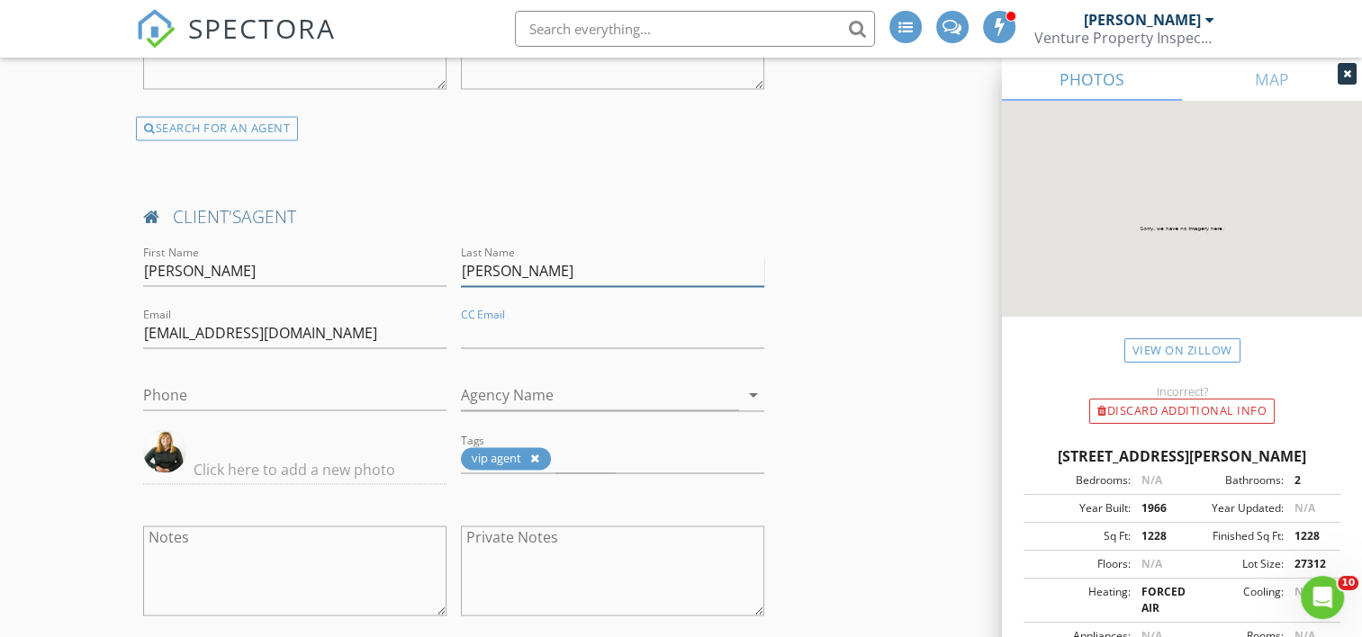
click at [562, 259] on input "Harris" at bounding box center [612, 272] width 303 height 30
type input "H"
click at [309, 248] on div "First Name Jacque" at bounding box center [294, 275] width 303 height 59
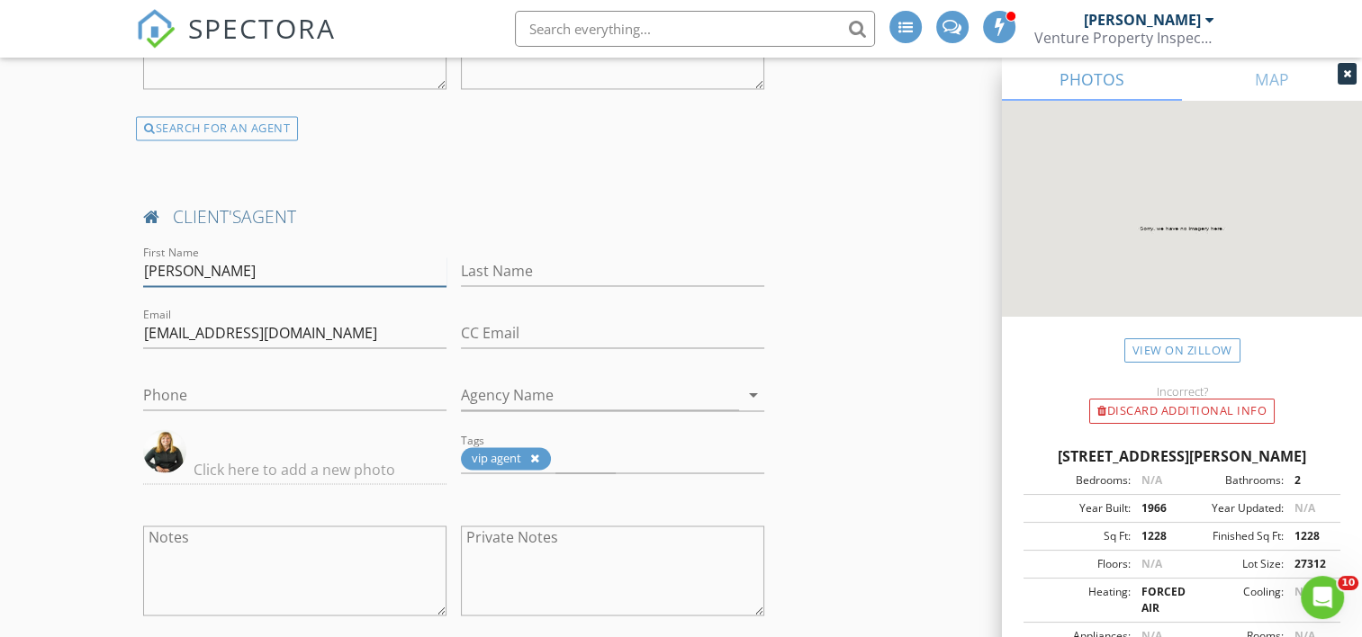
click at [300, 262] on input "Jacque" at bounding box center [294, 272] width 303 height 30
type input "J"
click at [371, 325] on input "jacqueharris@howardhanna.com" at bounding box center [294, 334] width 303 height 30
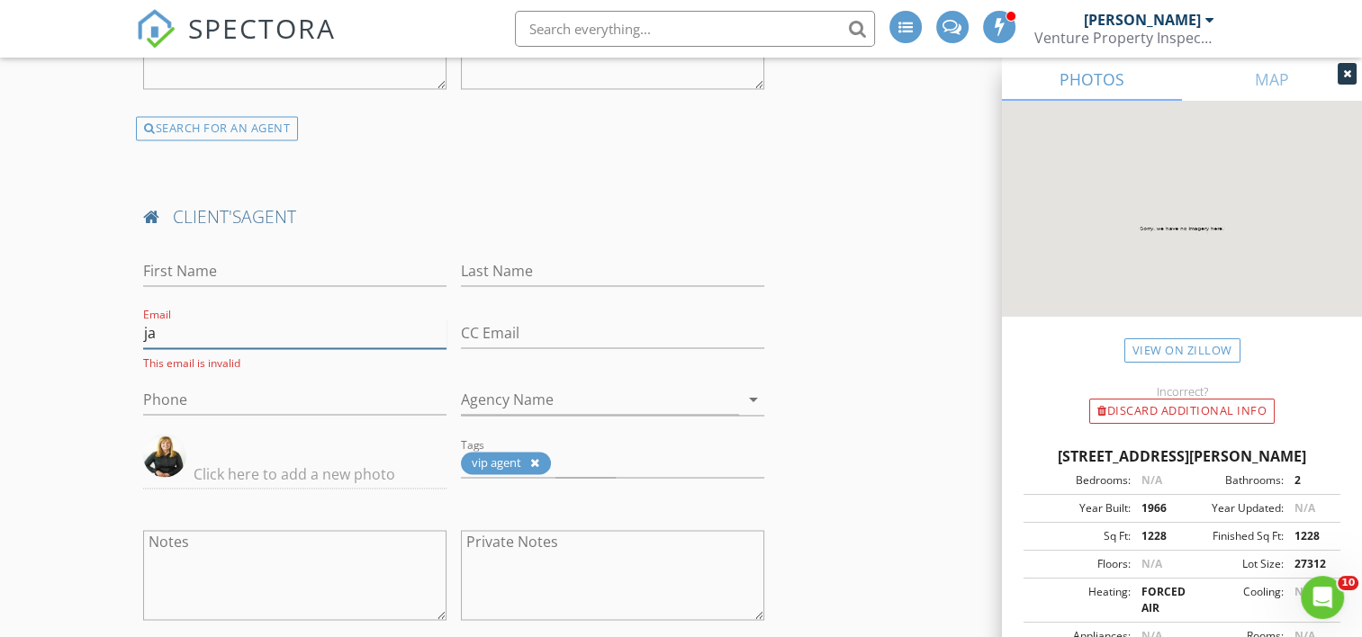
type input "j"
click at [305, 438] on div at bounding box center [294, 470] width 303 height 73
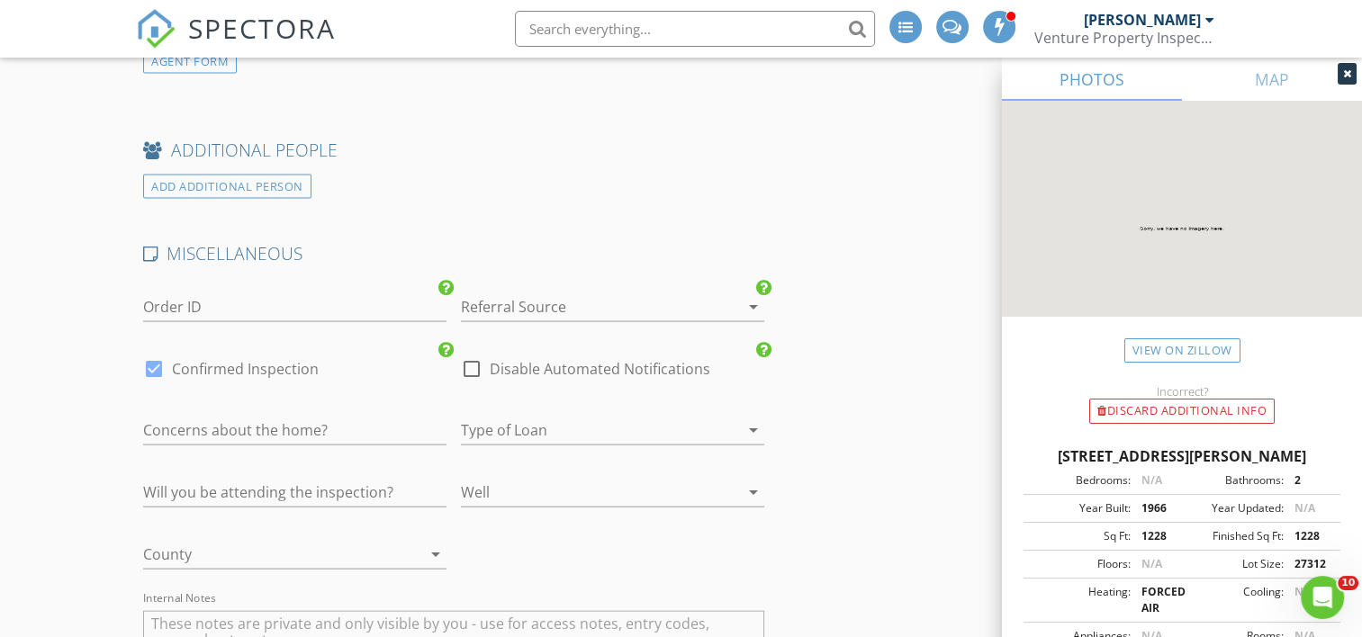
scroll to position [3960, 0]
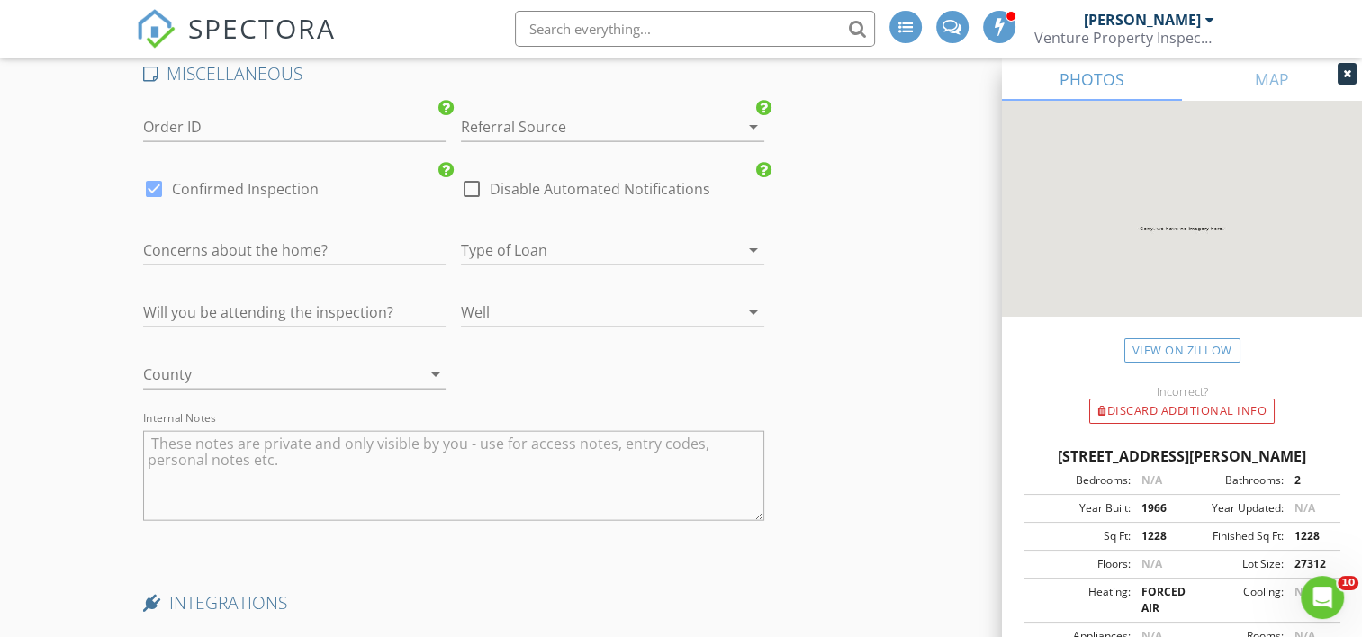
click at [531, 113] on div at bounding box center [587, 127] width 253 height 29
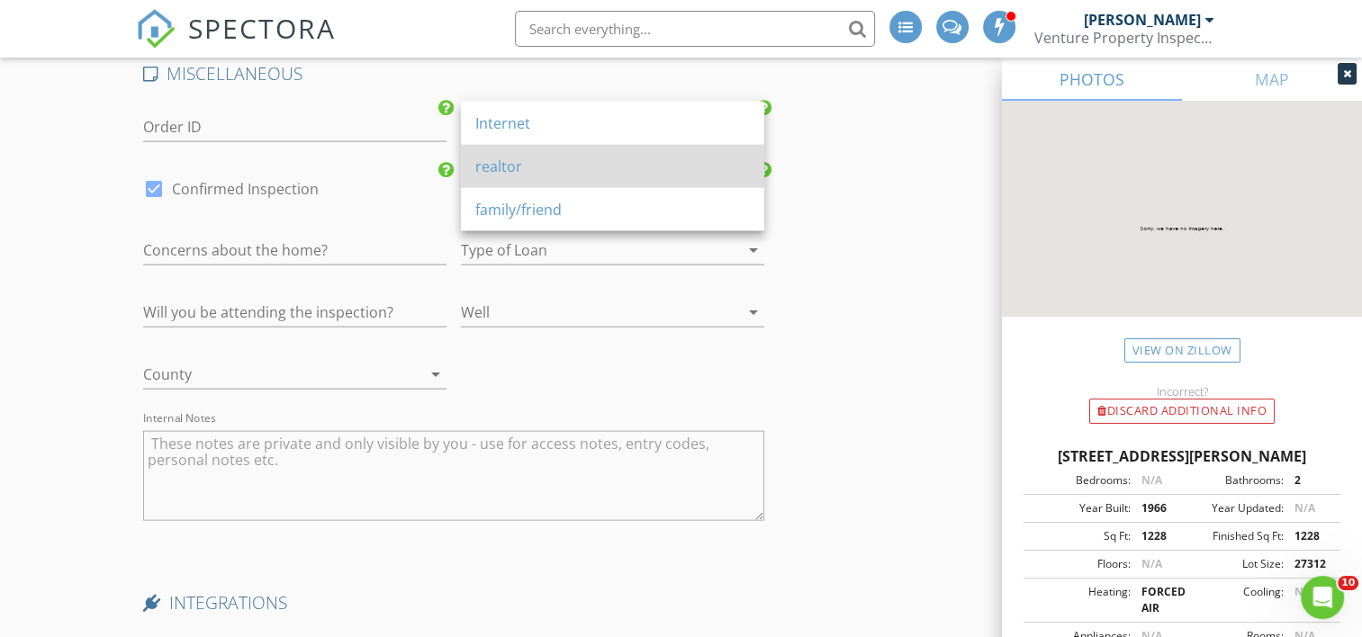
click at [517, 176] on div "realtor" at bounding box center [612, 167] width 275 height 22
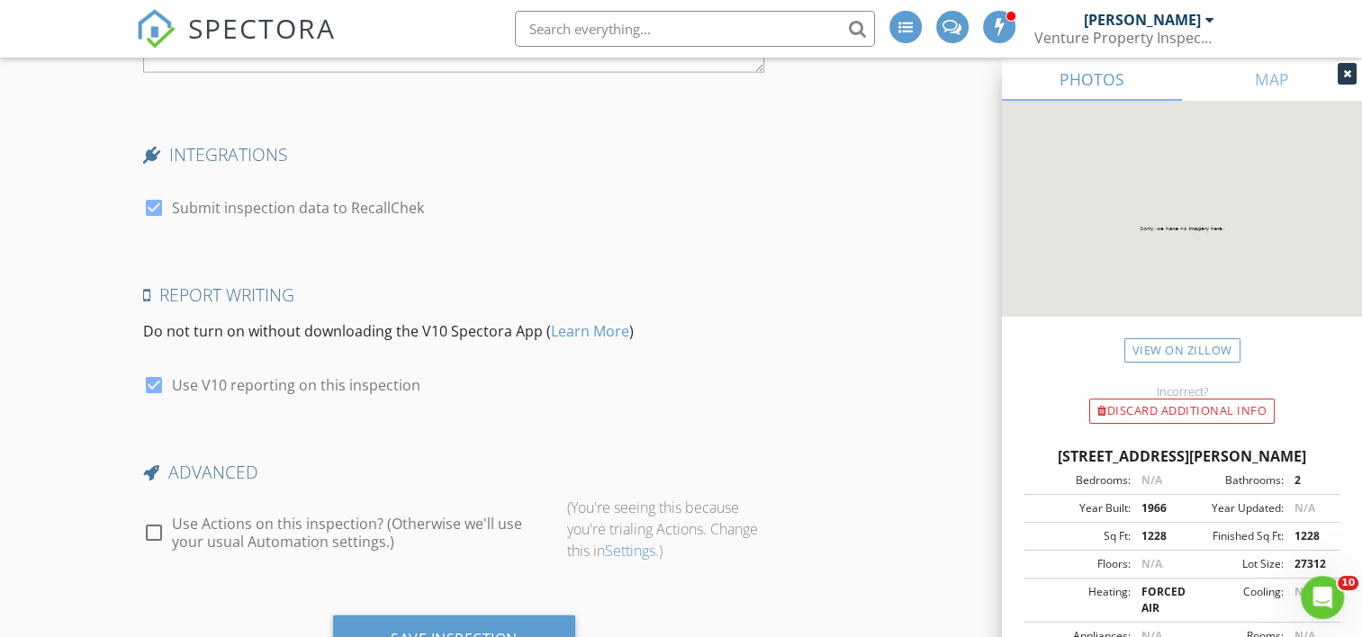
scroll to position [4480, 0]
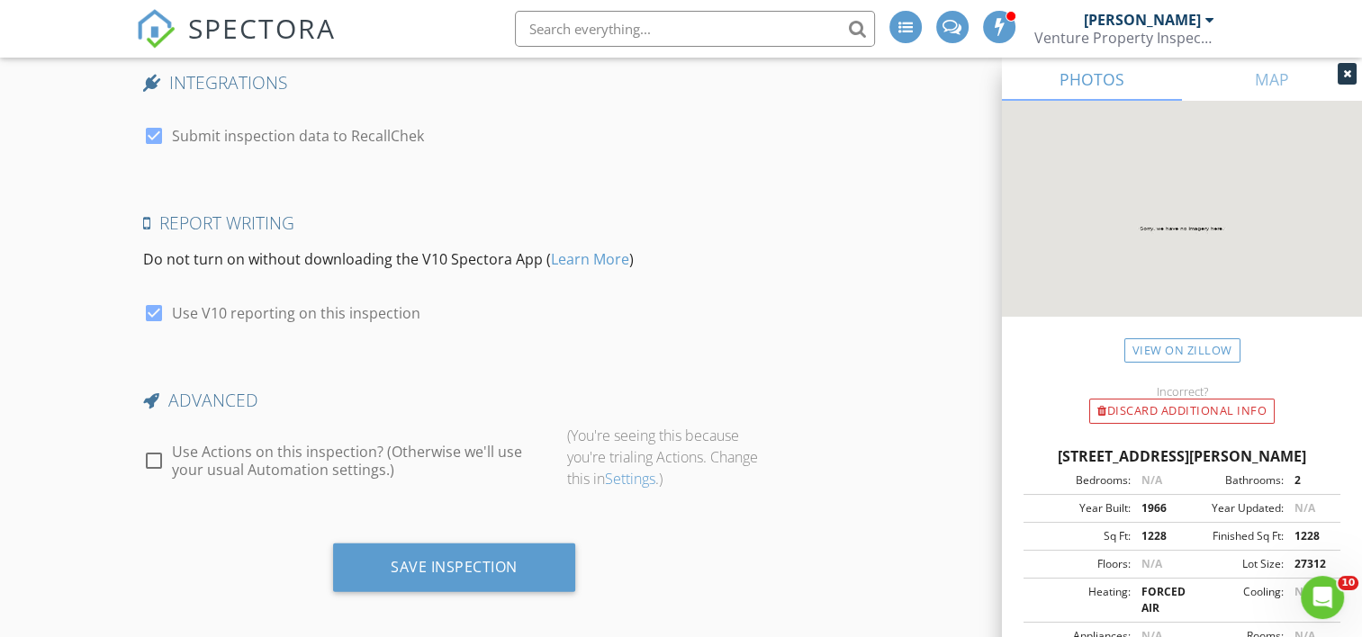
click at [161, 446] on div at bounding box center [154, 461] width 31 height 31
checkbox input "true"
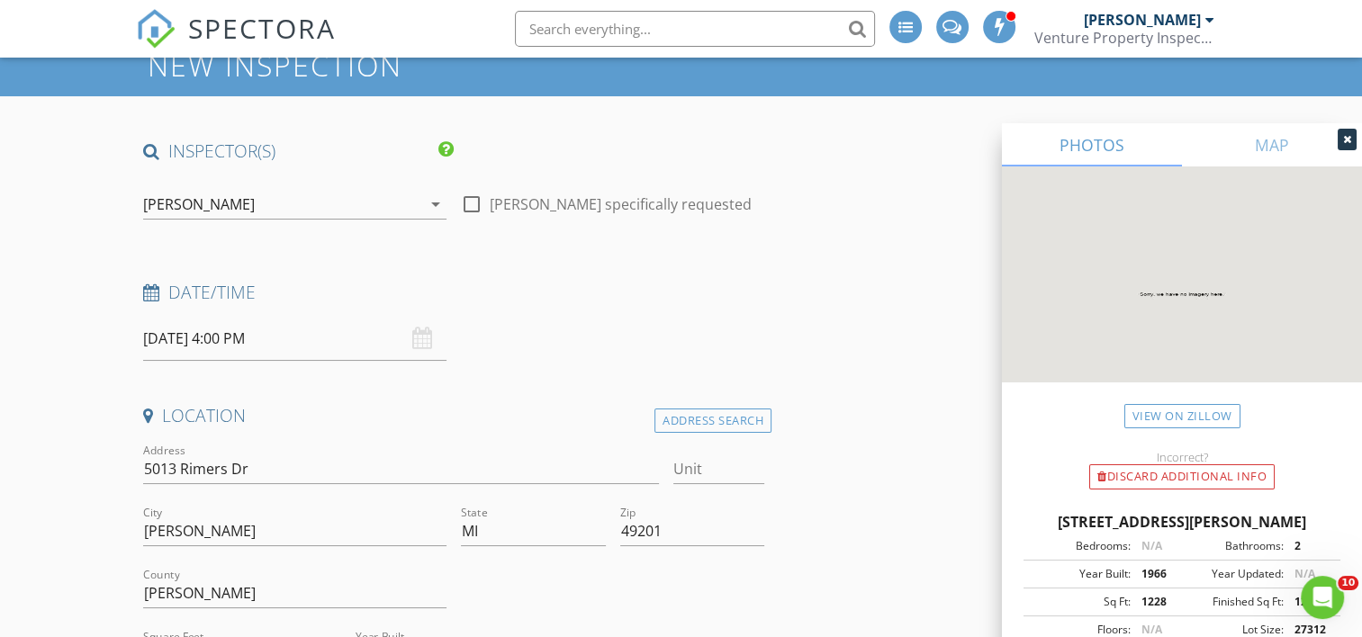
scroll to position [0, 0]
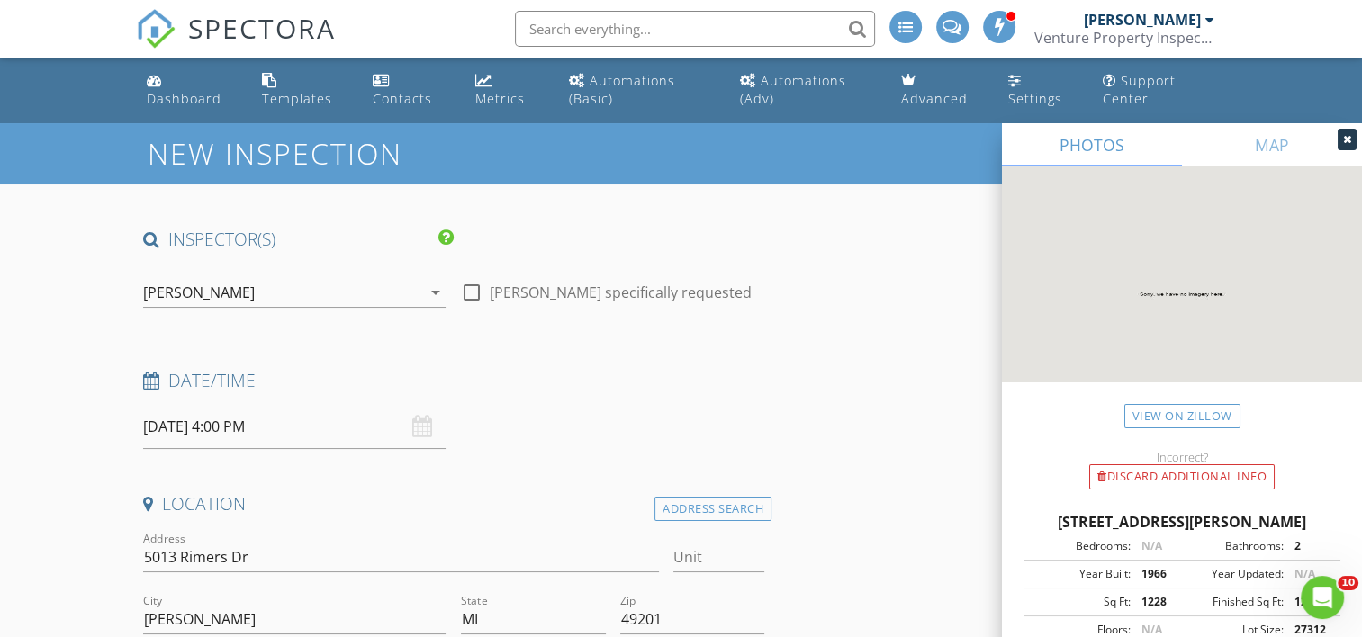
click at [199, 417] on input "09/04/2025 4:00 PM" at bounding box center [294, 427] width 303 height 44
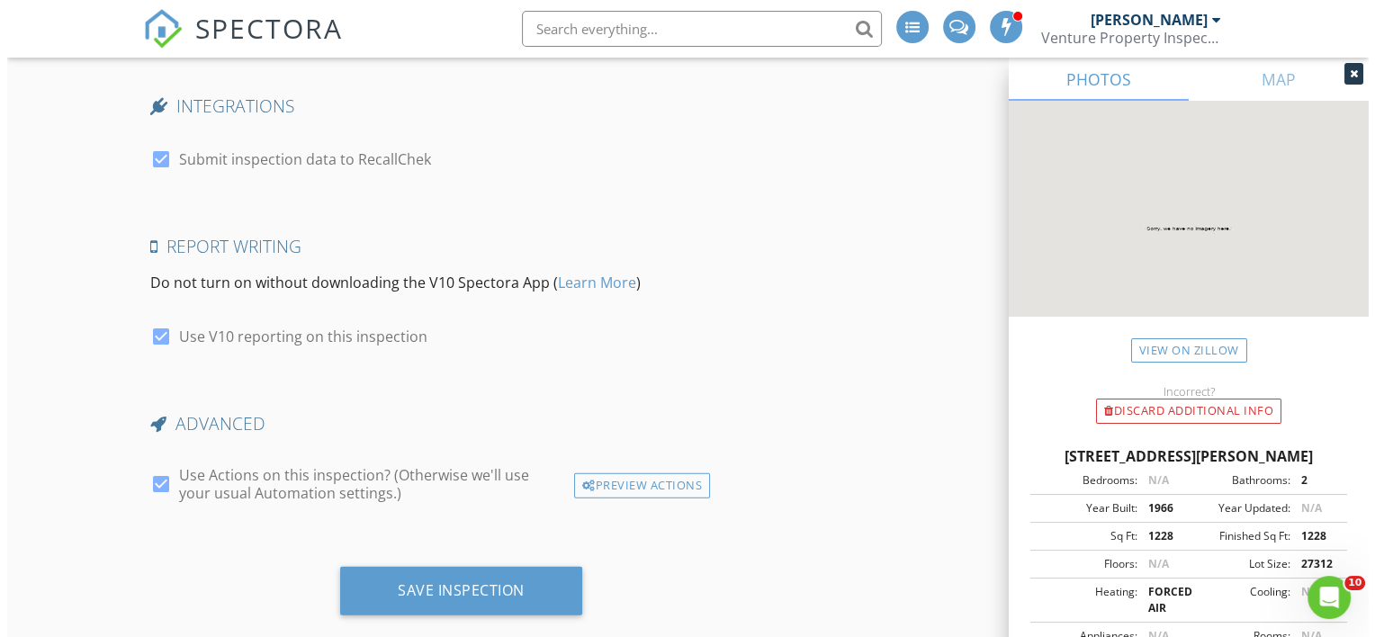
scroll to position [4480, 0]
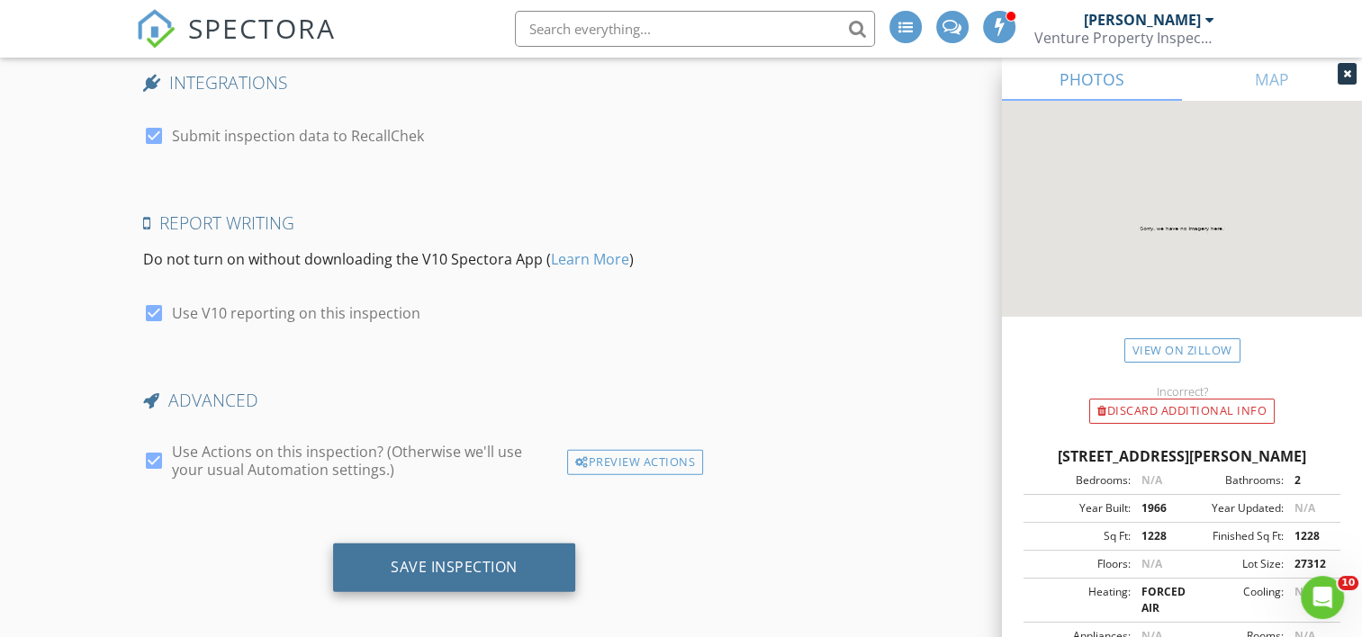
click at [428, 558] on div "Save Inspection" at bounding box center [454, 567] width 127 height 18
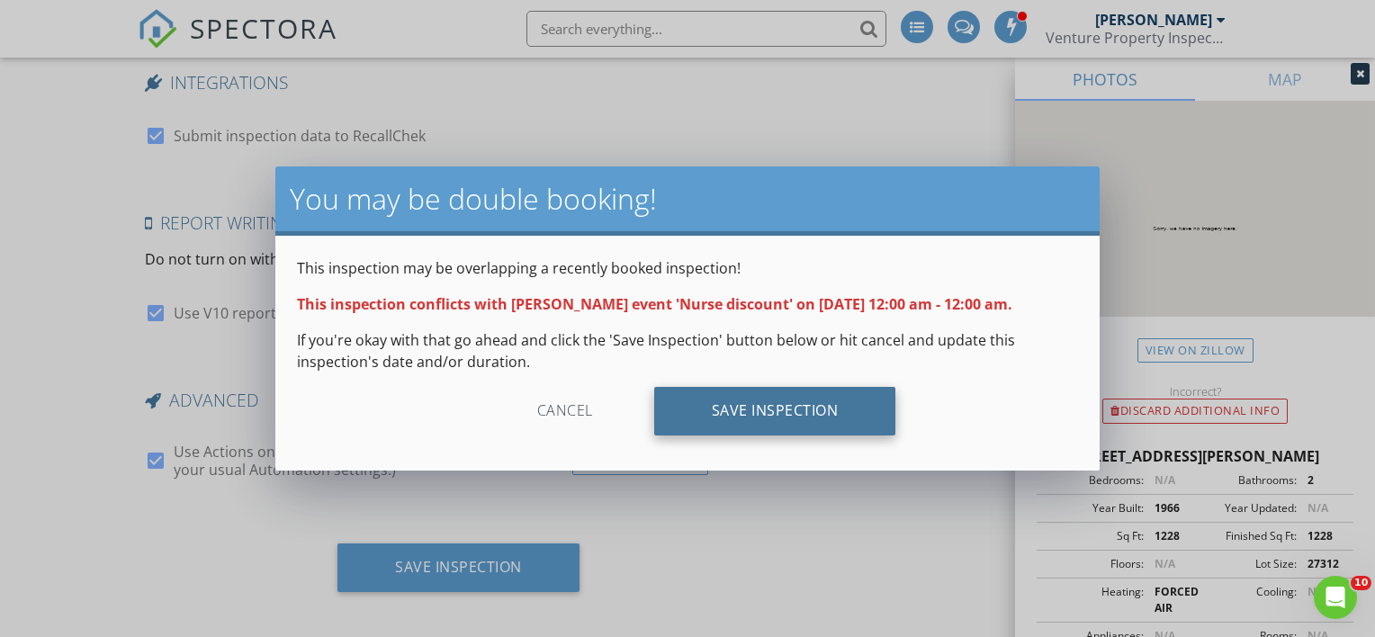
click at [707, 408] on div "Save Inspection" at bounding box center [775, 411] width 242 height 49
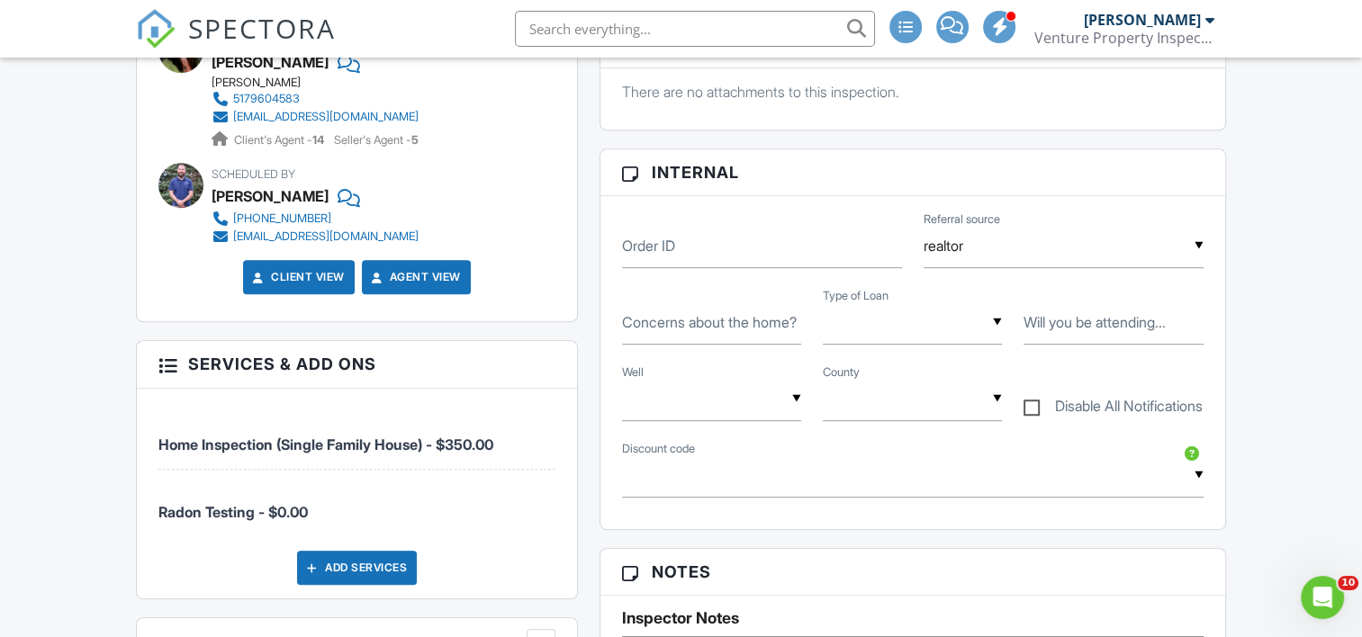
scroll to position [1049, 0]
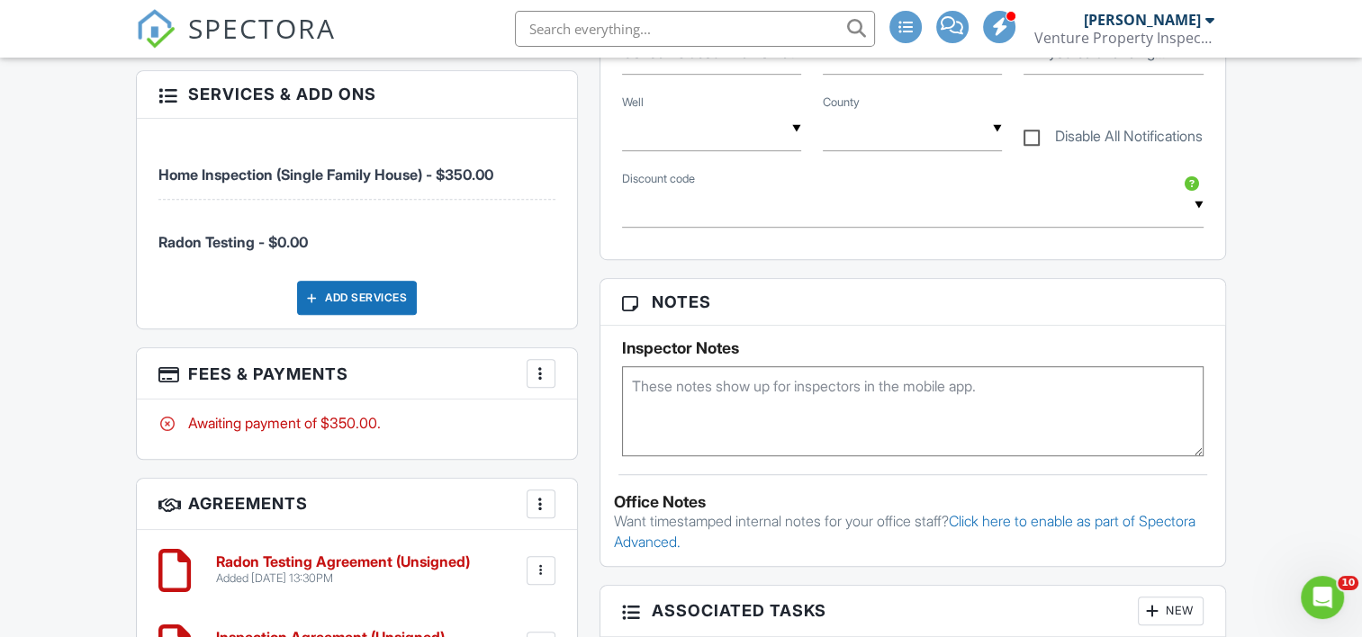
click at [708, 410] on textarea at bounding box center [912, 411] width 581 height 90
type textarea "Nurse, knows Karyn, did free radon"
click at [593, 356] on div "Reports Locked Attach New Inspection Report by Venture Property Inspections Bra…" at bounding box center [913, 308] width 648 height 1621
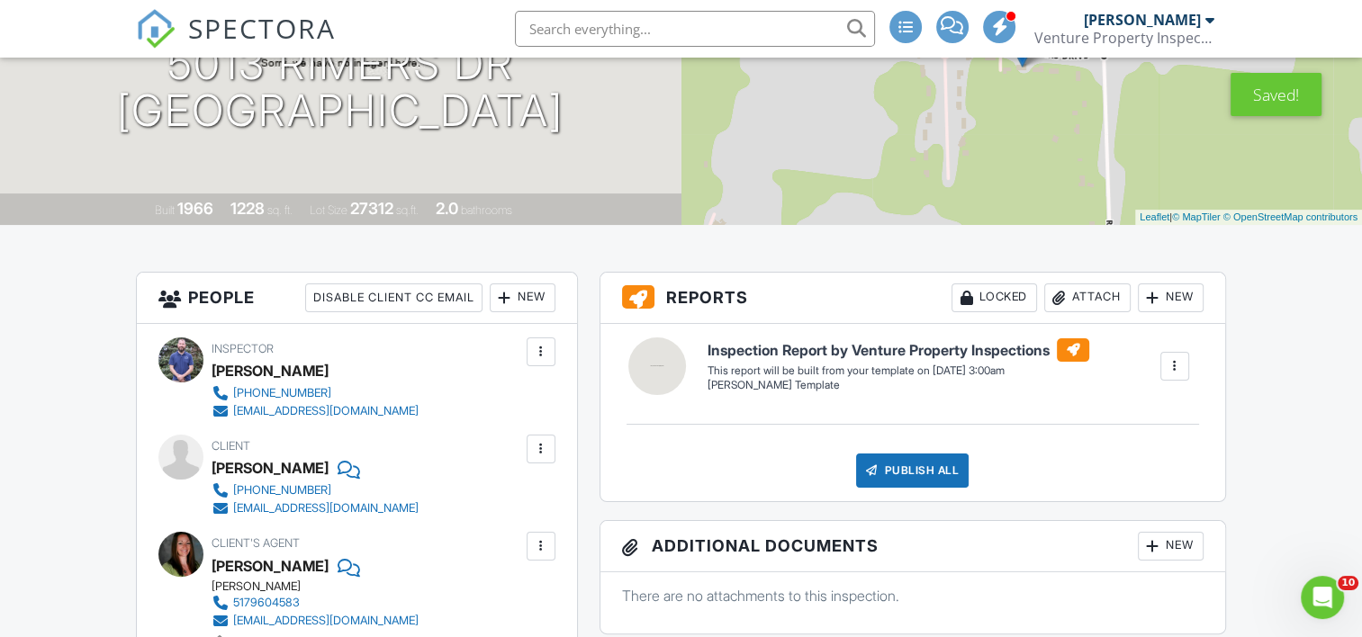
scroll to position [0, 0]
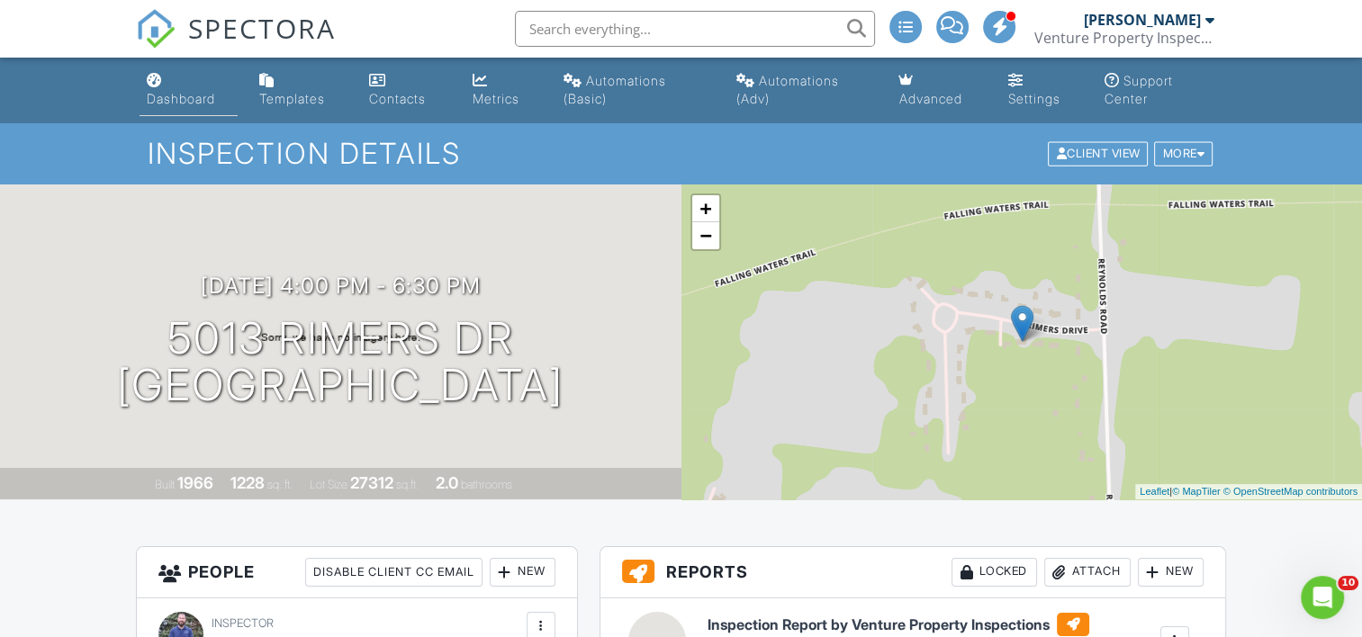
click at [180, 95] on div "Dashboard" at bounding box center [181, 98] width 68 height 15
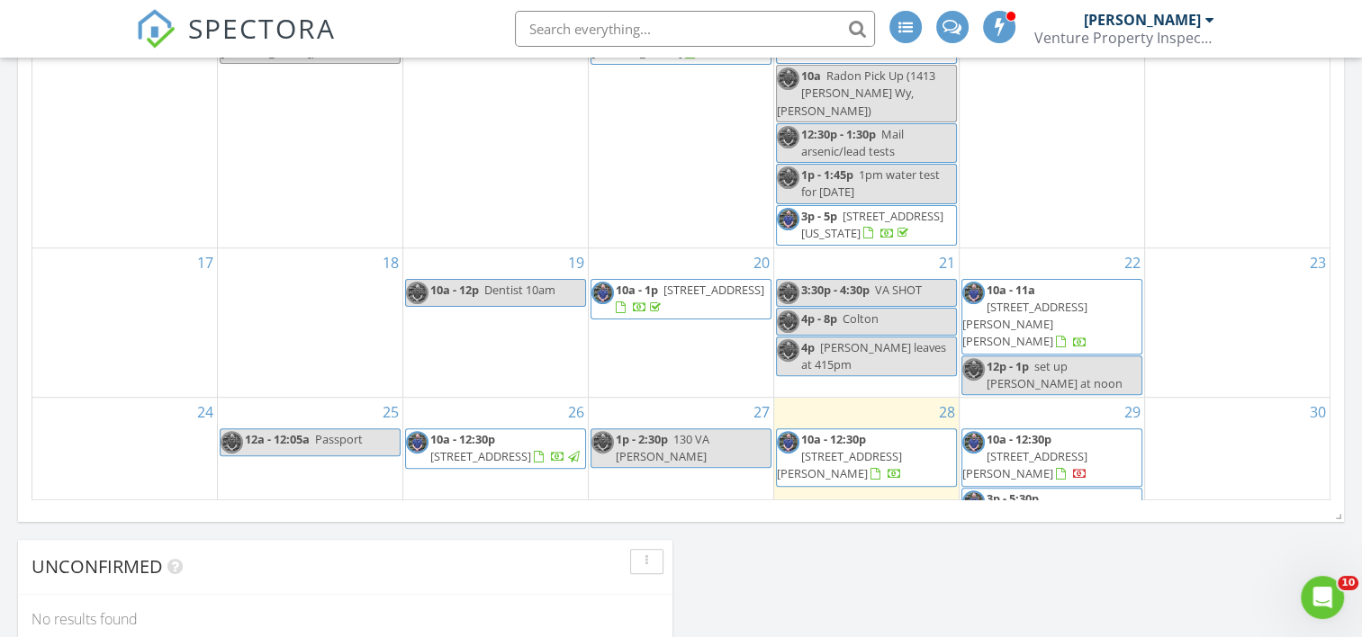
scroll to position [363, 0]
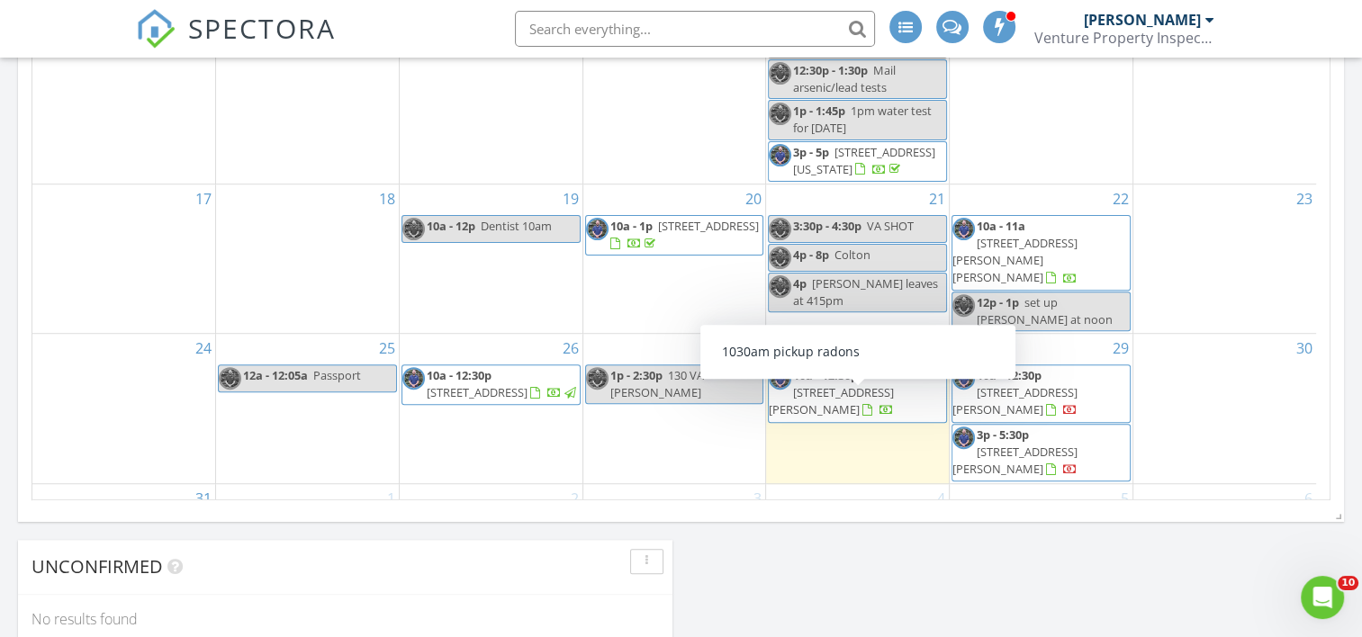
click at [848, 546] on div "10a - 11a 1030am pickup radons" at bounding box center [857, 563] width 177 height 34
select select "8"
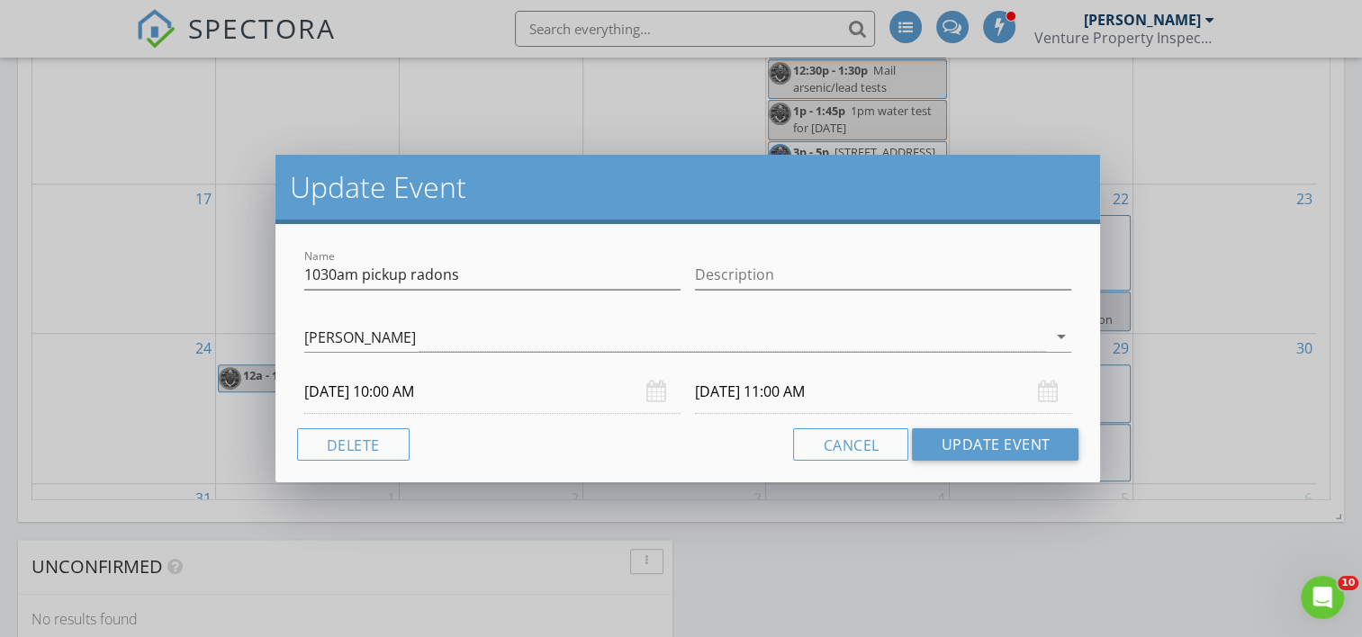
click at [418, 398] on input "[DATE] 10:00 AM" at bounding box center [492, 392] width 376 height 44
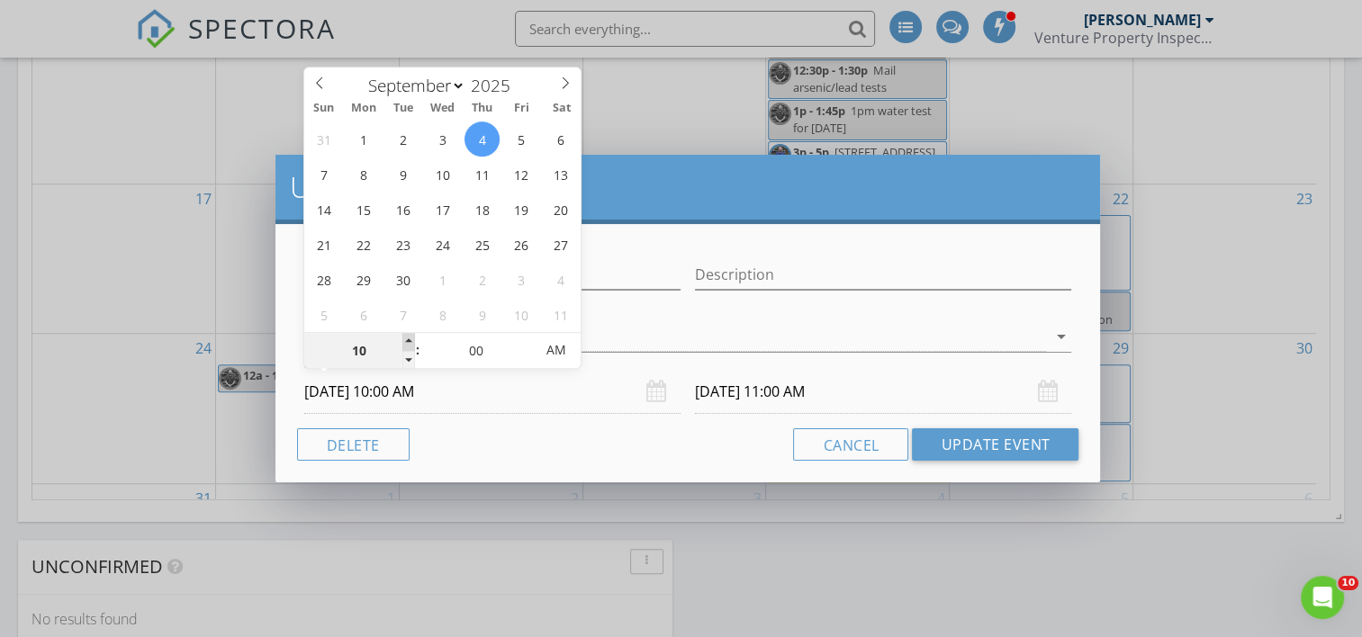
type input "11"
type input "[DATE] 11:00 AM"
click at [410, 342] on span at bounding box center [408, 342] width 13 height 18
type input "[DATE] 12:00 PM"
type input "12"
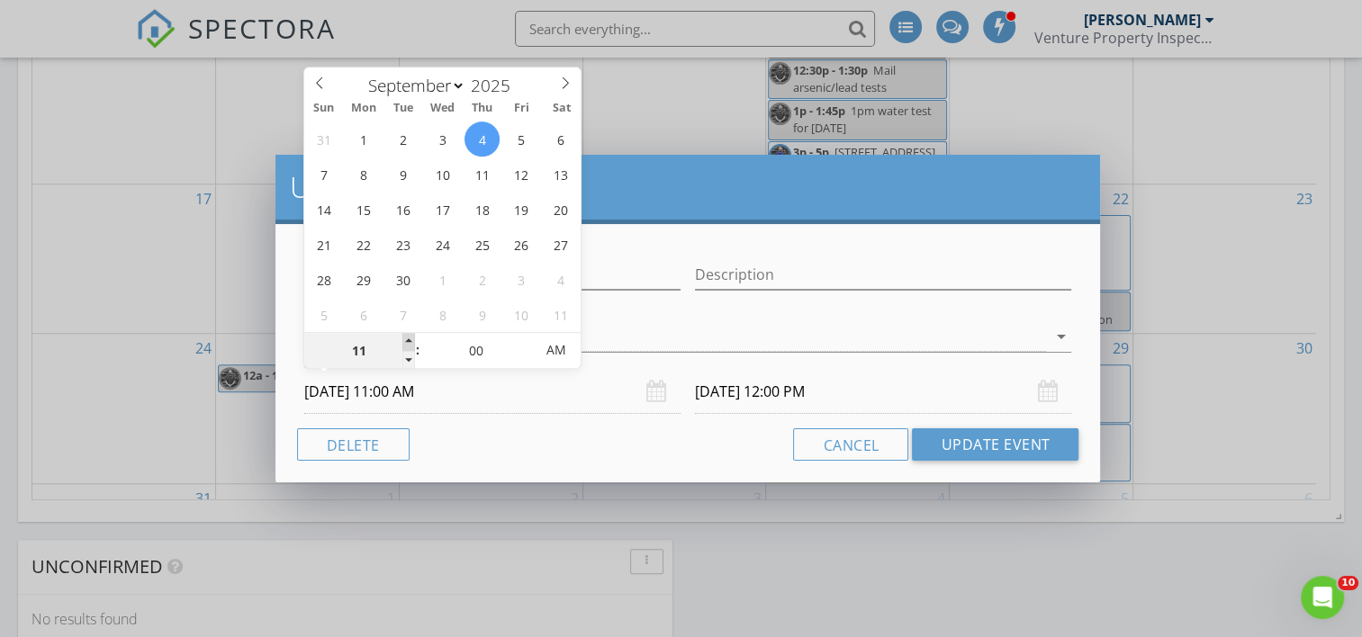
type input "[DATE] 12:00 PM"
click at [410, 342] on span at bounding box center [408, 342] width 13 height 18
type input "01"
type input "[DATE] 1:00 PM"
click at [410, 342] on span at bounding box center [408, 342] width 13 height 18
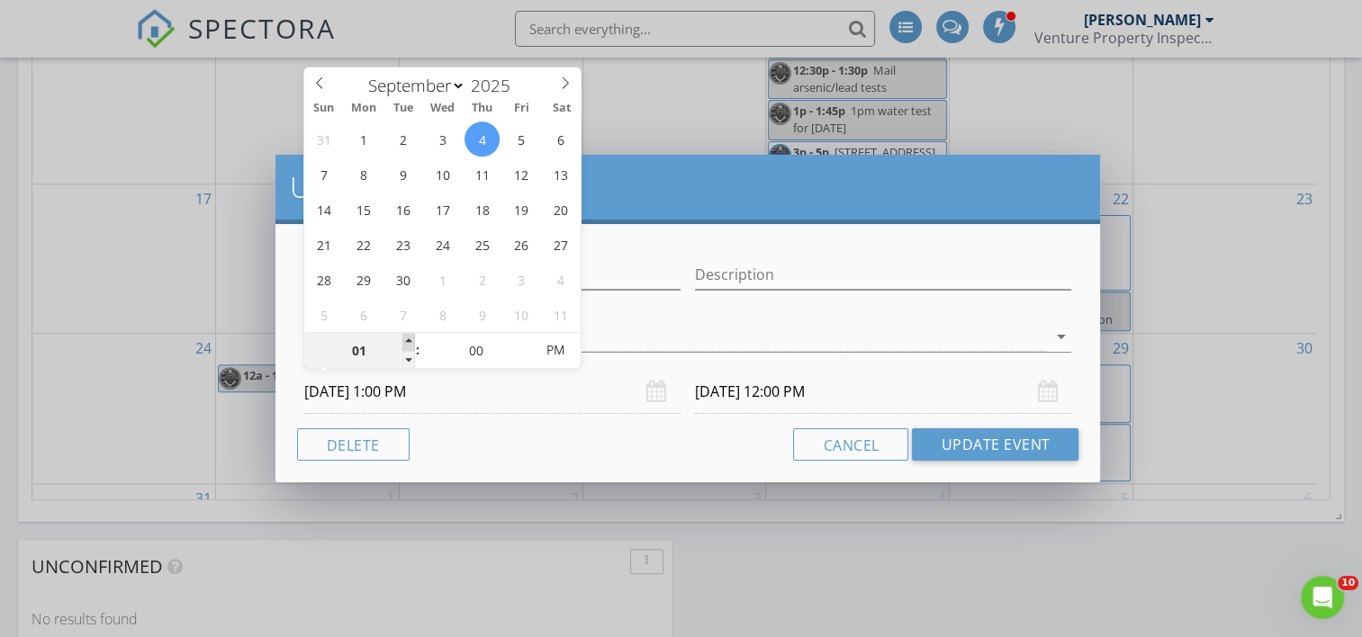
type input "09/04/2025 2:00 PM"
type input "02"
type input "09/04/2025 2:00 PM"
click at [410, 342] on span at bounding box center [408, 342] width 13 height 18
type input "09/04/2025 3:00 PM"
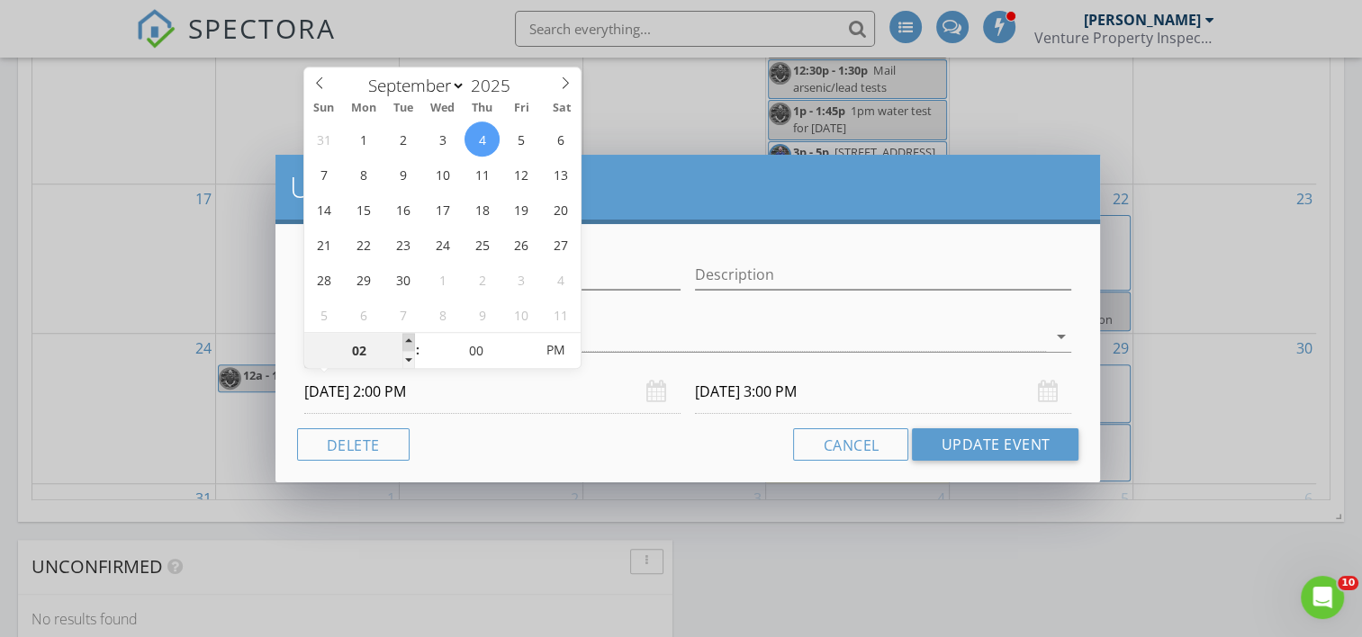
type input "03"
type input "09/04/2025 3:00 PM"
click at [410, 342] on span at bounding box center [408, 342] width 13 height 18
type input "09/04/2025 4:00 PM"
click at [549, 417] on div "Name 1030am pickup radons Description Travis Cripps Travis Cripps arrow_drop_do…" at bounding box center [687, 353] width 825 height 258
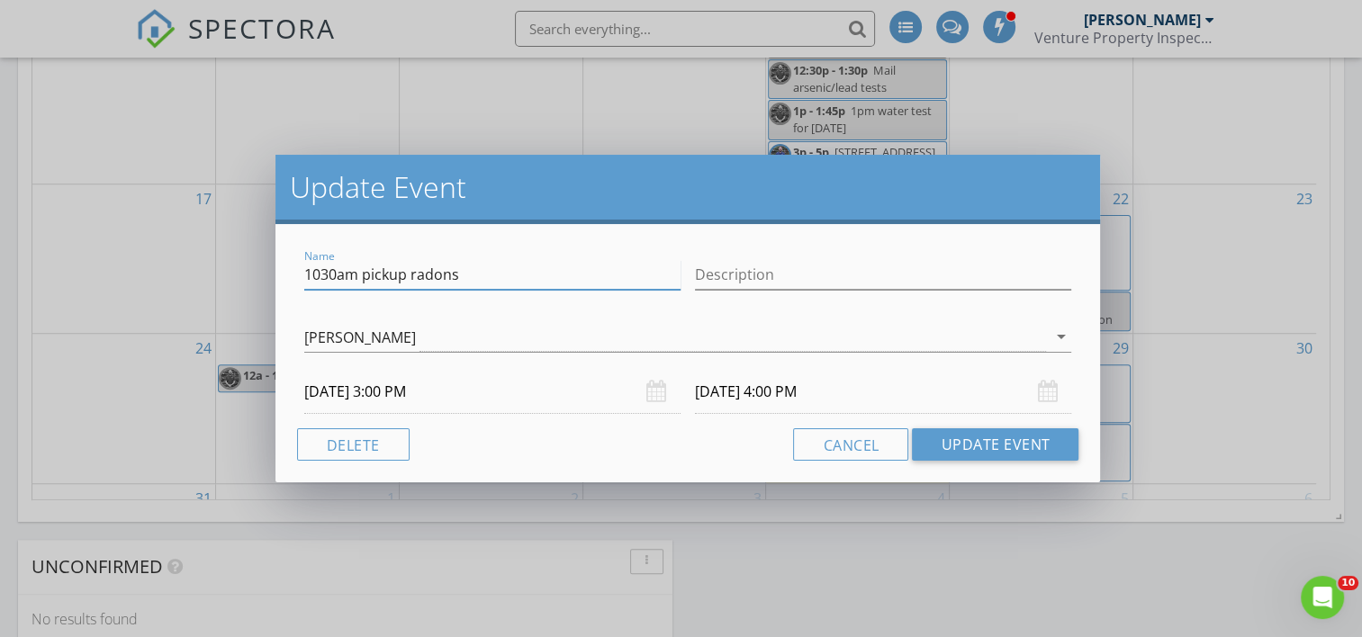
drag, startPoint x: 356, startPoint y: 275, endPoint x: 281, endPoint y: 300, distance: 79.4
click at [281, 300] on div "Name 1030am pickup radons Description Travis Cripps Travis Cripps arrow_drop_do…" at bounding box center [687, 353] width 825 height 258
type input "pickup radons"
click at [986, 437] on button "Update Event" at bounding box center [995, 444] width 167 height 32
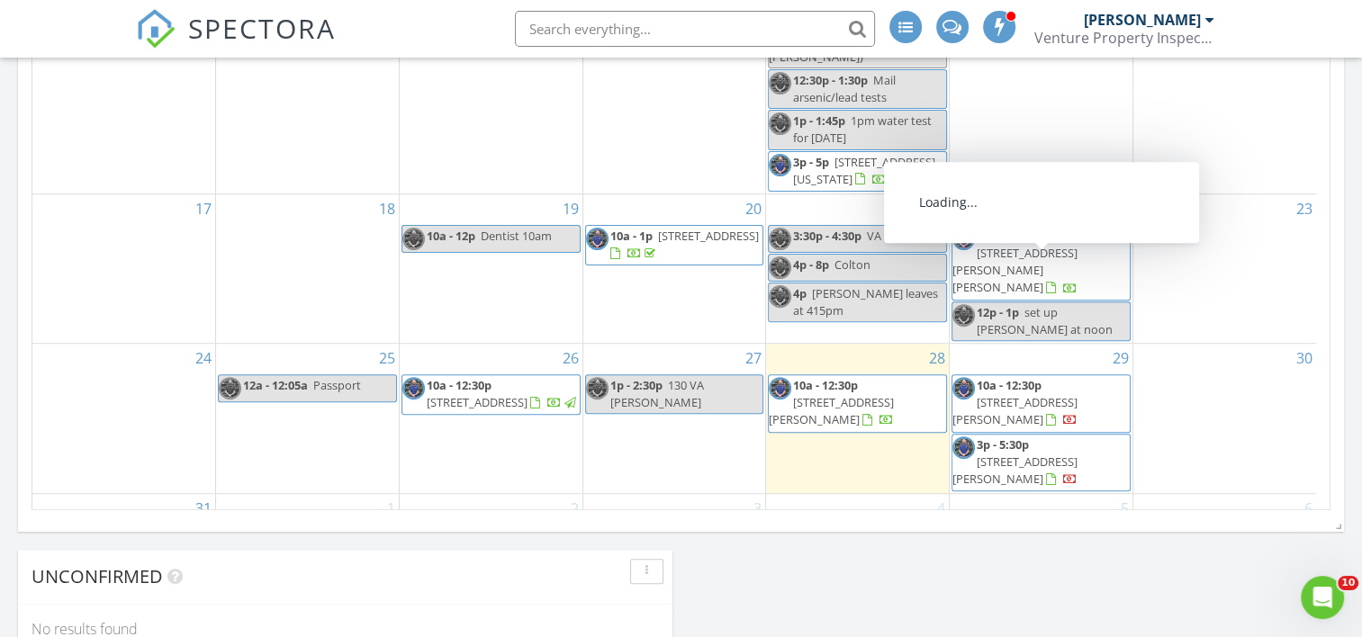
scroll to position [1263, 0]
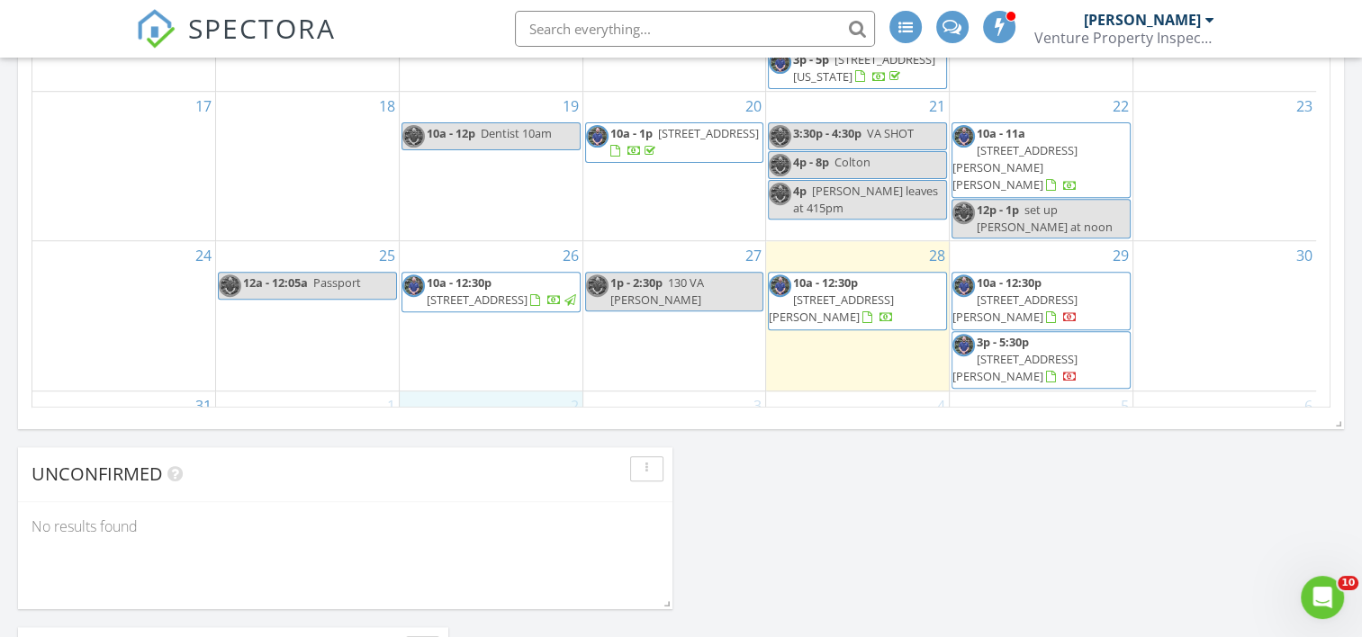
click at [504, 392] on div "2 9a - 12p 4935 N Parma Rd Smaller House, Parma 49269 9a - 12p 9am nadia? 2 hou…" at bounding box center [491, 487] width 183 height 190
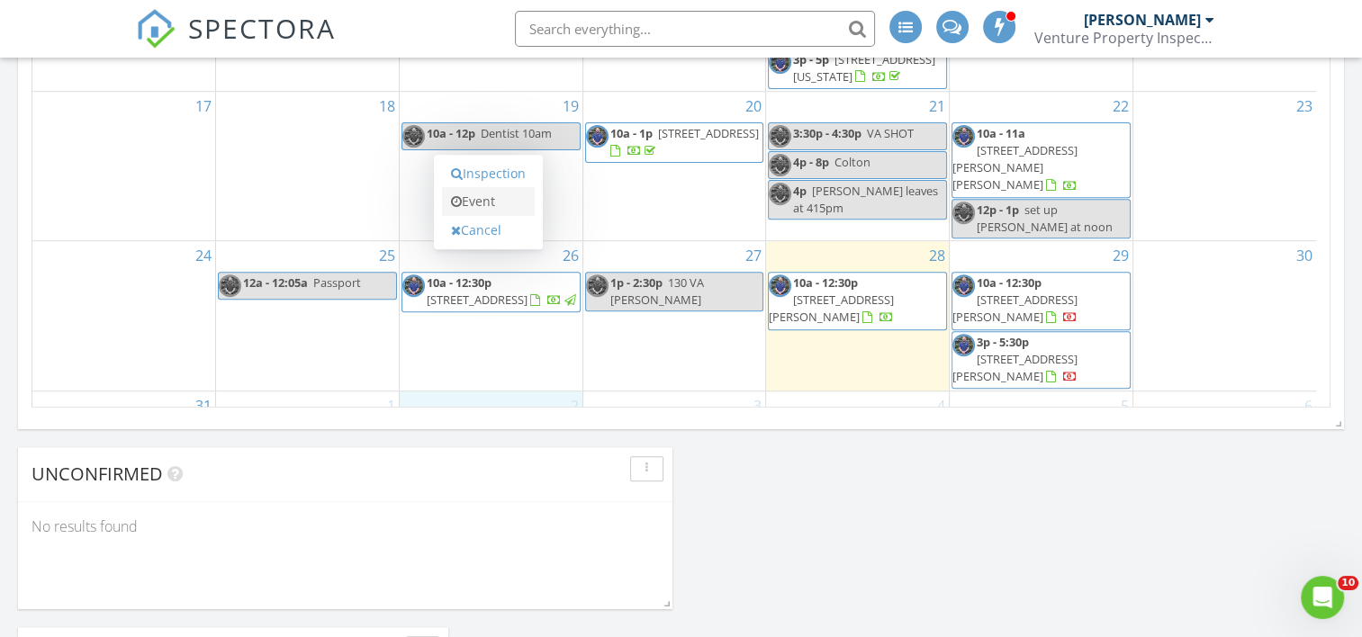
click at [500, 198] on link "Event" at bounding box center [488, 201] width 93 height 29
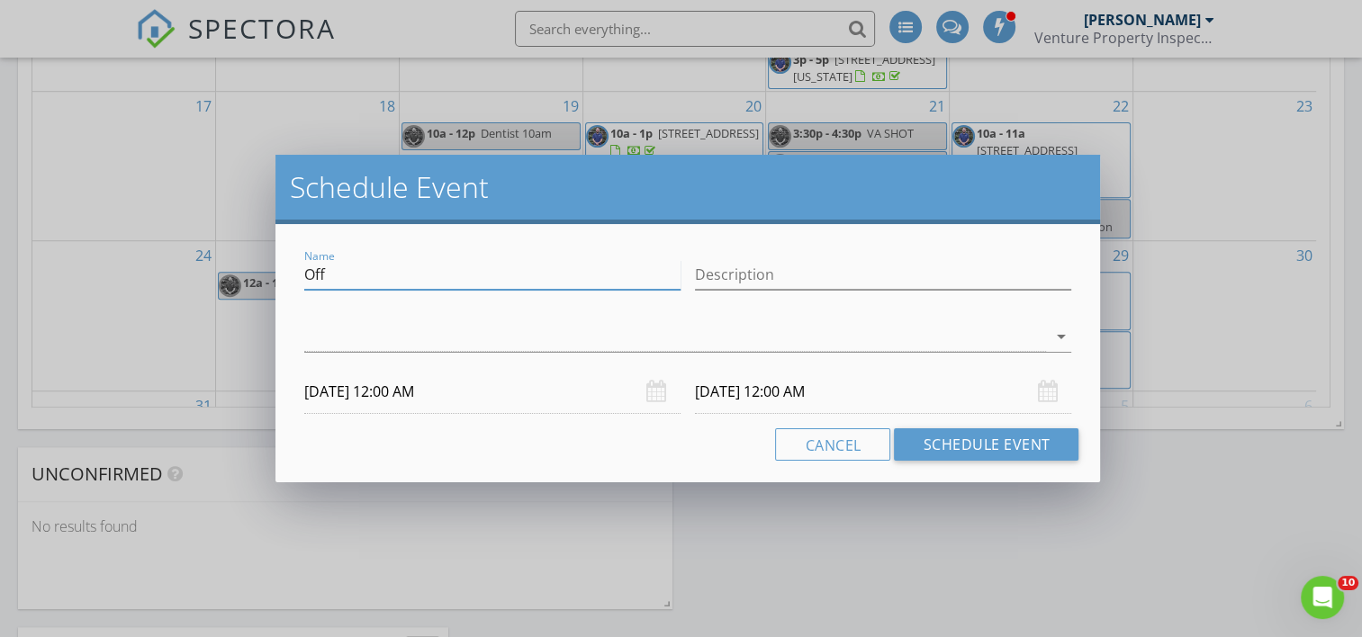
click at [404, 282] on input "Off" at bounding box center [492, 275] width 376 height 30
type input "O"
type input "drop 3 radons"
click at [392, 334] on div at bounding box center [675, 337] width 743 height 30
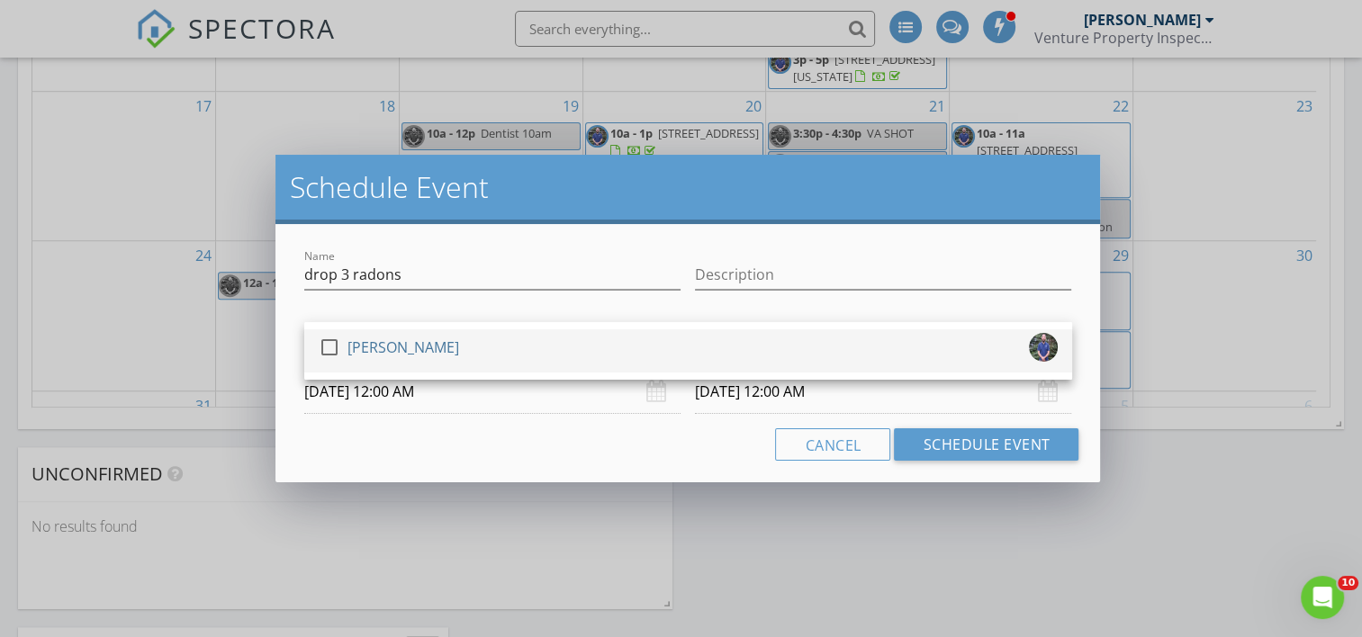
click at [383, 340] on div "[PERSON_NAME]" at bounding box center [403, 347] width 112 height 29
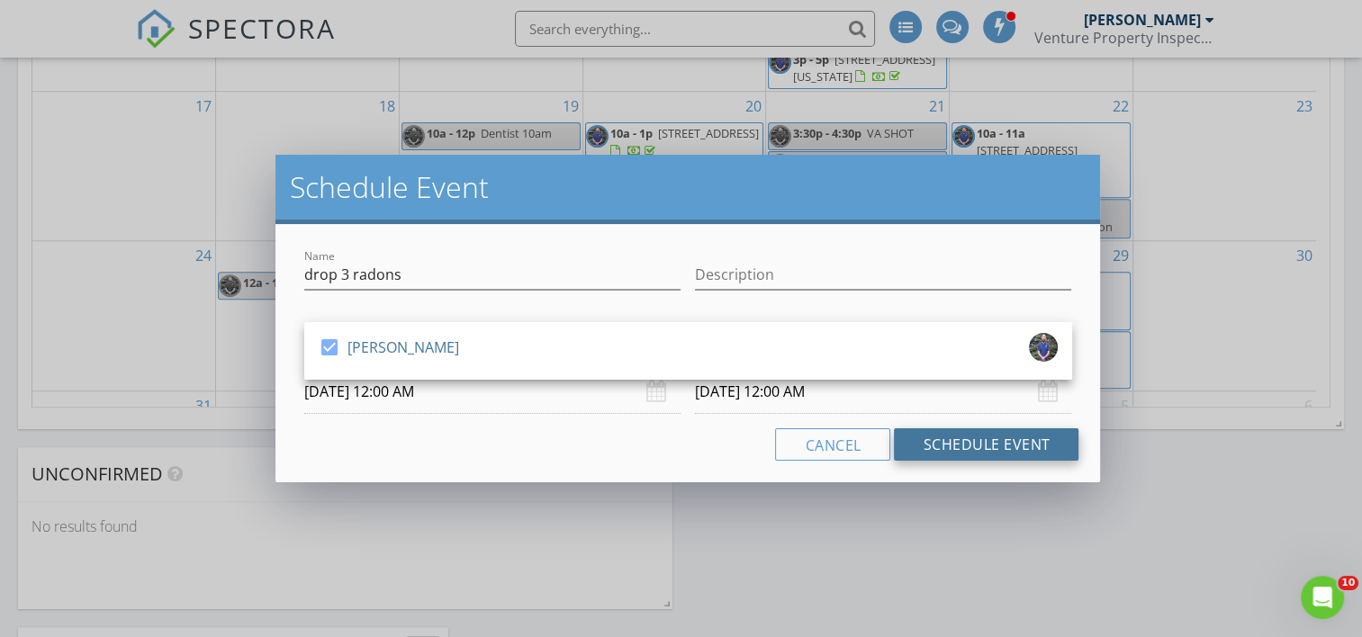
click at [950, 453] on button "Schedule Event" at bounding box center [986, 444] width 185 height 32
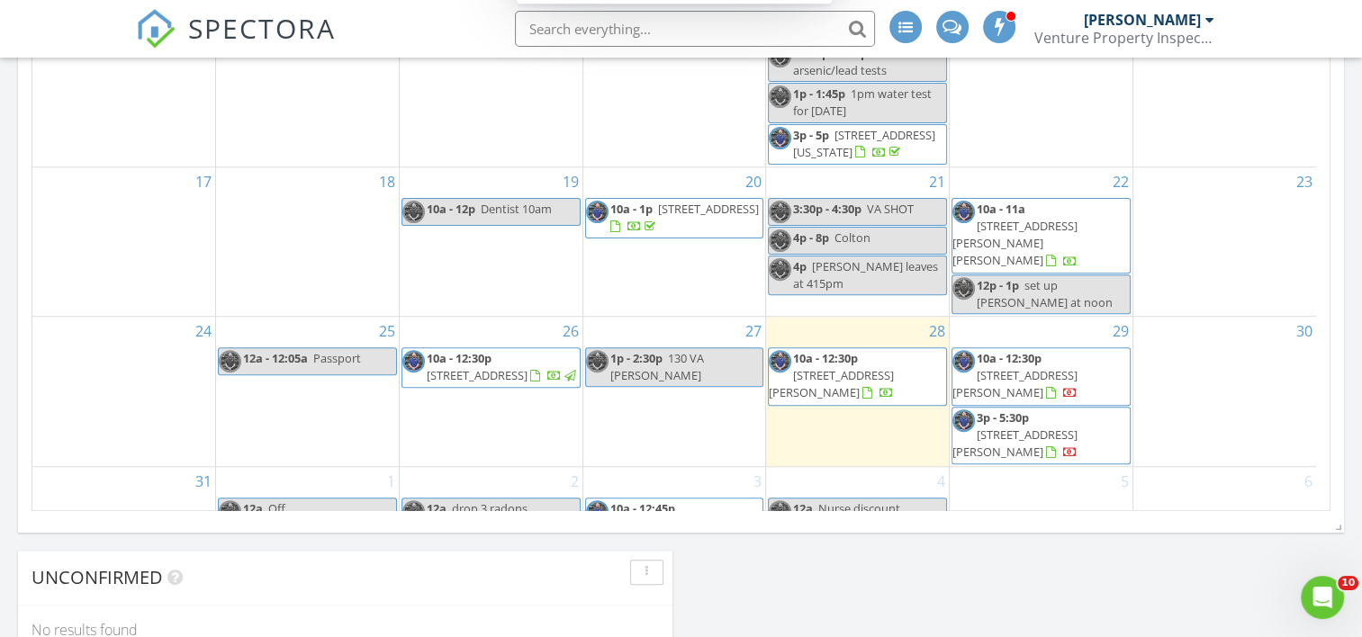
scroll to position [1175, 0]
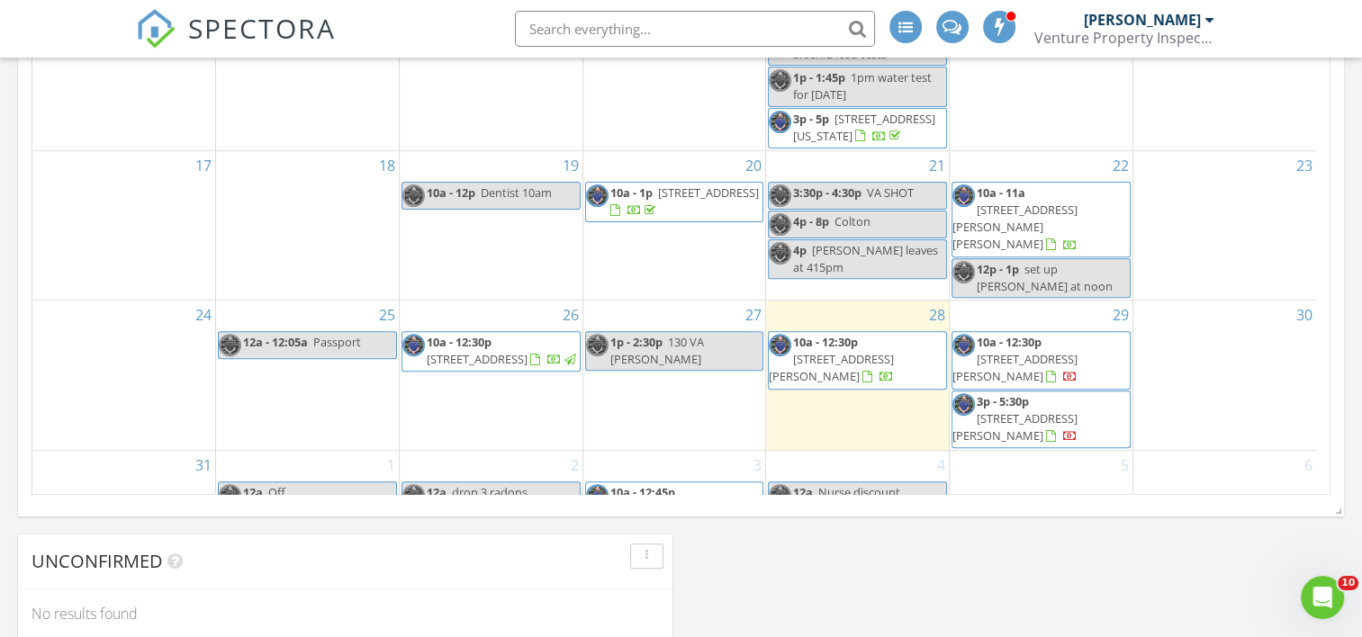
click at [547, 554] on div "9a - 12p 9am nadia? 2 houses water? EMS?" at bounding box center [490, 580] width 177 height 52
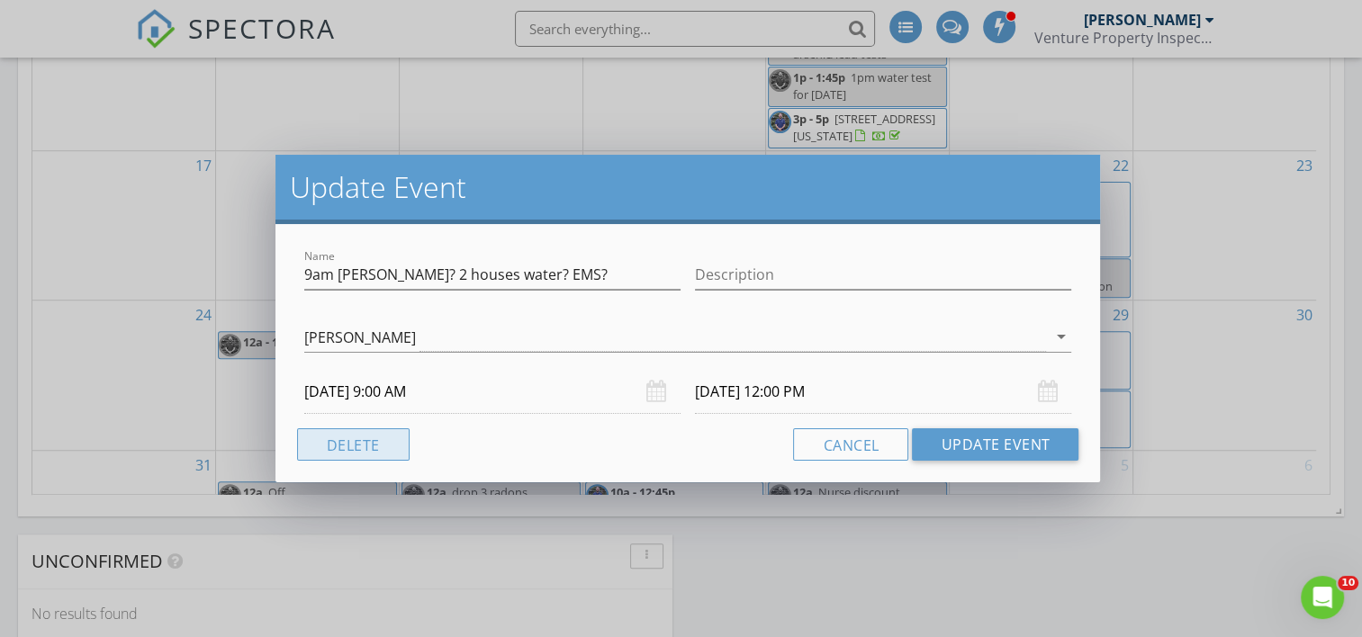
click at [371, 443] on button "Delete" at bounding box center [353, 444] width 113 height 32
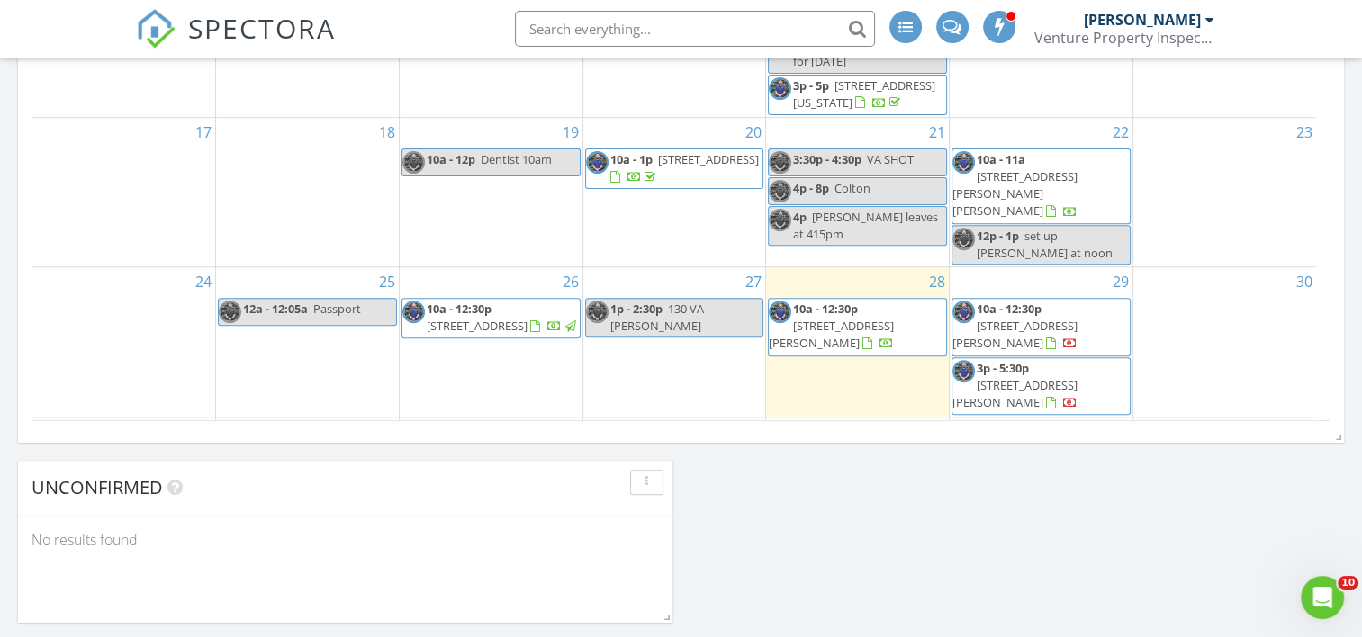
scroll to position [1206, 0]
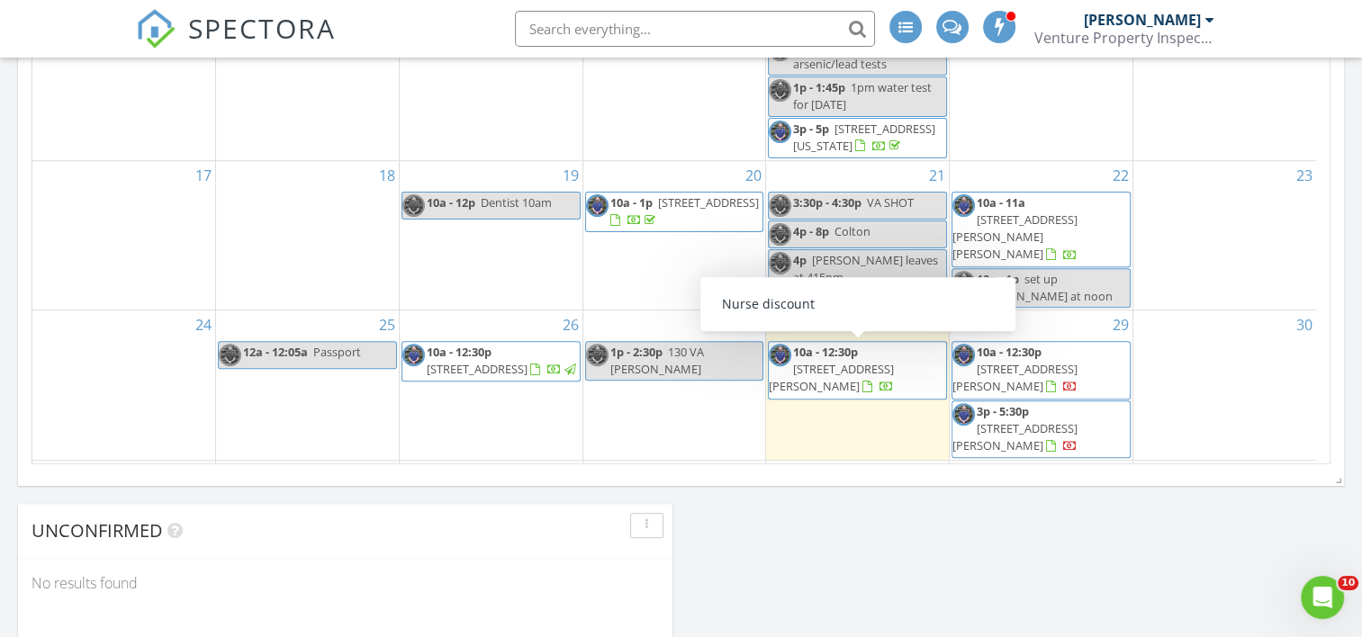
click at [843, 494] on span "Nurse discount" at bounding box center [859, 502] width 82 height 16
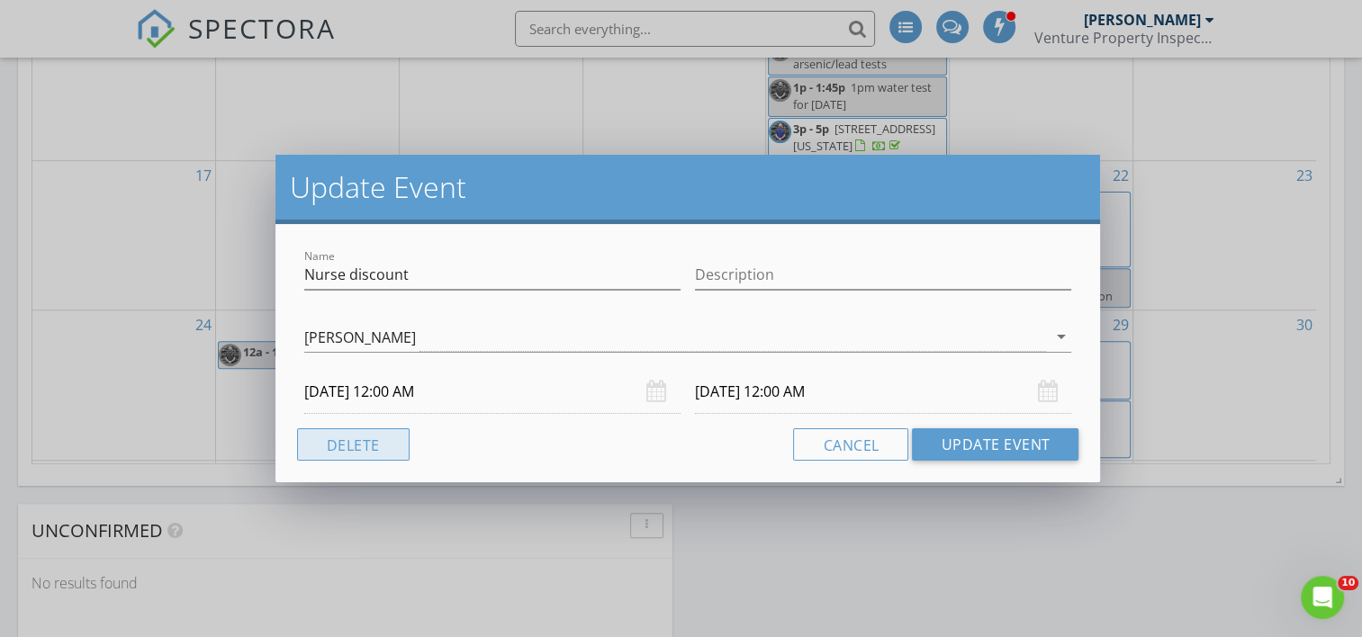
click at [338, 439] on button "Delete" at bounding box center [353, 444] width 113 height 32
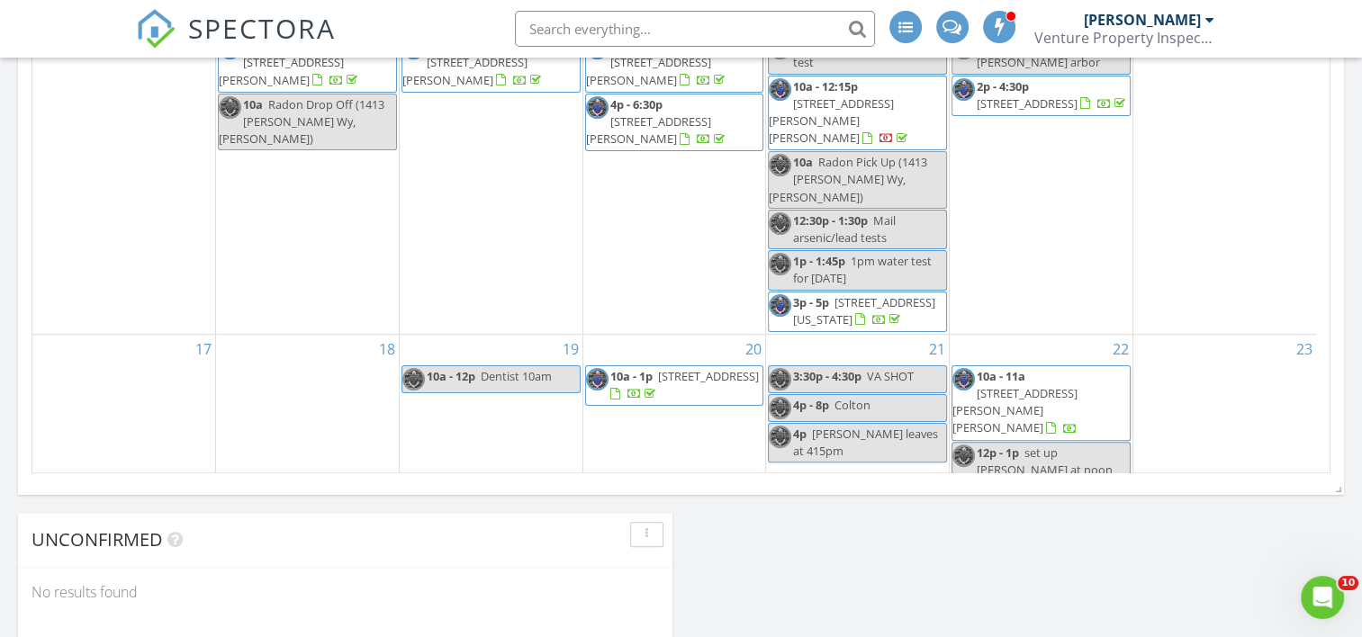
scroll to position [350, 0]
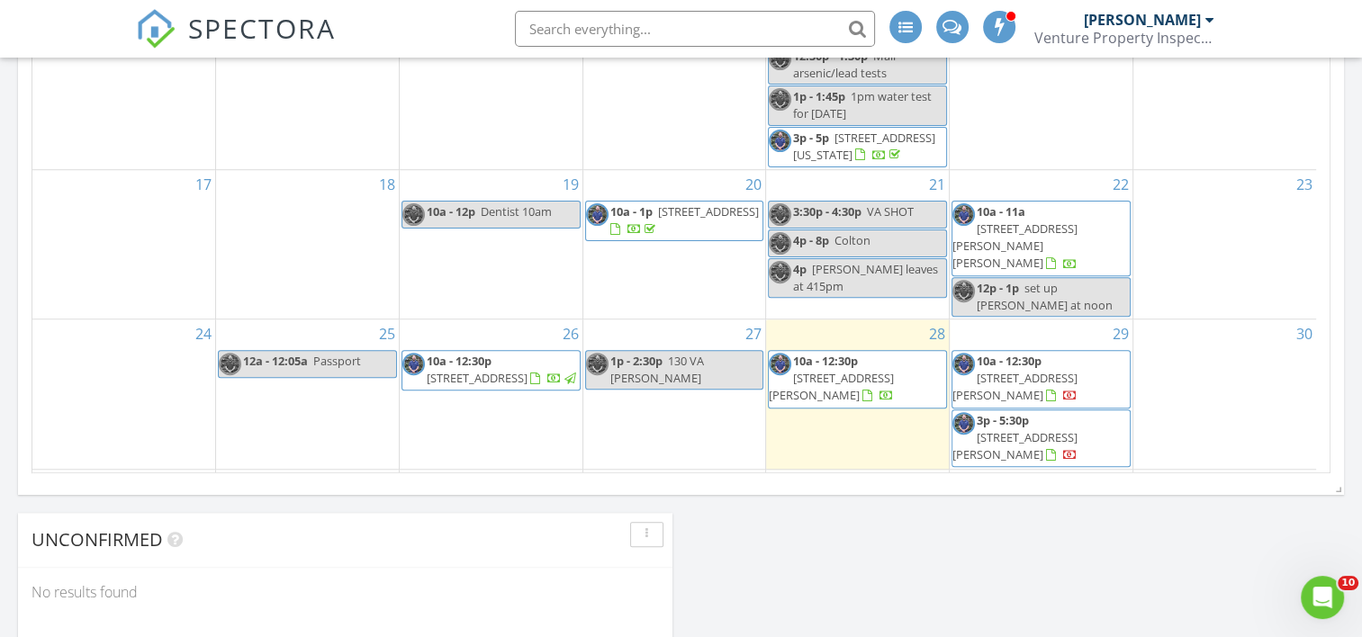
click at [869, 370] on span "[STREET_ADDRESS][PERSON_NAME]" at bounding box center [831, 386] width 125 height 33
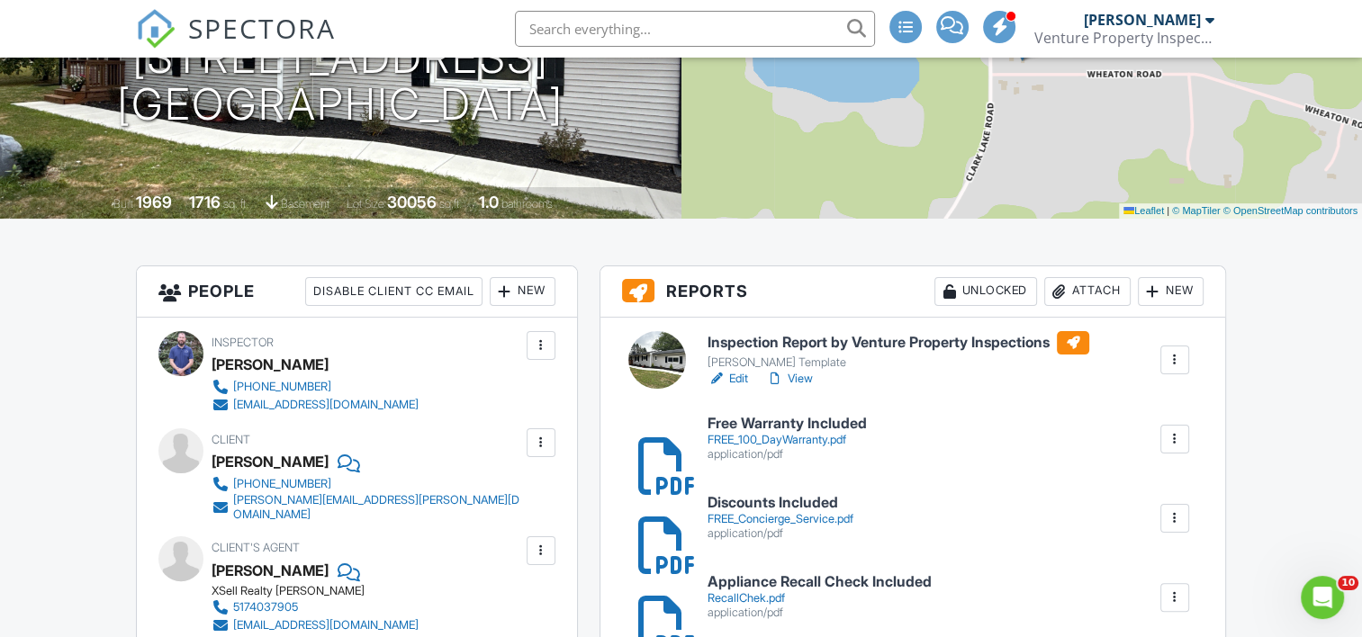
scroll to position [270, 0]
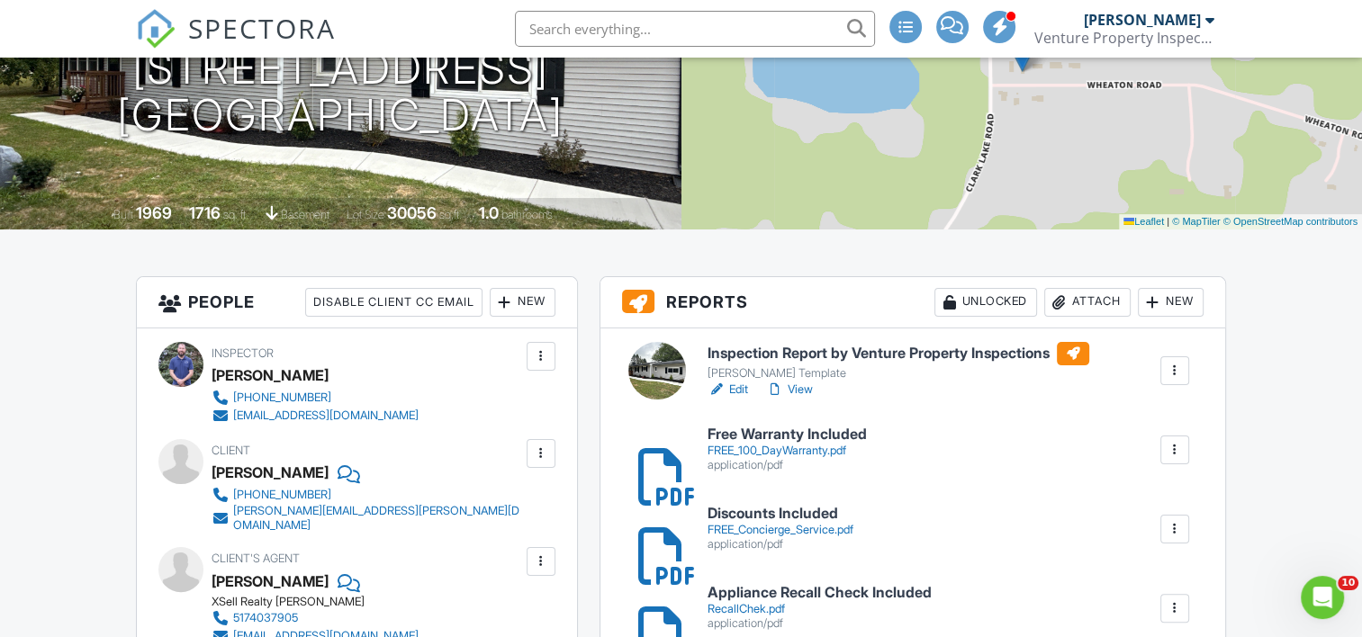
click at [738, 392] on link "Edit" at bounding box center [727, 390] width 41 height 18
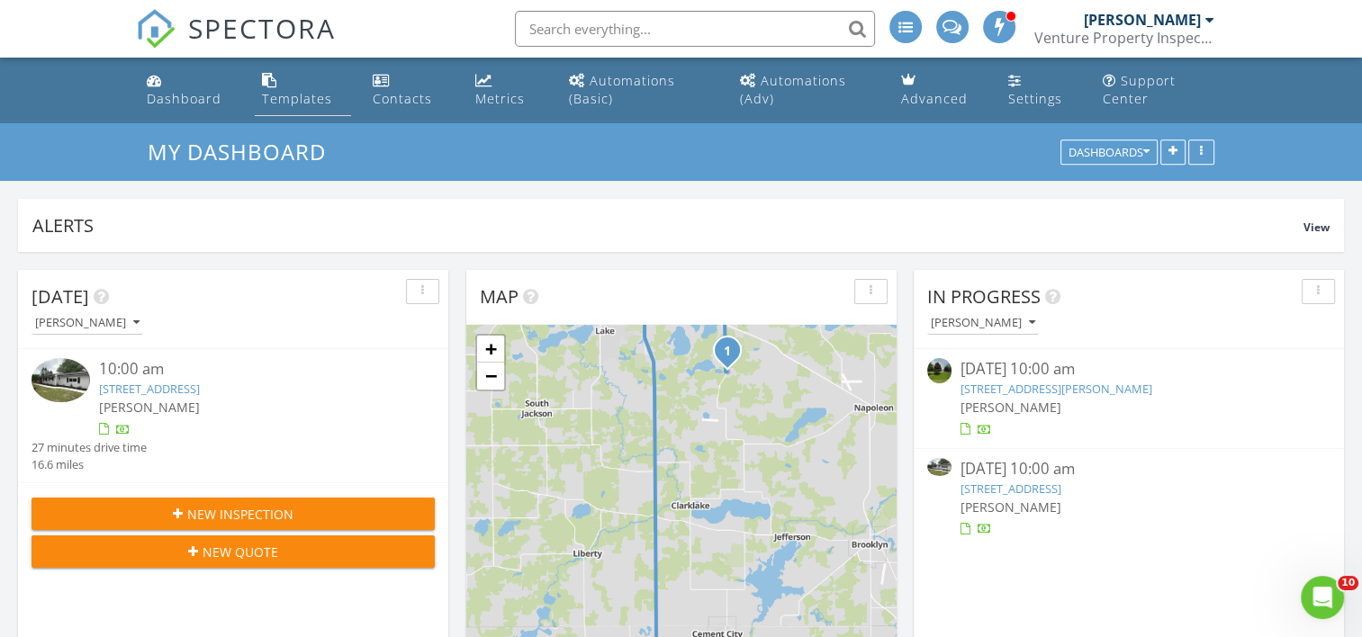
click at [290, 95] on div "Templates" at bounding box center [297, 98] width 70 height 17
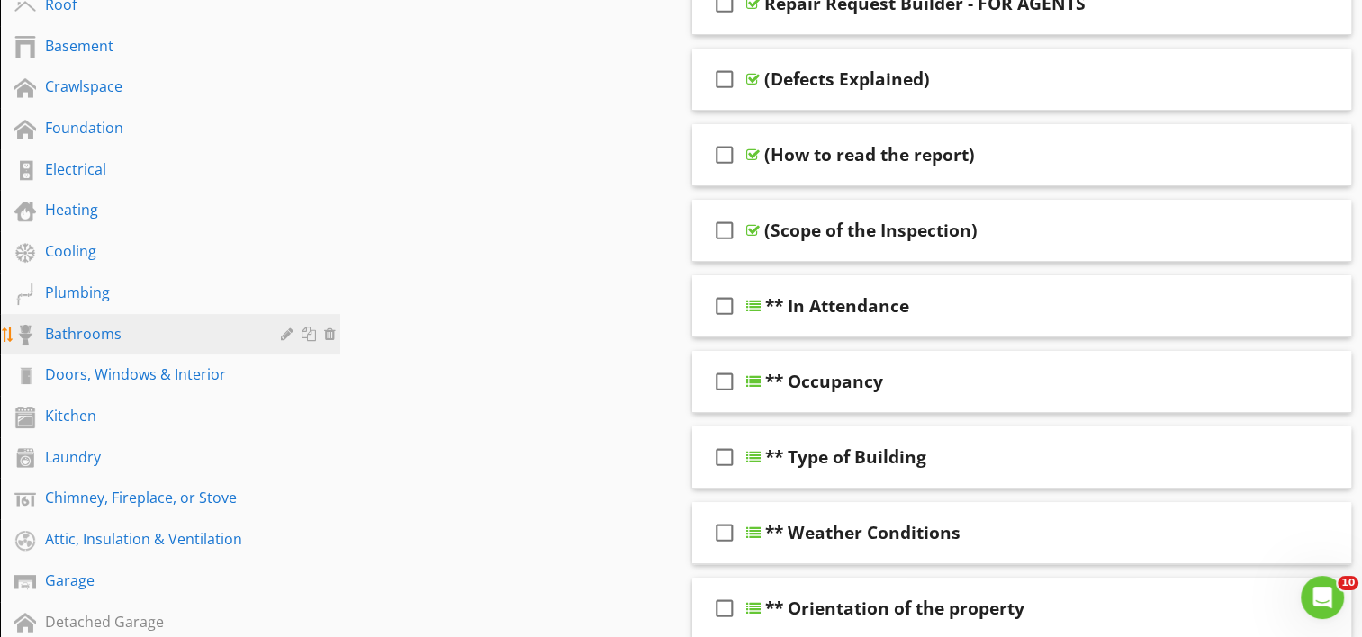
scroll to position [360, 0]
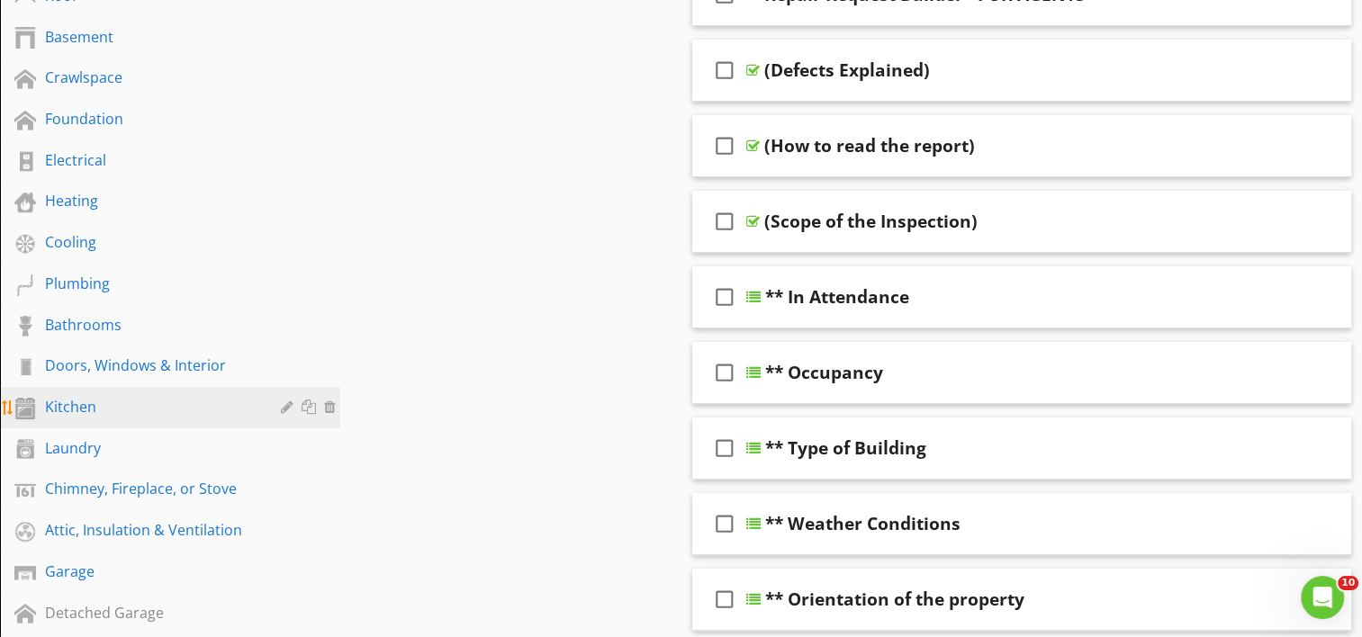
click at [145, 408] on div "Kitchen" at bounding box center [150, 407] width 210 height 22
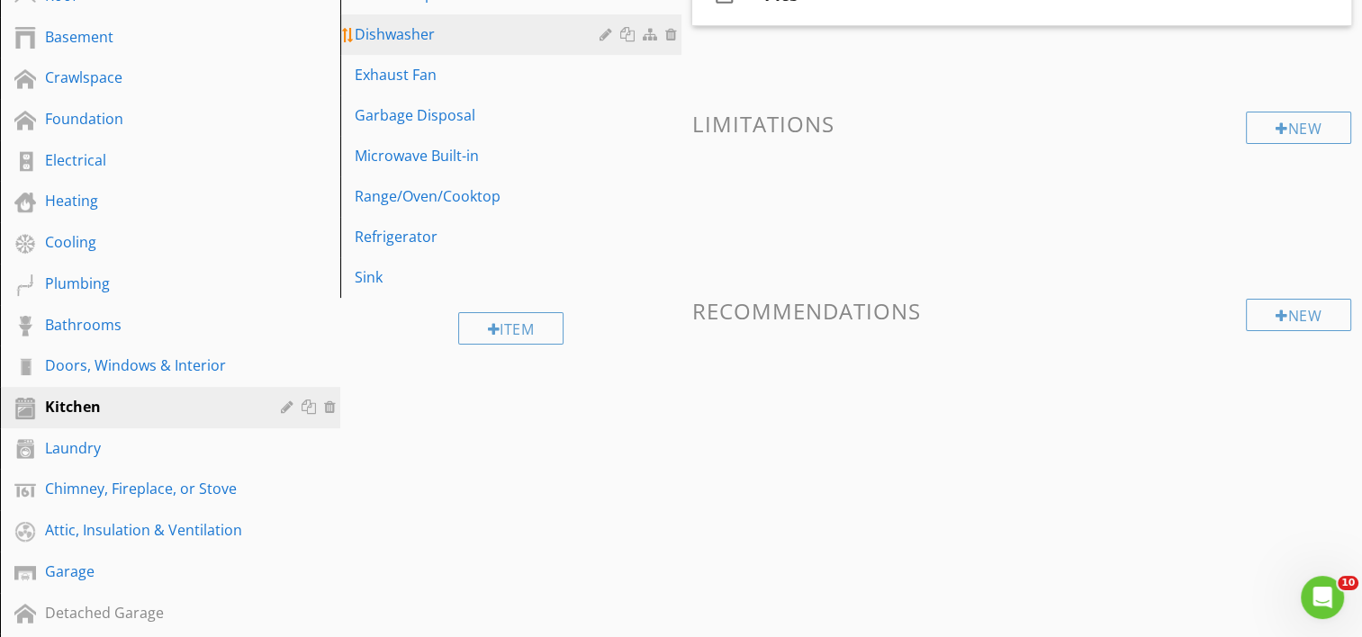
click at [461, 34] on div "Dishwasher" at bounding box center [479, 34] width 249 height 22
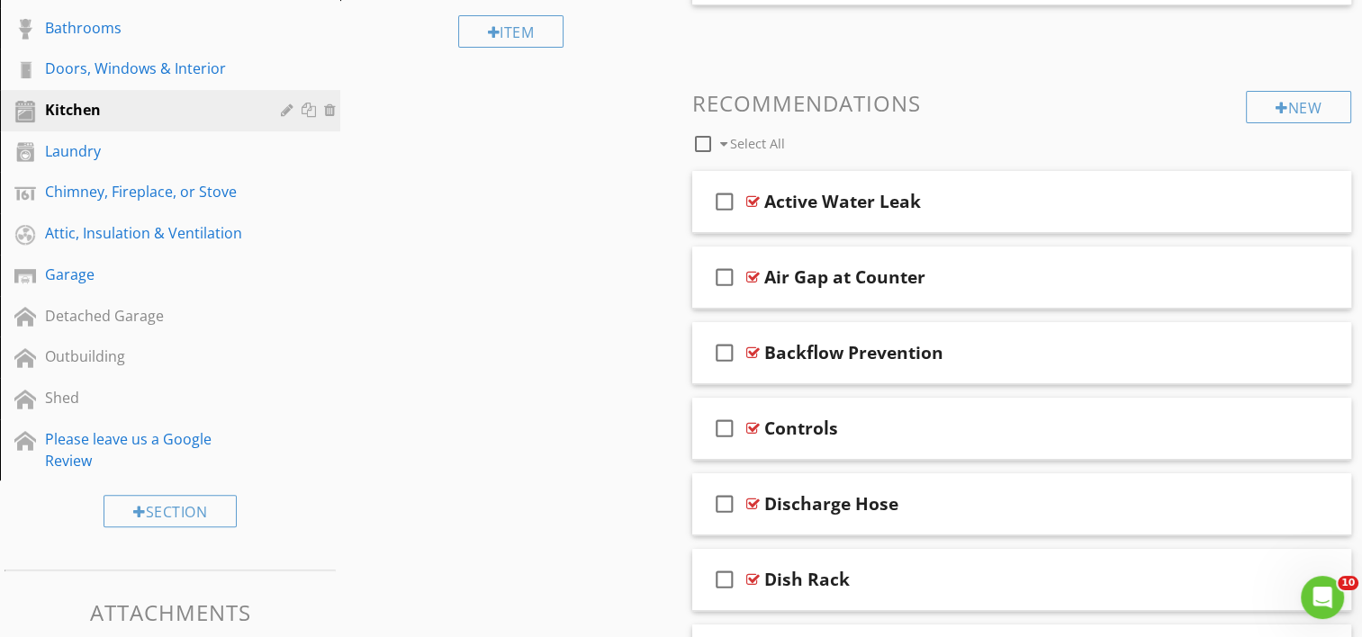
scroll to position [720, 0]
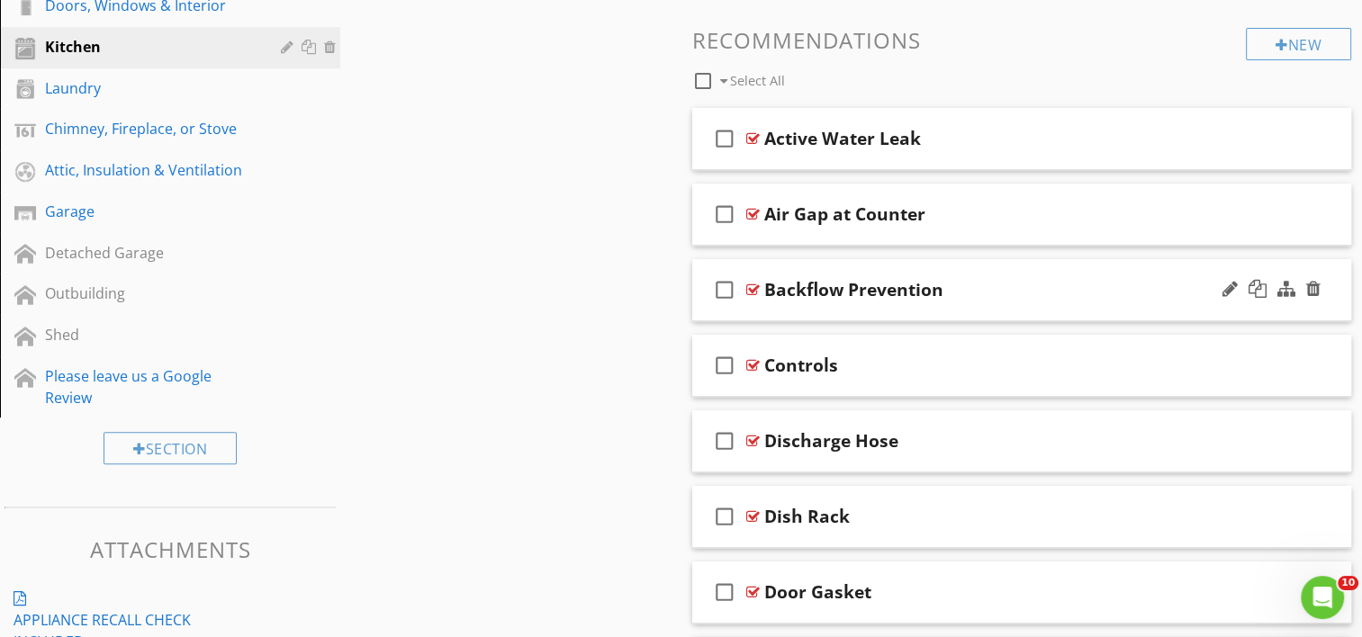
click at [747, 292] on div at bounding box center [753, 290] width 14 height 14
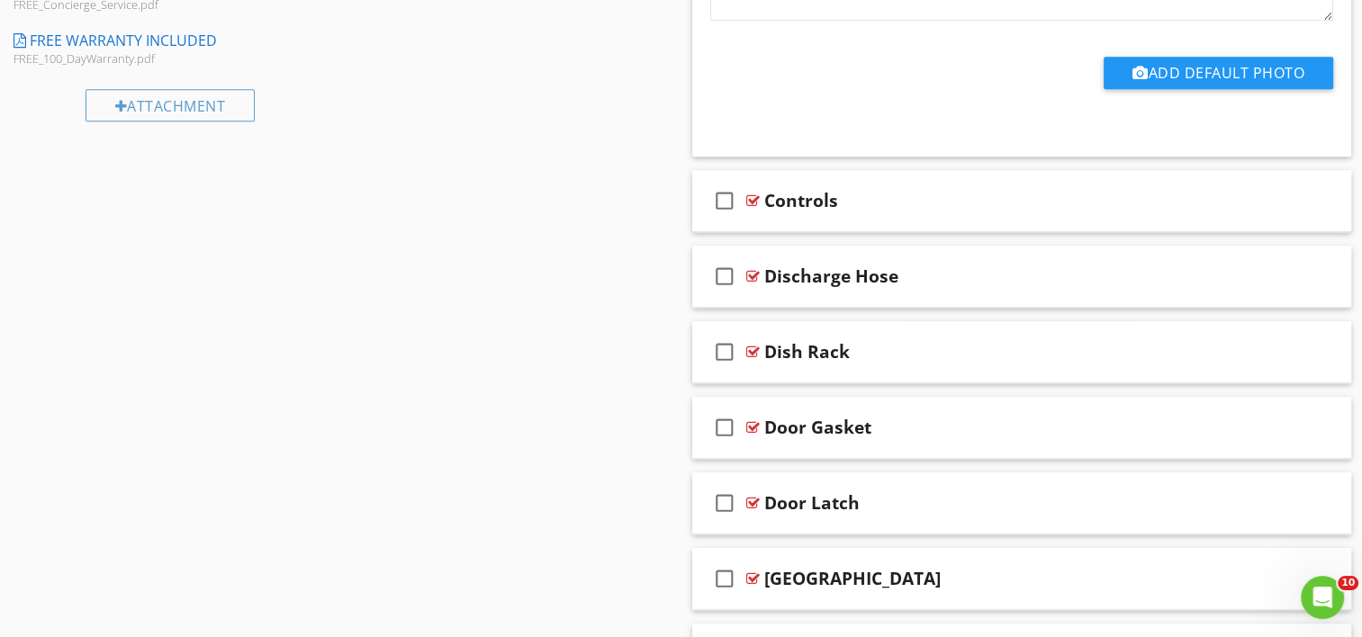
scroll to position [1440, 0]
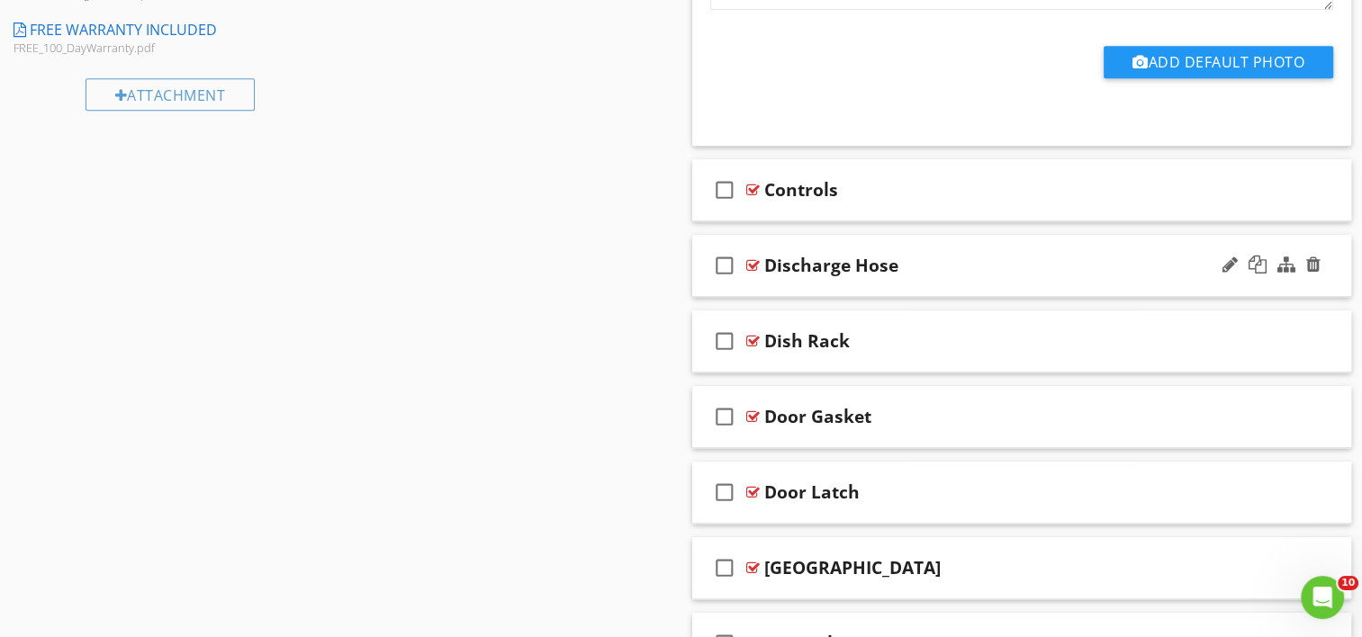
click at [747, 259] on div at bounding box center [753, 265] width 14 height 14
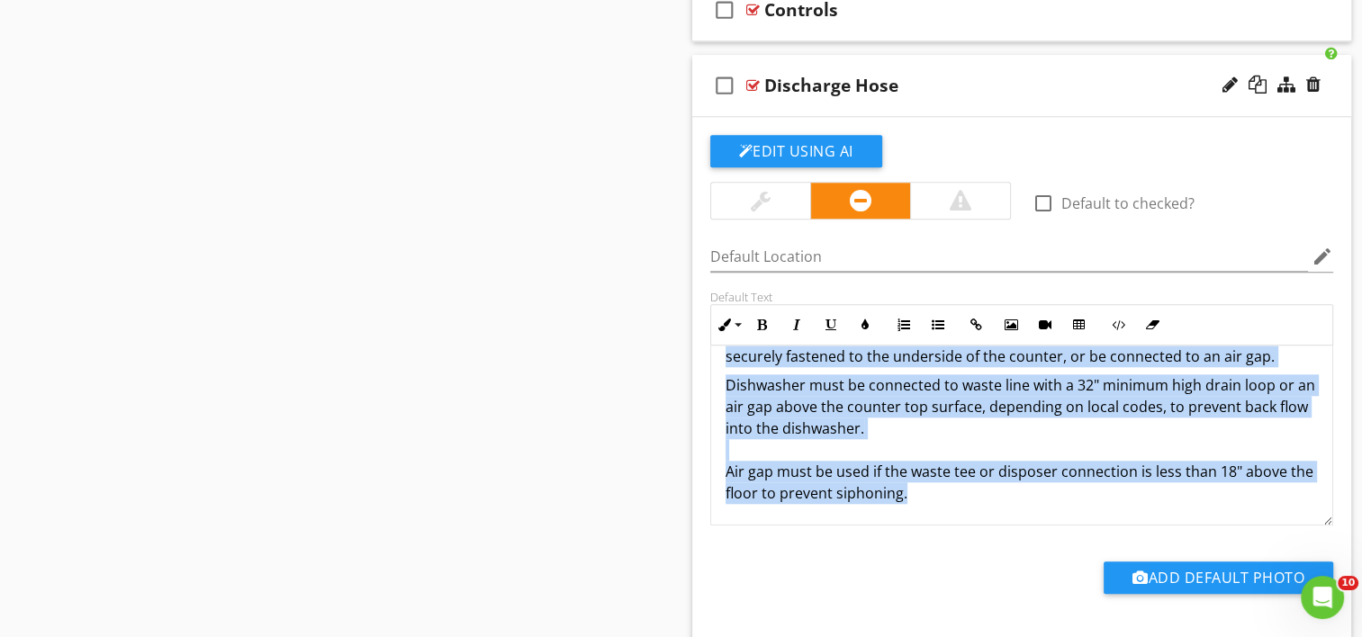
scroll to position [0, 0]
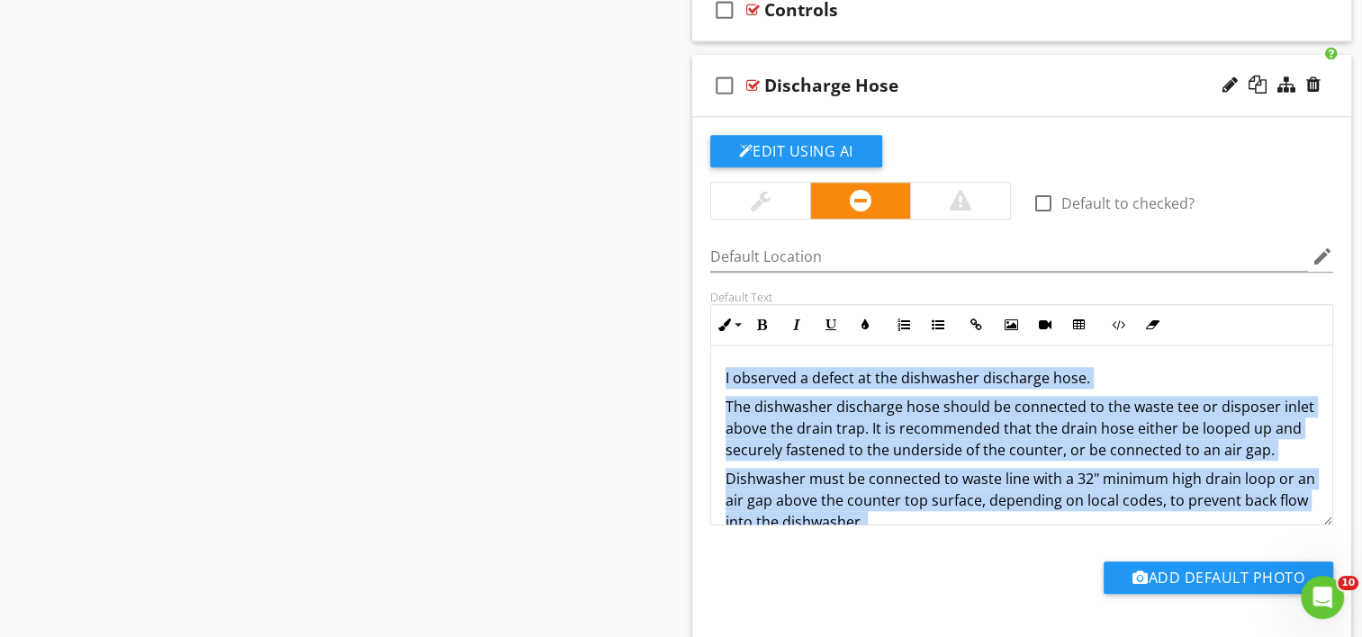
drag, startPoint x: 965, startPoint y: 494, endPoint x: 629, endPoint y: 305, distance: 385.3
click at [629, 305] on div "Sections Inspection Detail Exterior Roof Basement Crawlspace Foundation Electri…" at bounding box center [681, 330] width 1362 height 3502
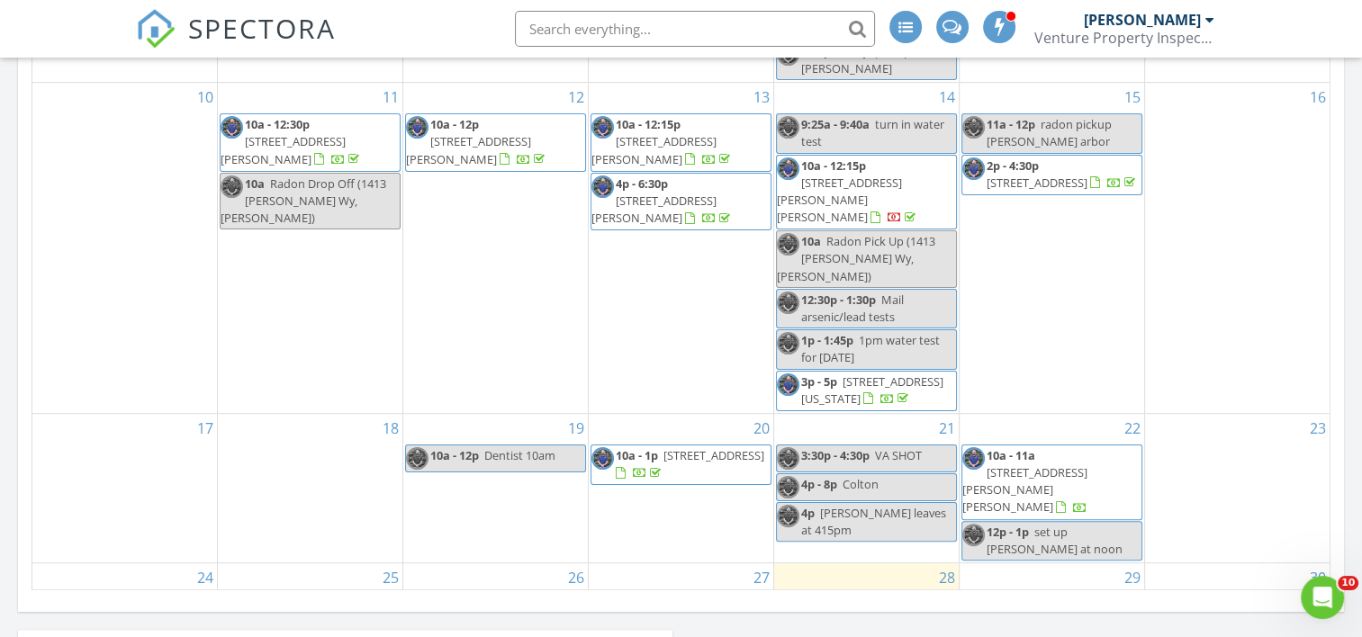
scroll to position [270, 0]
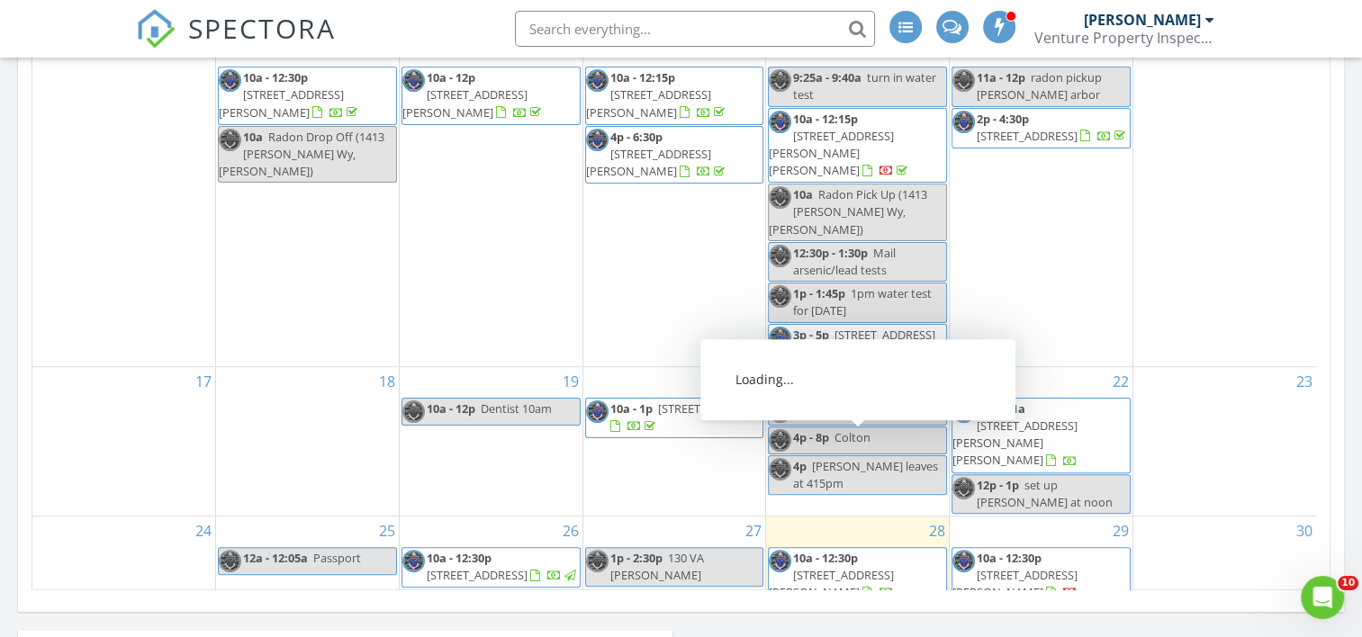
click at [869, 567] on span "[STREET_ADDRESS][PERSON_NAME]" at bounding box center [831, 583] width 125 height 33
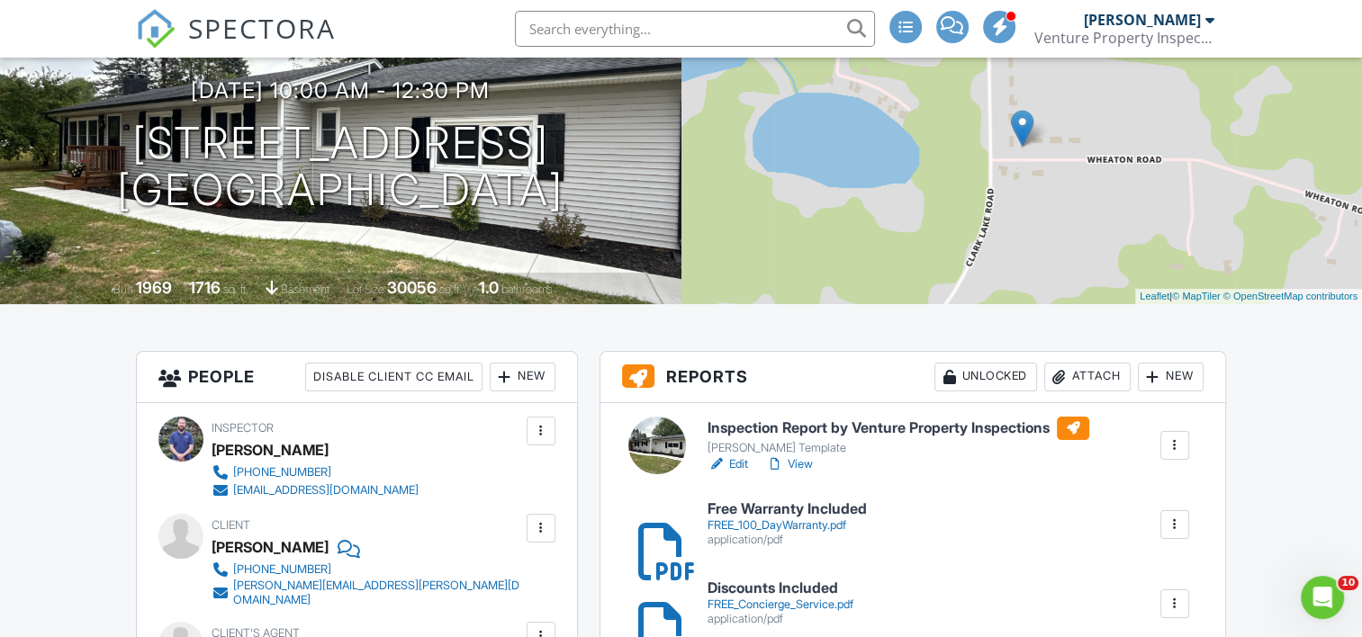
scroll to position [180, 0]
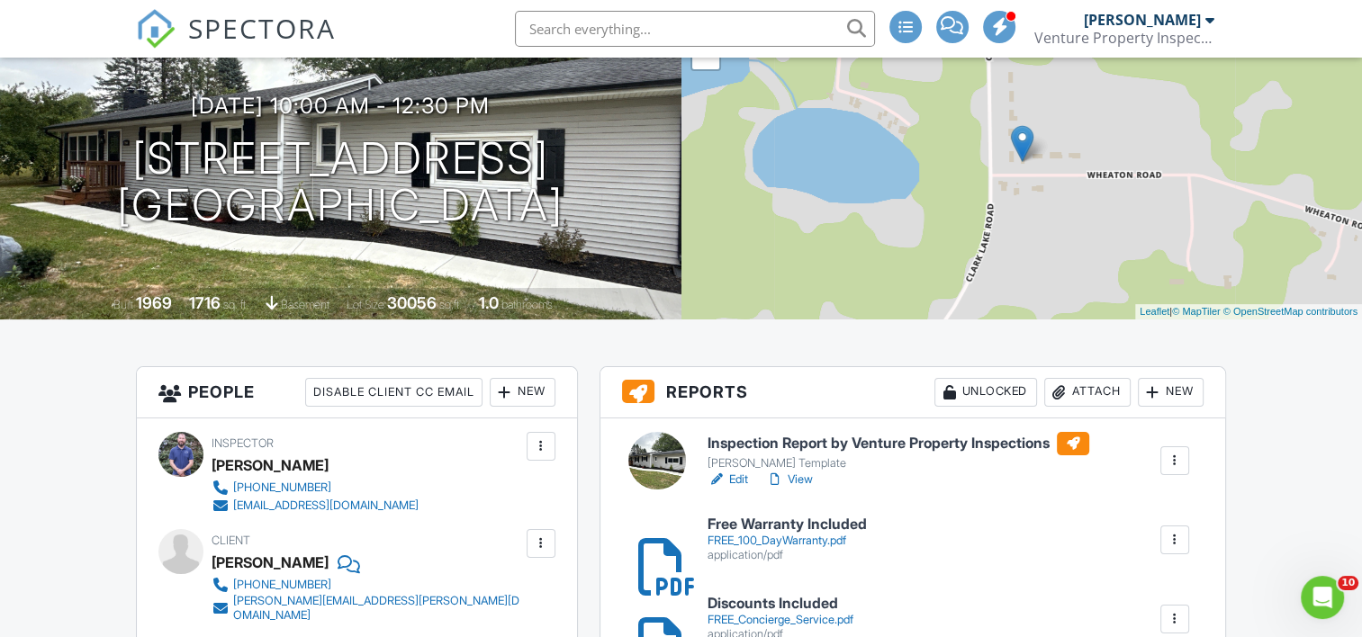
click at [798, 480] on link "View" at bounding box center [789, 480] width 47 height 18
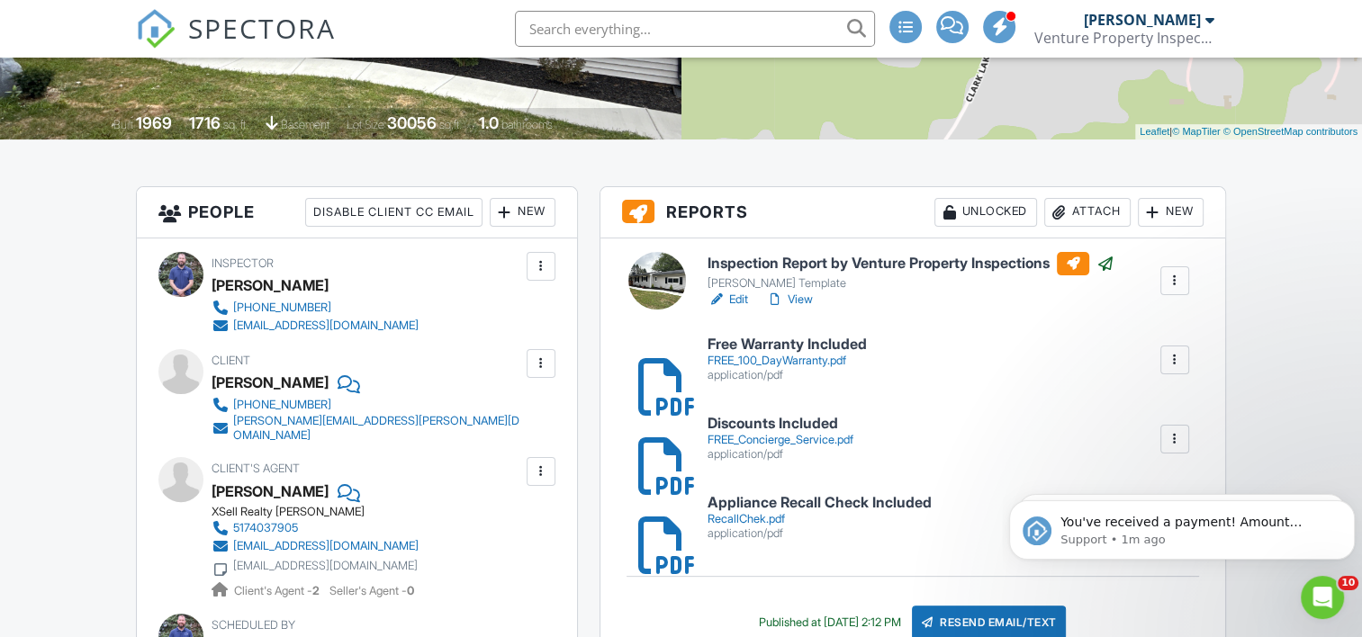
click at [804, 298] on link "View" at bounding box center [789, 300] width 47 height 18
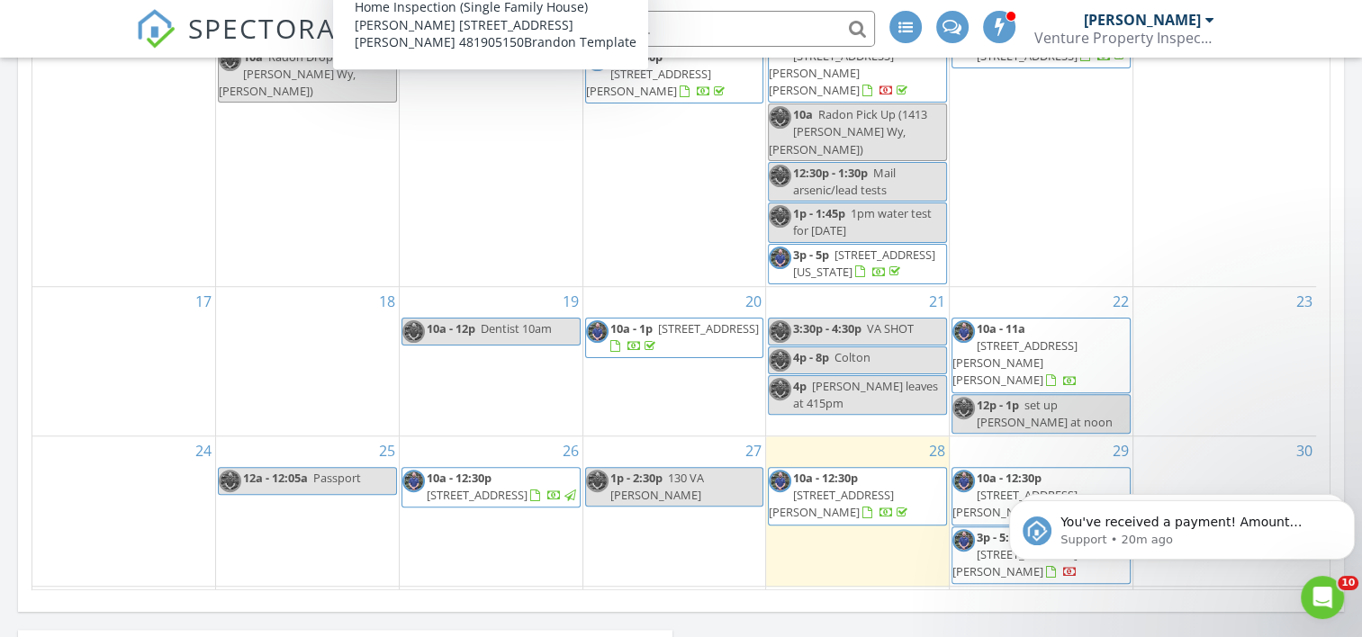
scroll to position [1170, 0]
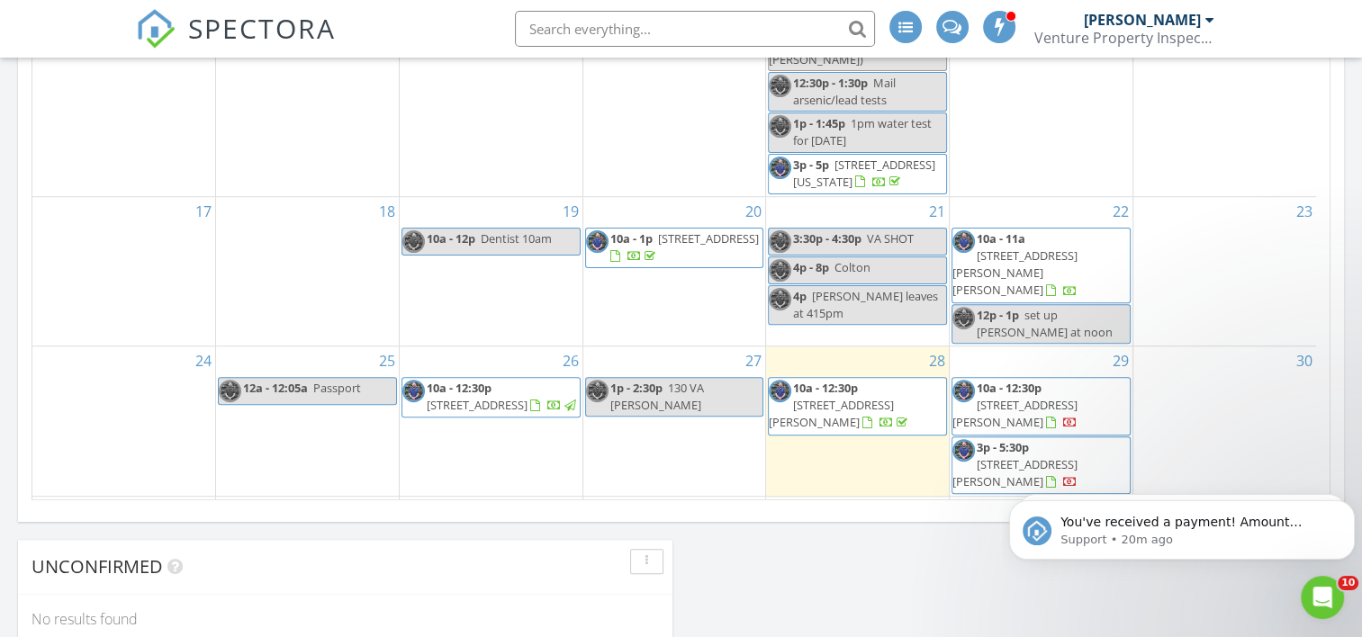
click at [540, 559] on span "[STREET_ADDRESS]" at bounding box center [524, 567] width 101 height 16
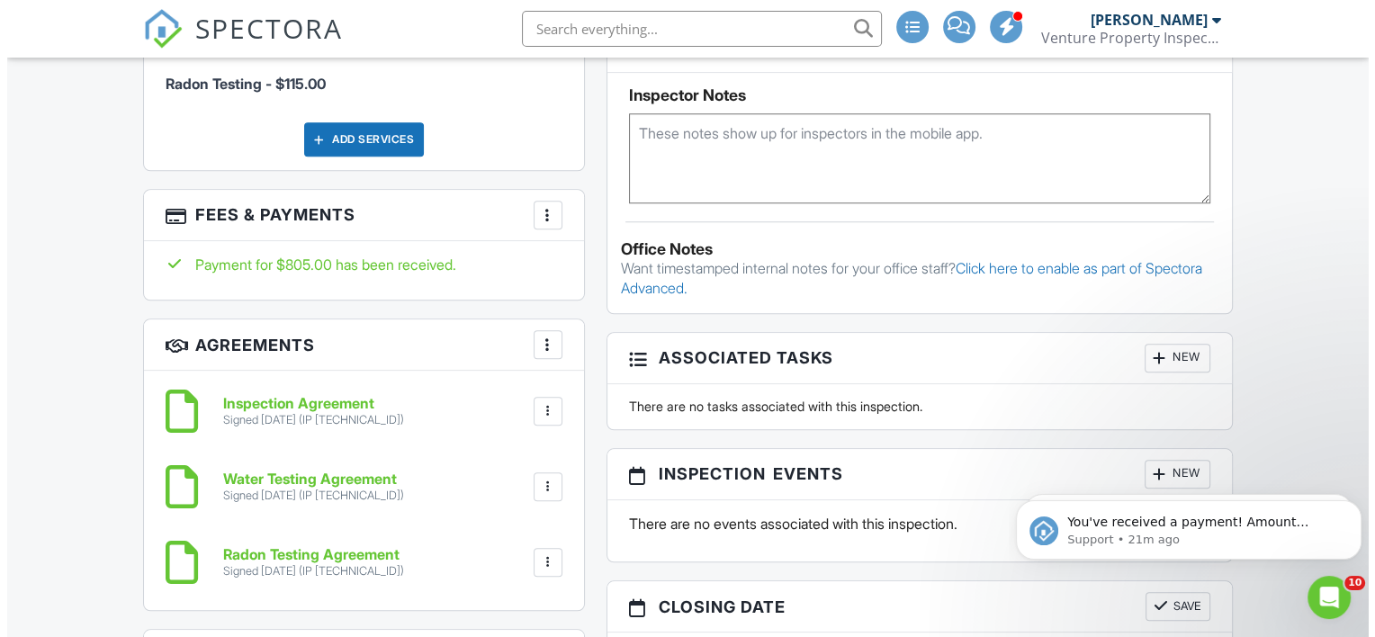
scroll to position [1530, 0]
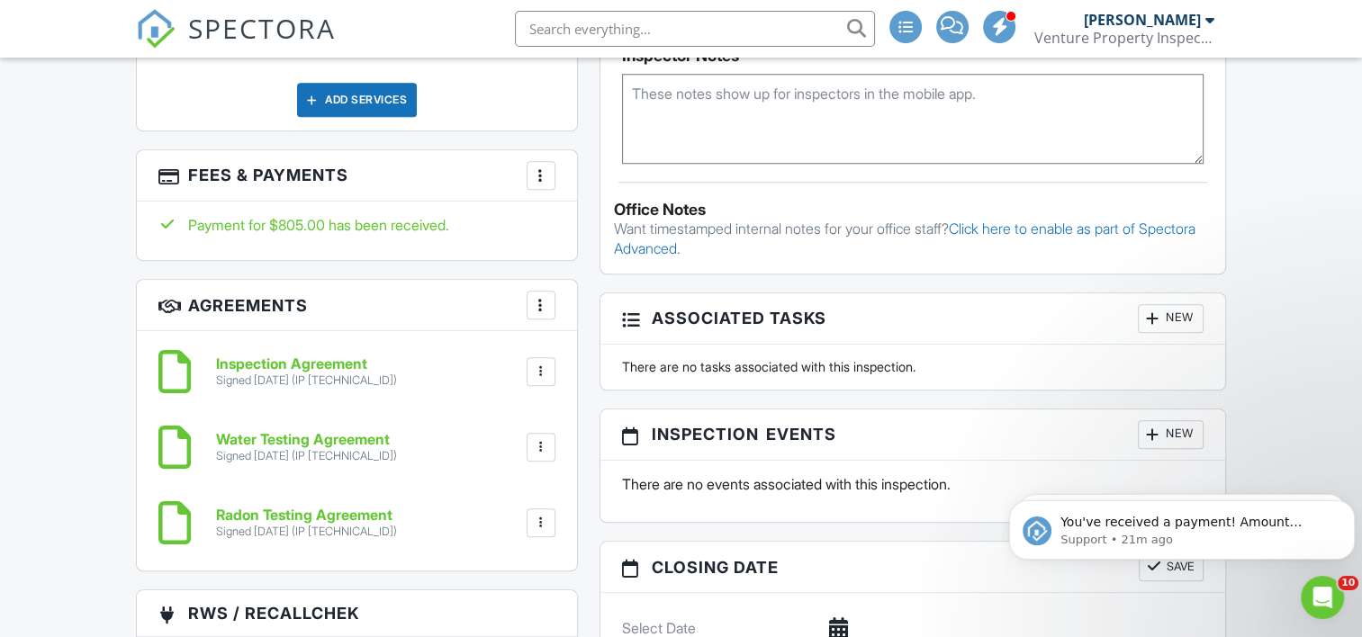
click at [541, 172] on div at bounding box center [541, 176] width 18 height 18
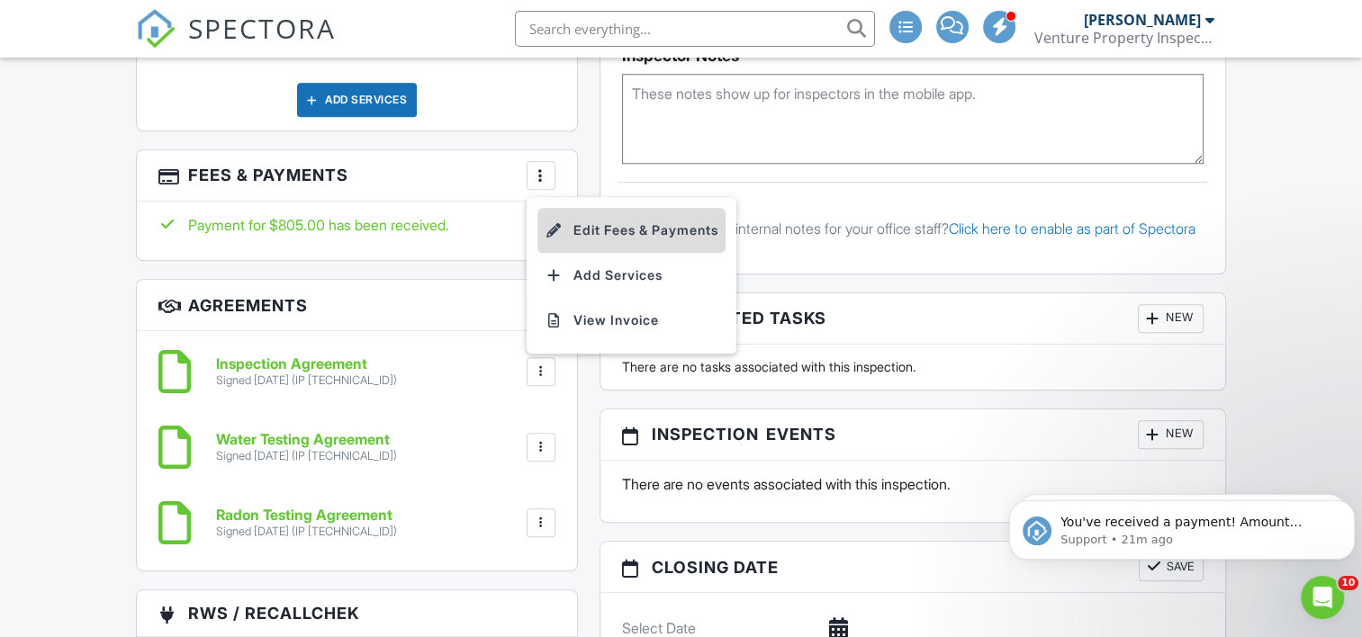
click at [568, 225] on li "Edit Fees & Payments" at bounding box center [631, 230] width 188 height 45
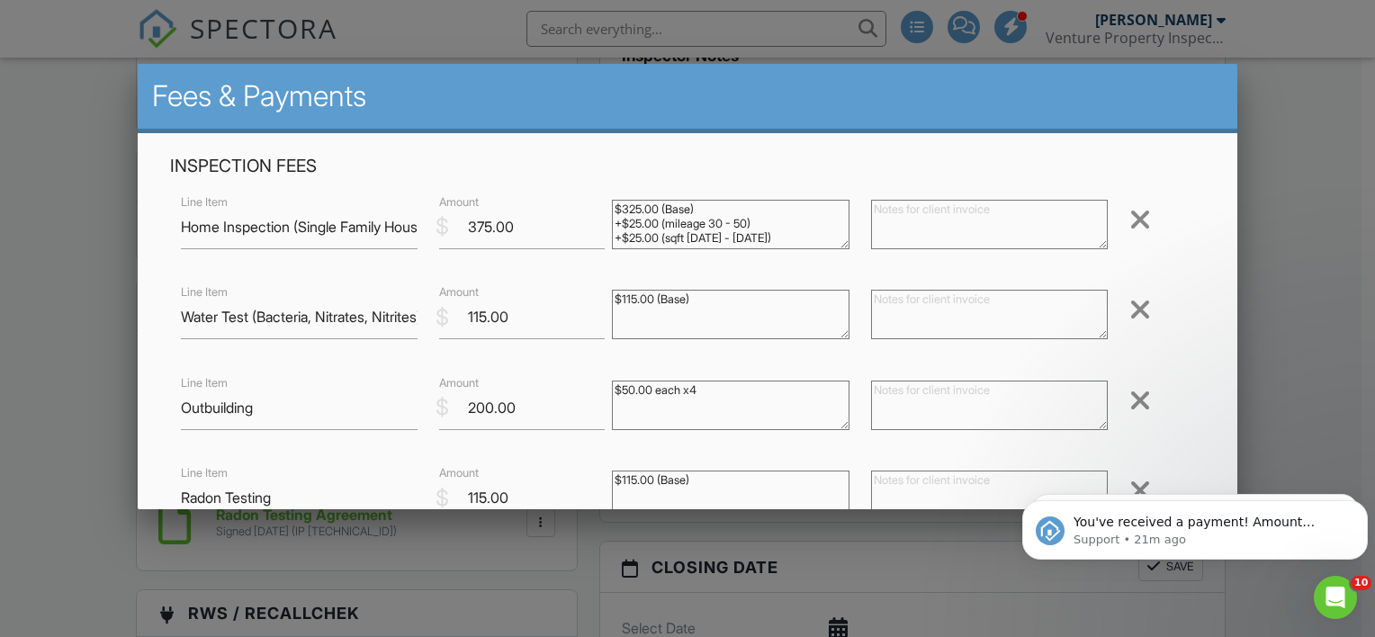
click at [1132, 310] on div at bounding box center [1141, 309] width 22 height 29
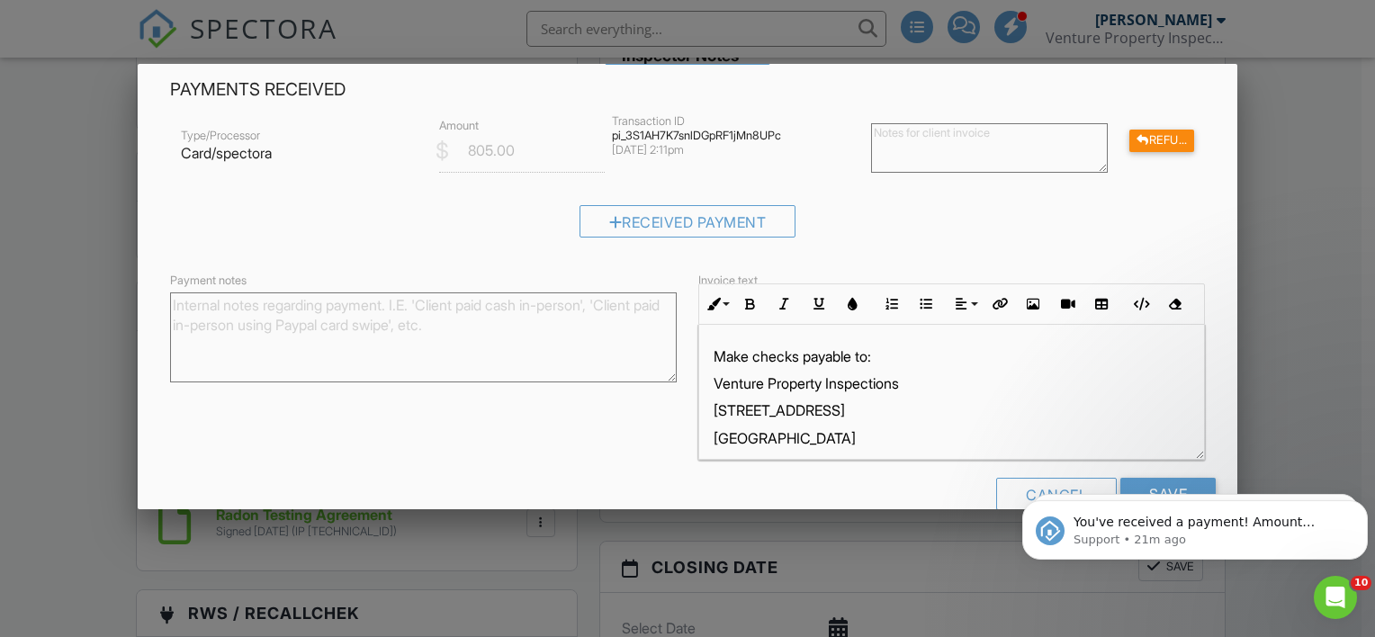
scroll to position [464, 0]
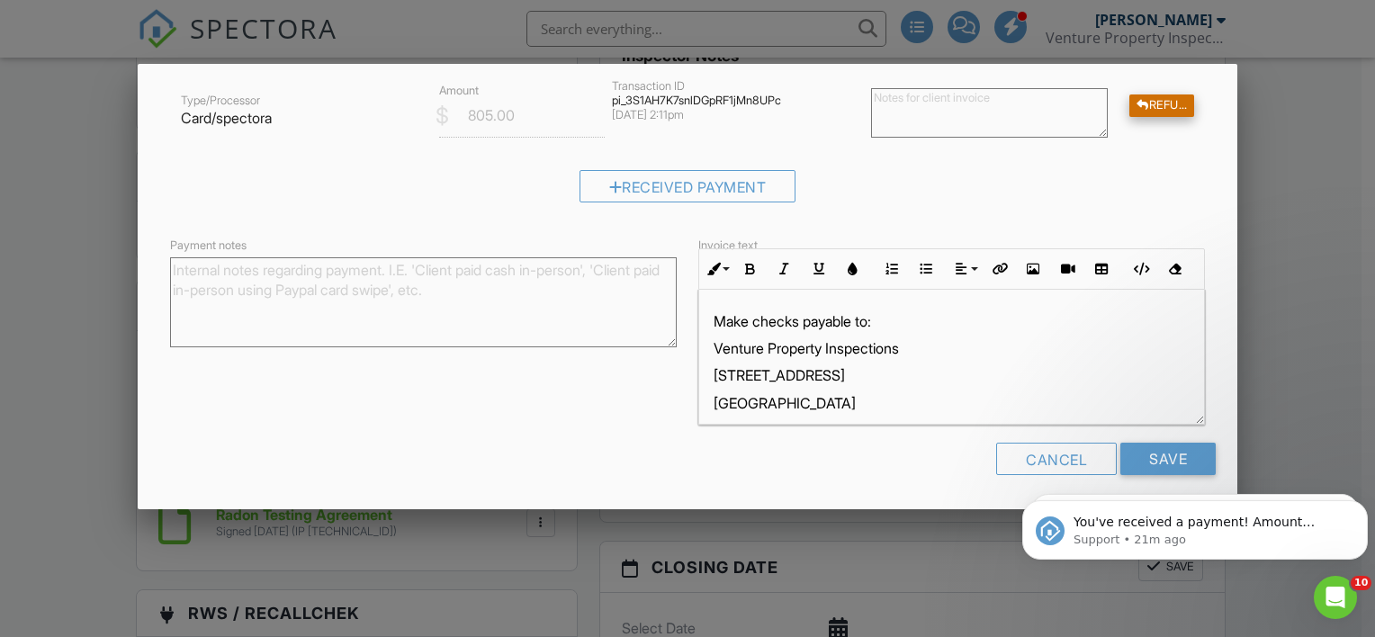
click at [1137, 104] on div at bounding box center [1143, 106] width 13 height 12
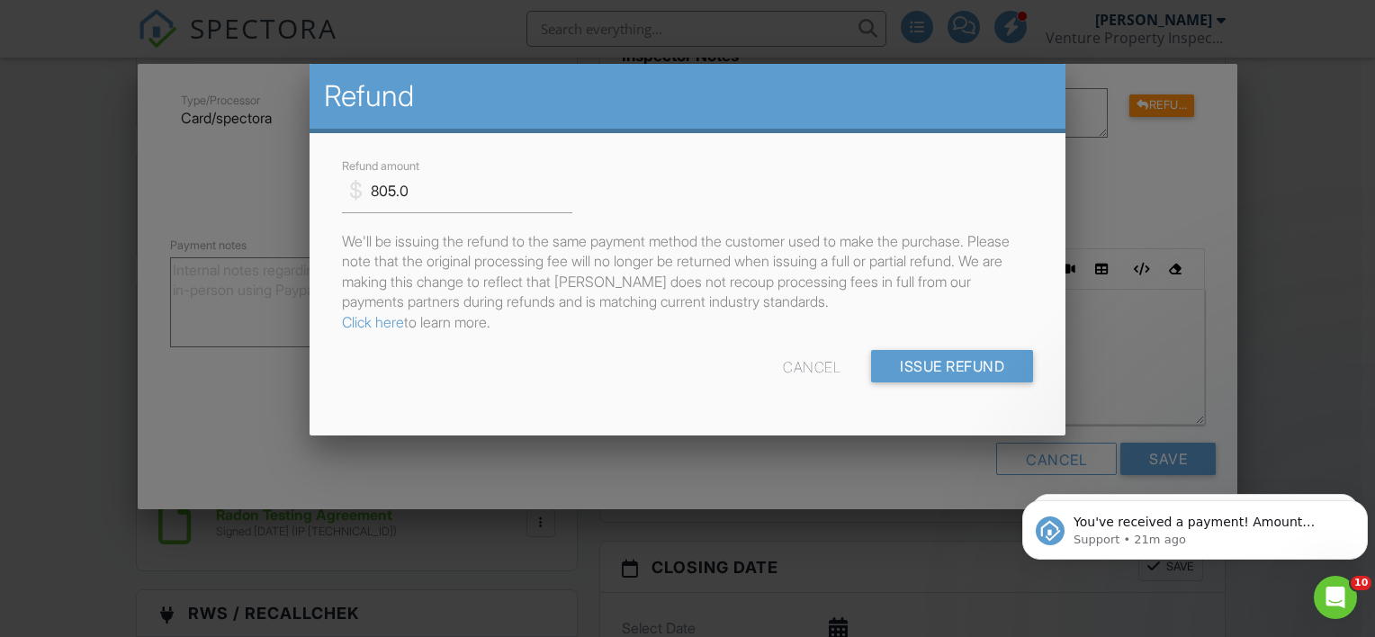
scroll to position [0, 0]
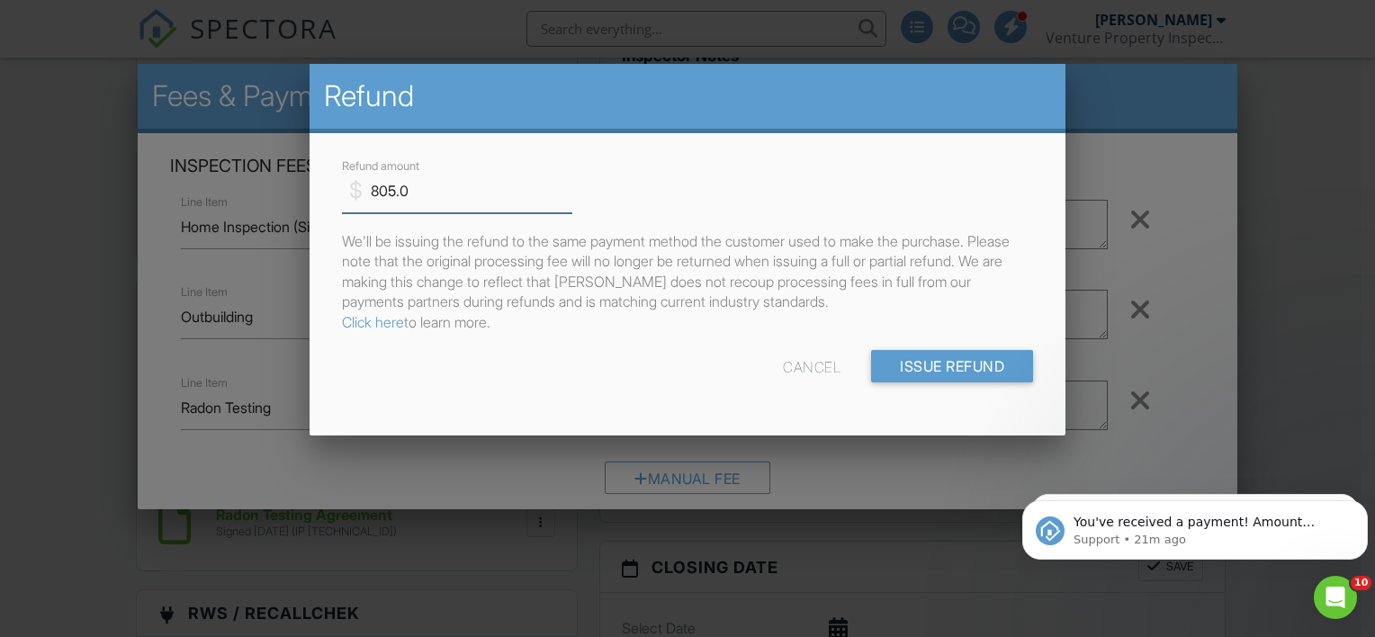
click at [446, 193] on input "805.0" at bounding box center [457, 191] width 230 height 44
type input "8"
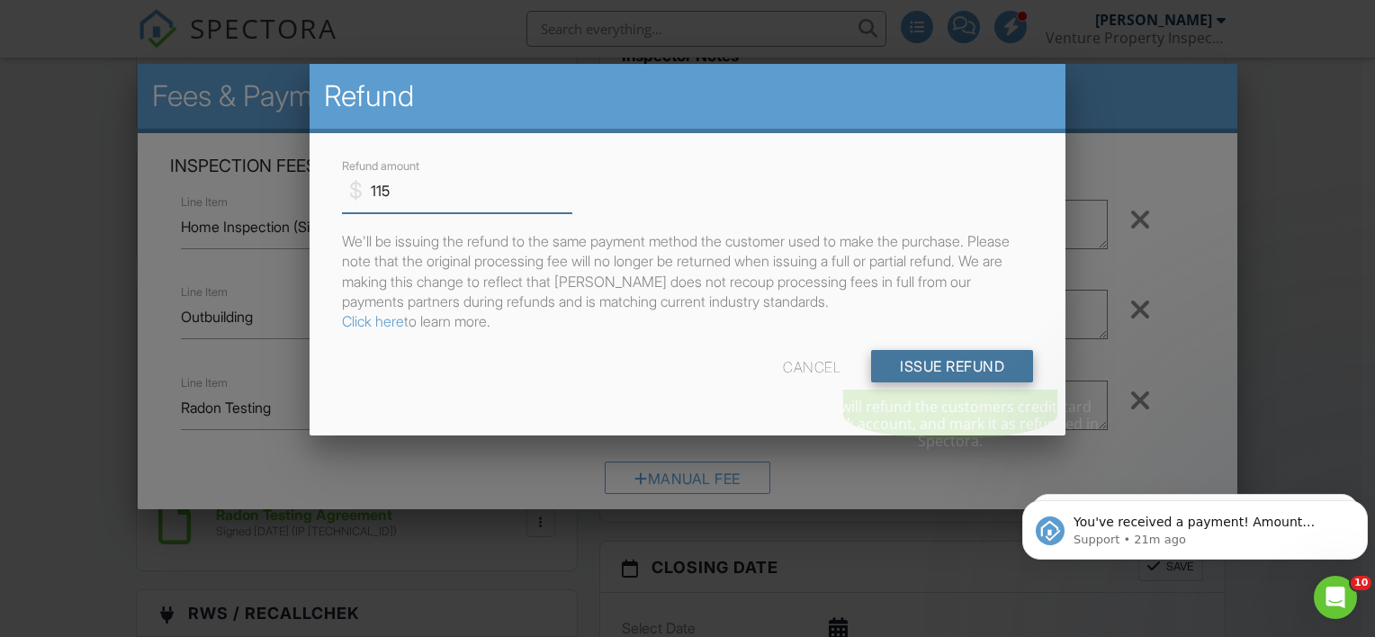
type input "115"
click at [941, 371] on input "Issue Refund" at bounding box center [952, 366] width 162 height 32
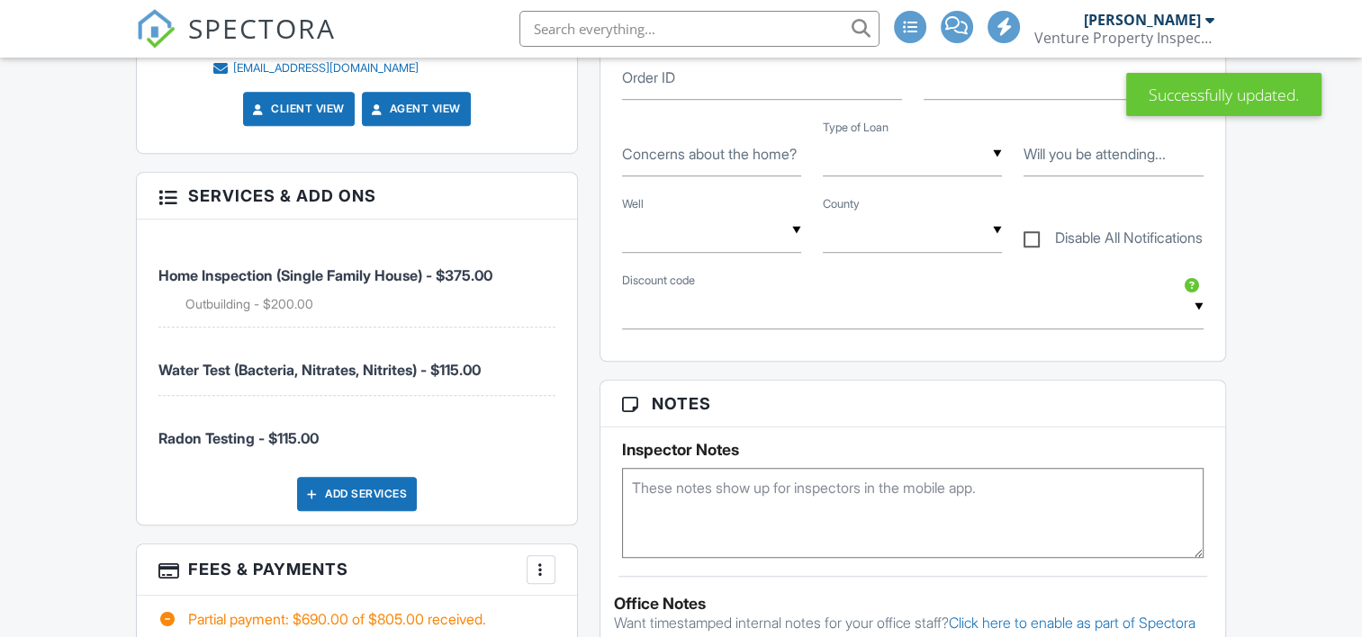
scroll to position [1170, 0]
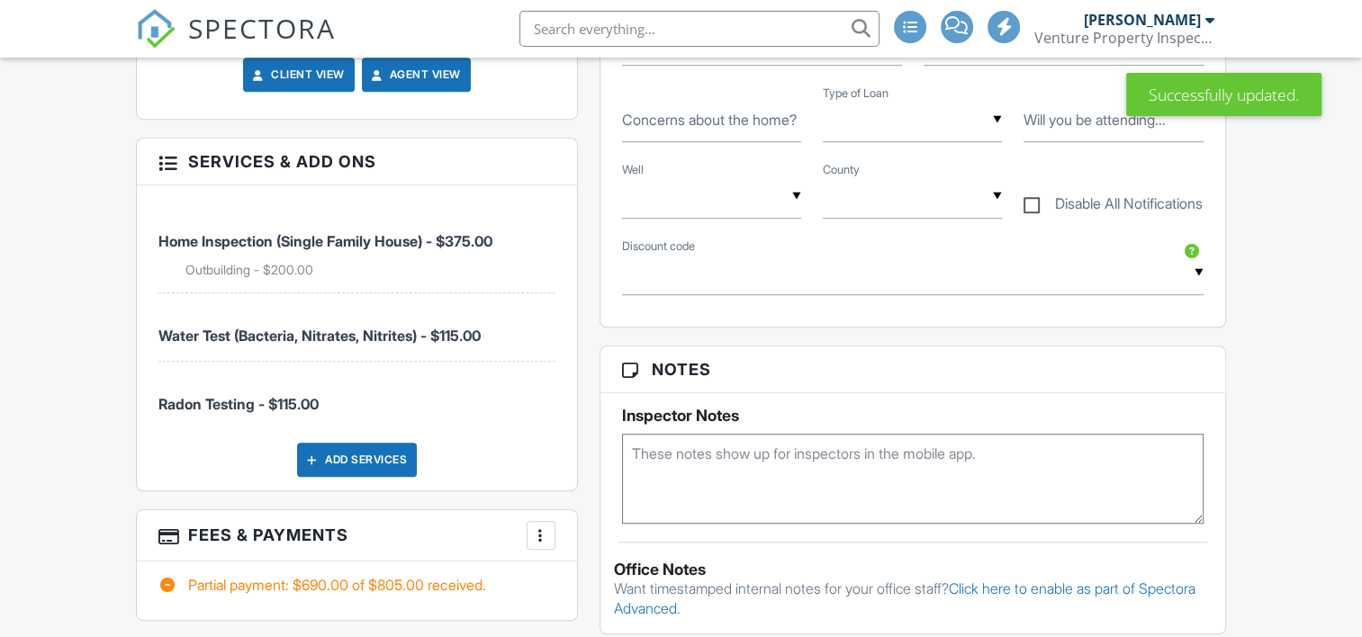
click at [533, 532] on div at bounding box center [541, 536] width 18 height 18
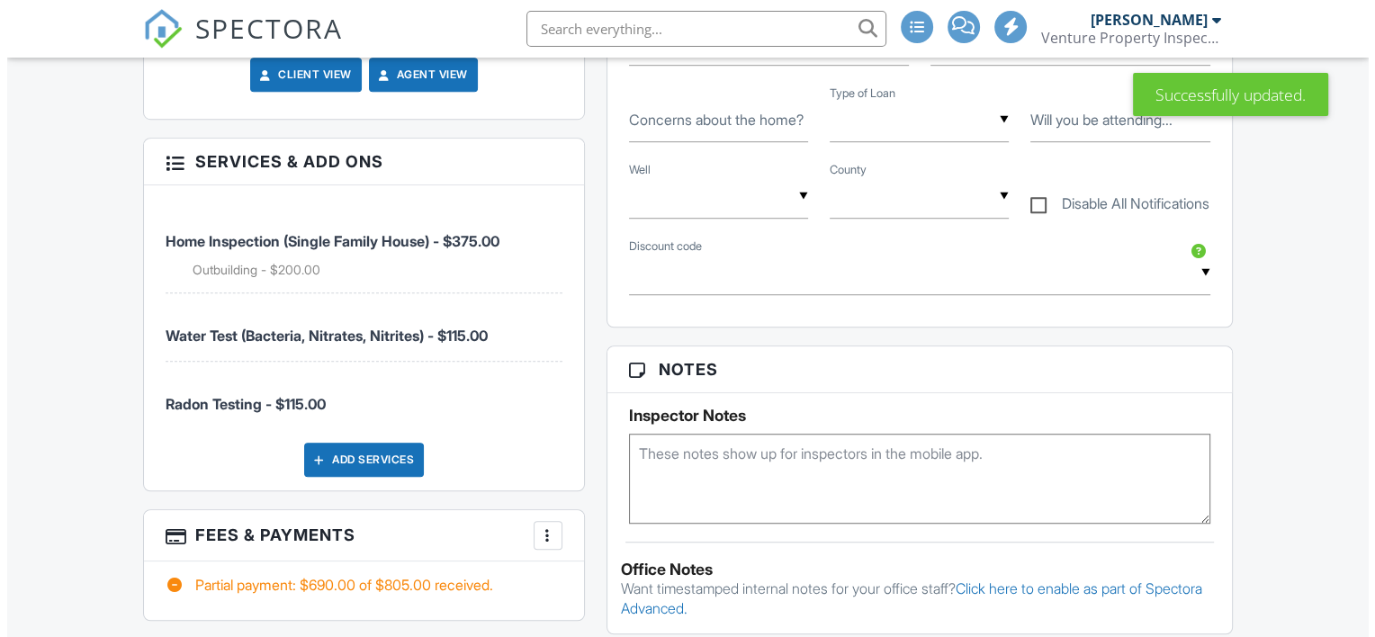
scroll to position [0, 0]
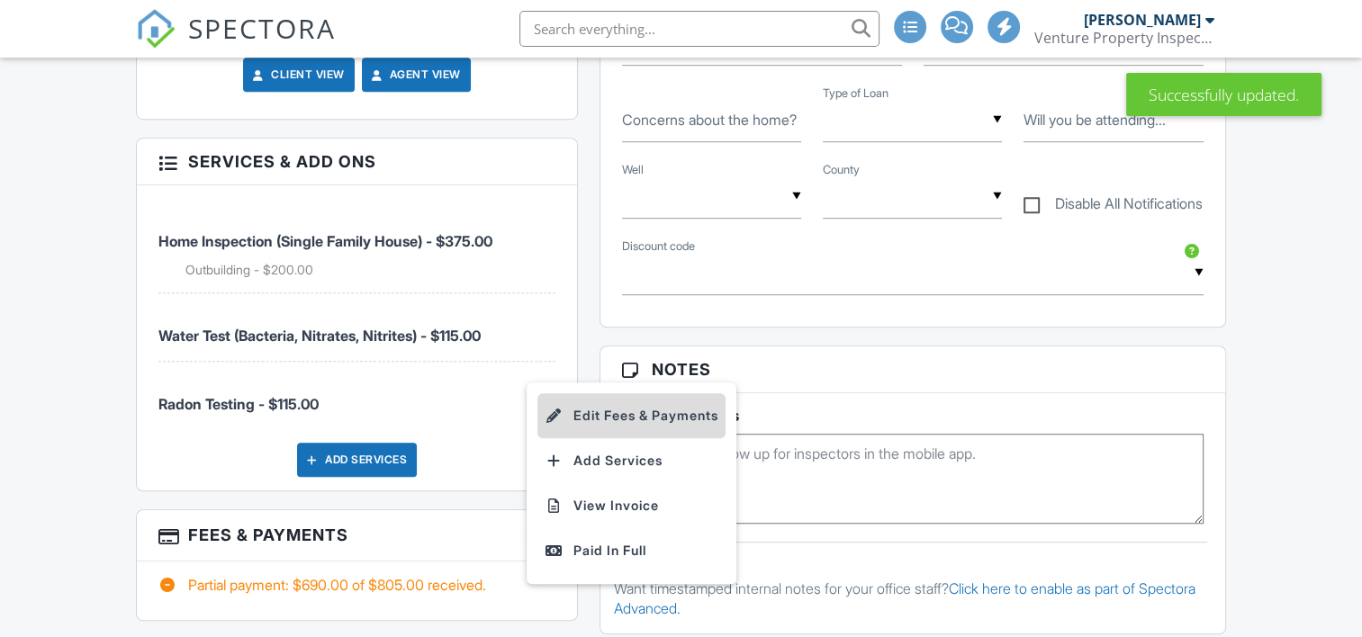
click at [575, 418] on li "Edit Fees & Payments" at bounding box center [631, 415] width 188 height 45
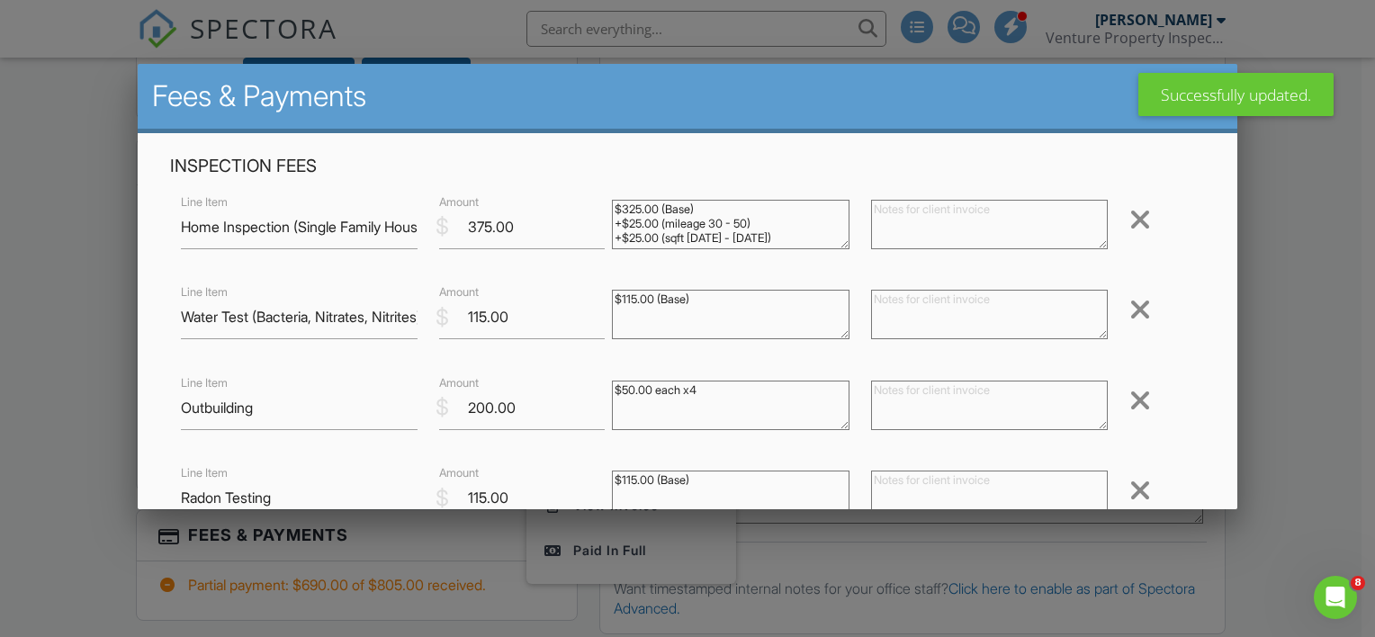
click at [1130, 313] on div at bounding box center [1141, 309] width 22 height 29
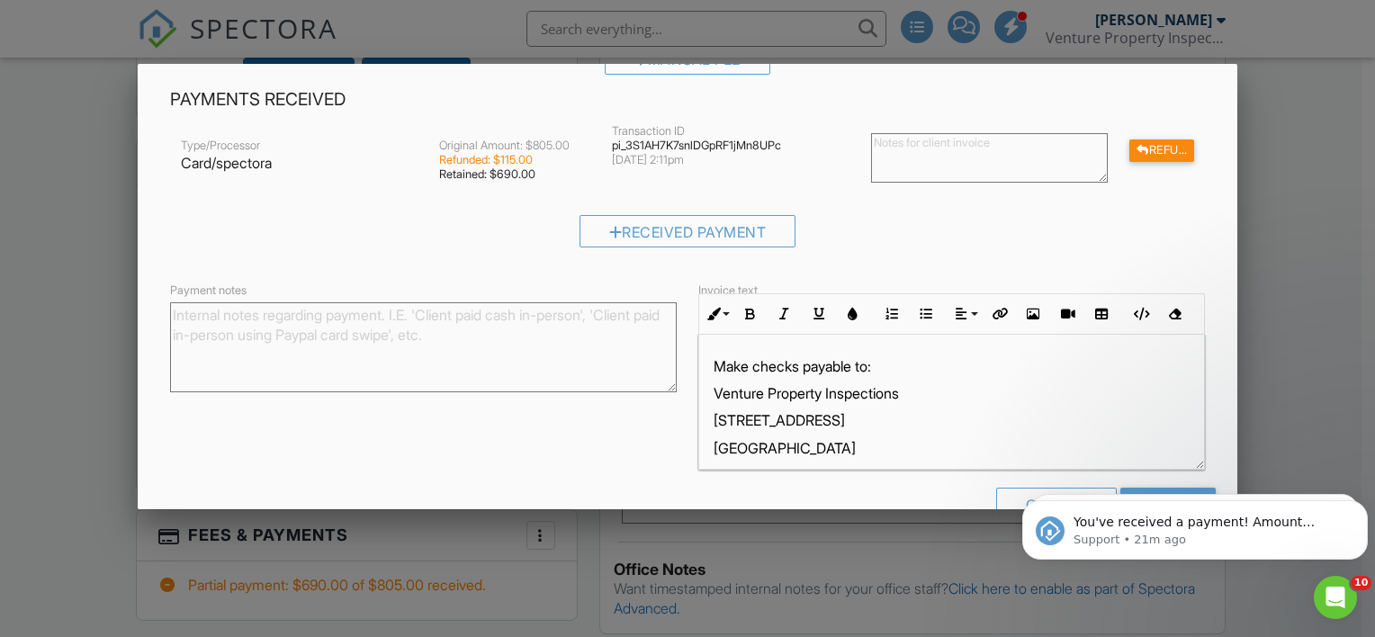
scroll to position [464, 0]
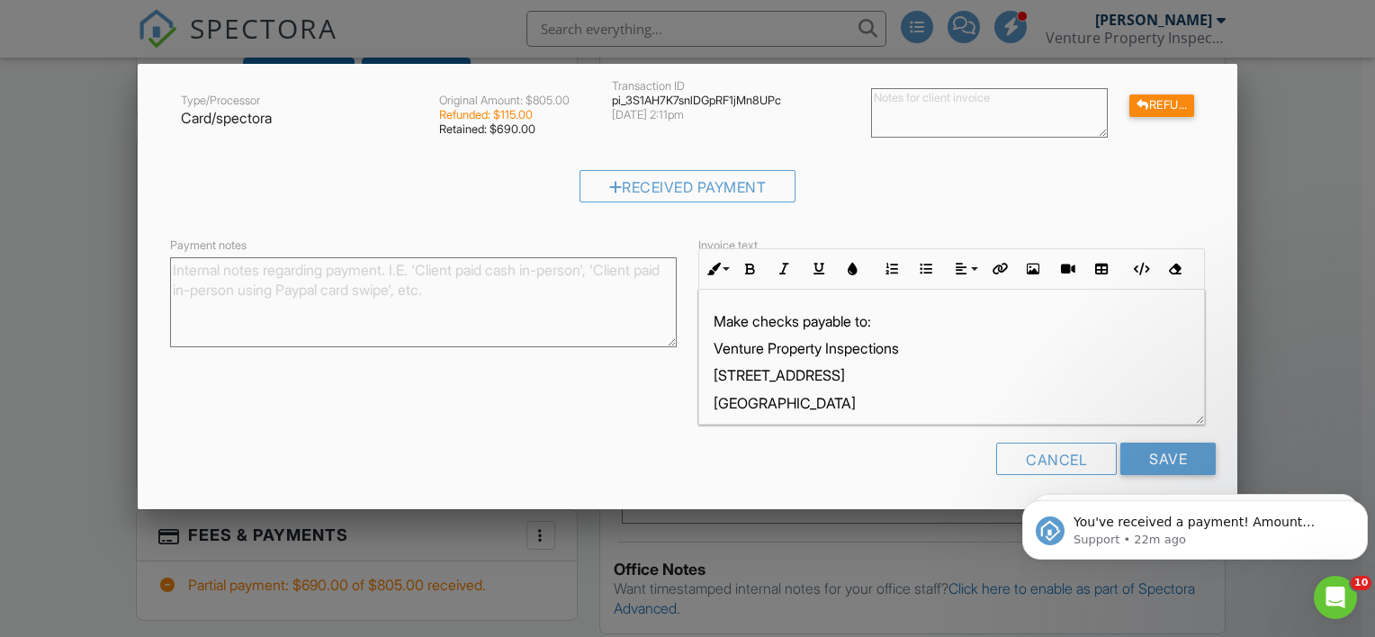
click at [1136, 463] on iframe at bounding box center [1195, 526] width 360 height 126
click at [1144, 457] on input "Save" at bounding box center [1168, 459] width 95 height 32
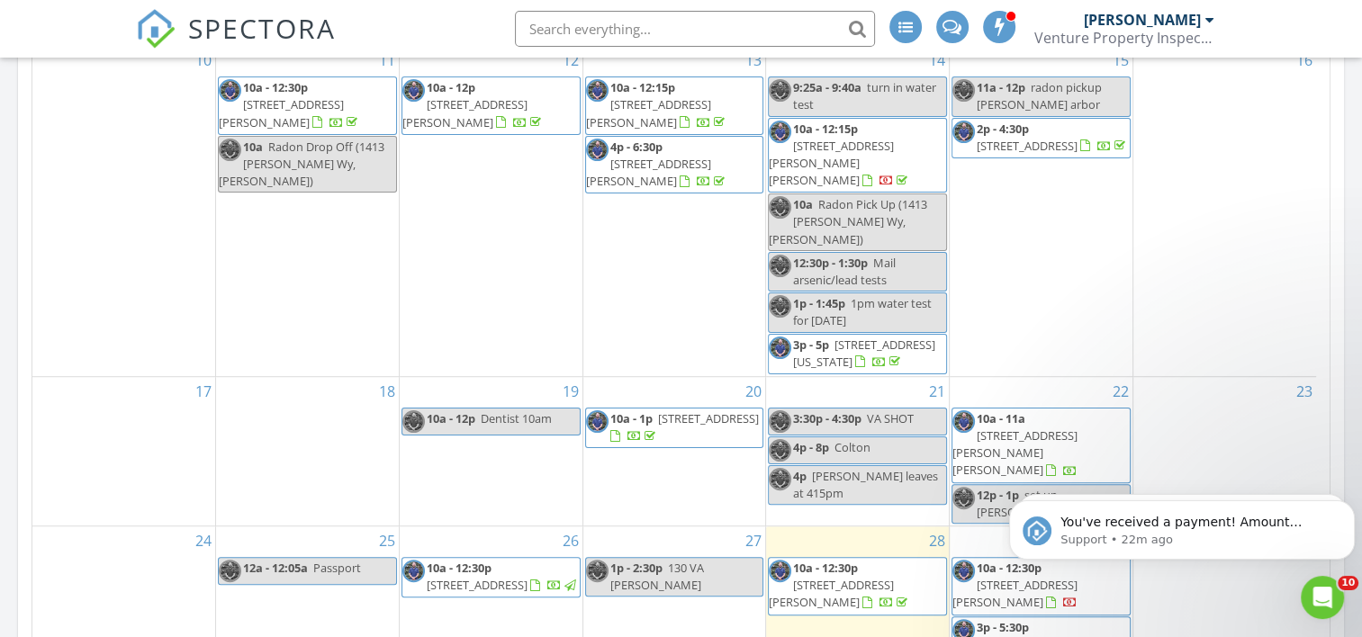
scroll to position [1080, 0]
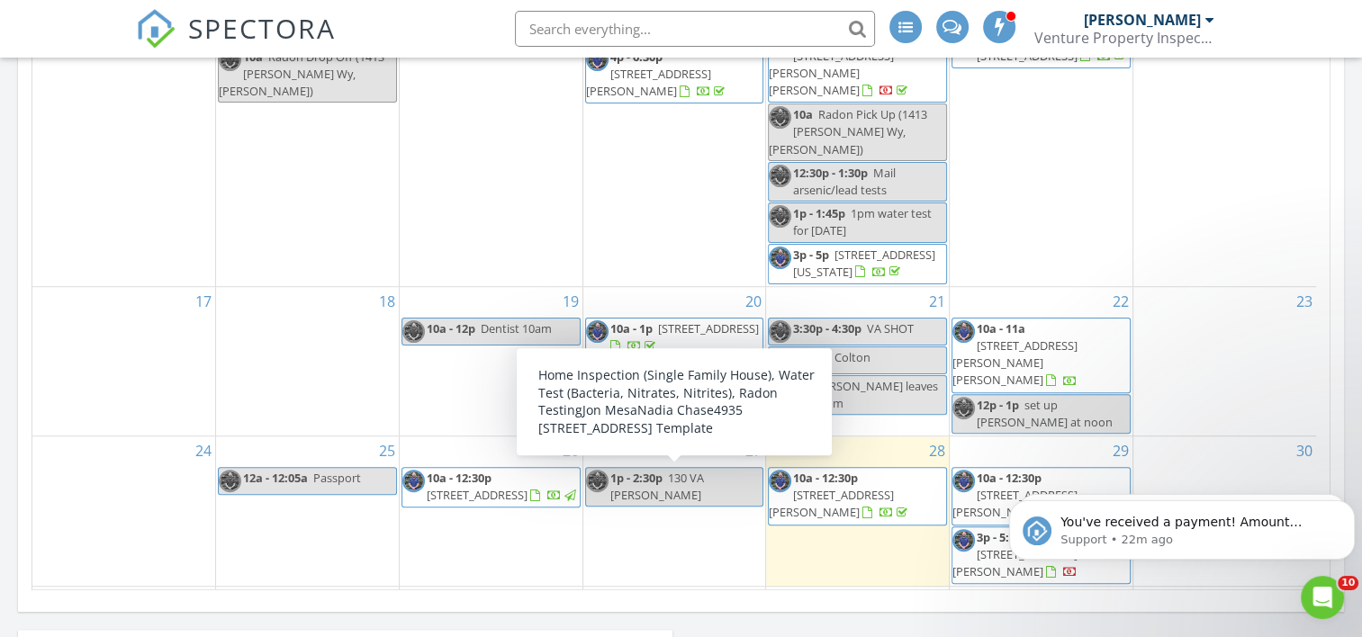
click at [711, 636] on span "[STREET_ADDRESS]" at bounding box center [660, 645] width 101 height 16
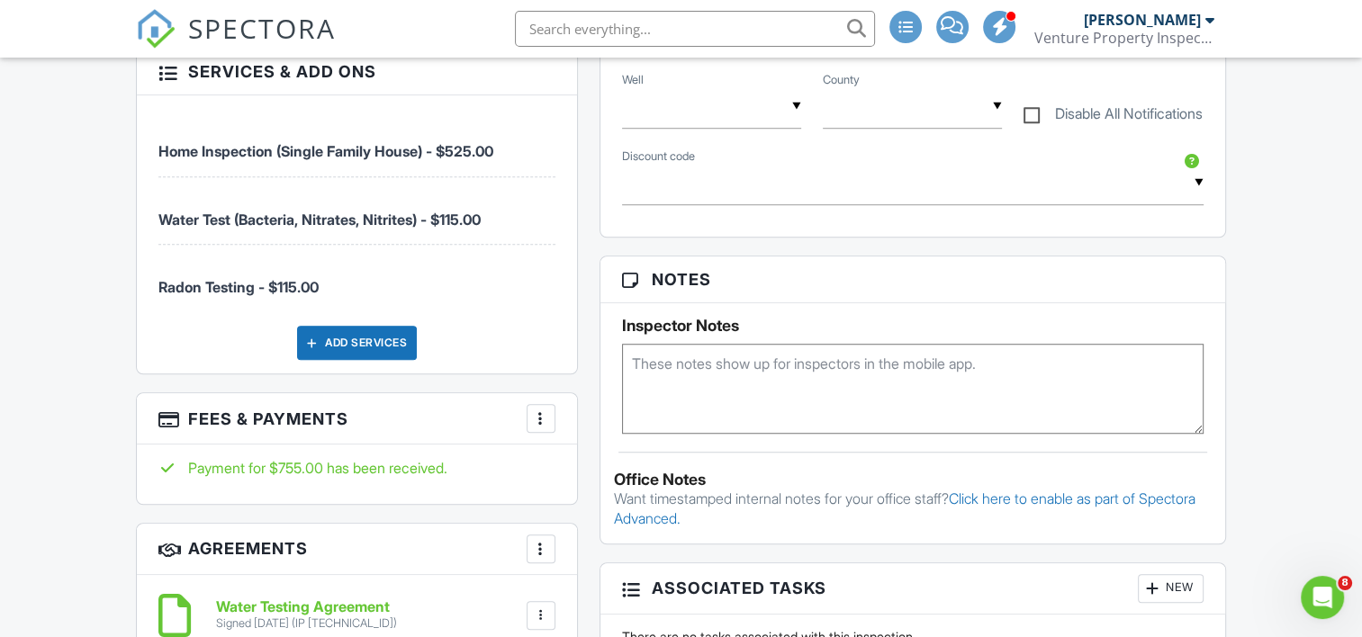
click at [538, 415] on div at bounding box center [541, 419] width 18 height 18
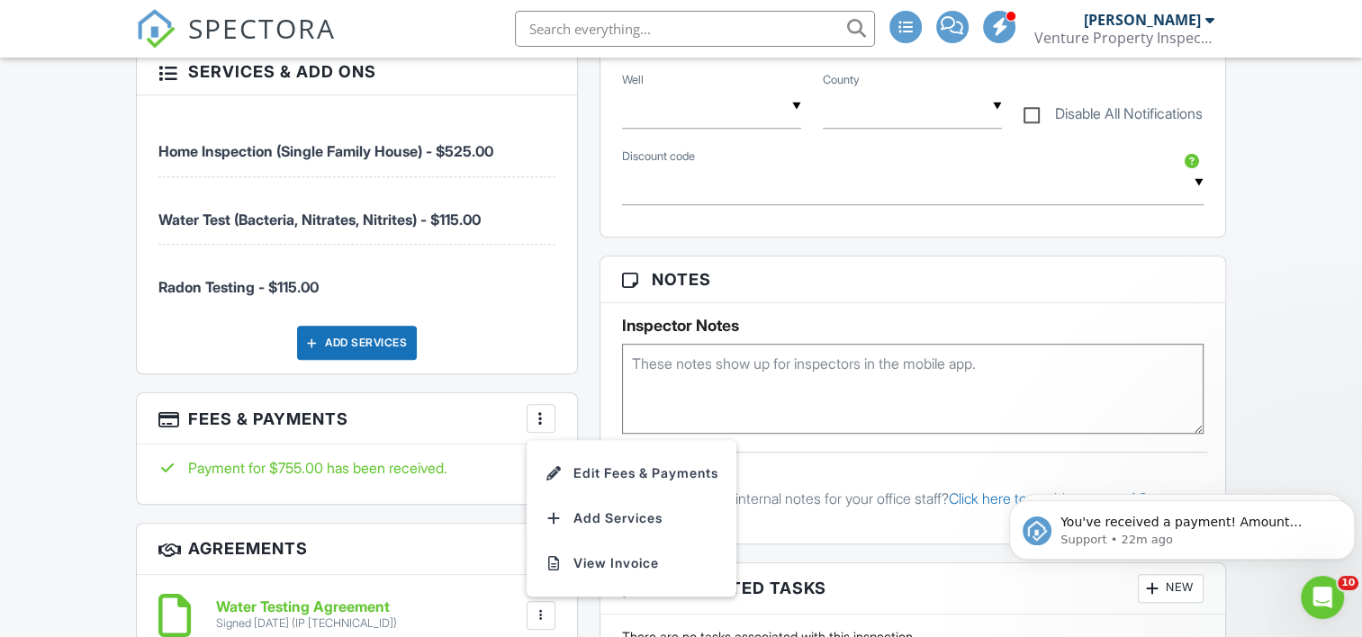
click at [597, 476] on li "Edit Fees & Payments" at bounding box center [631, 473] width 188 height 45
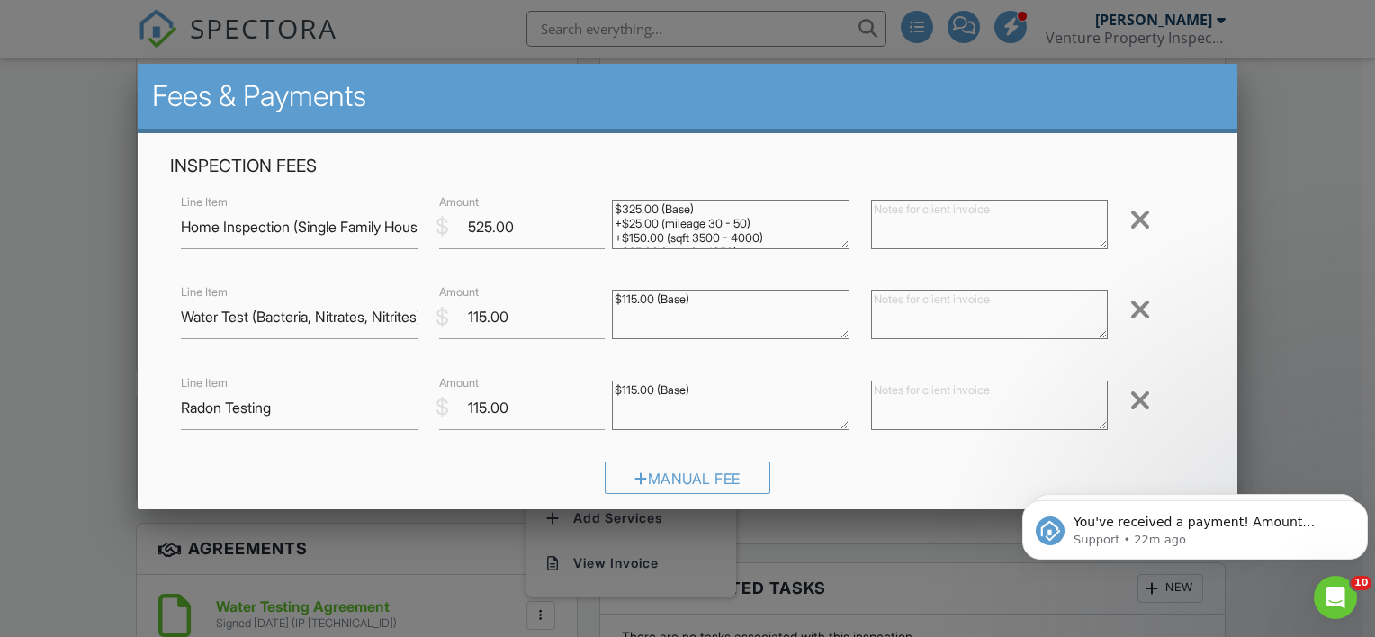
click at [1130, 307] on div at bounding box center [1141, 309] width 22 height 29
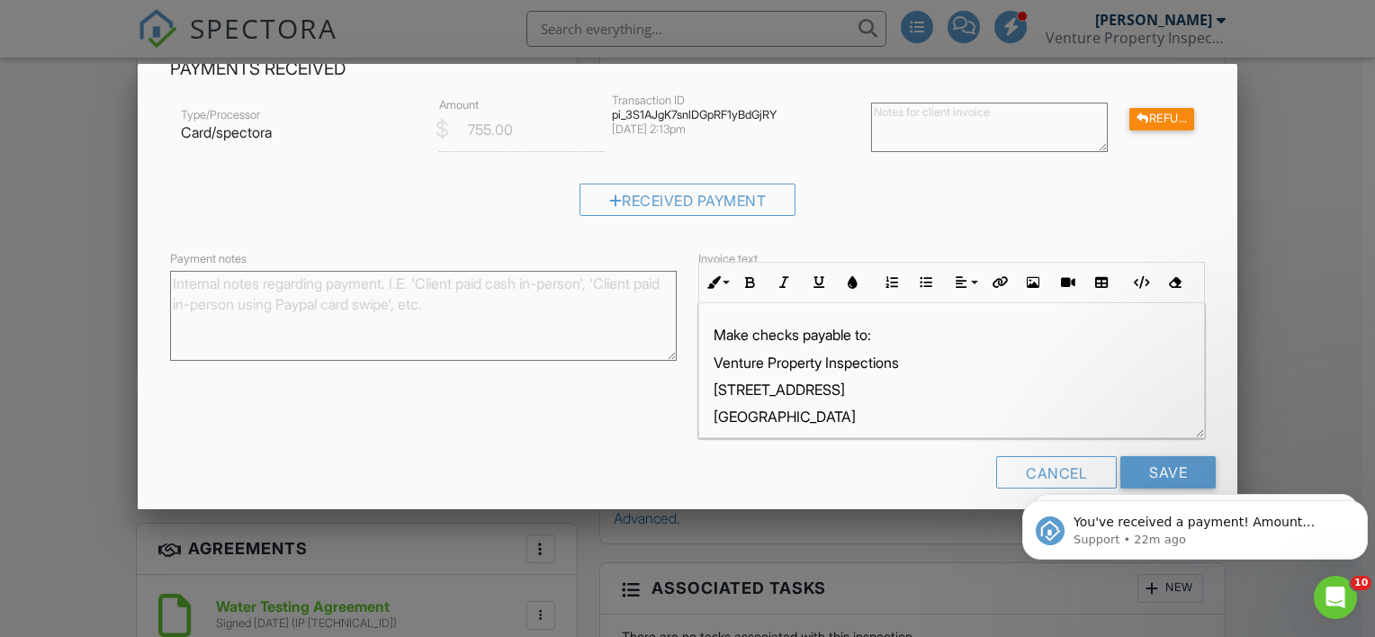
scroll to position [374, 0]
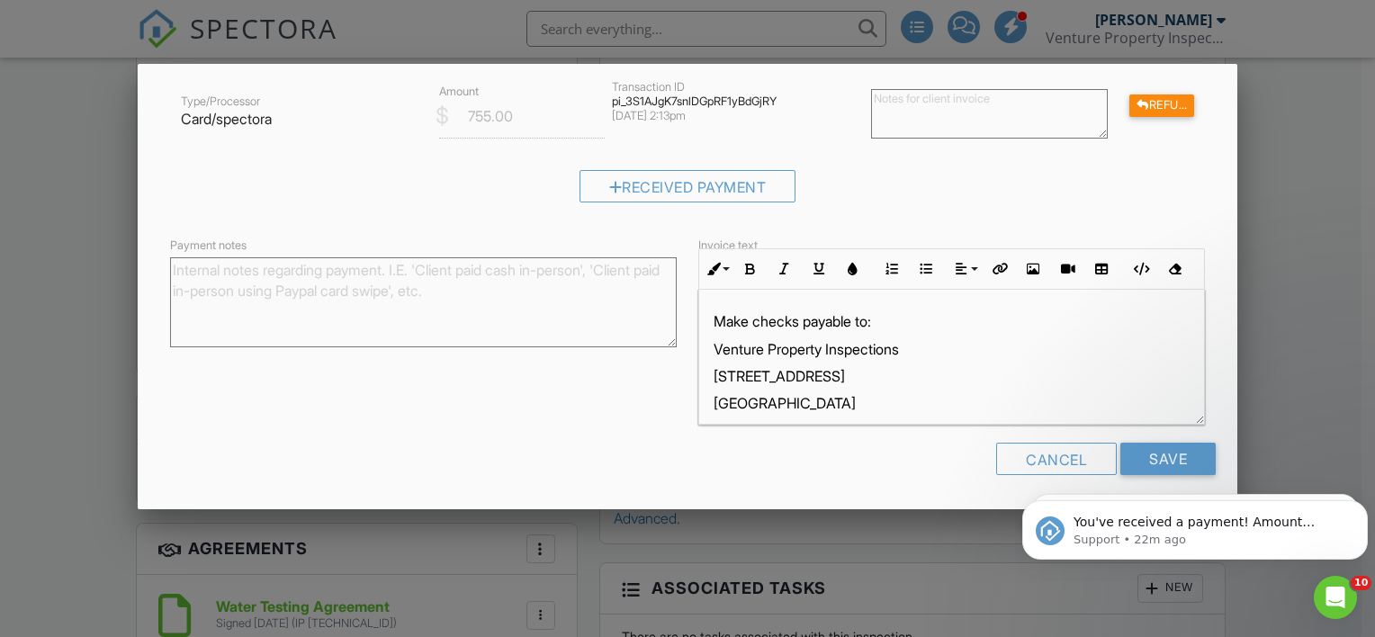
click at [1138, 463] on iframe at bounding box center [1195, 526] width 360 height 126
click at [1149, 455] on input "Save" at bounding box center [1168, 459] width 95 height 32
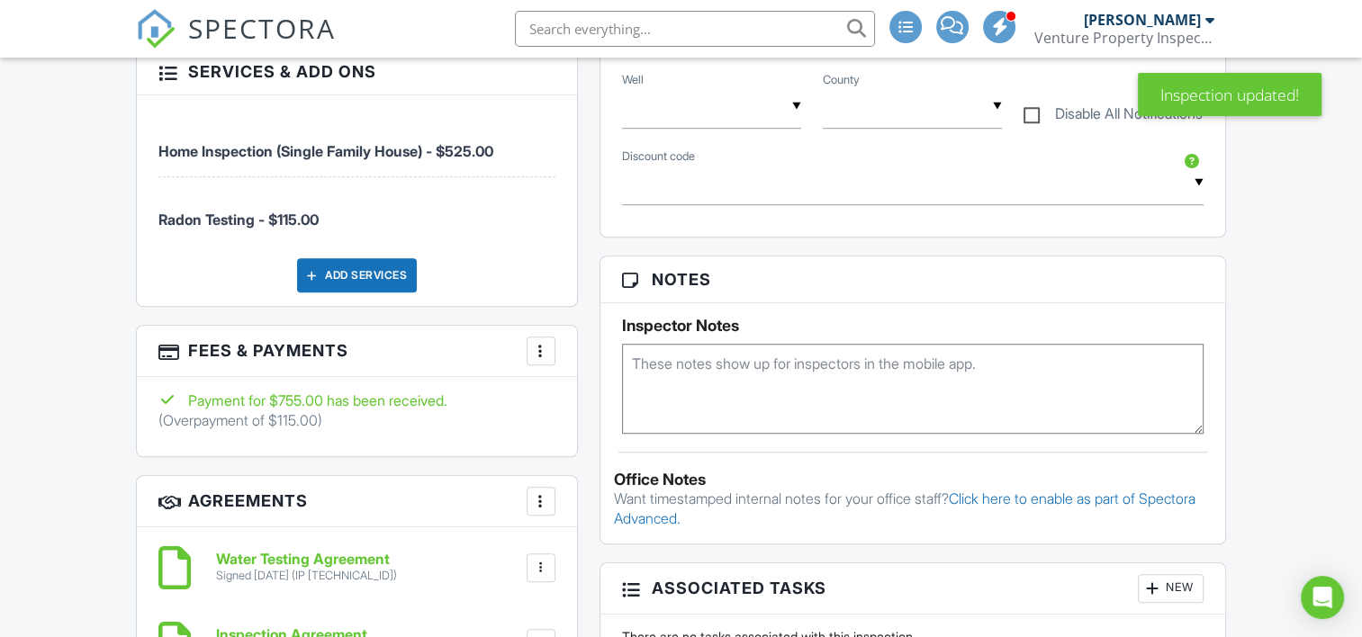
click at [549, 347] on div at bounding box center [541, 351] width 18 height 18
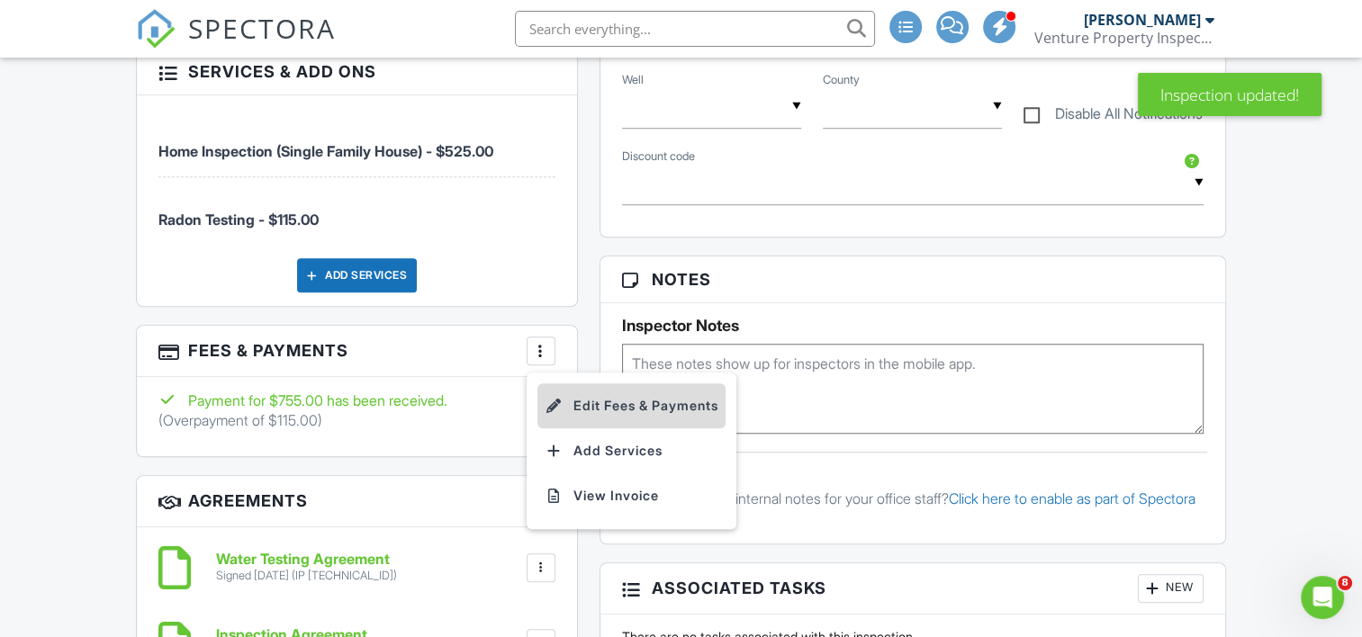
click at [580, 393] on li "Edit Fees & Payments" at bounding box center [631, 405] width 188 height 45
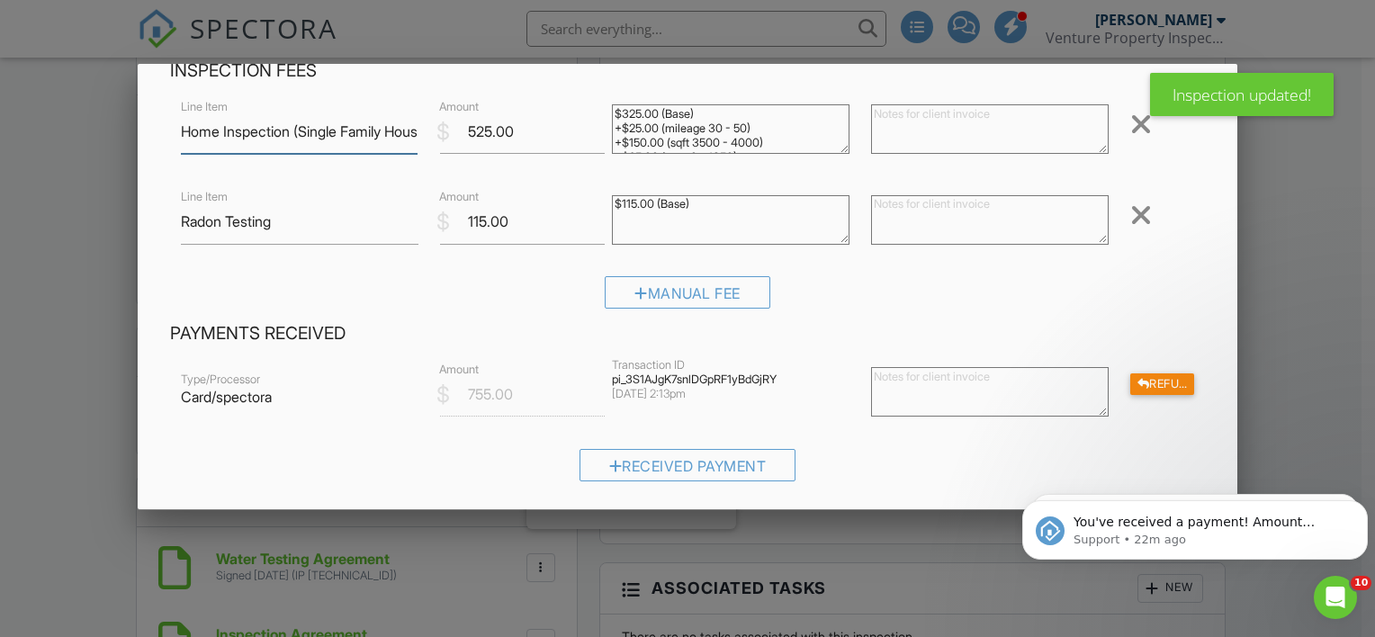
scroll to position [180, 0]
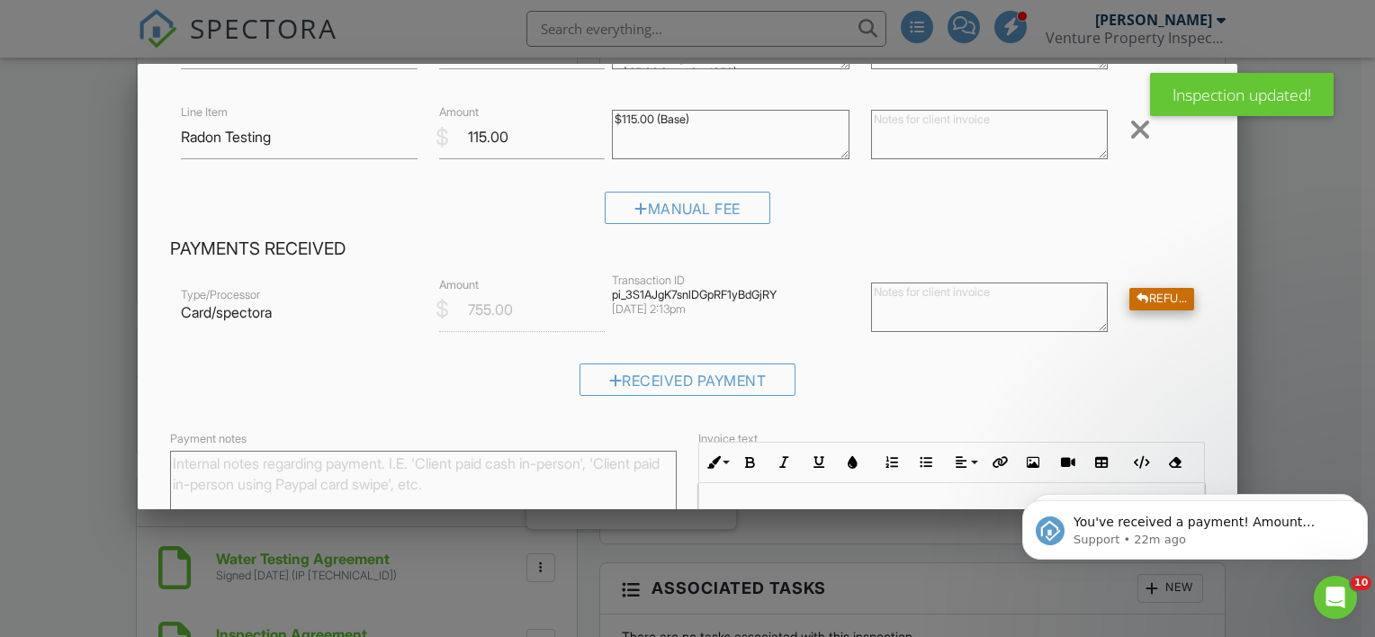
click at [1147, 302] on div "Refund" at bounding box center [1162, 299] width 65 height 23
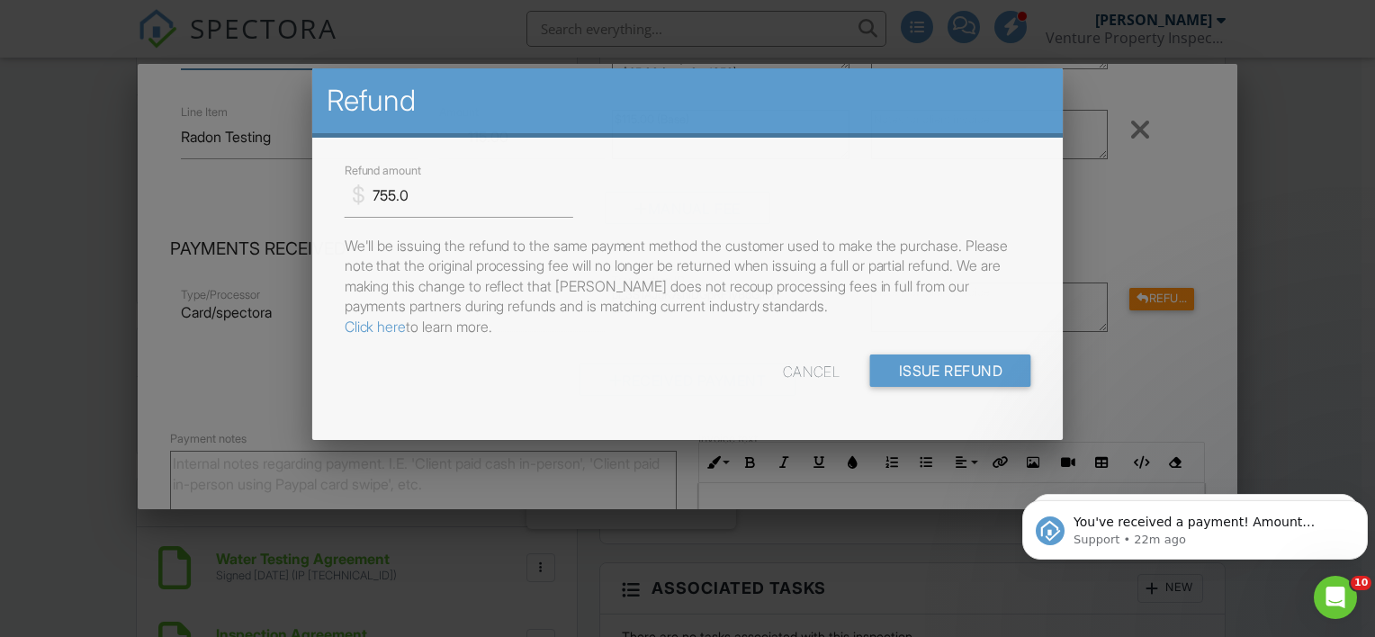
scroll to position [140, 0]
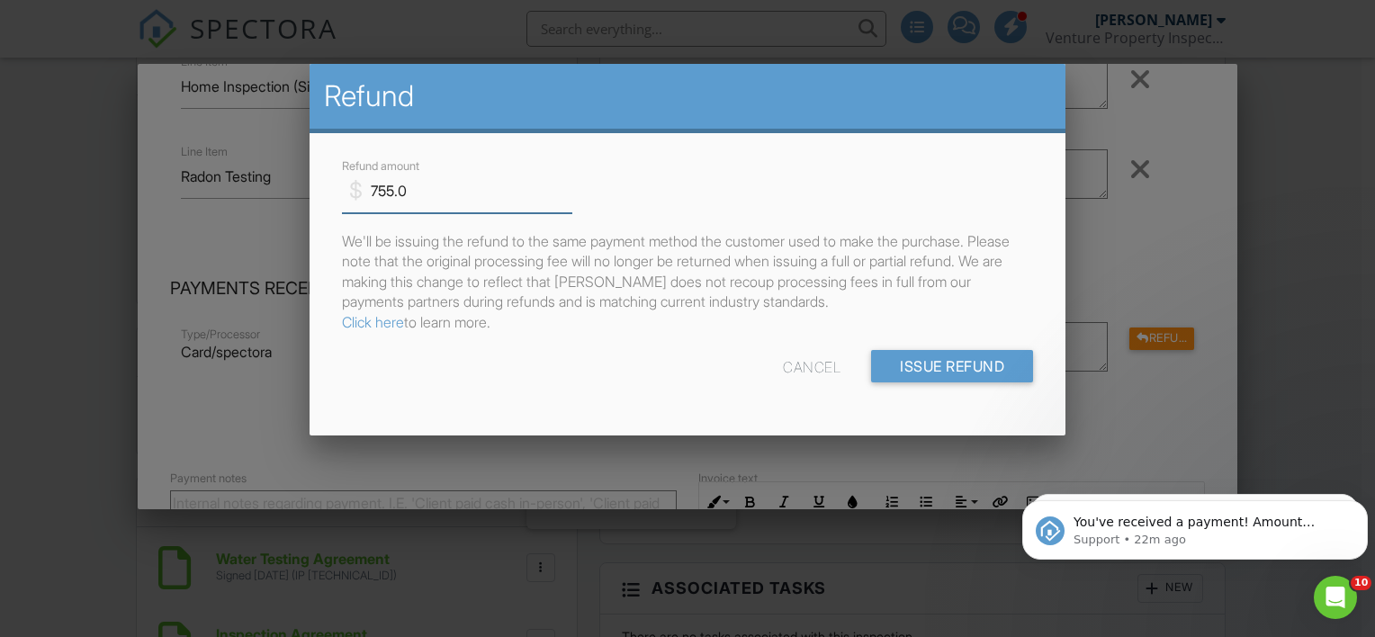
click at [479, 200] on input "755.0" at bounding box center [457, 191] width 230 height 44
type input "7"
type input "115"
click at [941, 365] on input "Issue Refund" at bounding box center [952, 366] width 162 height 32
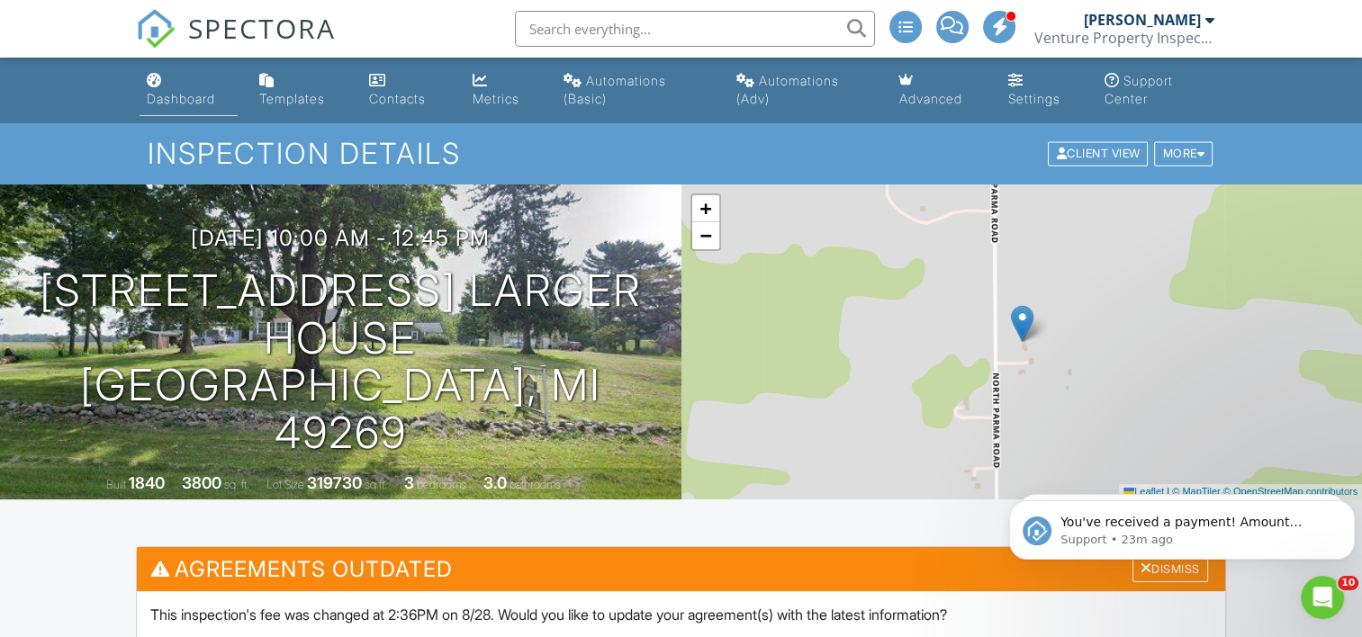
click at [180, 96] on div "Dashboard" at bounding box center [181, 98] width 68 height 15
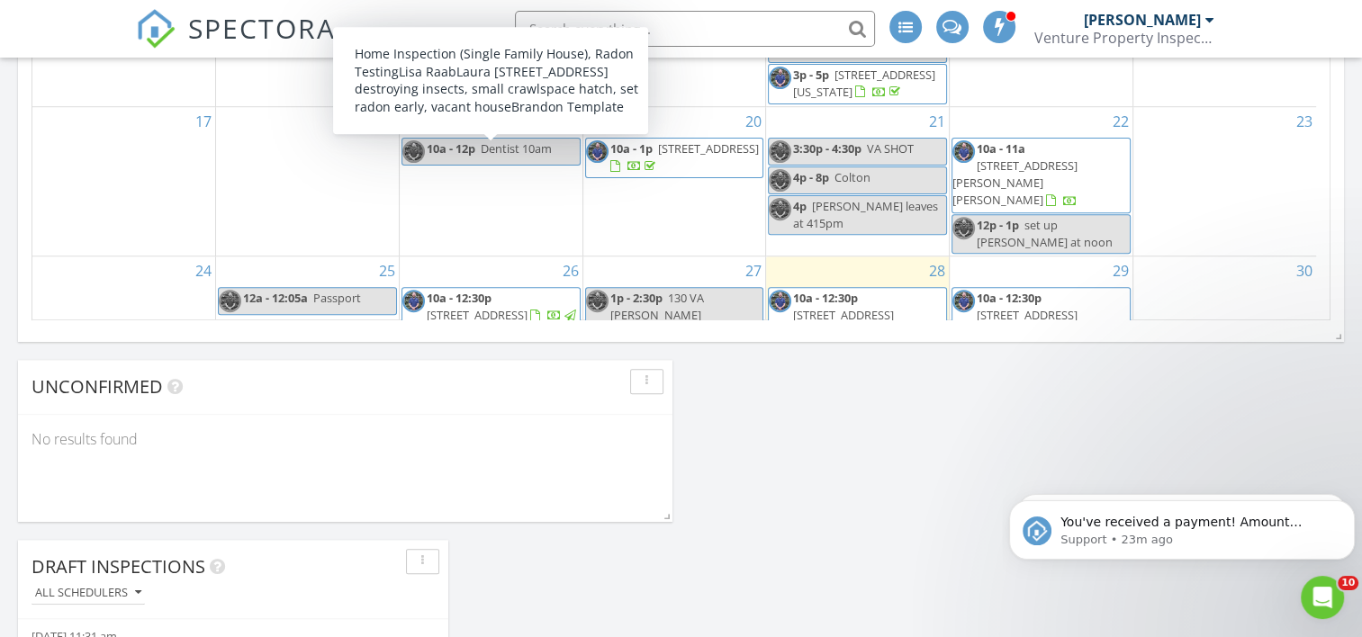
scroll to position [350, 0]
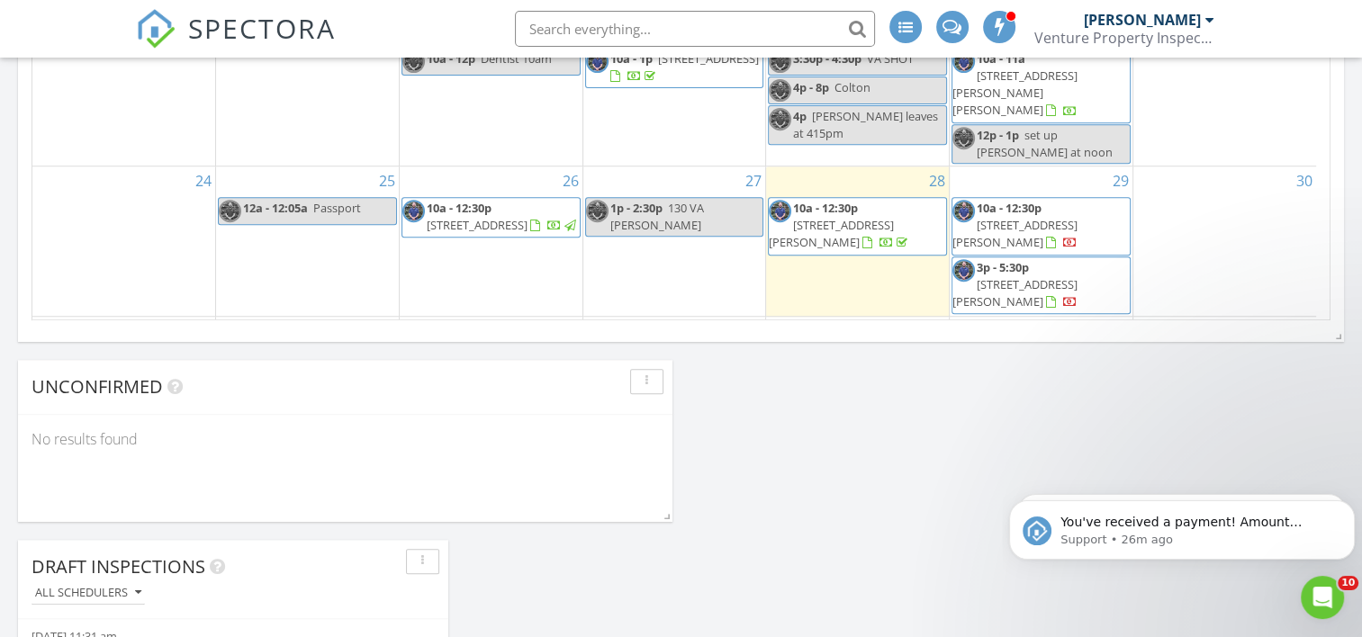
click at [490, 379] on span "9a - 12p 4935 N Parma Rd Smaller House, Parma 49269" at bounding box center [490, 396] width 177 height 35
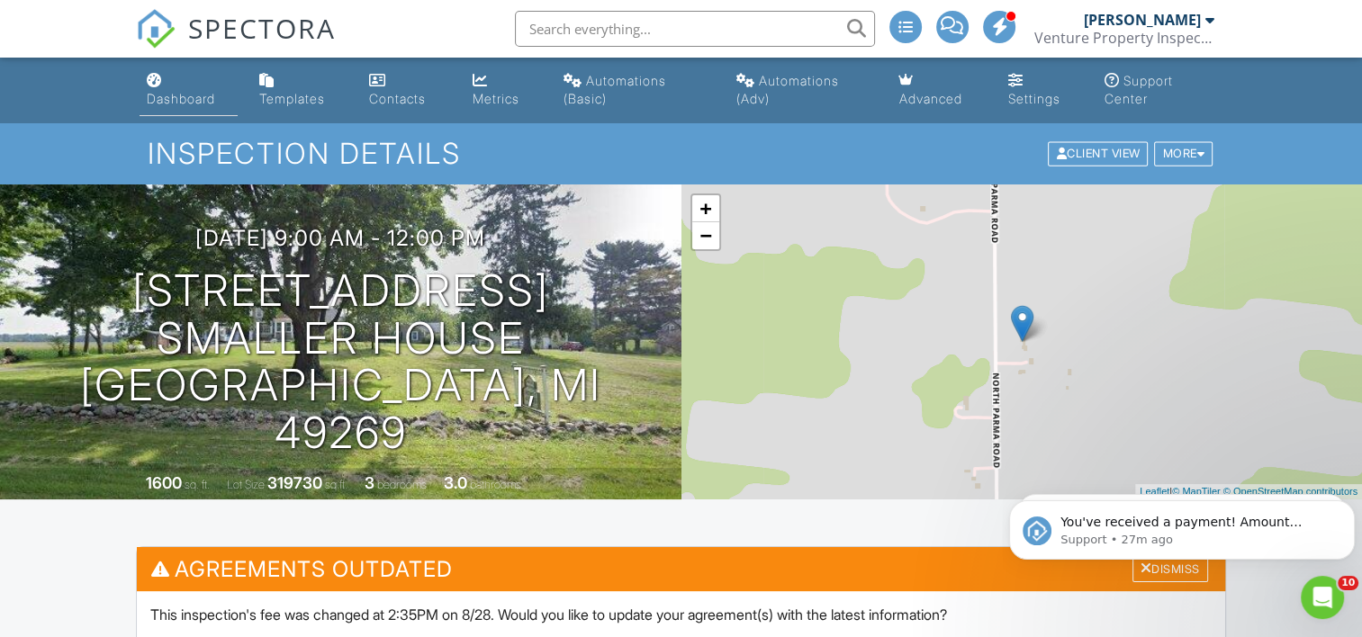
click at [177, 102] on div "Dashboard" at bounding box center [181, 98] width 68 height 15
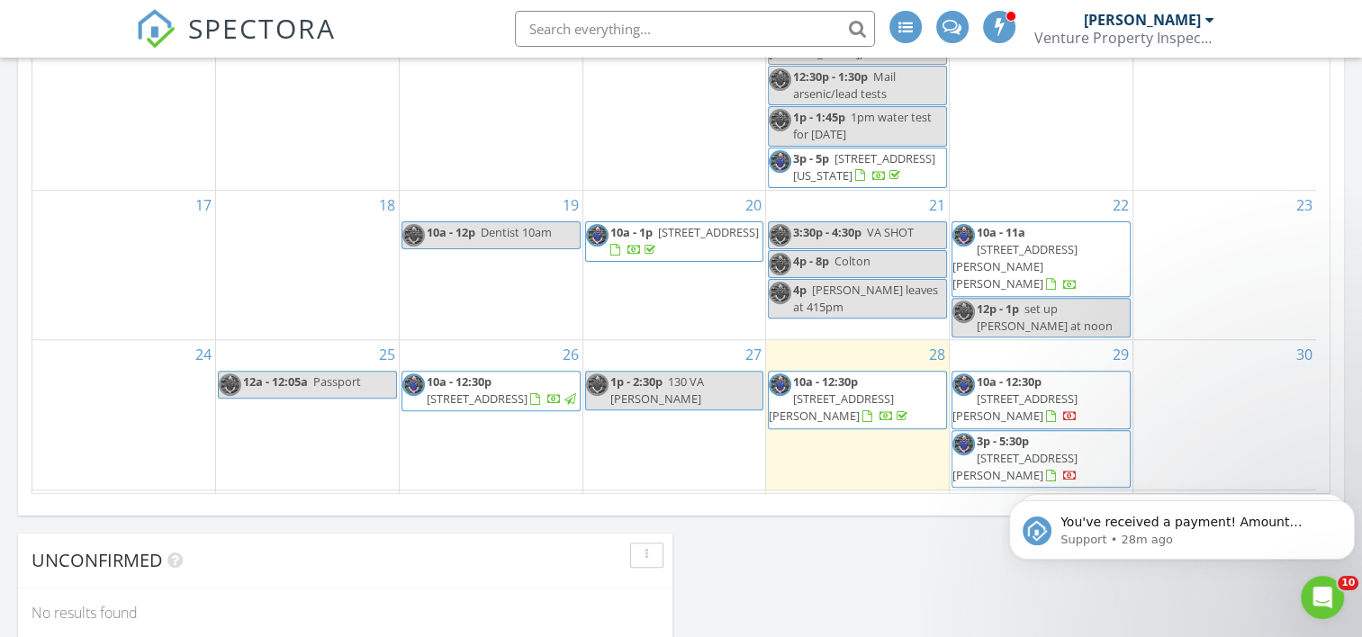
scroll to position [1260, 0]
